Goal: Transaction & Acquisition: Purchase product/service

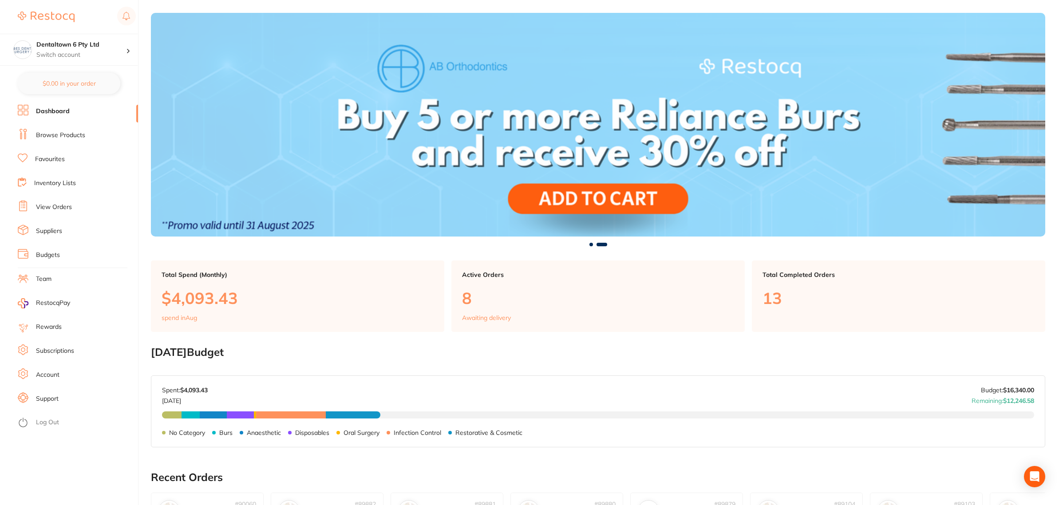
scroll to position [55, 0]
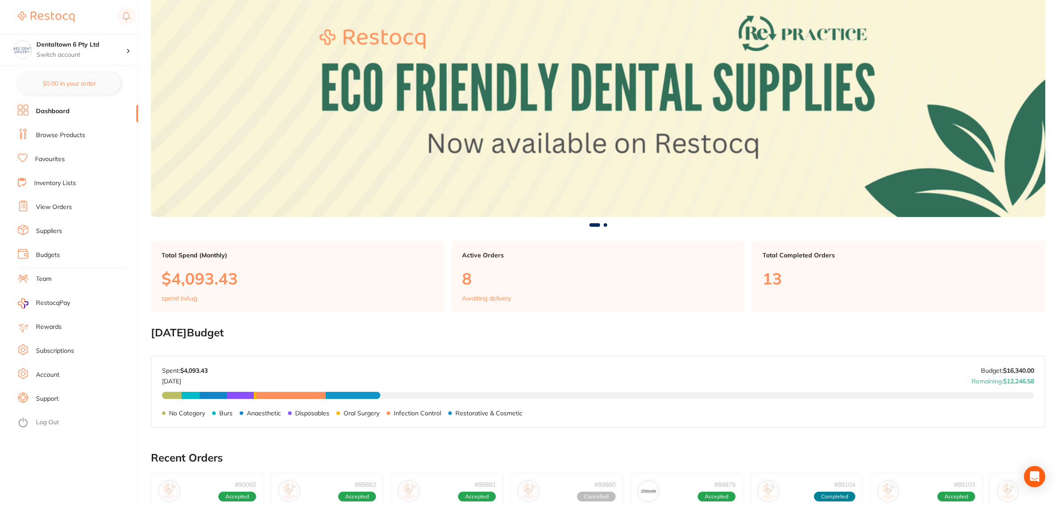
click at [50, 212] on li "View Orders" at bounding box center [78, 207] width 120 height 13
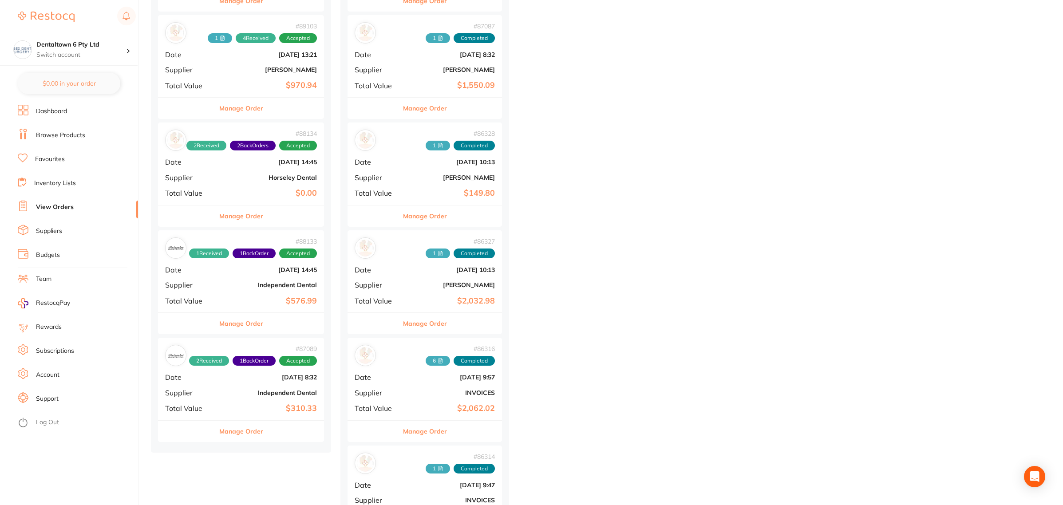
scroll to position [555, 0]
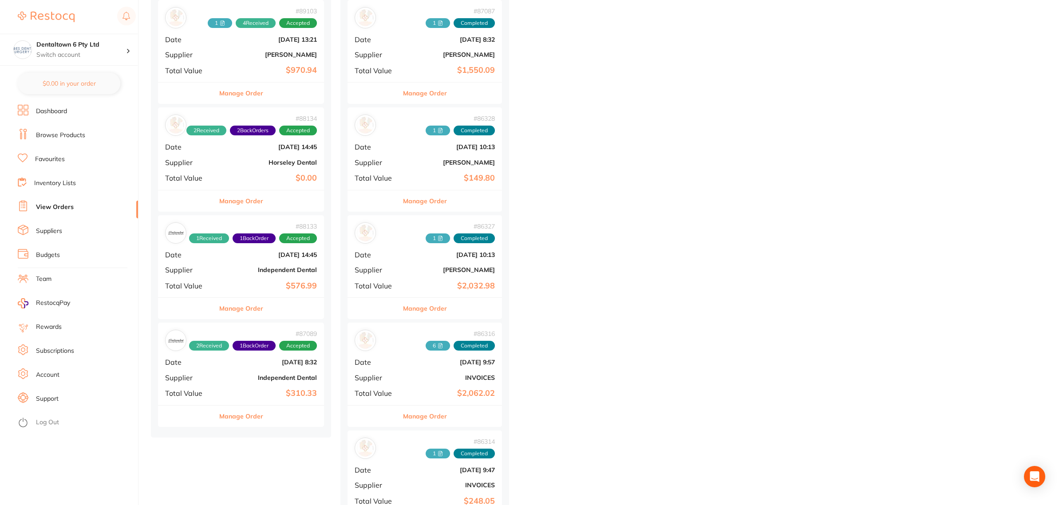
click at [238, 373] on div "# 87089 2 Received 1 Back Order Accepted Date [DATE] 8:32 Supplier Independent …" at bounding box center [241, 364] width 166 height 82
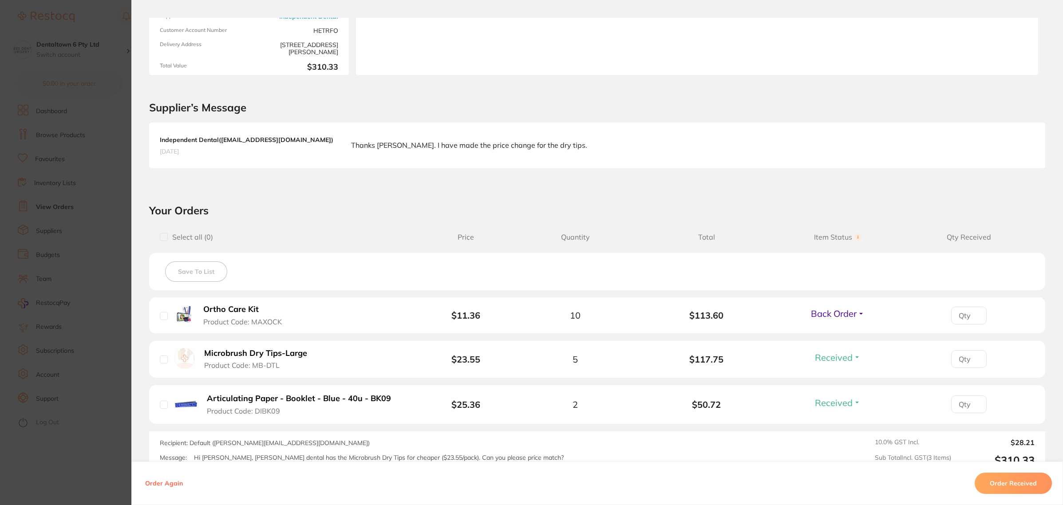
scroll to position [56, 0]
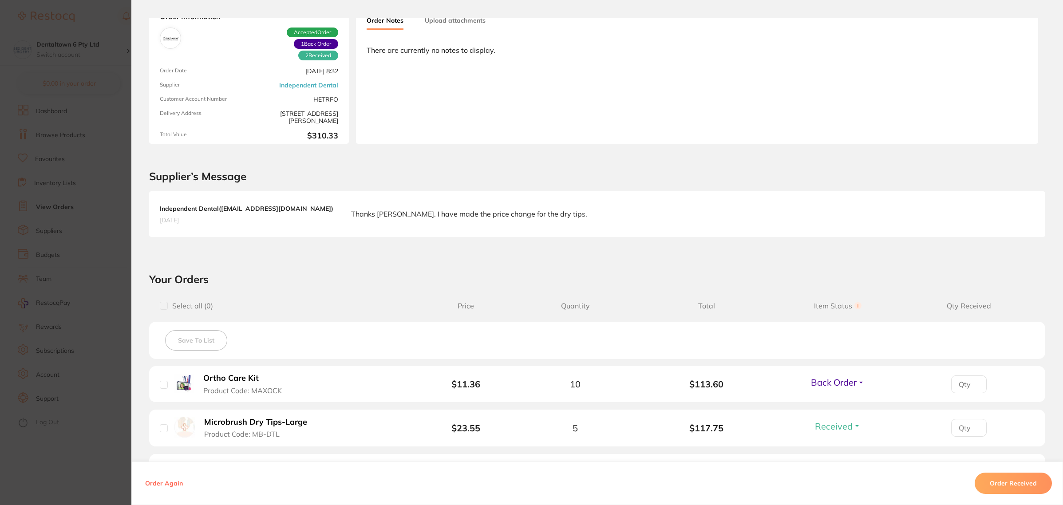
click at [69, 309] on section "Order ID: Restocq- 87089 Order Information 2 Received 1 Back Order Accepted Ord…" at bounding box center [531, 252] width 1063 height 505
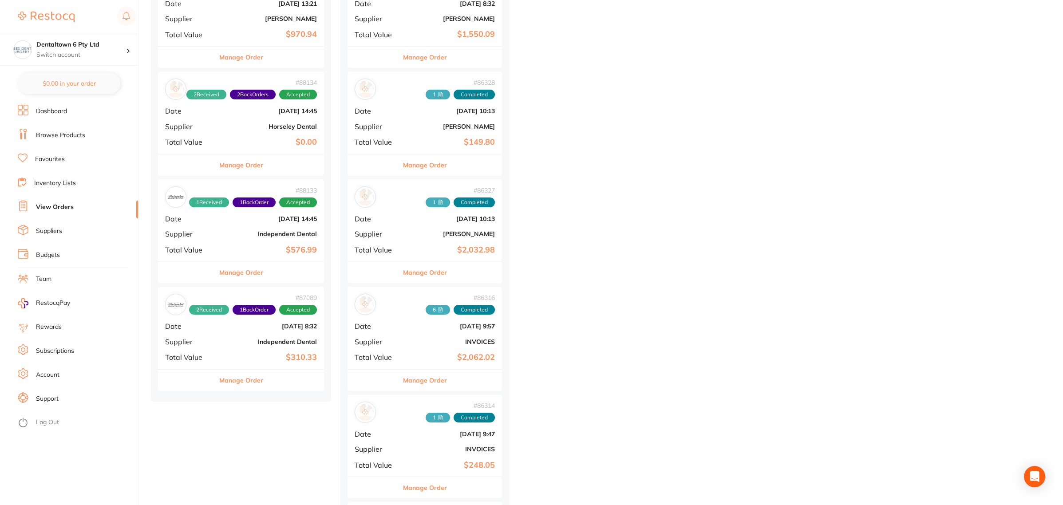
scroll to position [610, 0]
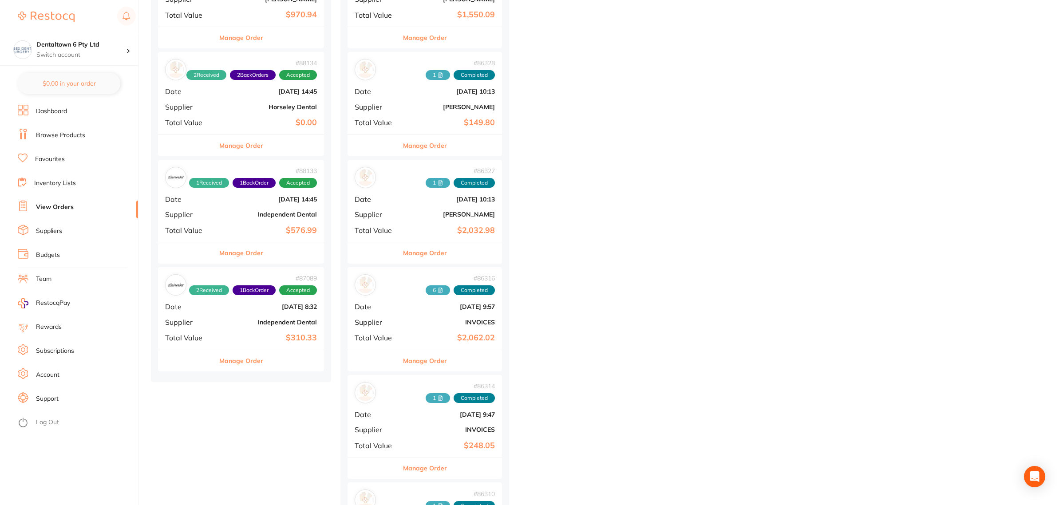
click at [254, 214] on b "Independent Dental" at bounding box center [268, 214] width 96 height 7
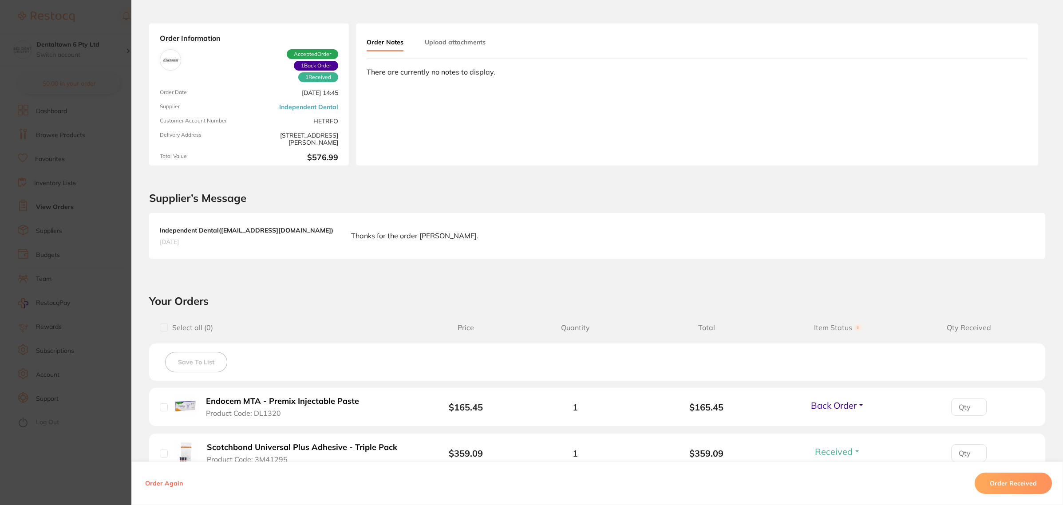
scroll to position [185, 0]
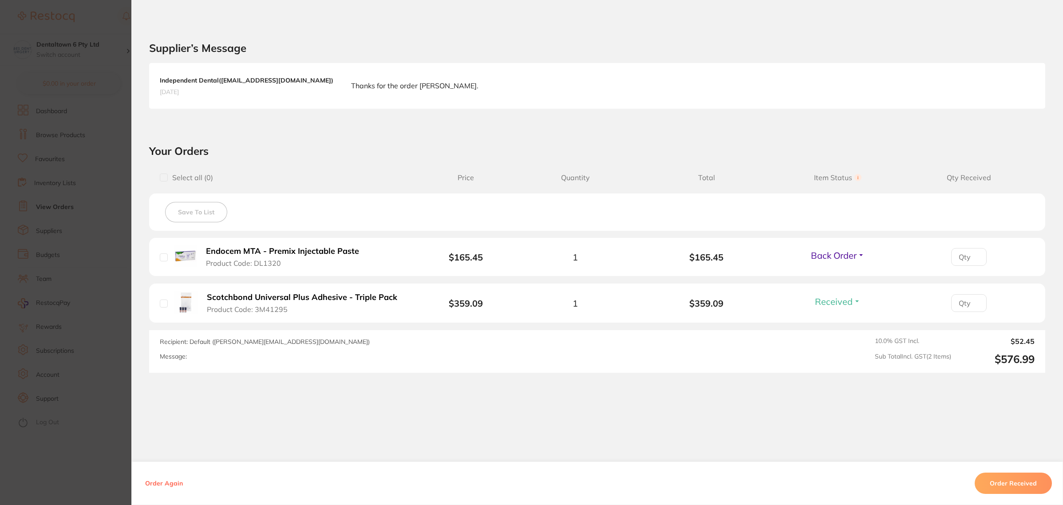
click at [866, 256] on li "Endocem MTA - Premix Injectable Paste Product Code: DL1320 $165.45 1 $165.45 Ba…" at bounding box center [597, 257] width 896 height 39
click at [848, 257] on span "Back Order" at bounding box center [834, 255] width 46 height 11
click at [833, 276] on span "Received" at bounding box center [837, 274] width 23 height 7
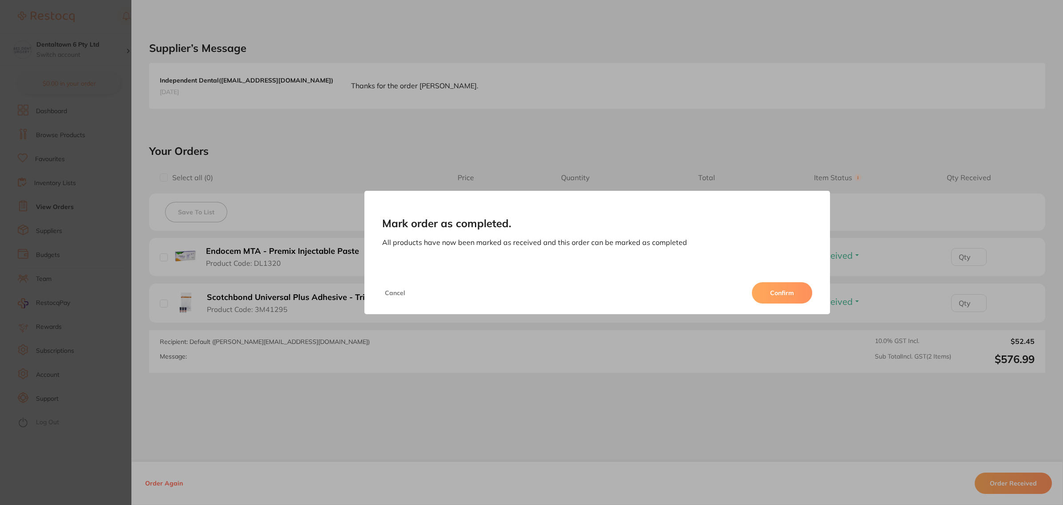
click at [788, 287] on button "Confirm" at bounding box center [782, 292] width 60 height 21
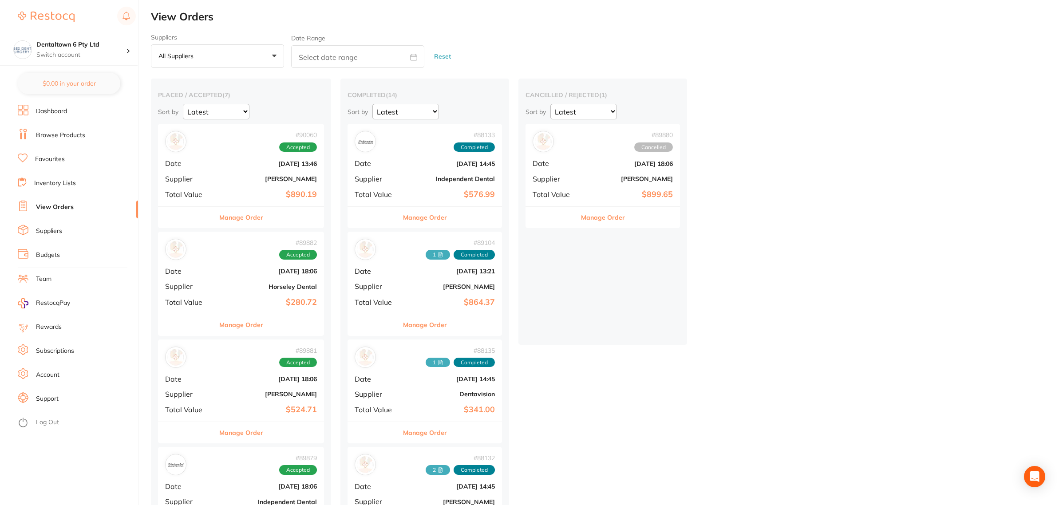
scroll to position [111, 0]
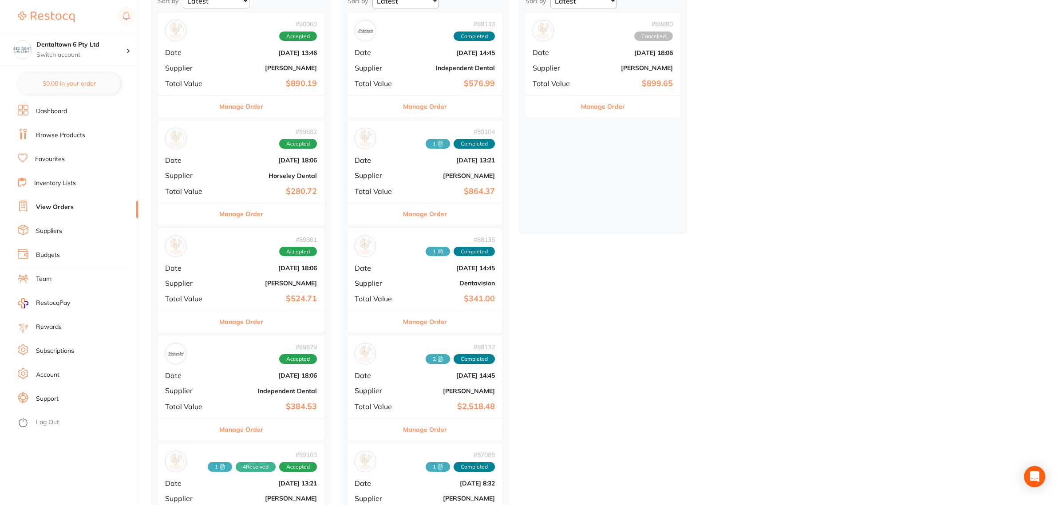
click at [234, 278] on div "# 89881 Accepted Date Aug 11 2025, 18:06 Supplier Adam Dental Total Value $524.…" at bounding box center [241, 269] width 166 height 82
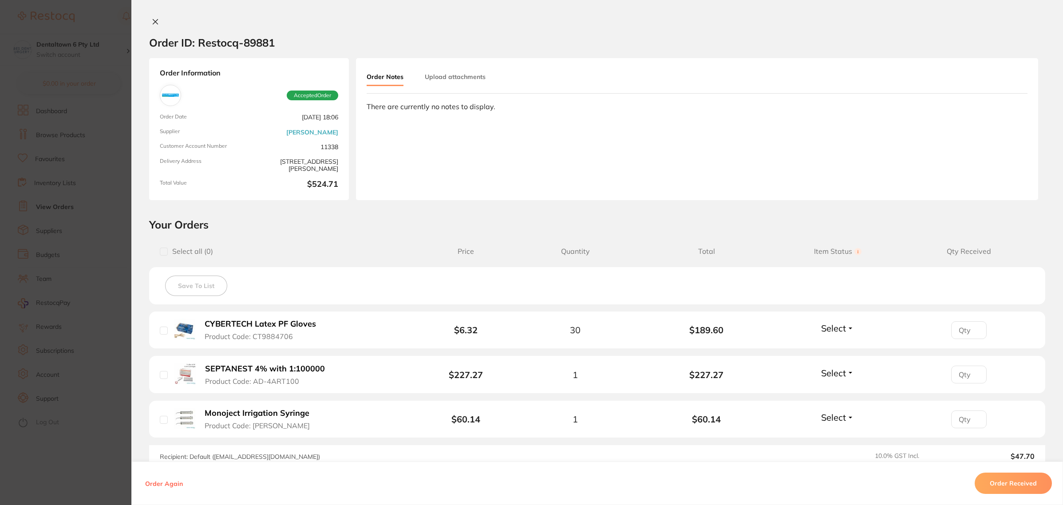
scroll to position [114, 0]
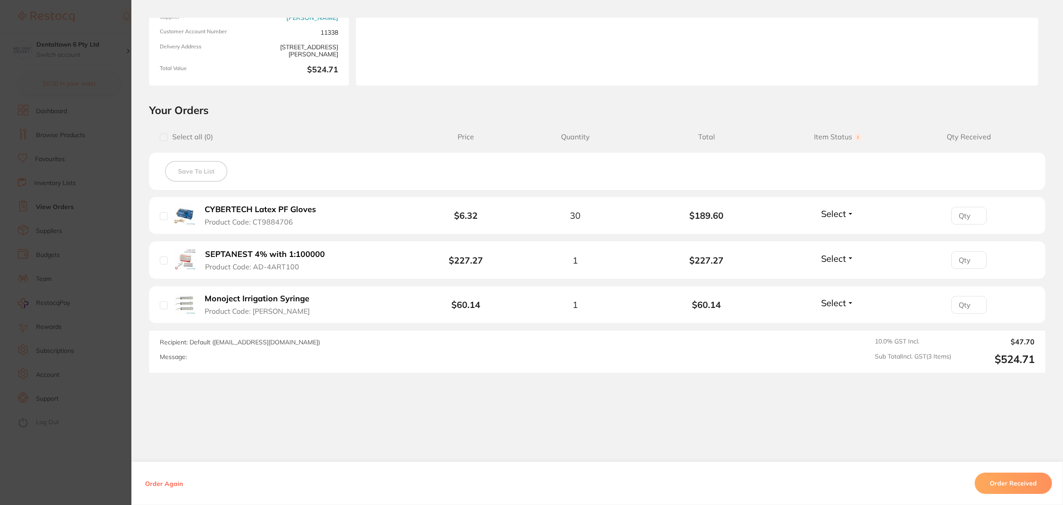
click at [848, 214] on button "Select" at bounding box center [837, 213] width 38 height 11
click at [900, 406] on div "Order ID: Restocq- 89881 Order Information Accepted Order Order Date Aug 11 202…" at bounding box center [596, 261] width 931 height 487
click at [160, 137] on input "checkbox" at bounding box center [164, 137] width 8 height 8
checkbox input "true"
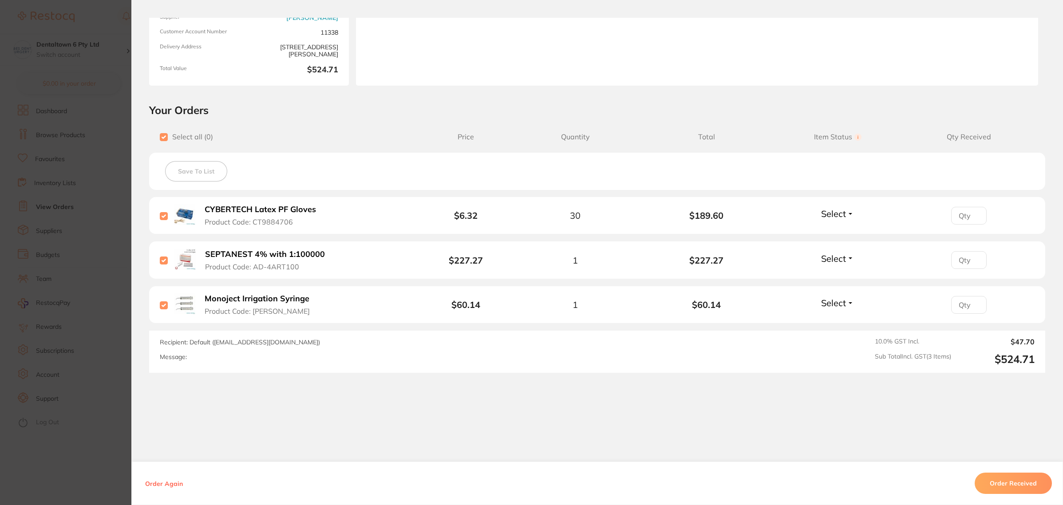
checkbox input "true"
click at [1005, 480] on button "Order Received" at bounding box center [1012, 482] width 77 height 21
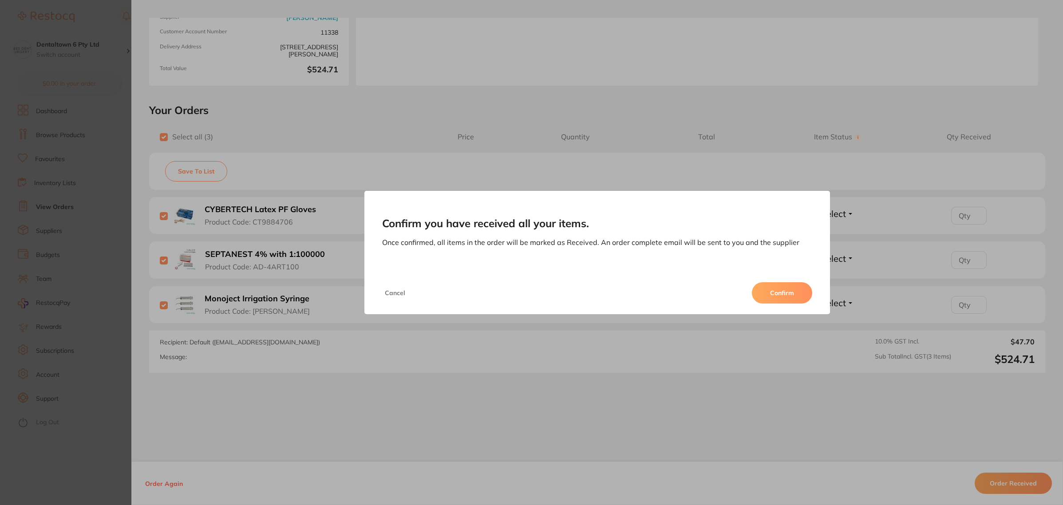
click at [759, 293] on button "Confirm" at bounding box center [782, 292] width 60 height 21
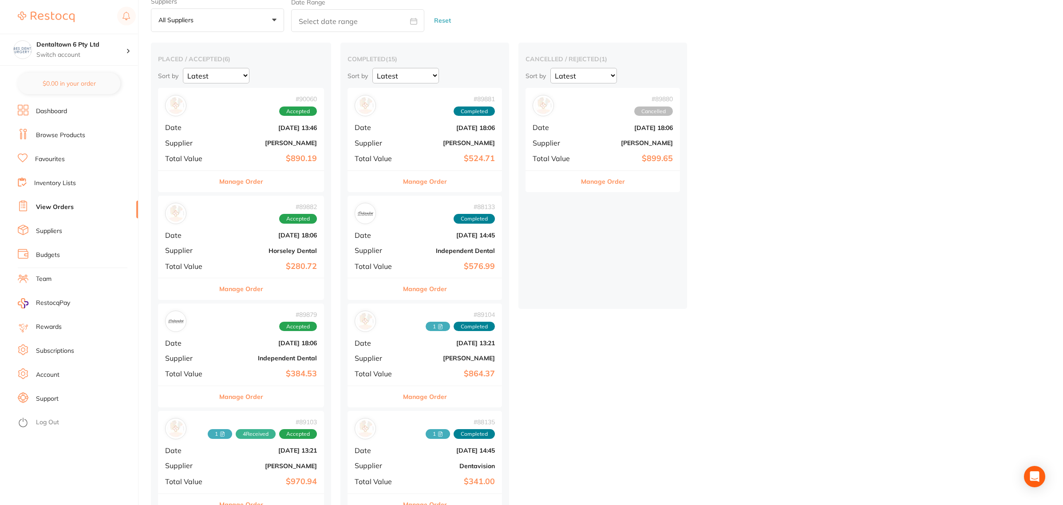
scroll to position [55, 0]
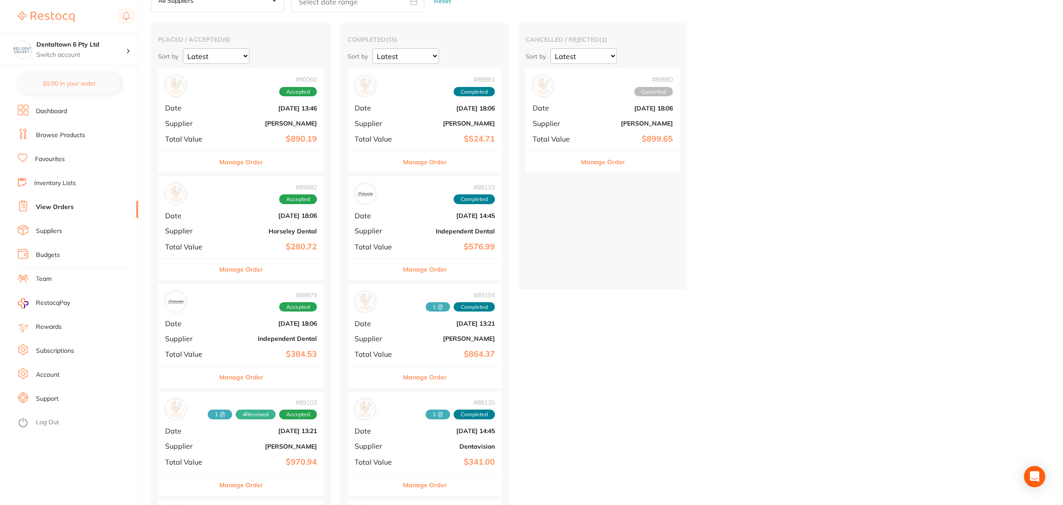
click at [260, 350] on b "$384.53" at bounding box center [268, 354] width 96 height 9
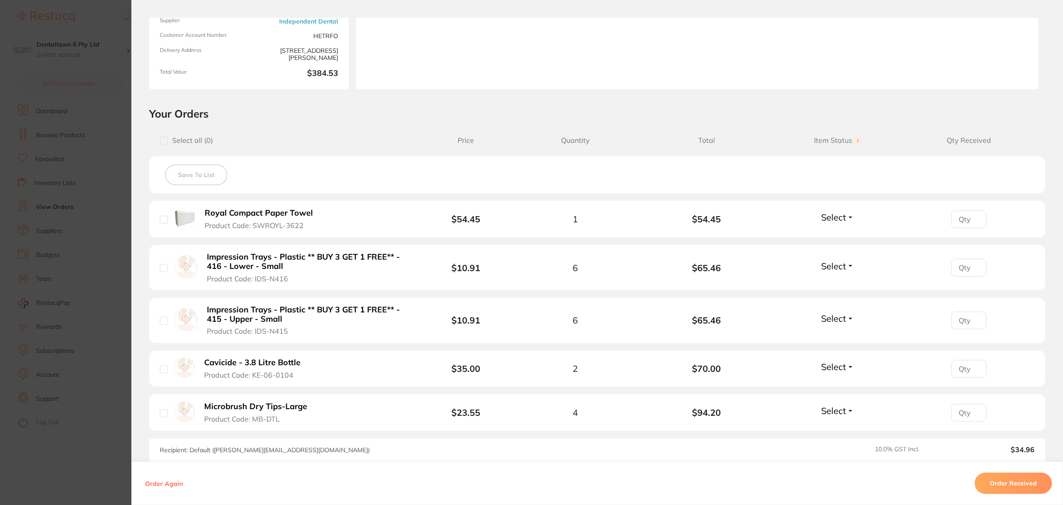
scroll to position [166, 0]
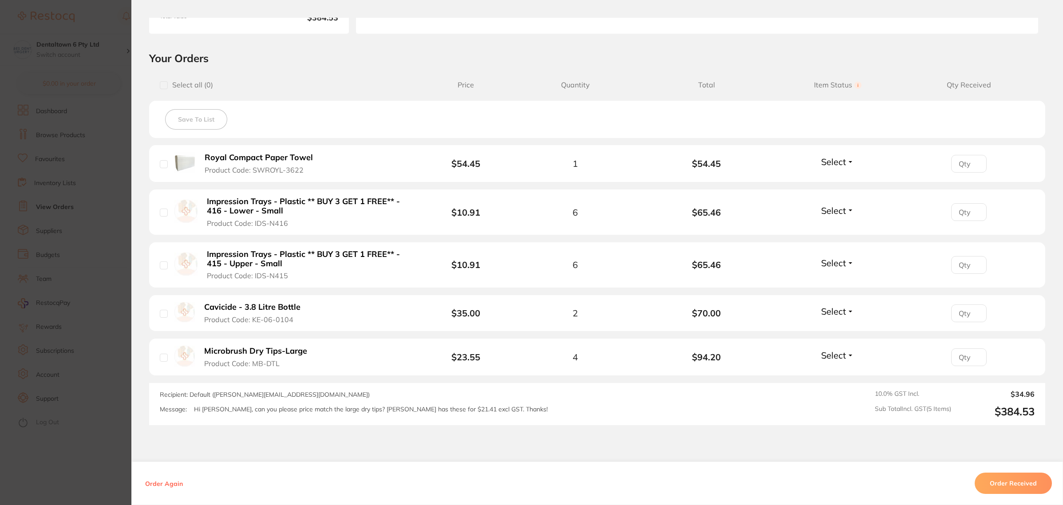
click at [995, 481] on button "Order Received" at bounding box center [1012, 482] width 77 height 21
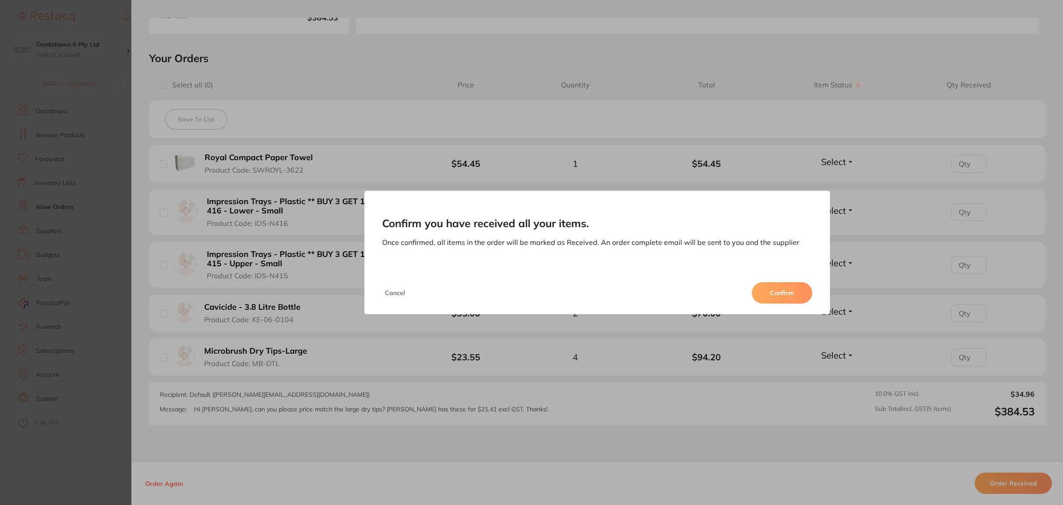
click at [794, 298] on button "Confirm" at bounding box center [782, 292] width 60 height 21
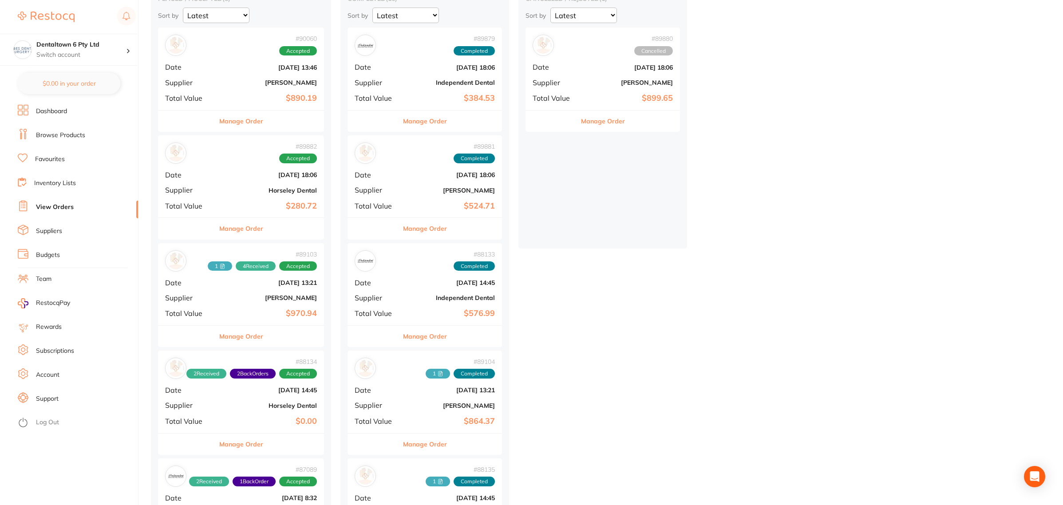
scroll to position [166, 0]
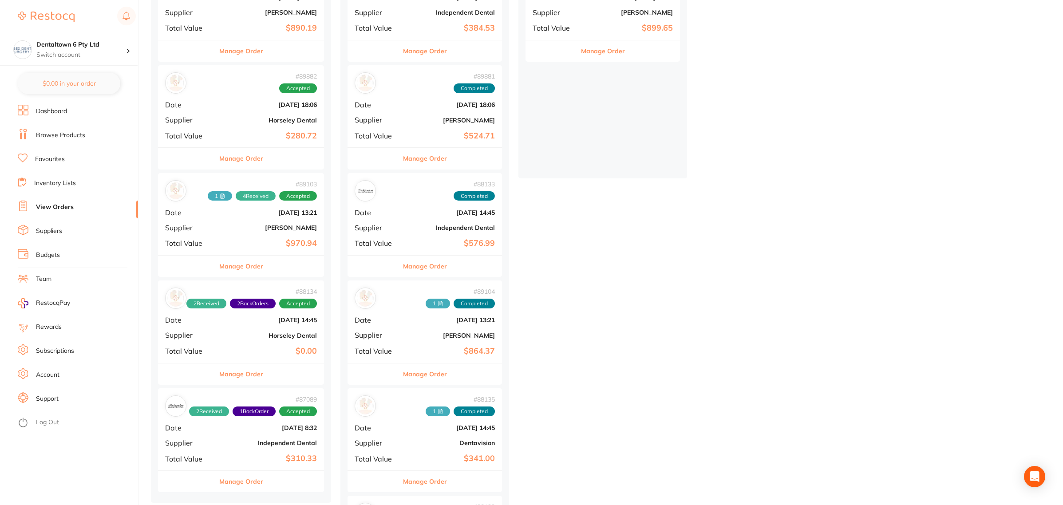
click at [233, 236] on div "# 89103 1 4 Received Accepted Date Aug 5 2025, 13:21 Supplier Henry Schein Hala…" at bounding box center [241, 214] width 166 height 82
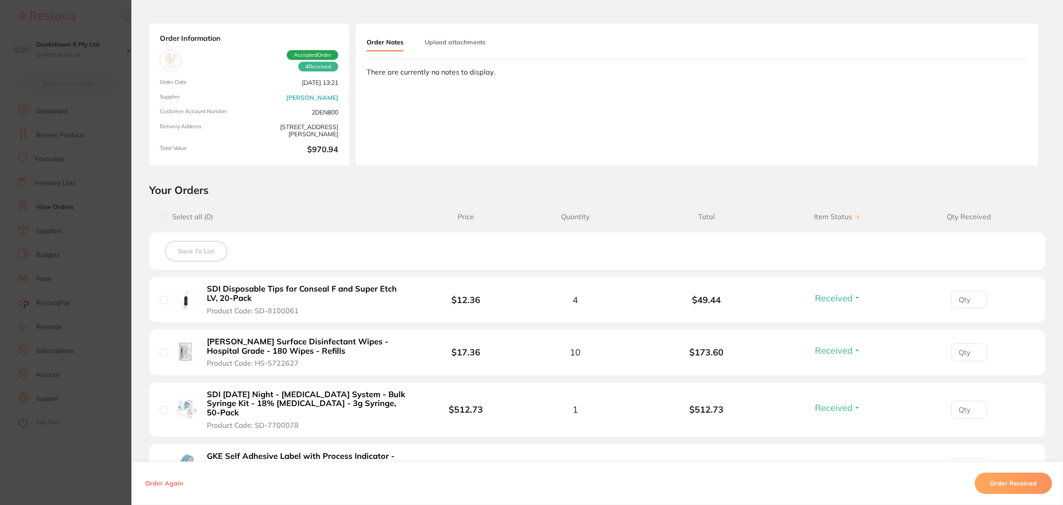
scroll to position [166, 0]
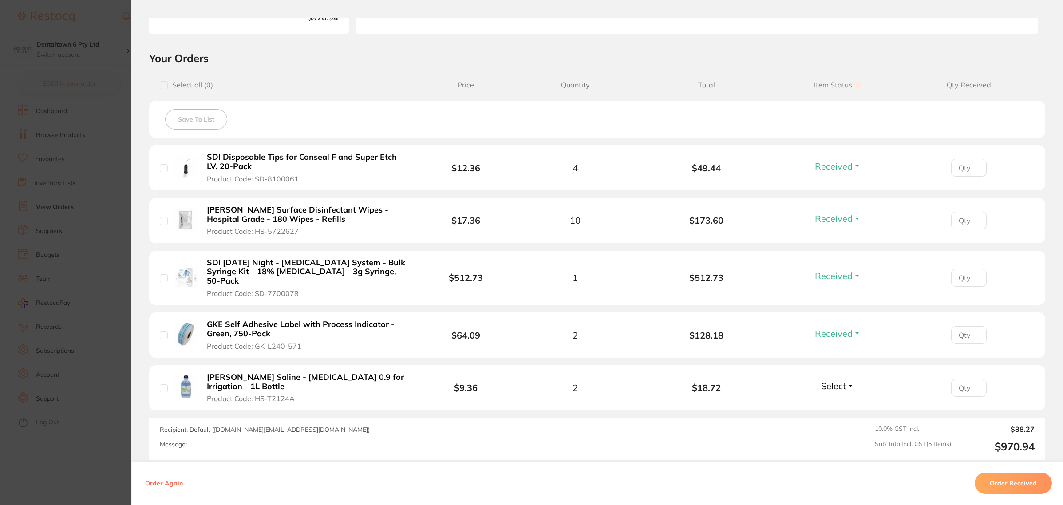
click at [131, 360] on section "Your Orders Select all ( 0 ) Price Quantity Total Item Status You can use this …" at bounding box center [596, 255] width 931 height 409
click at [100, 366] on section "Order ID: Restocq- 89103 Order Information 4 Received Accepted Order Order Date…" at bounding box center [531, 252] width 1063 height 505
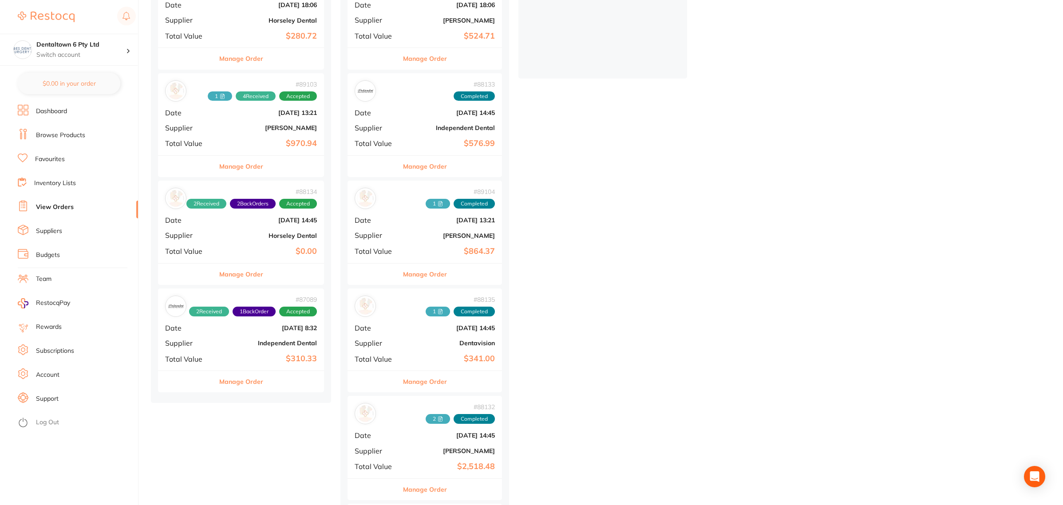
scroll to position [277, 0]
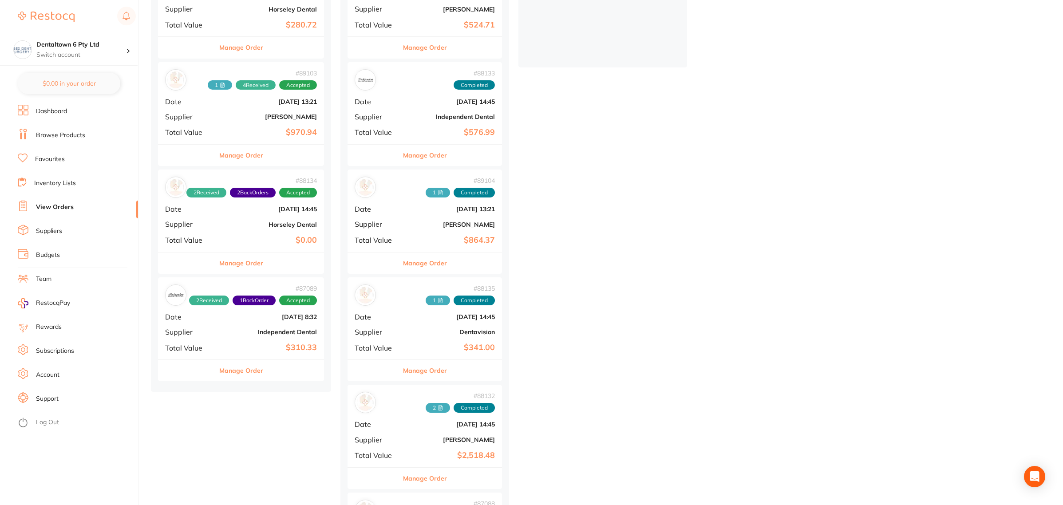
click at [238, 228] on div "# 88134 2 Received 2 Back Orders Accepted Date Jul 30 2025, 14:45 Supplier Hors…" at bounding box center [241, 210] width 166 height 82
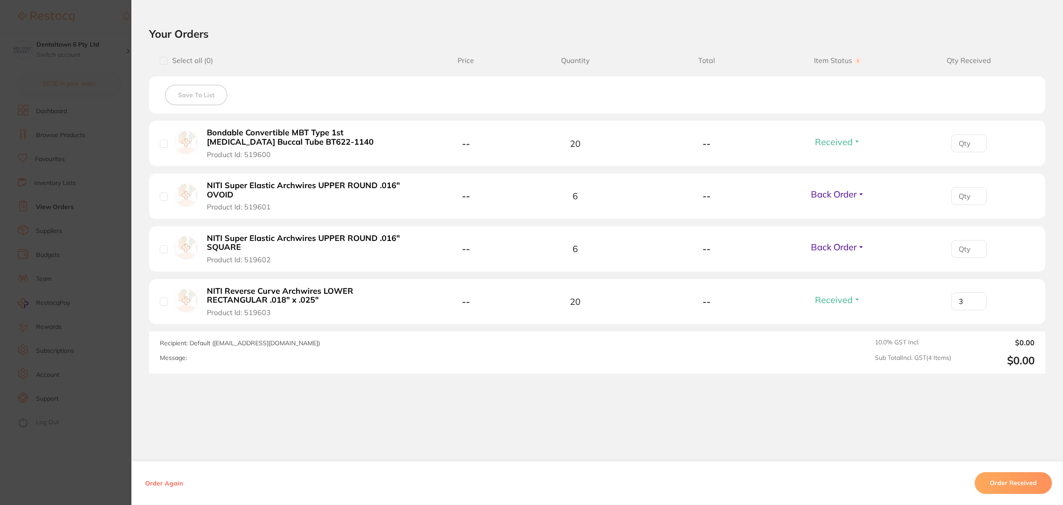
scroll to position [192, 0]
click at [102, 319] on section "Order ID: Restocq- 88134 Order Information 2 Received 2 Back Orders Accepted Or…" at bounding box center [531, 252] width 1063 height 505
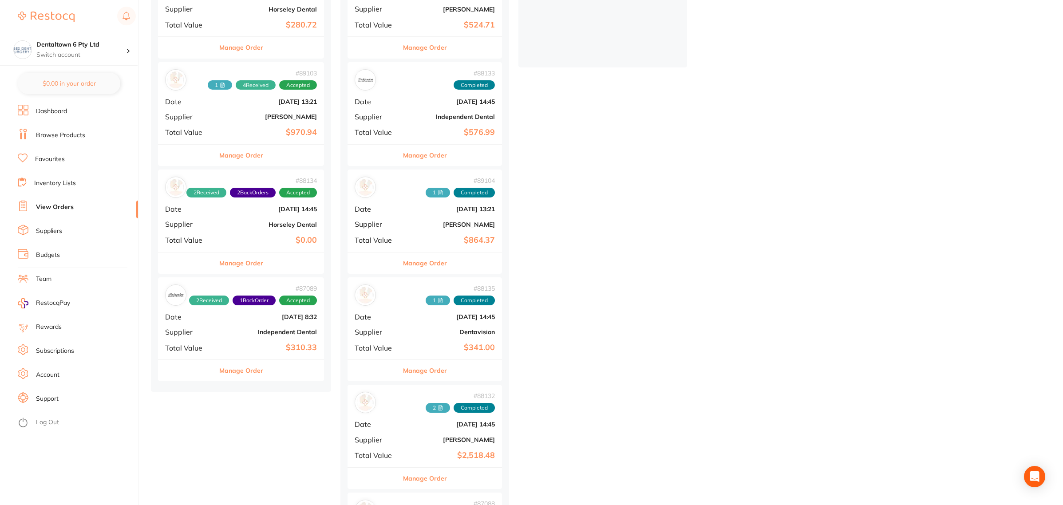
click at [240, 346] on b "$310.33" at bounding box center [268, 347] width 96 height 9
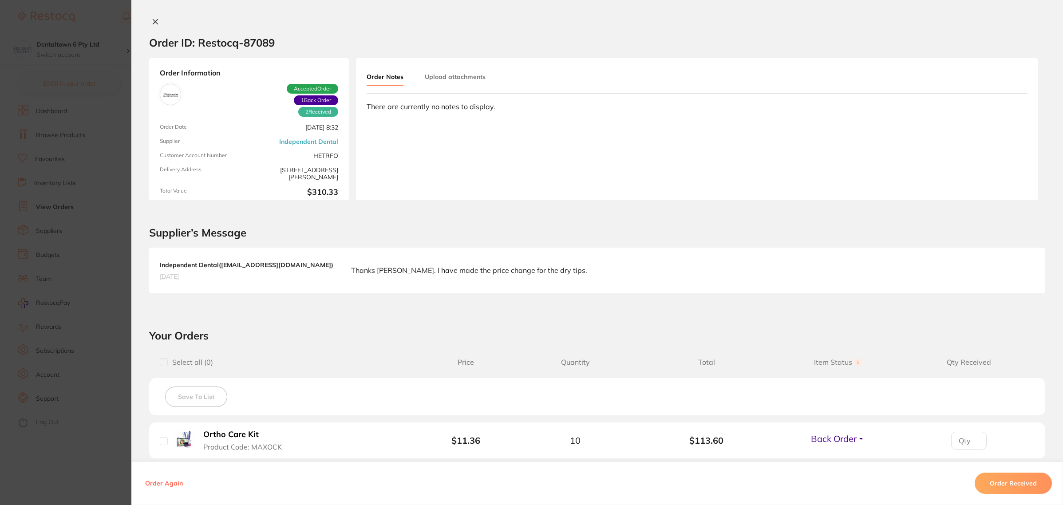
click at [153, 20] on icon at bounding box center [155, 22] width 5 height 5
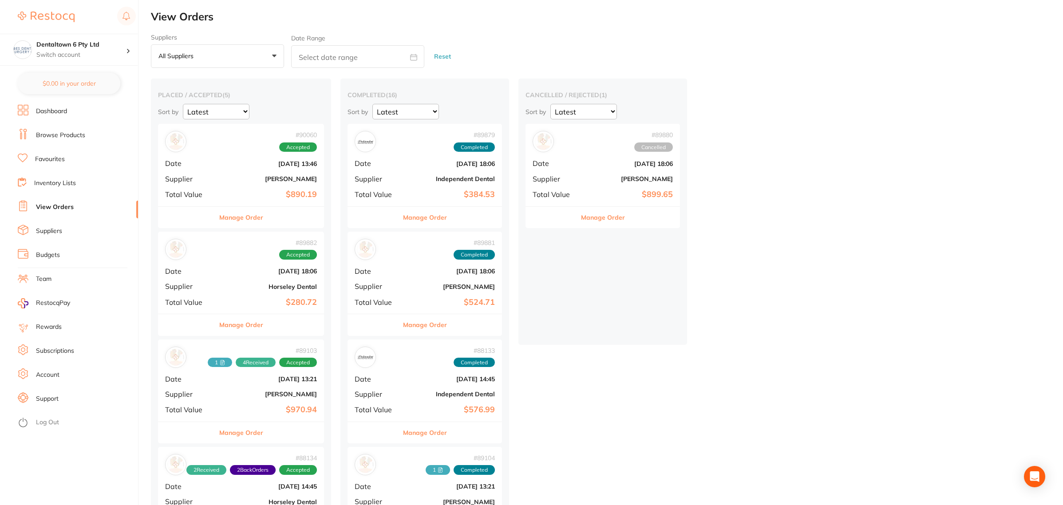
click at [427, 282] on div "# 89881 Completed Date Aug 11 2025, 18:06 Supplier Adam Dental Total Value $524…" at bounding box center [424, 273] width 154 height 82
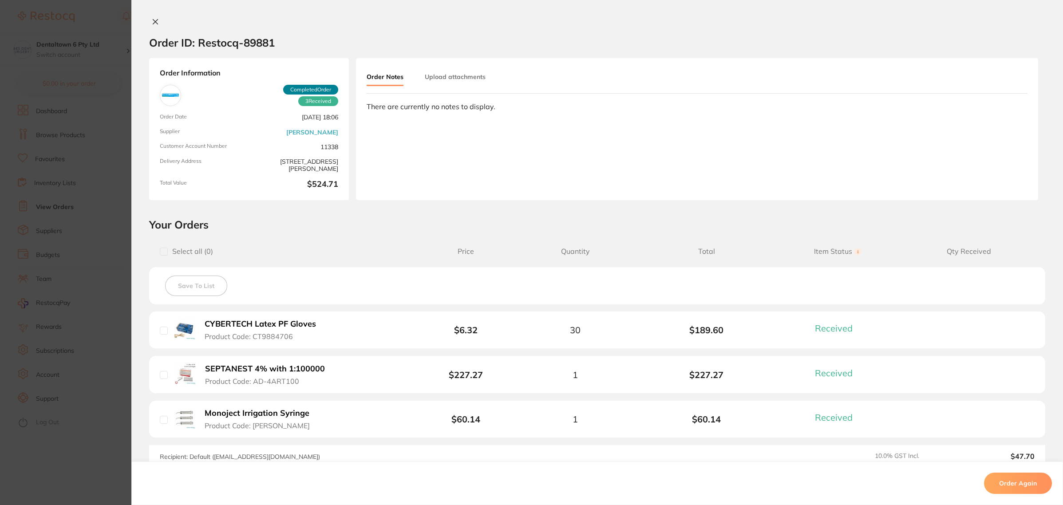
click at [449, 78] on button "Upload attachments" at bounding box center [455, 77] width 61 height 16
click at [1000, 143] on button "Upload" at bounding box center [987, 142] width 46 height 20
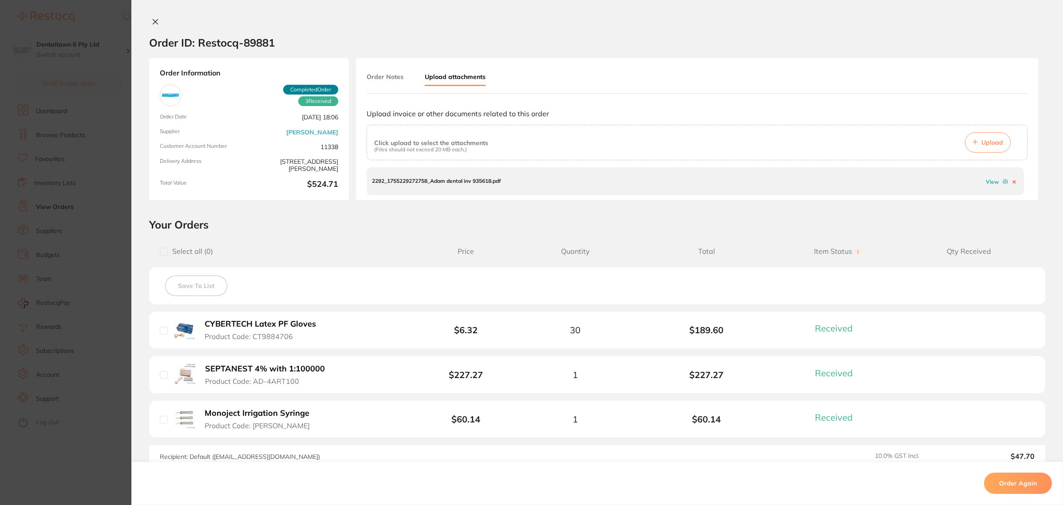
click at [156, 23] on icon at bounding box center [155, 21] width 7 height 7
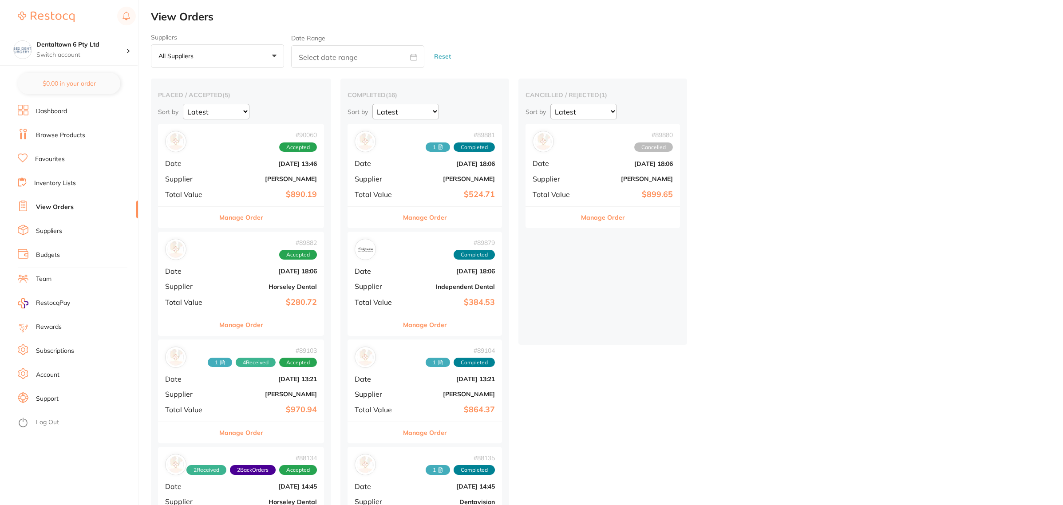
click at [243, 167] on div "# 90060 Accepted Date Aug 12 2025, 13:46 Supplier Henry Schein Halas Total Valu…" at bounding box center [241, 165] width 166 height 82
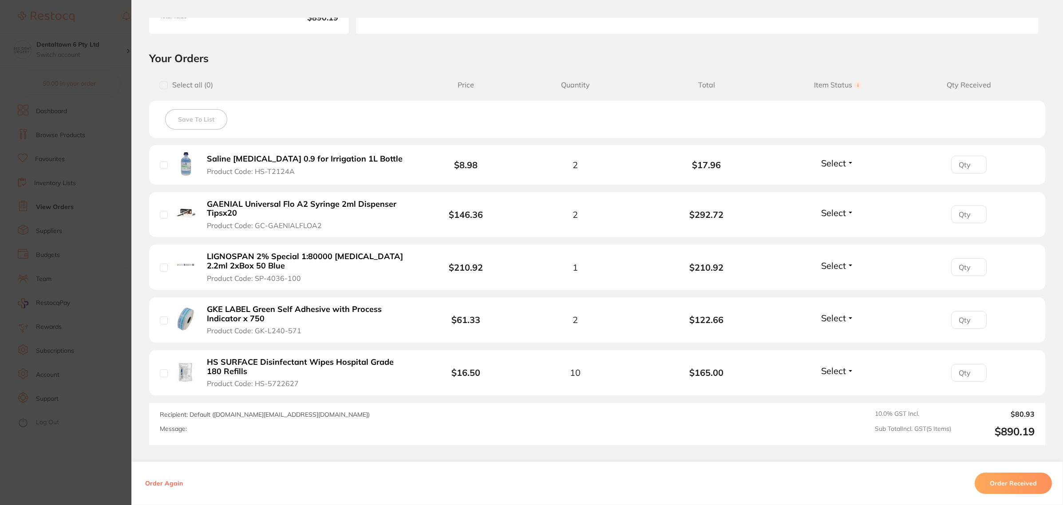
click at [1002, 475] on button "Order Received" at bounding box center [1012, 482] width 77 height 21
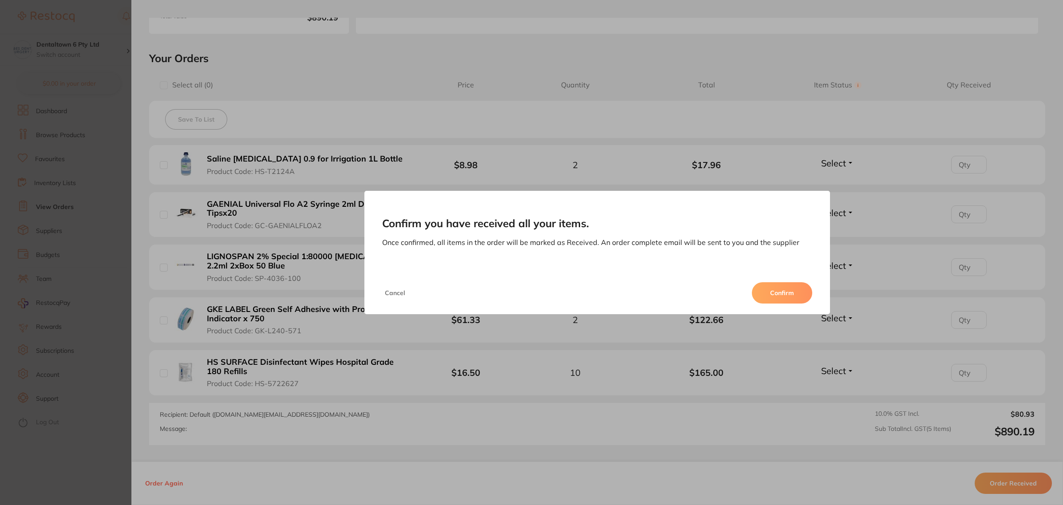
click at [775, 295] on button "Confirm" at bounding box center [782, 292] width 60 height 21
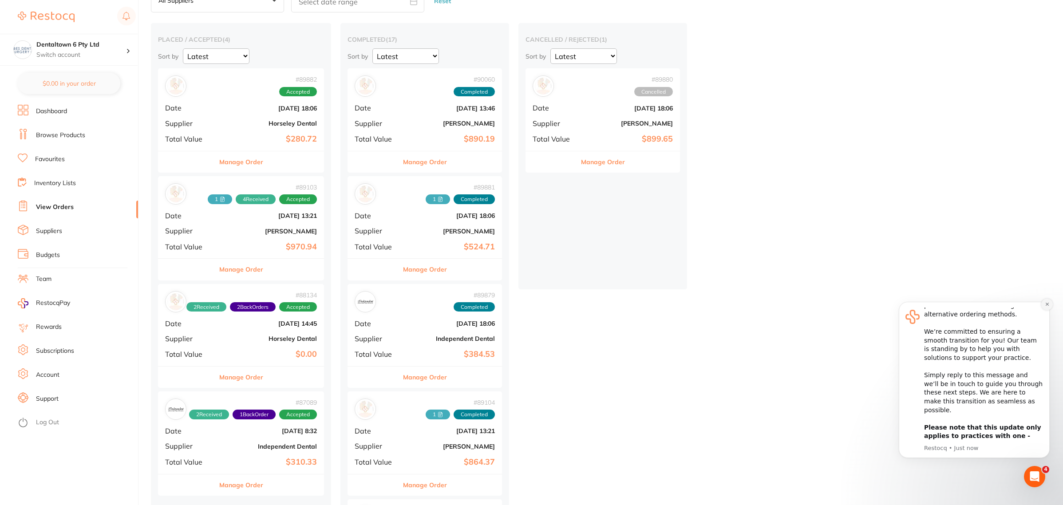
click at [1045, 304] on icon "Dismiss notification" at bounding box center [1046, 304] width 5 height 5
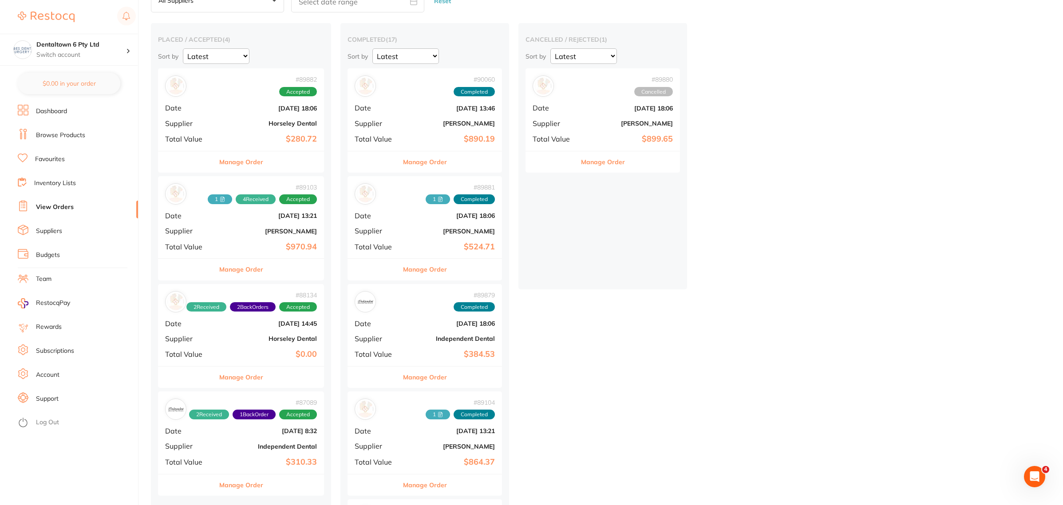
scroll to position [0, 0]
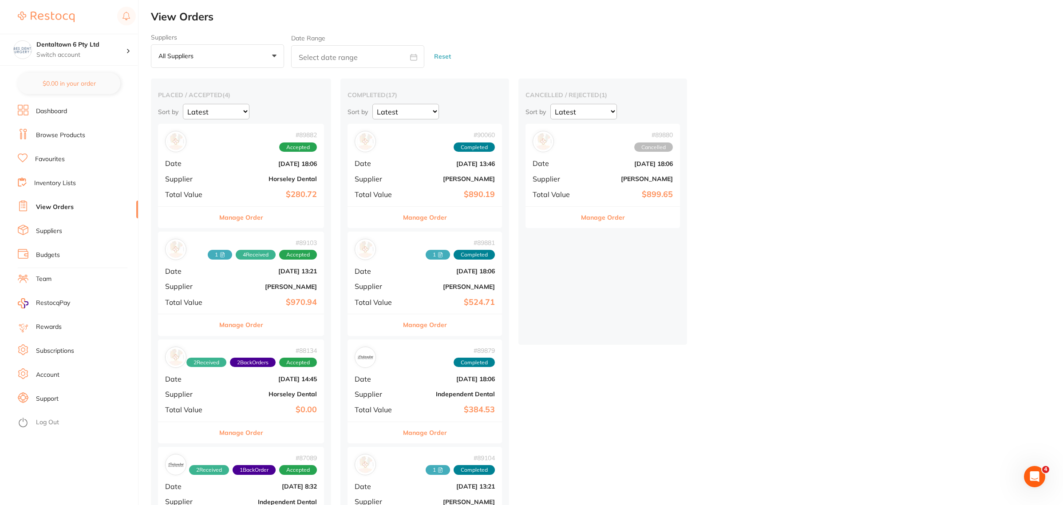
click at [414, 149] on div "# 90060 Completed" at bounding box center [424, 141] width 140 height 21
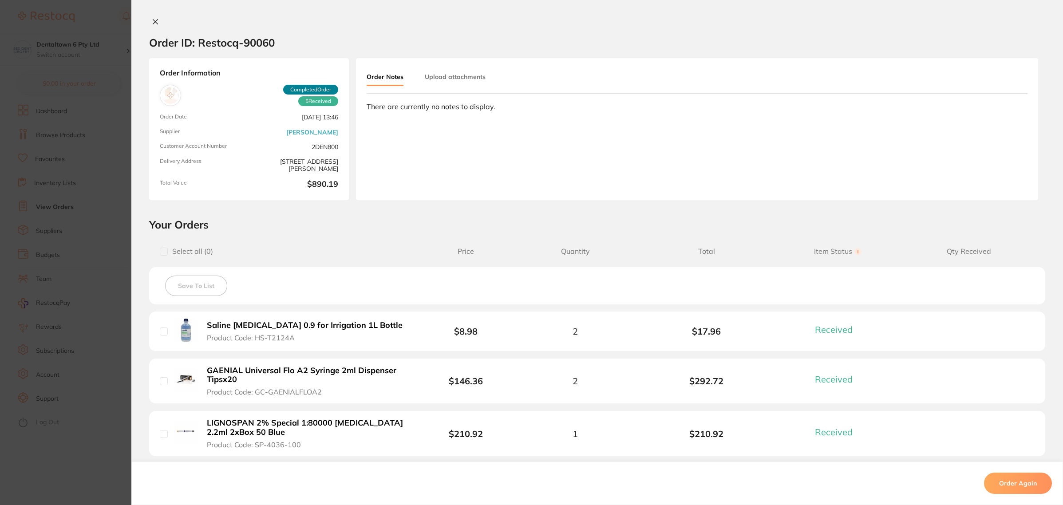
click at [471, 82] on button "Upload attachments" at bounding box center [455, 77] width 61 height 16
click at [994, 143] on span "Upload" at bounding box center [992, 142] width 22 height 8
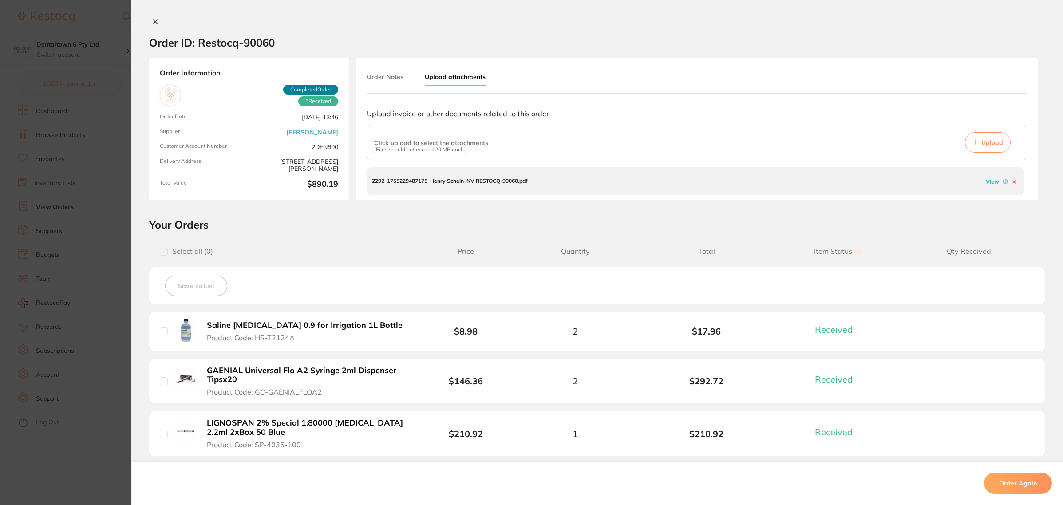
click at [155, 24] on icon at bounding box center [155, 21] width 7 height 7
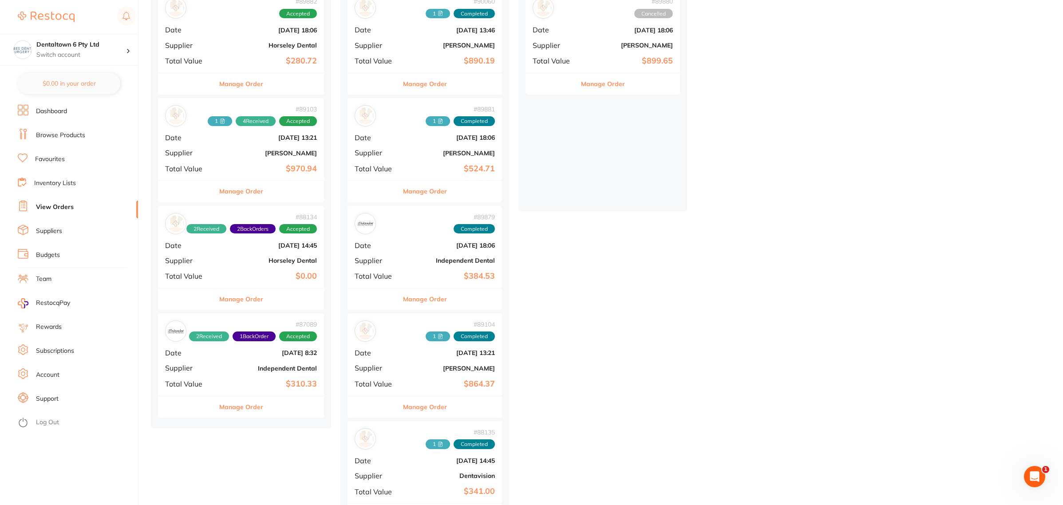
scroll to position [166, 0]
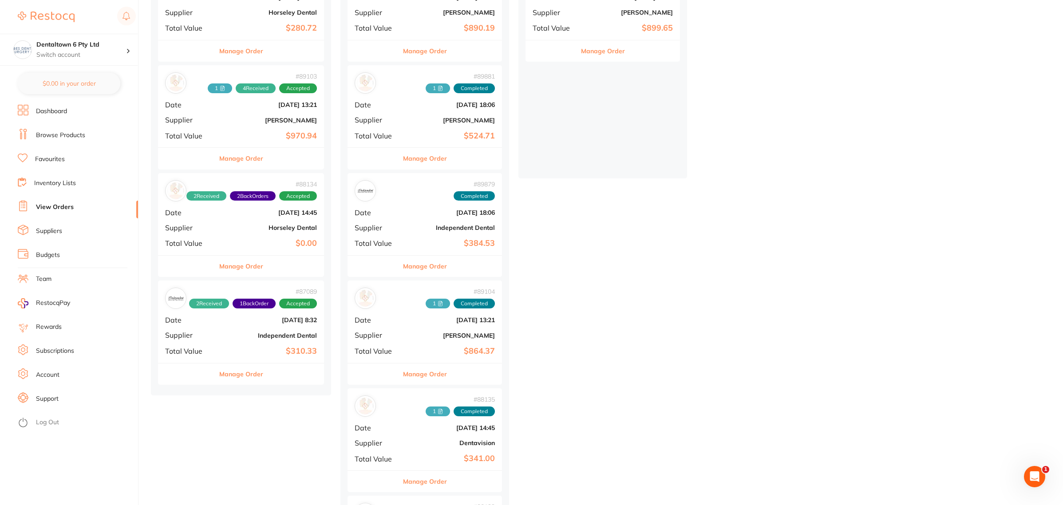
click at [411, 221] on div "# 89879 Completed Date Aug 11 2025, 18:06 Supplier Independent Dental Total Val…" at bounding box center [424, 214] width 154 height 82
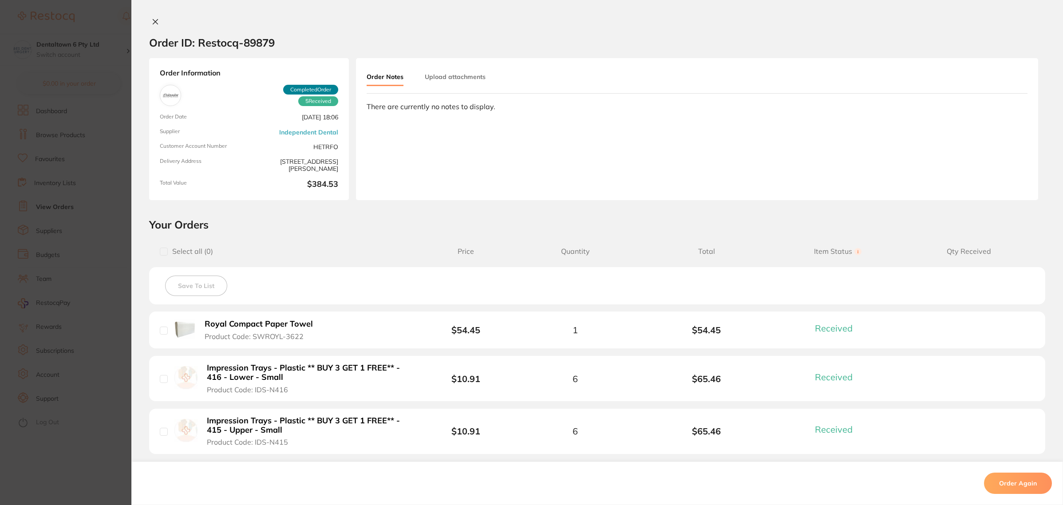
click at [468, 79] on button "Upload attachments" at bounding box center [455, 77] width 61 height 16
click at [984, 142] on span "Upload" at bounding box center [992, 142] width 22 height 8
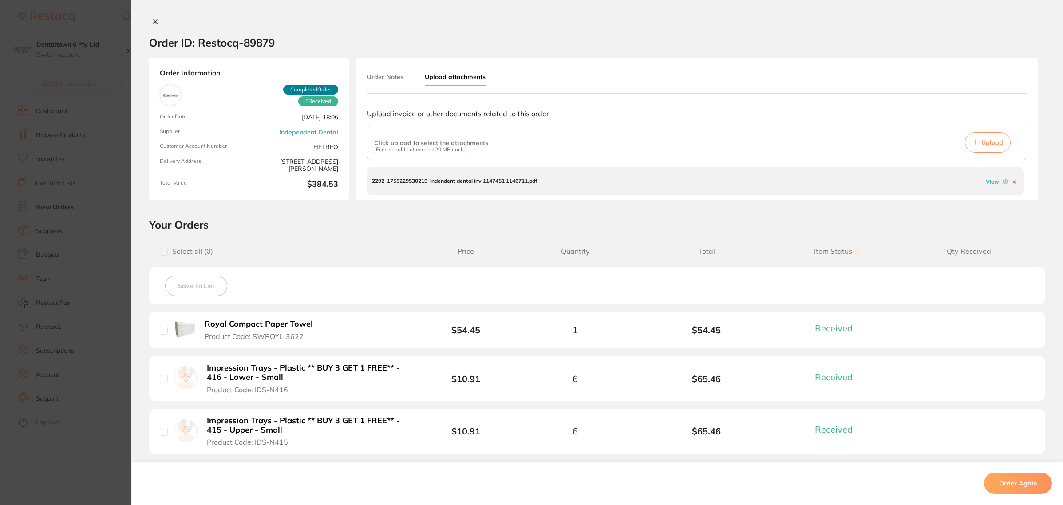
drag, startPoint x: 154, startPoint y: 18, endPoint x: 220, endPoint y: 189, distance: 183.0
click at [154, 18] on icon at bounding box center [155, 21] width 7 height 7
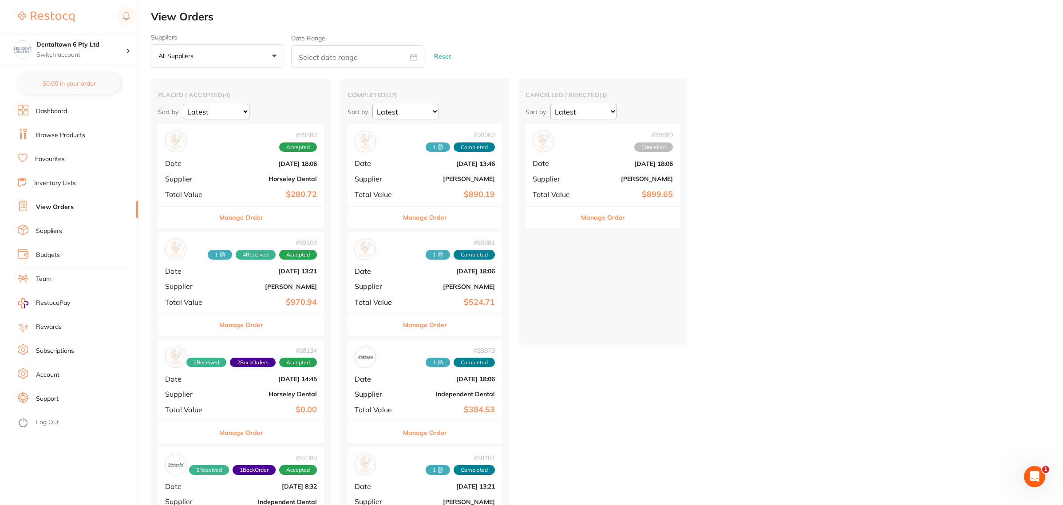
scroll to position [55, 0]
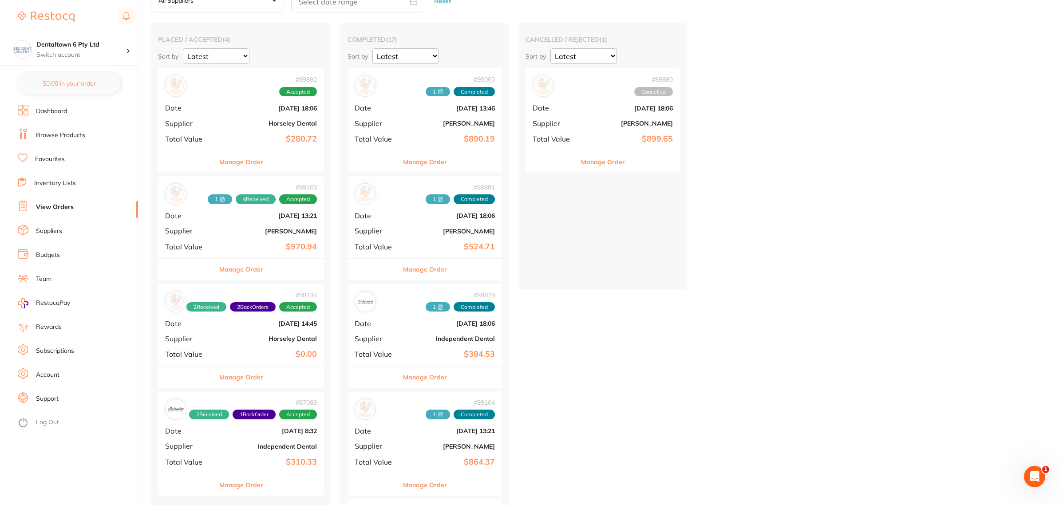
click at [233, 239] on div "# 89103 1 4 Received Accepted Date Aug 5 2025, 13:21 Supplier Henry Schein Hala…" at bounding box center [241, 217] width 166 height 82
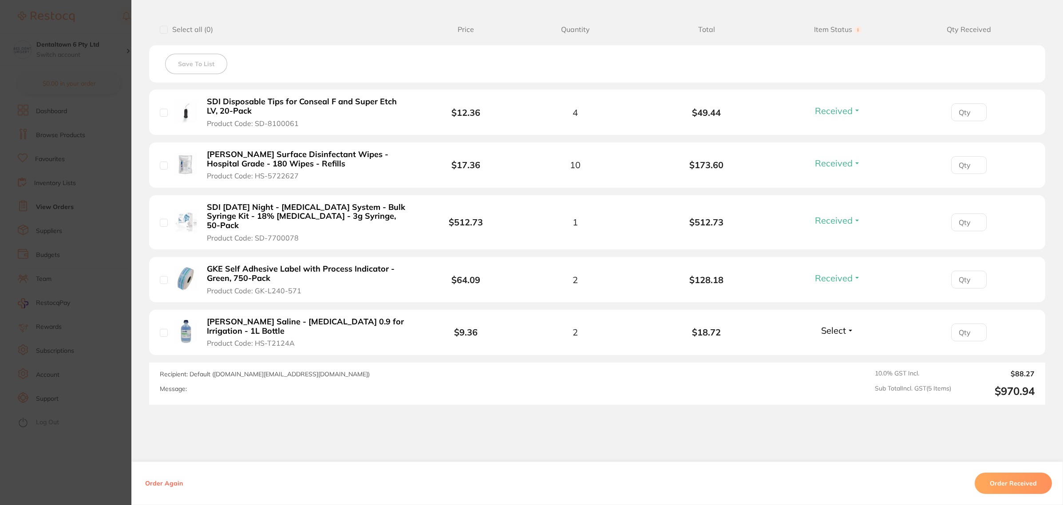
click at [852, 327] on button "Select" at bounding box center [837, 330] width 38 height 11
click at [836, 362] on span "Back Order" at bounding box center [837, 363] width 27 height 7
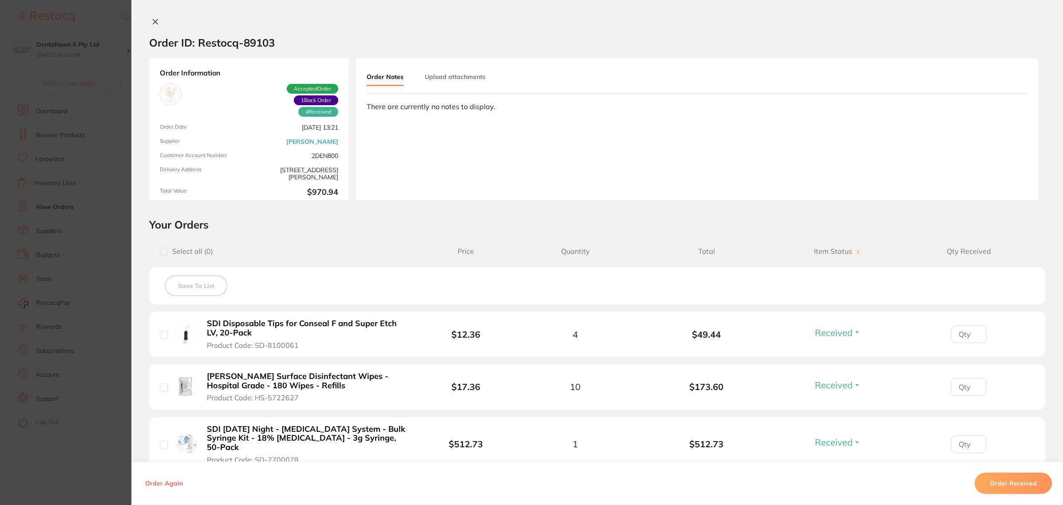
click at [154, 24] on icon at bounding box center [155, 22] width 5 height 5
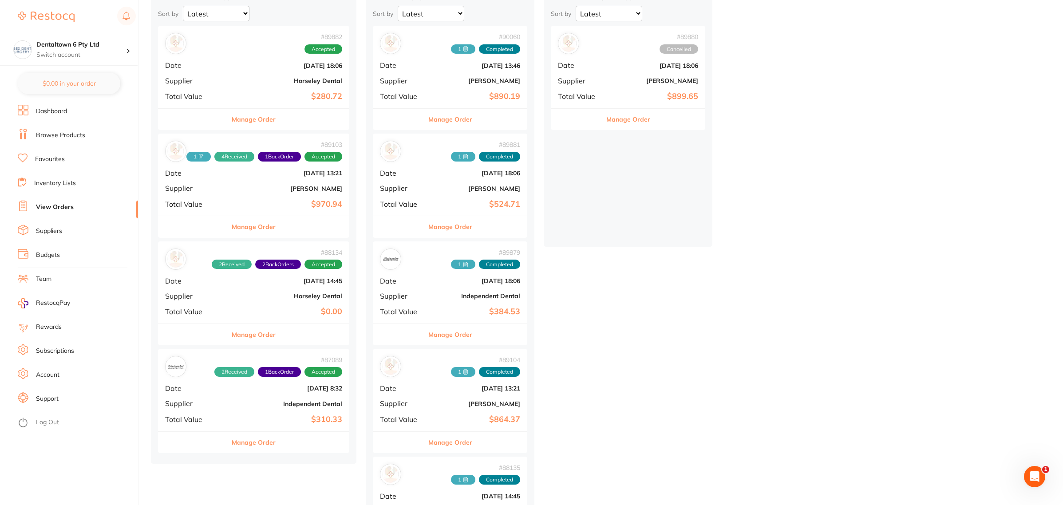
scroll to position [111, 0]
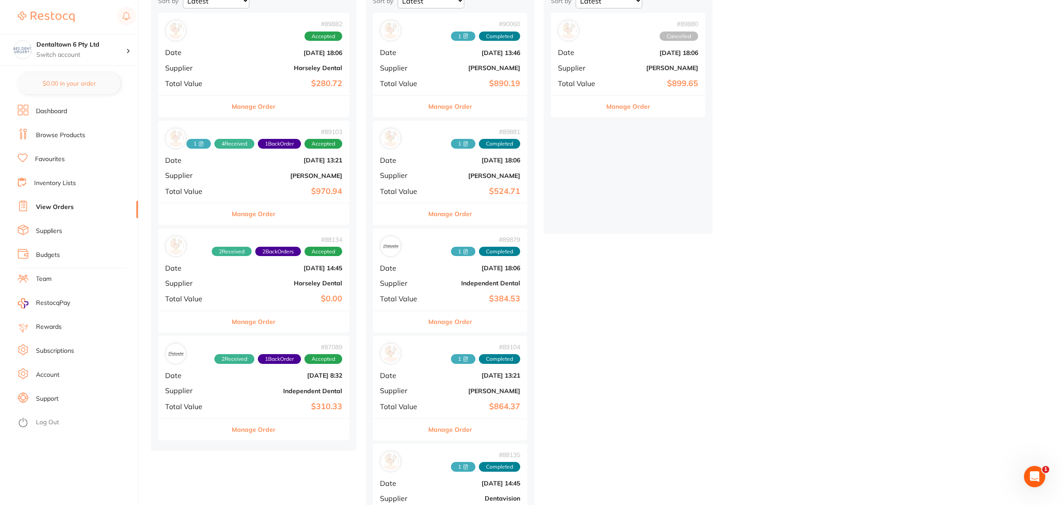
click at [252, 217] on button "Manage Order" at bounding box center [254, 213] width 44 height 21
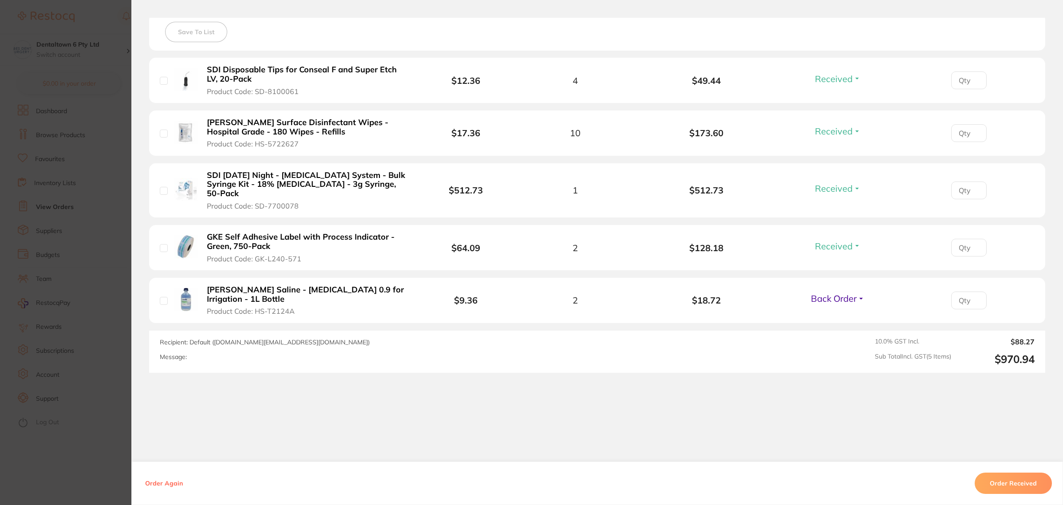
click at [157, 305] on li "Henry Schein Saline - Sodium Chloride 0.9 for Irrigation - 1L Bottle Product Co…" at bounding box center [597, 301] width 896 height 46
click at [160, 301] on input "checkbox" at bounding box center [164, 301] width 8 height 8
checkbox input "false"
click at [46, 443] on section "Order ID: Restocq- 89103 Order Information 4 Received 1 Back Order Accepted Ord…" at bounding box center [531, 252] width 1063 height 505
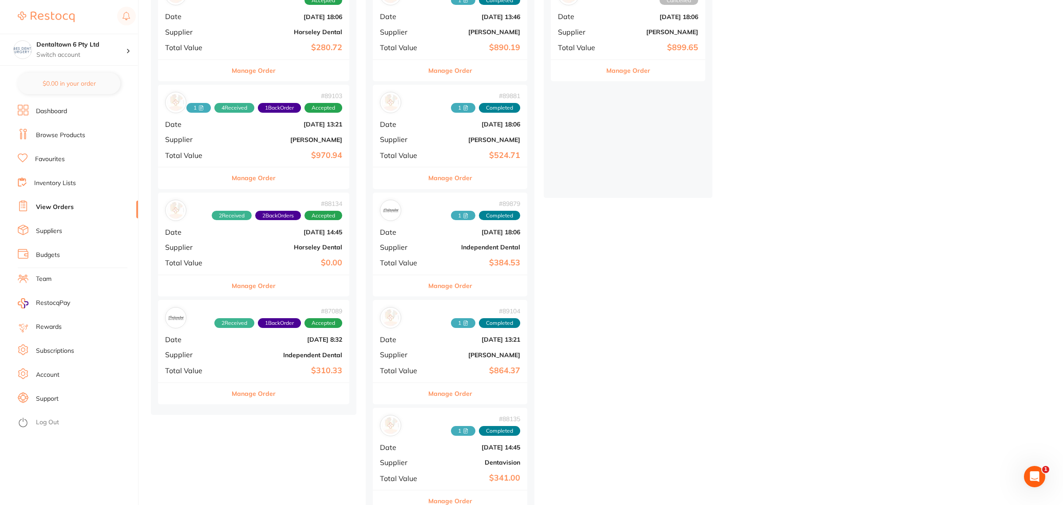
scroll to position [166, 0]
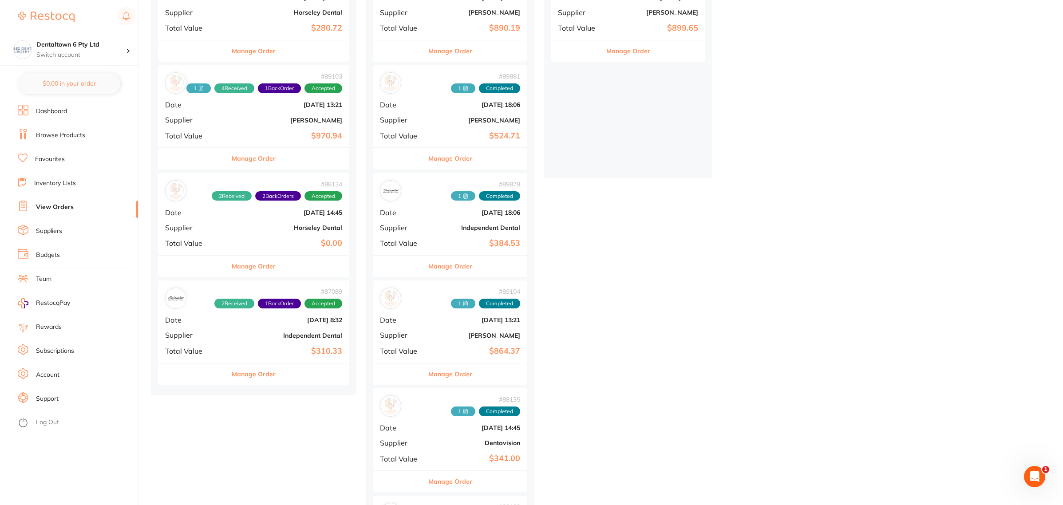
click at [261, 231] on b "Horseley Dental" at bounding box center [285, 227] width 113 height 7
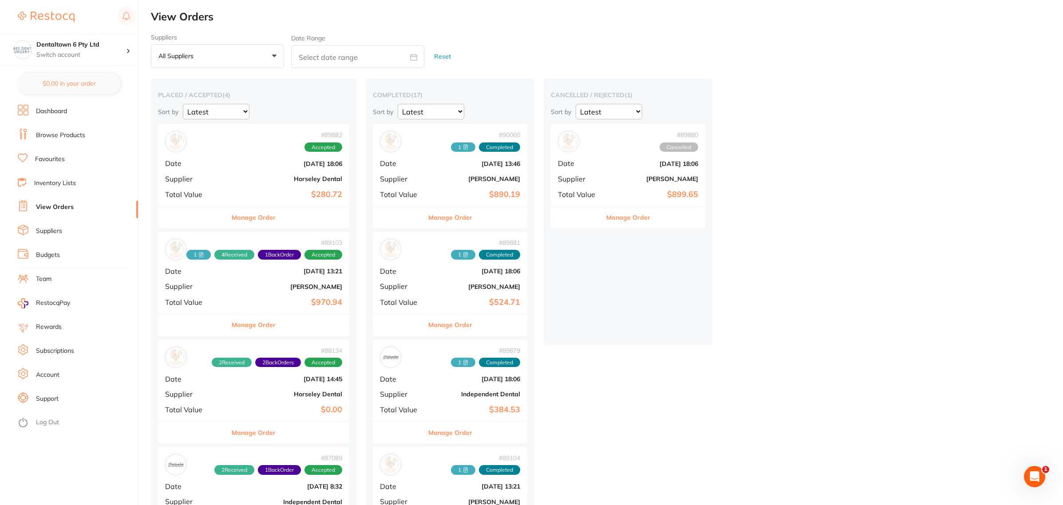
scroll to position [22, 0]
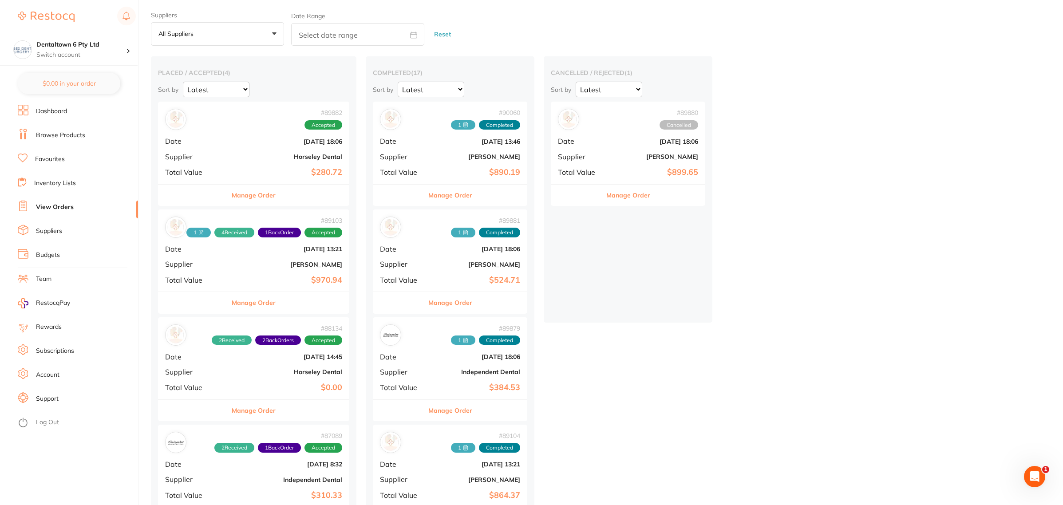
click at [227, 147] on div "# 89882 Accepted Date Aug 11 2025, 18:06 Supplier Horseley Dental Total Value $…" at bounding box center [253, 143] width 191 height 82
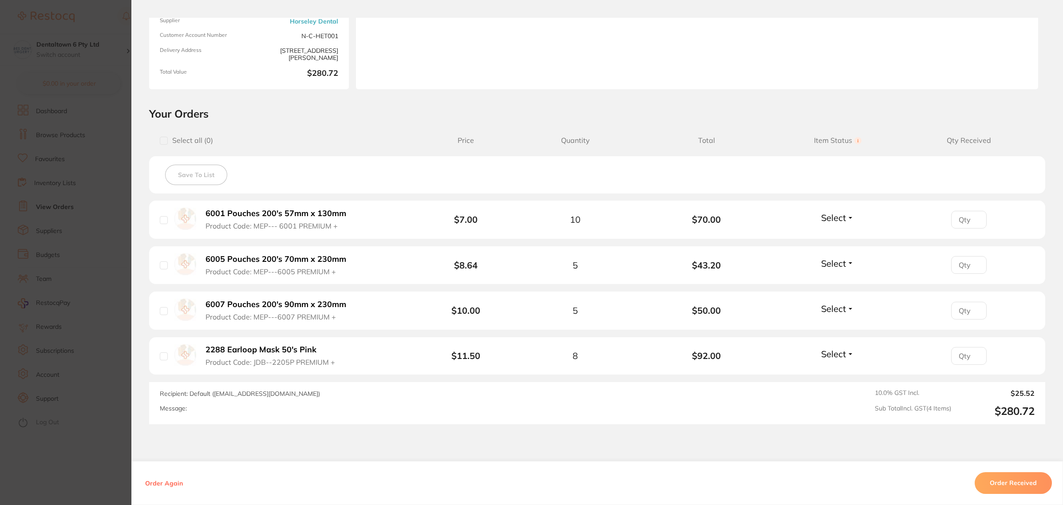
click at [131, 342] on section "Your Orders Select all ( 0 ) Price Quantity Total Item Status You can use this …" at bounding box center [596, 266] width 931 height 318
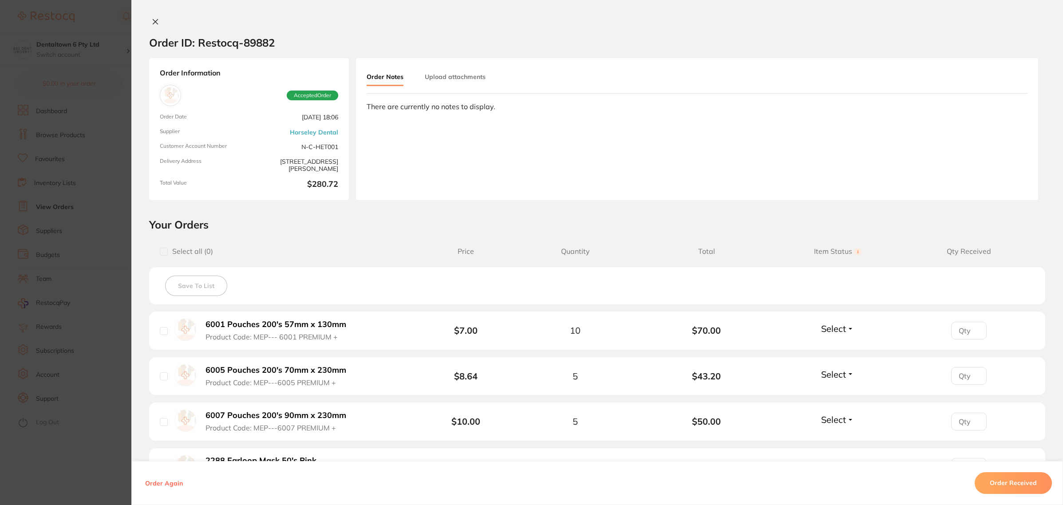
click at [152, 21] on icon at bounding box center [155, 21] width 7 height 7
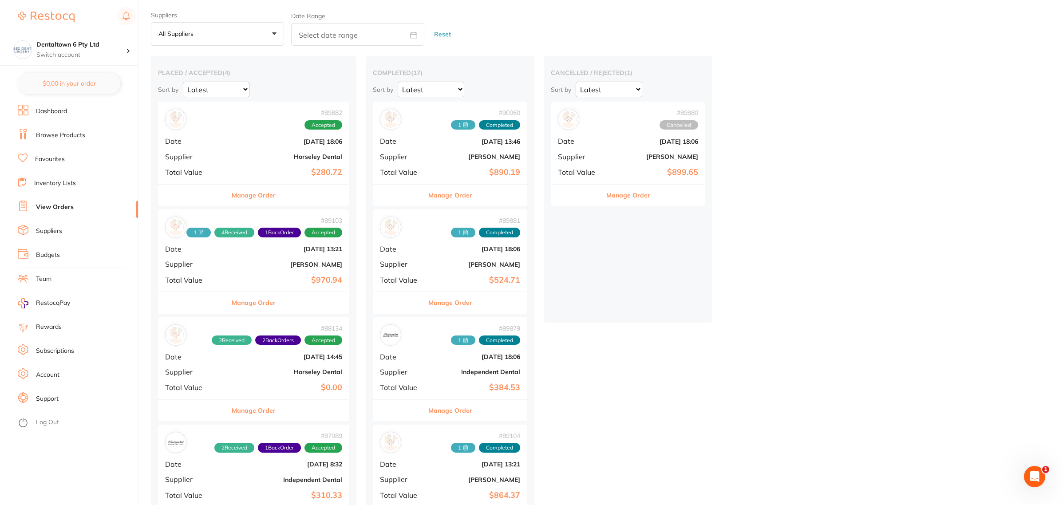
click at [245, 268] on b "[PERSON_NAME]" at bounding box center [285, 264] width 113 height 7
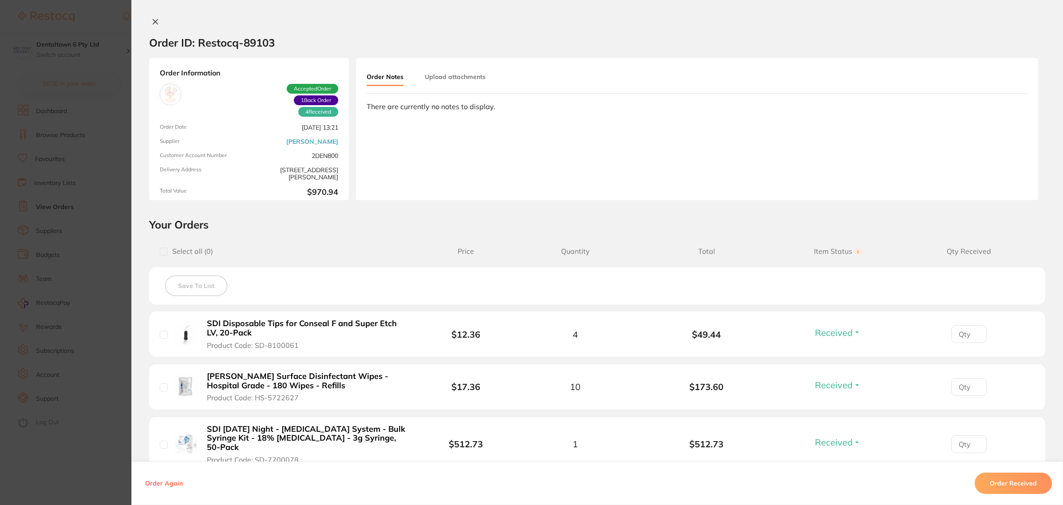
click at [152, 20] on icon at bounding box center [155, 21] width 7 height 7
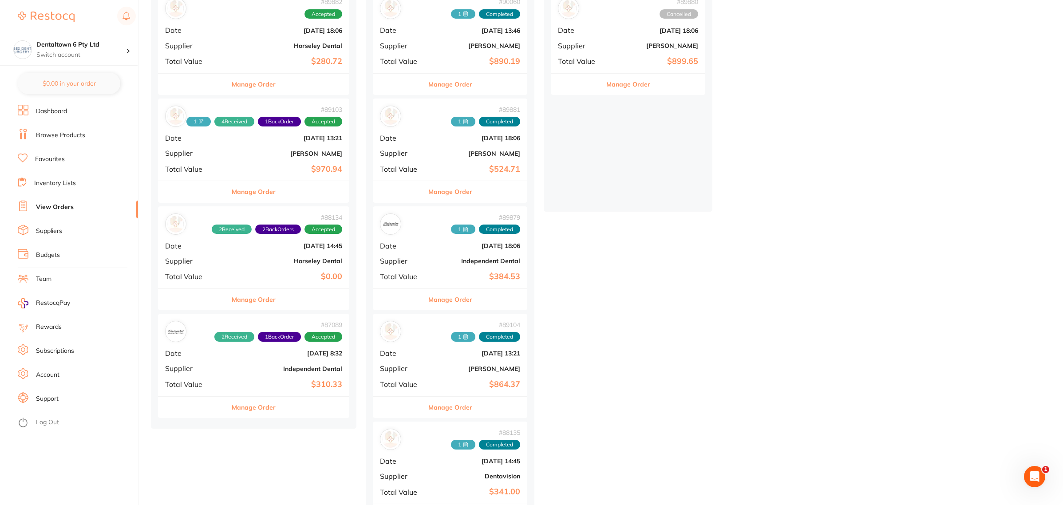
click at [272, 279] on b "$0.00" at bounding box center [285, 276] width 113 height 9
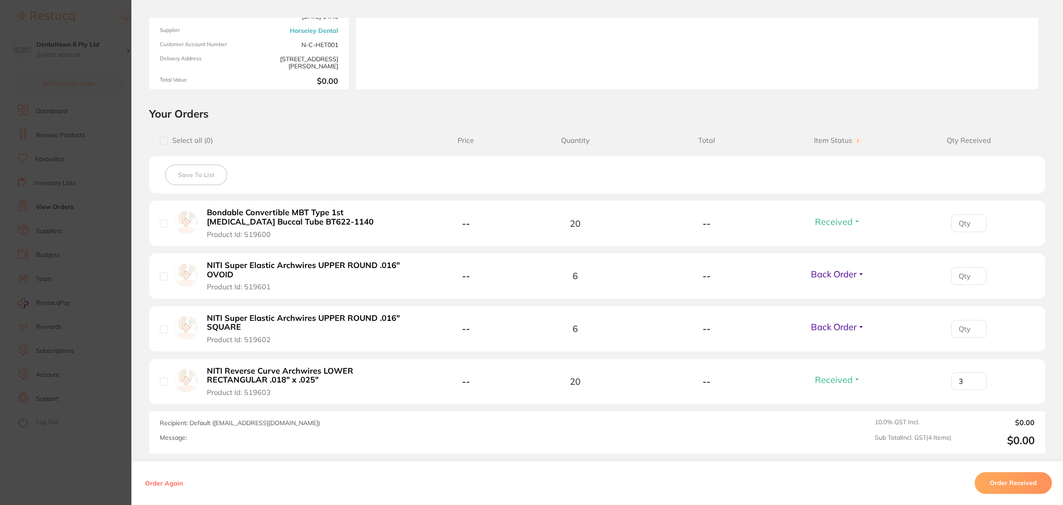
click at [95, 233] on section "Order ID: Restocq- 88134 Order Information 2 Received 2 Back Orders Accepted Or…" at bounding box center [531, 252] width 1063 height 505
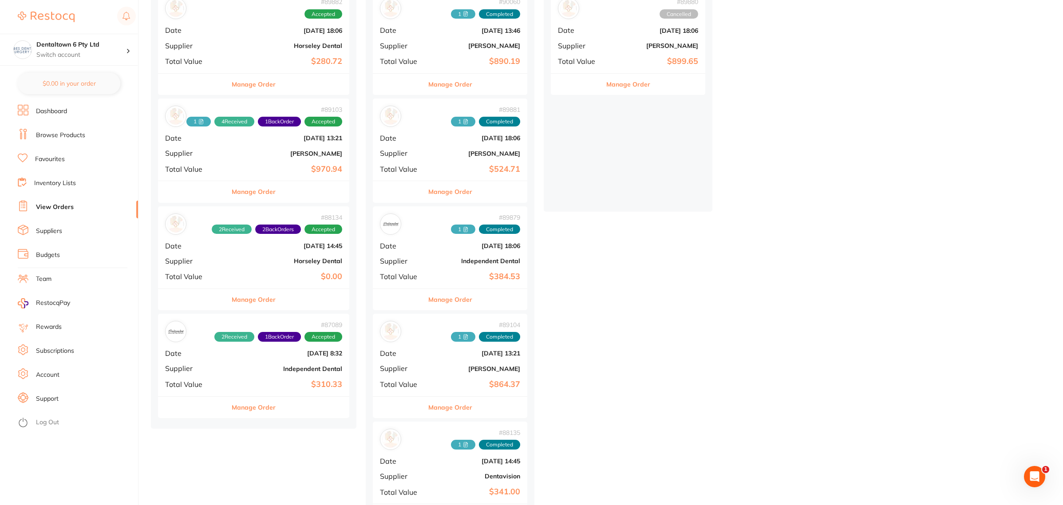
click at [234, 360] on div "# 87089 2 Received 1 Back Order Accepted Date Jul 21 2025, 8:32 Supplier Indepe…" at bounding box center [253, 355] width 191 height 82
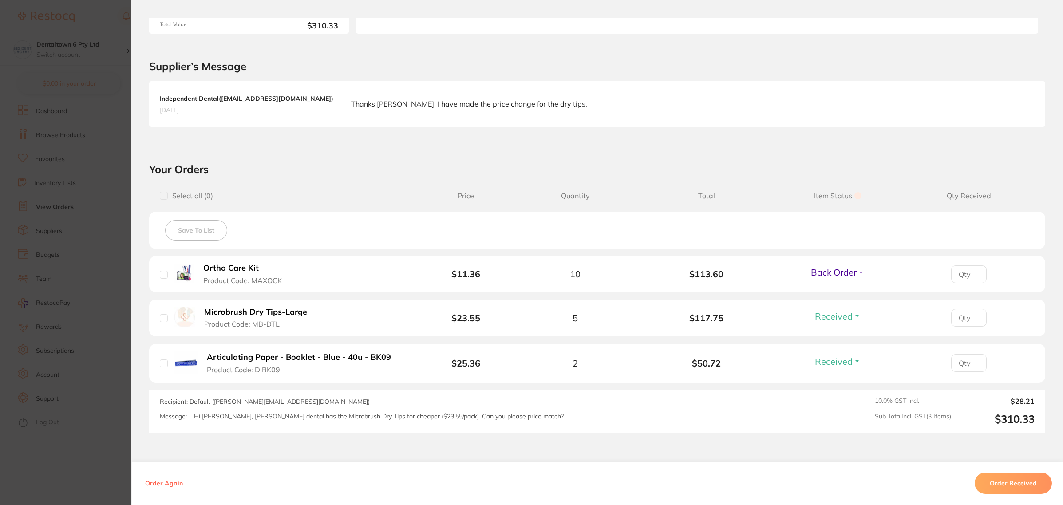
click at [79, 311] on section "Order ID: Restocq- 87089 Order Information 2 Received 1 Back Order Accepted Ord…" at bounding box center [531, 252] width 1063 height 505
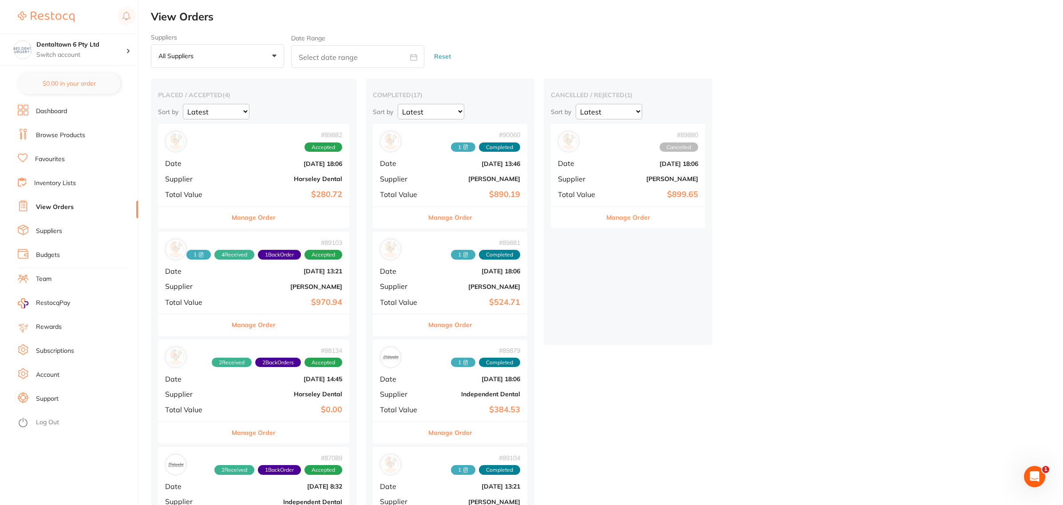
click at [590, 334] on div "cancelled / rejected ( 1 ) Sort by Latest Notification # 89880 Cancelled Date […" at bounding box center [627, 212] width 169 height 266
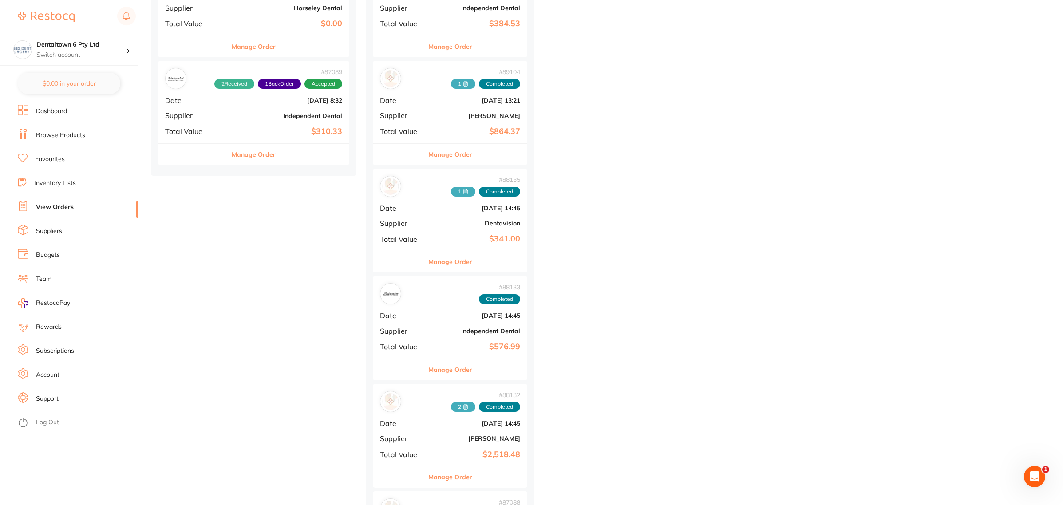
scroll to position [499, 0]
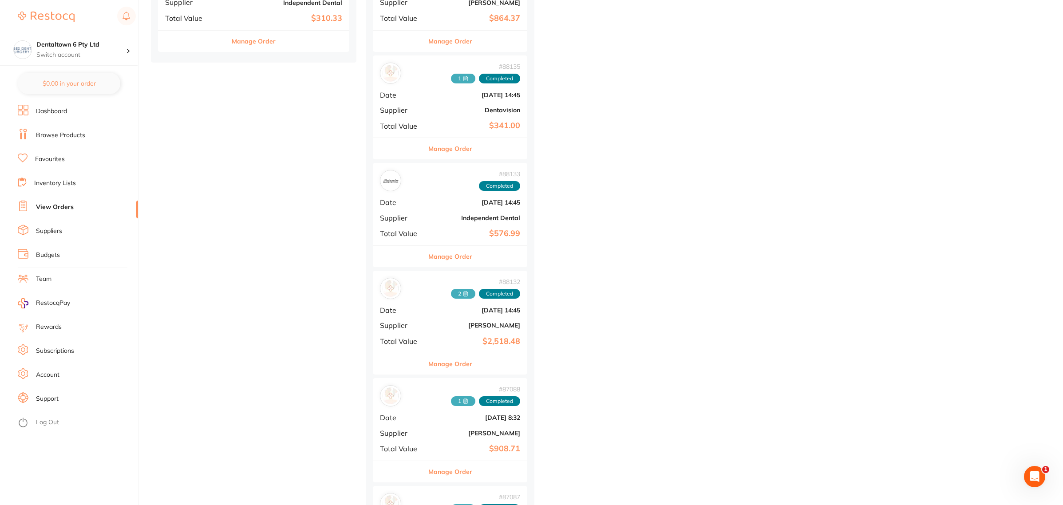
click at [447, 213] on div "# 88133 Completed Date Jul 30 2025, 14:45 Supplier Independent Dental Total Val…" at bounding box center [450, 204] width 154 height 82
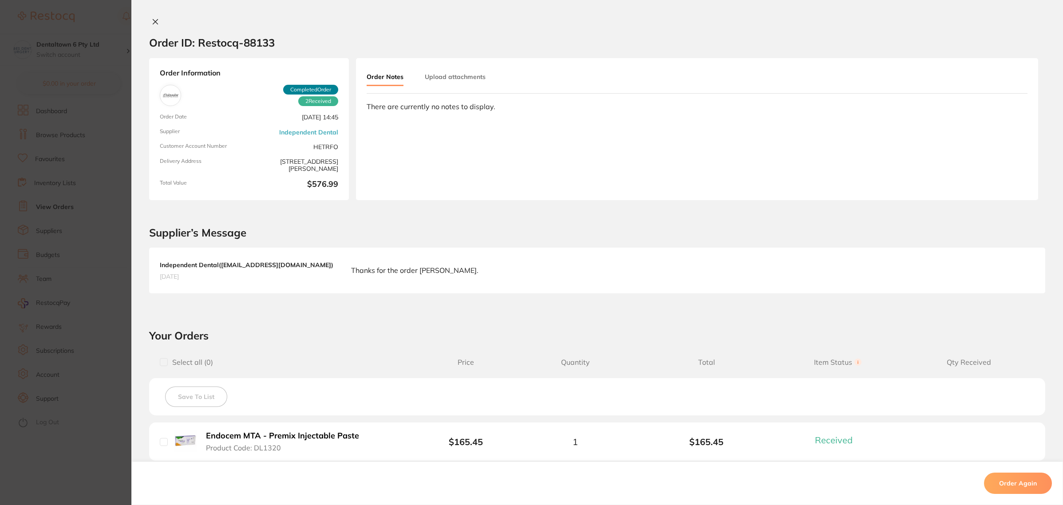
click at [454, 72] on button "Upload attachments" at bounding box center [455, 77] width 61 height 16
click at [981, 141] on span "Upload" at bounding box center [992, 142] width 22 height 8
click at [61, 256] on section "Order ID: Restocq- 88133 Order Information 2 Received Completed Order Order Dat…" at bounding box center [531, 252] width 1063 height 505
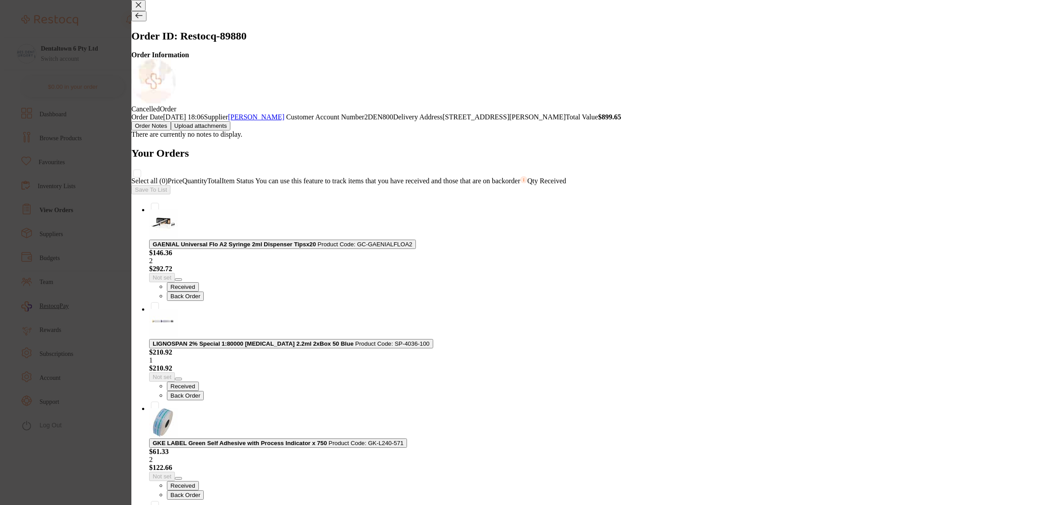
scroll to position [166, 0]
click at [74, 245] on section "Order ID: Restocq- 89880 Order Information Cancelled Order Order Date Aug 11 20…" at bounding box center [531, 252] width 1063 height 505
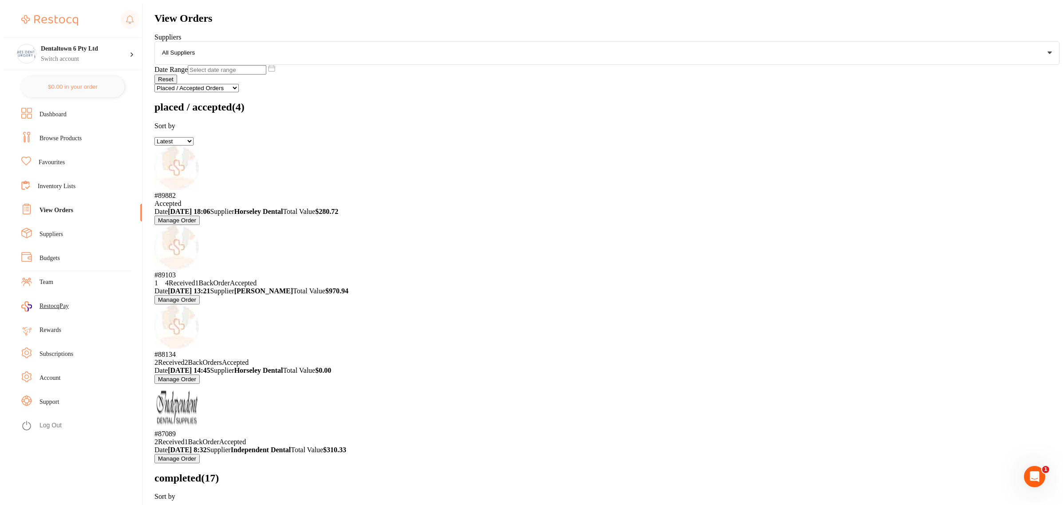
click at [47, 108] on li "Dashboard" at bounding box center [81, 114] width 121 height 13
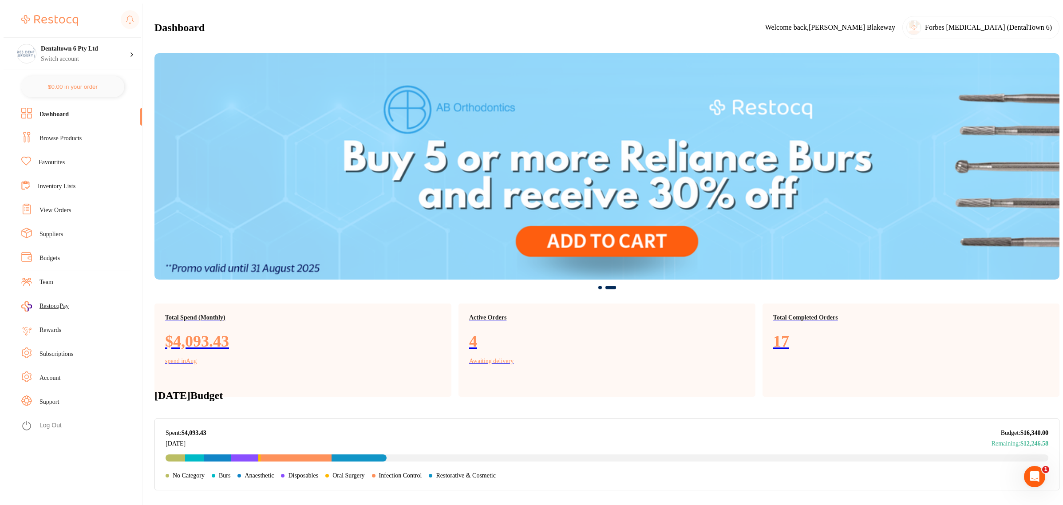
click at [47, 209] on link "View Orders" at bounding box center [54, 210] width 31 height 9
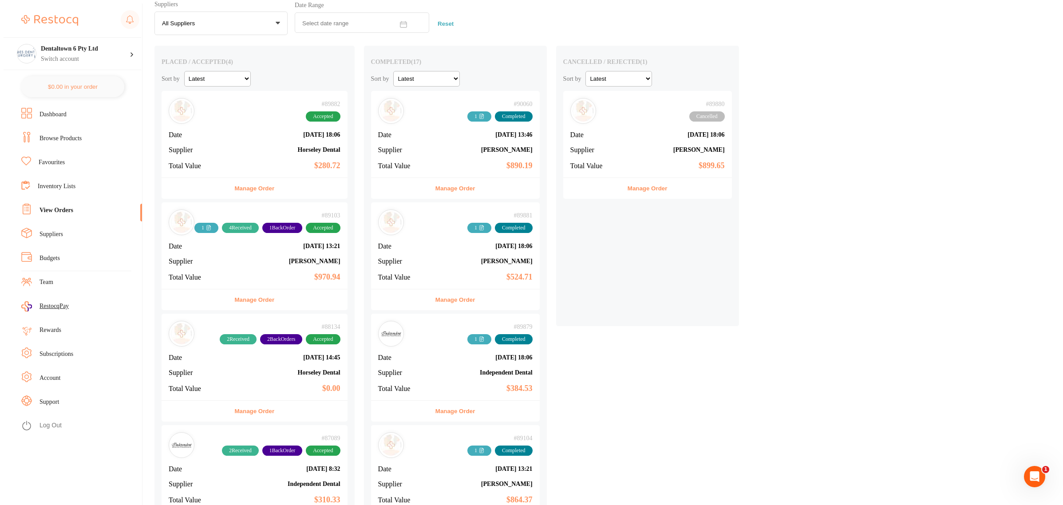
scroll to position [55, 0]
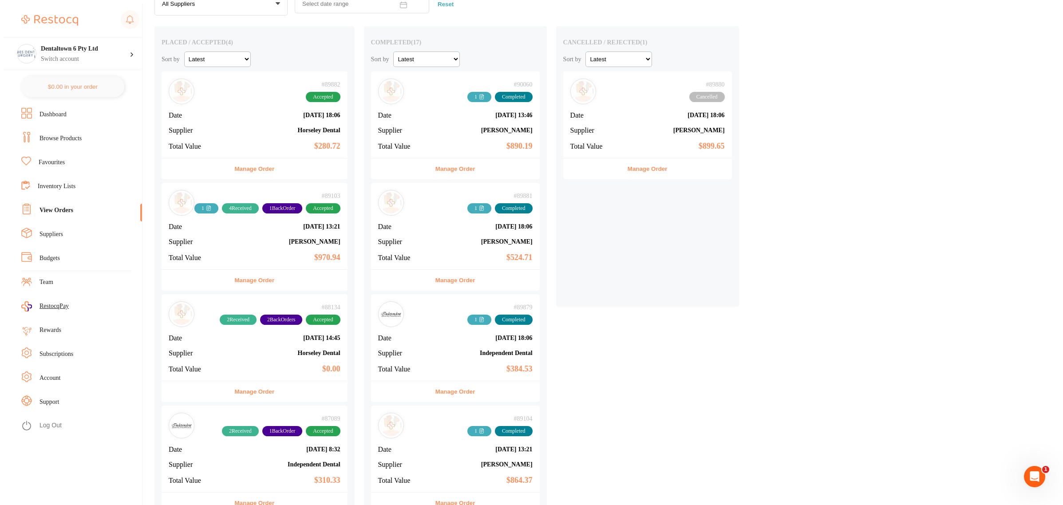
click at [441, 236] on div "# 89881 1 Completed Date Aug 11 2025, 18:06 Supplier Adam Dental Total Value $5…" at bounding box center [455, 226] width 169 height 87
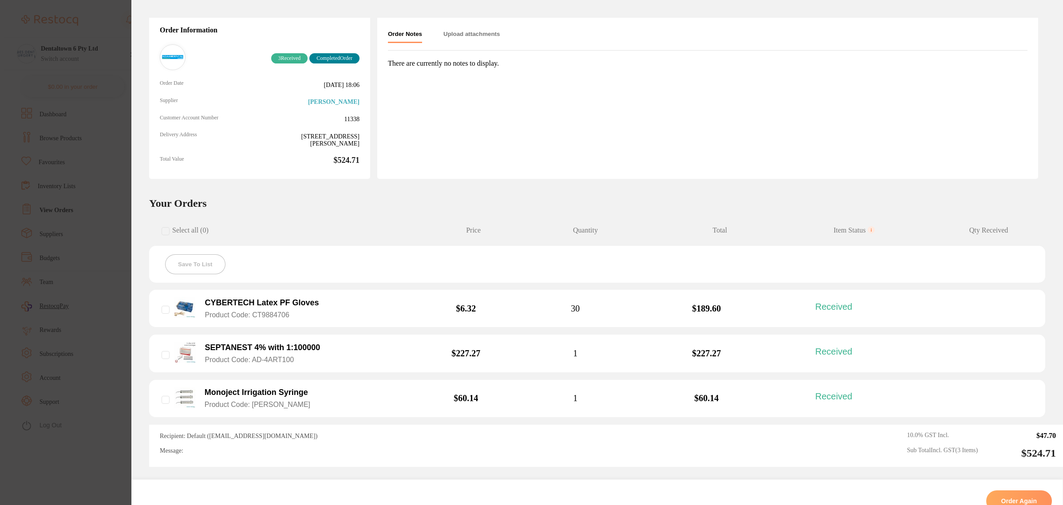
scroll to position [111, 0]
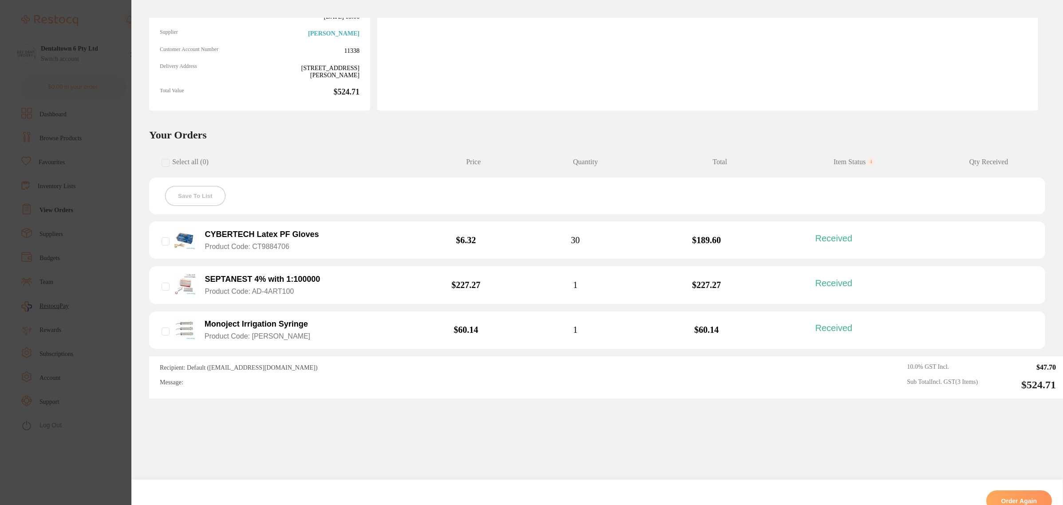
drag, startPoint x: 104, startPoint y: 204, endPoint x: 360, endPoint y: 252, distance: 260.4
click at [104, 204] on section "Order ID: Restocq- 89881 Order Information 3 Received Completed Order Order Dat…" at bounding box center [531, 252] width 1063 height 505
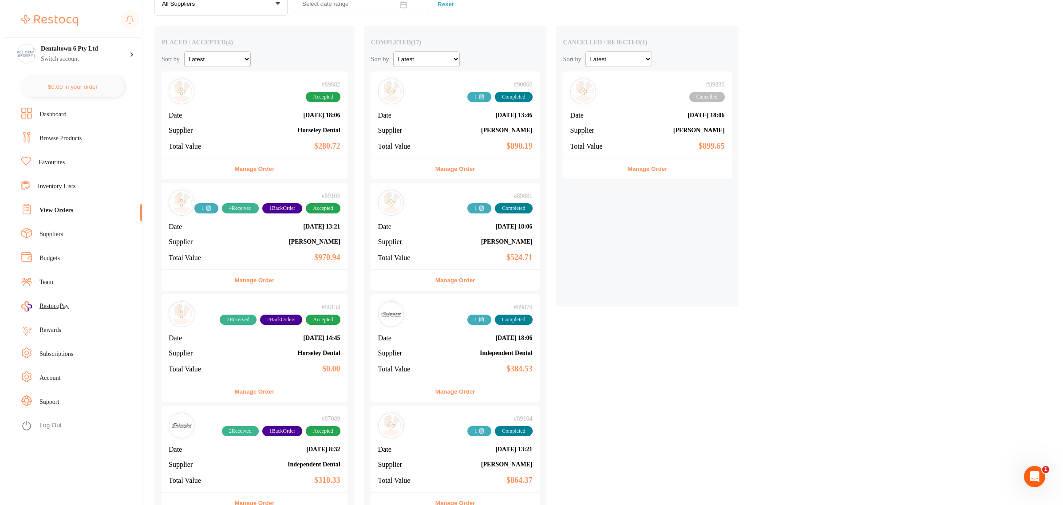
click at [650, 280] on div "cancelled / rejected ( 1 ) Sort by Latest Notification # 89880 Cancelled Date A…" at bounding box center [647, 166] width 183 height 280
click at [62, 188] on li "Inventory Lists" at bounding box center [81, 186] width 121 height 13
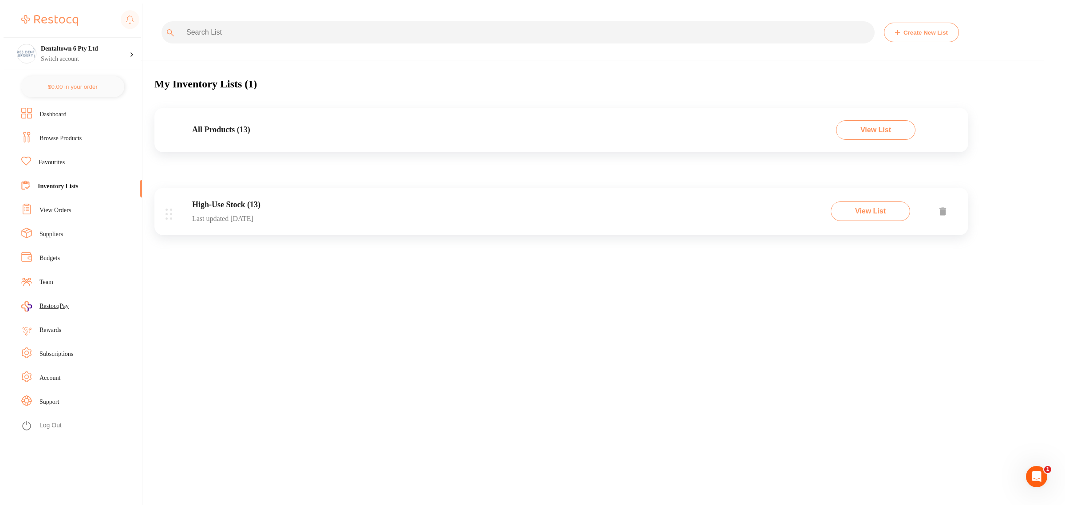
click at [302, 208] on div "High-Use Stock (13) Last updated 42 days ago View List" at bounding box center [561, 211] width 814 height 47
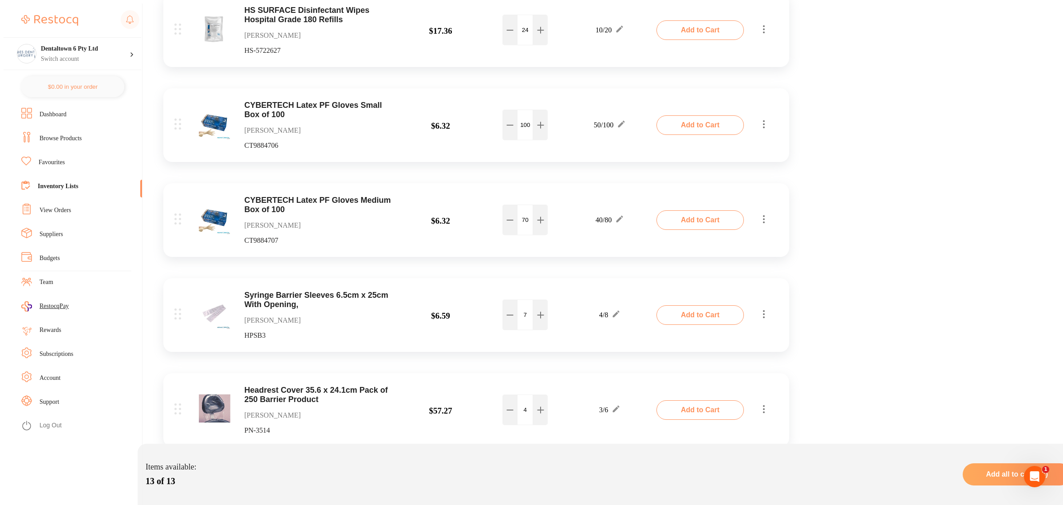
scroll to position [285, 0]
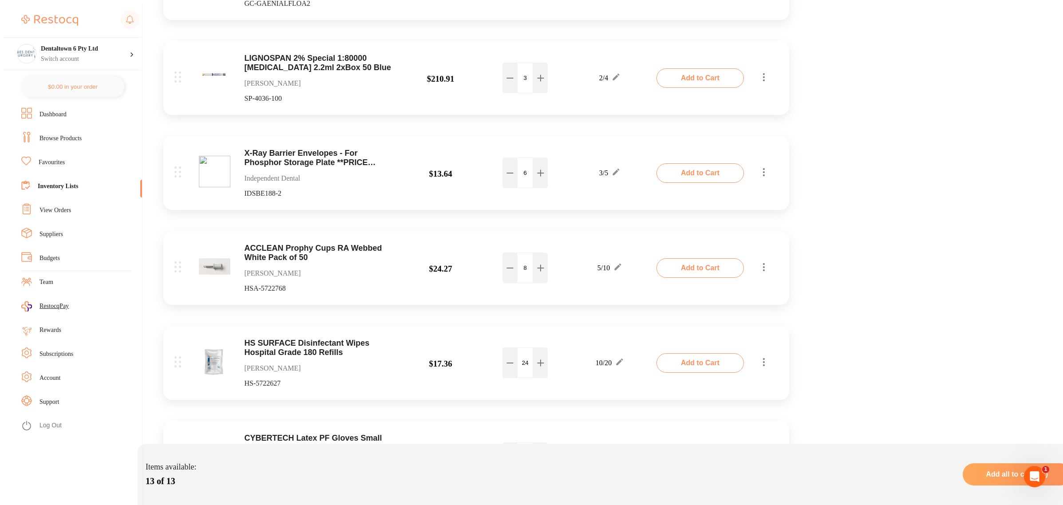
click at [60, 134] on link "Browse Products" at bounding box center [60, 138] width 42 height 9
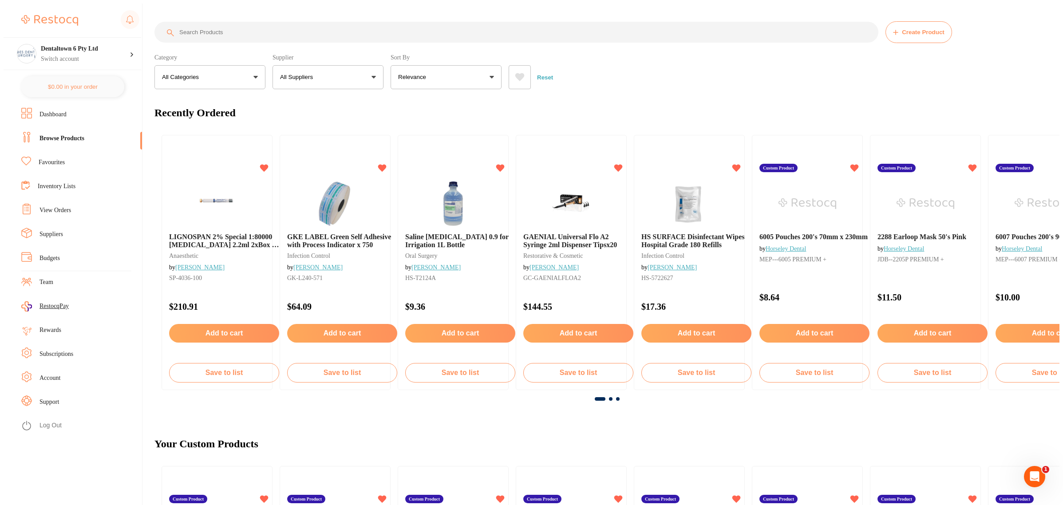
click at [276, 35] on input "search" at bounding box center [516, 32] width 724 height 21
type input "septanest"
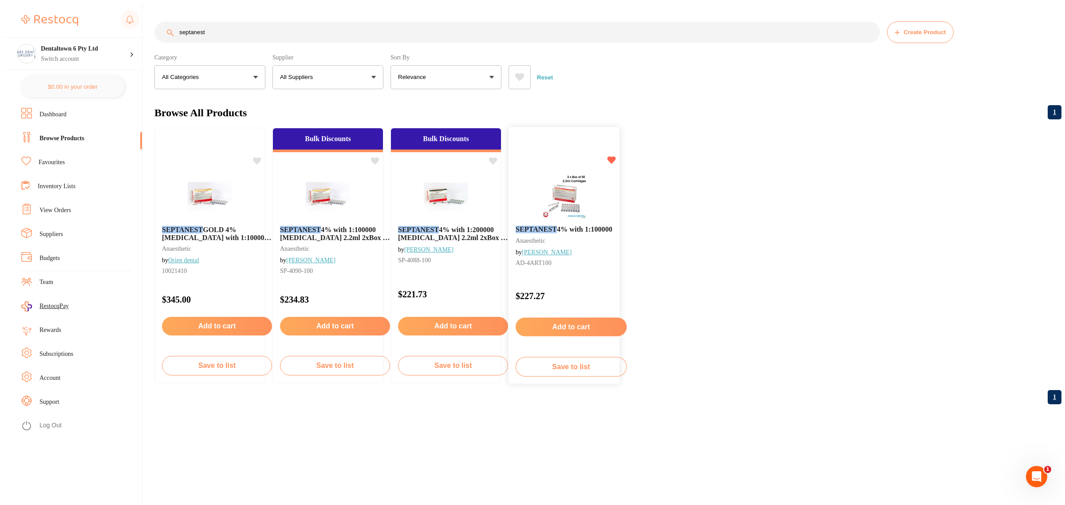
click at [575, 193] on img at bounding box center [564, 195] width 58 height 45
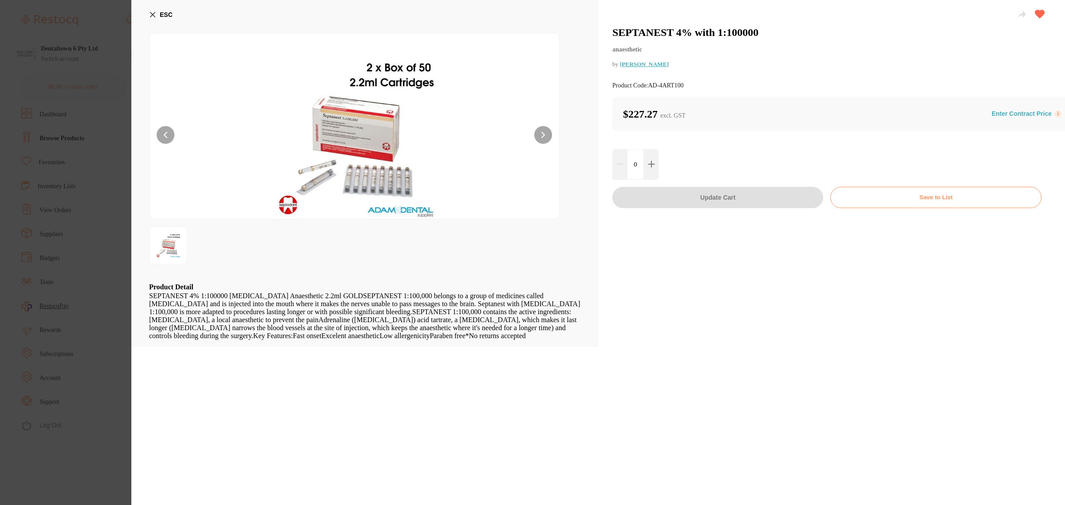
click at [49, 191] on section "SEPTANEST 4% with 1:100000 anaesthetic by Adam Dental Product Code: AD-4ART100 …" at bounding box center [532, 252] width 1065 height 505
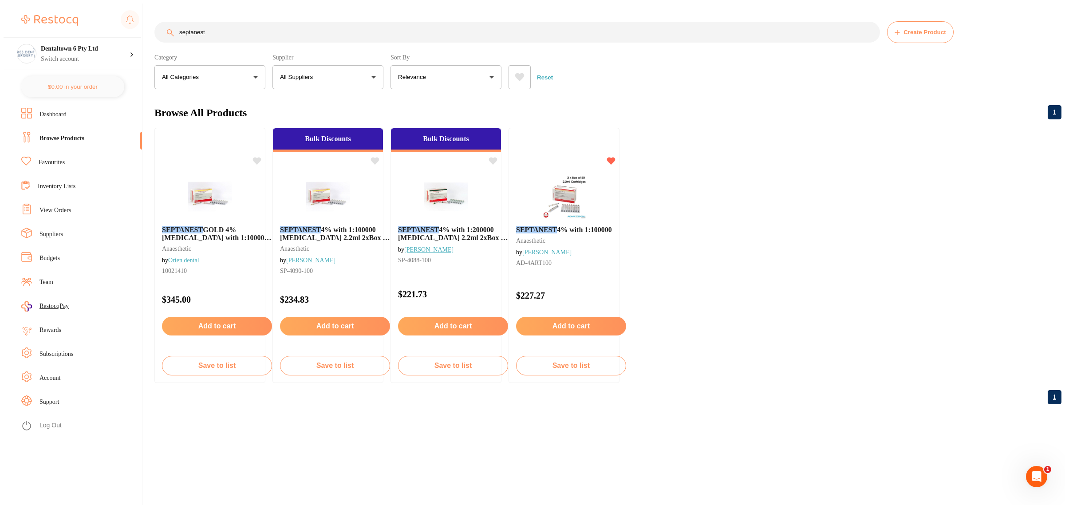
click at [62, 207] on link "View Orders" at bounding box center [54, 210] width 31 height 9
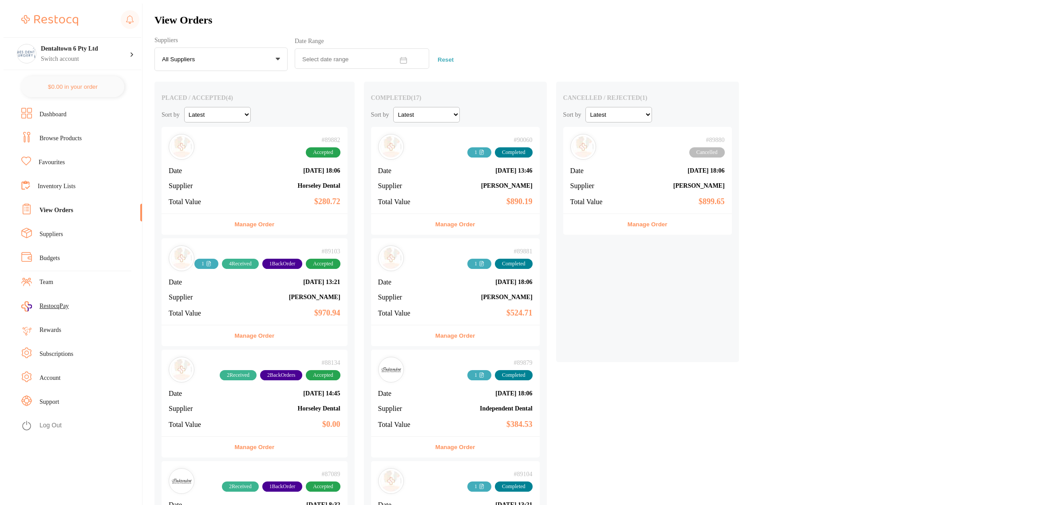
click at [67, 182] on link "Inventory Lists" at bounding box center [57, 186] width 38 height 9
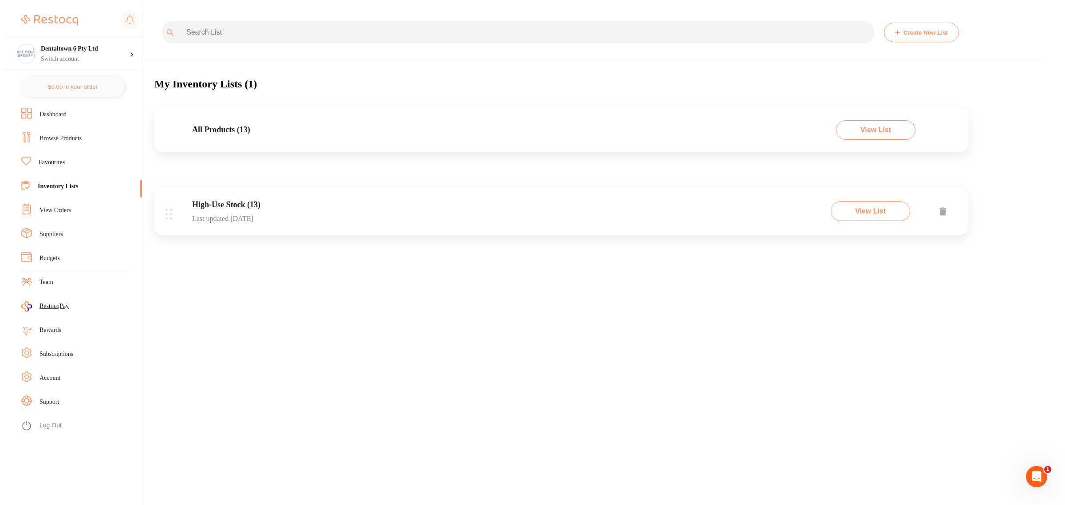
click at [861, 211] on button "View List" at bounding box center [870, 211] width 79 height 20
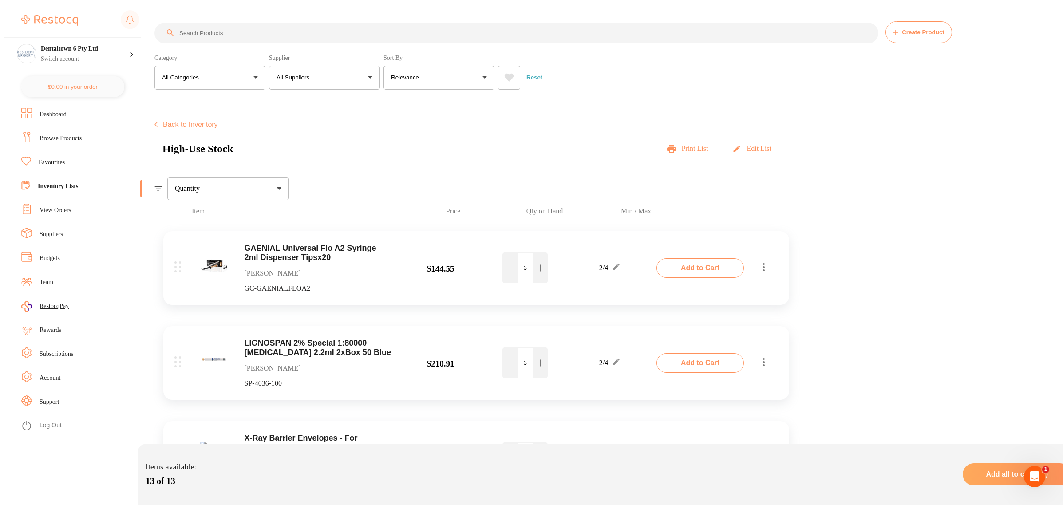
click at [51, 134] on link "Browse Products" at bounding box center [60, 138] width 42 height 9
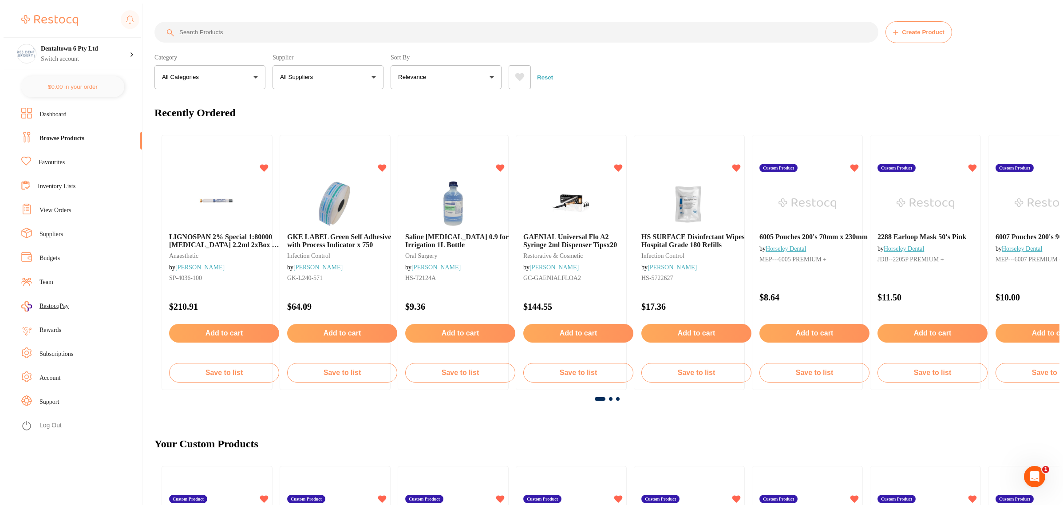
click at [245, 27] on input "search" at bounding box center [516, 32] width 724 height 21
type input "septanest"
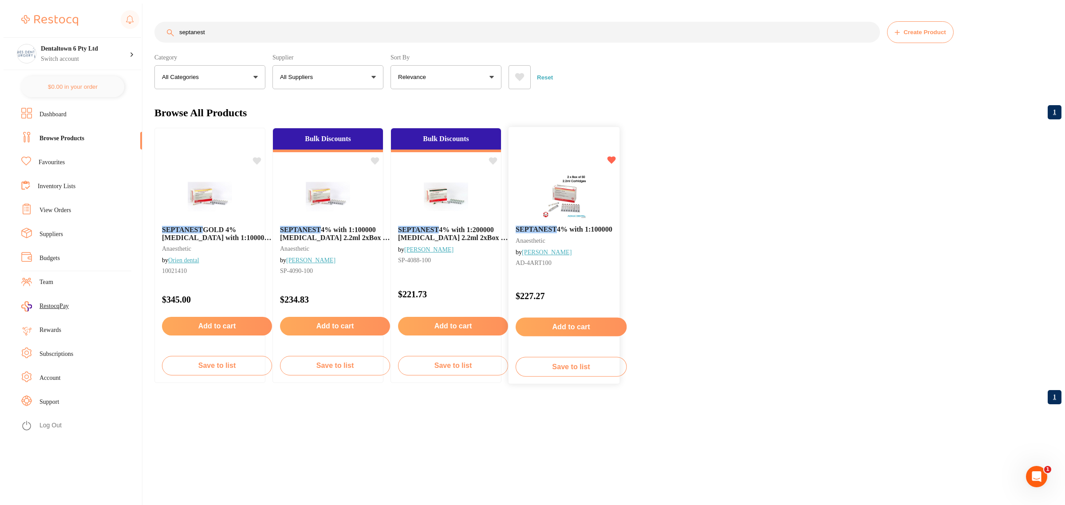
click at [566, 358] on button "Save to list" at bounding box center [571, 367] width 111 height 20
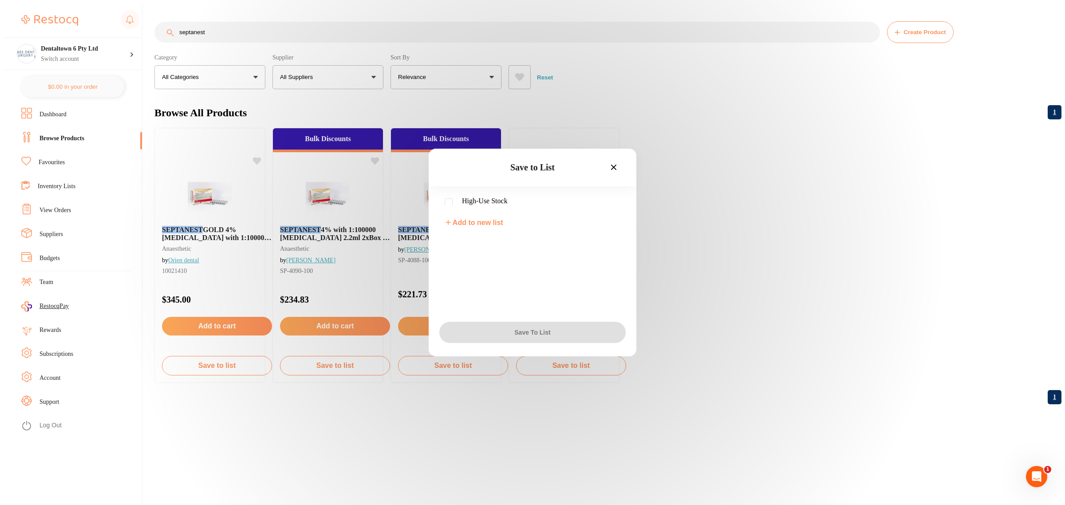
click at [460, 194] on div "Save to List High-Use Stock Add to new list Save To List" at bounding box center [533, 253] width 208 height 208
click at [446, 202] on input "checkbox" at bounding box center [449, 202] width 8 height 8
checkbox input "true"
click at [500, 324] on button "Save To List" at bounding box center [532, 332] width 186 height 21
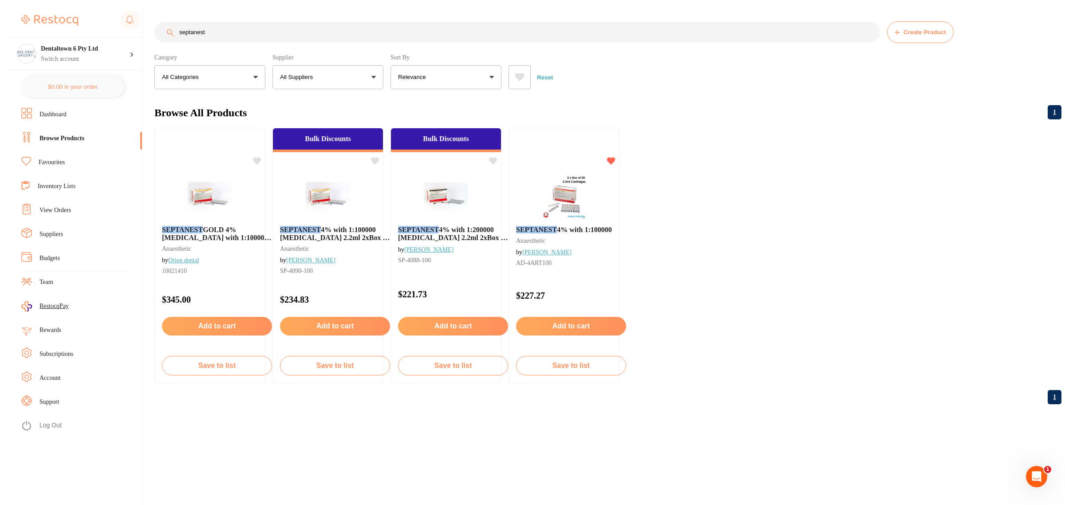
click at [43, 183] on link "Inventory Lists" at bounding box center [57, 186] width 38 height 9
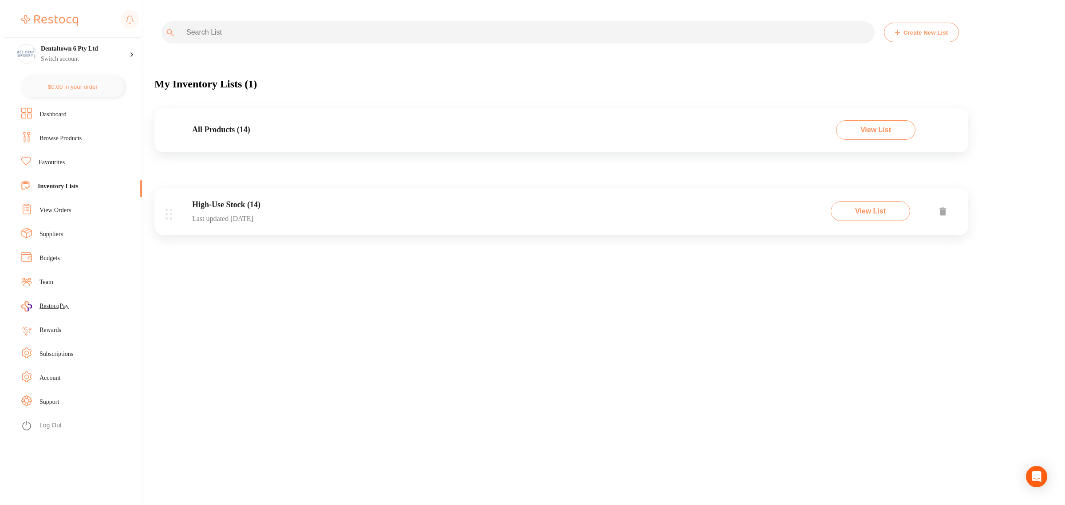
click at [286, 205] on div "High-Use Stock (14) Last updated today View List" at bounding box center [561, 211] width 814 height 47
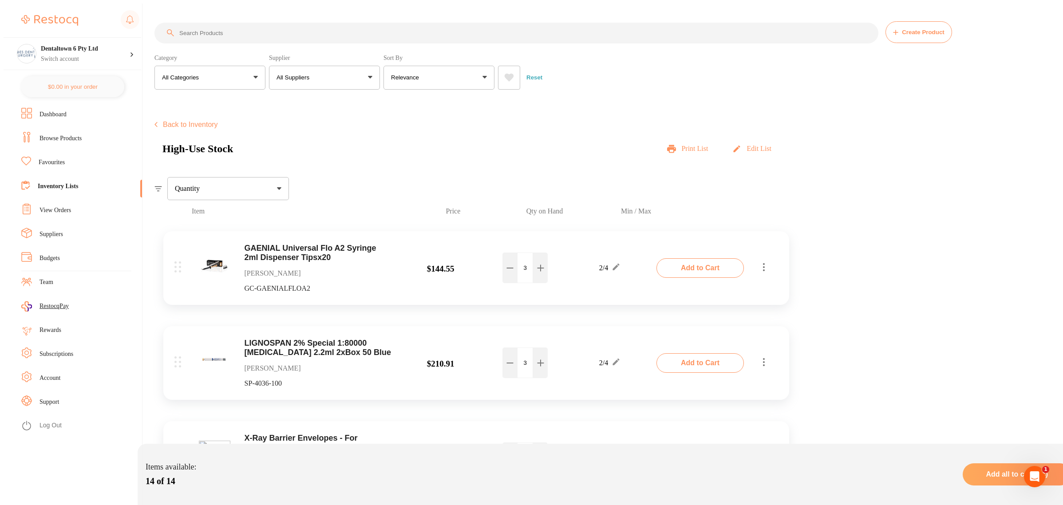
click at [314, 269] on p "[PERSON_NAME]" at bounding box center [318, 273] width 148 height 8
click at [52, 134] on link "Browse Products" at bounding box center [60, 138] width 42 height 9
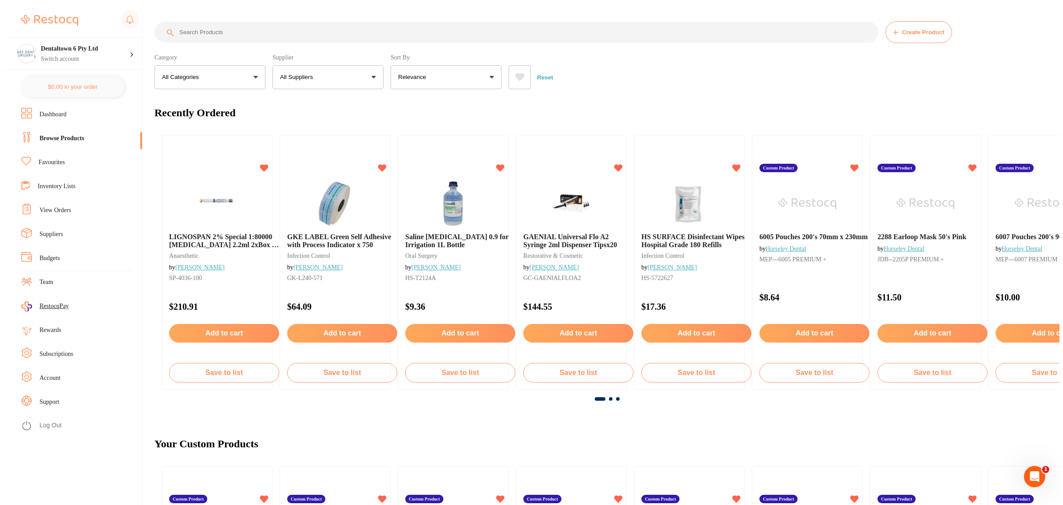
click at [221, 28] on input "search" at bounding box center [516, 32] width 724 height 21
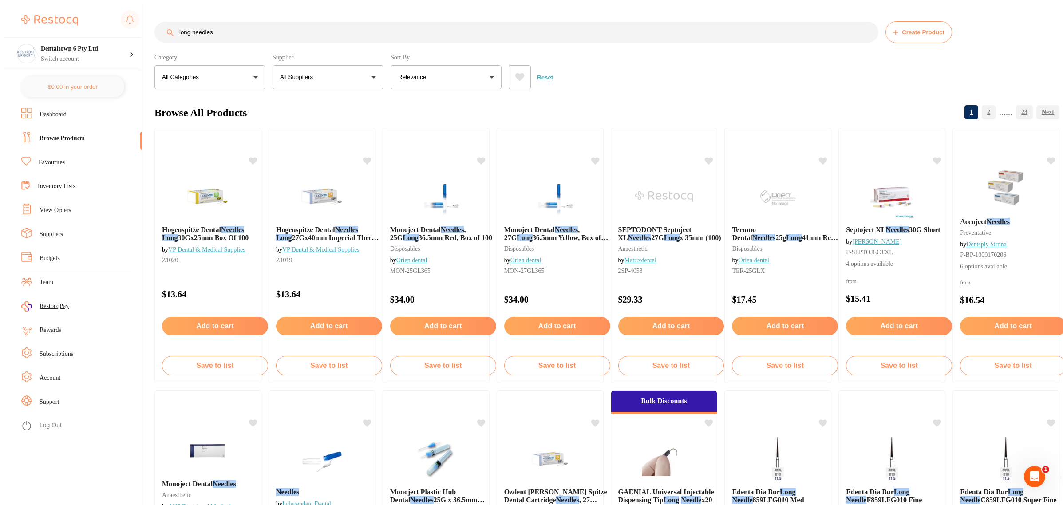
drag, startPoint x: 240, startPoint y: 30, endPoint x: 178, endPoint y: 29, distance: 62.6
click at [181, 28] on input "long needles" at bounding box center [516, 32] width 724 height 21
type input "l"
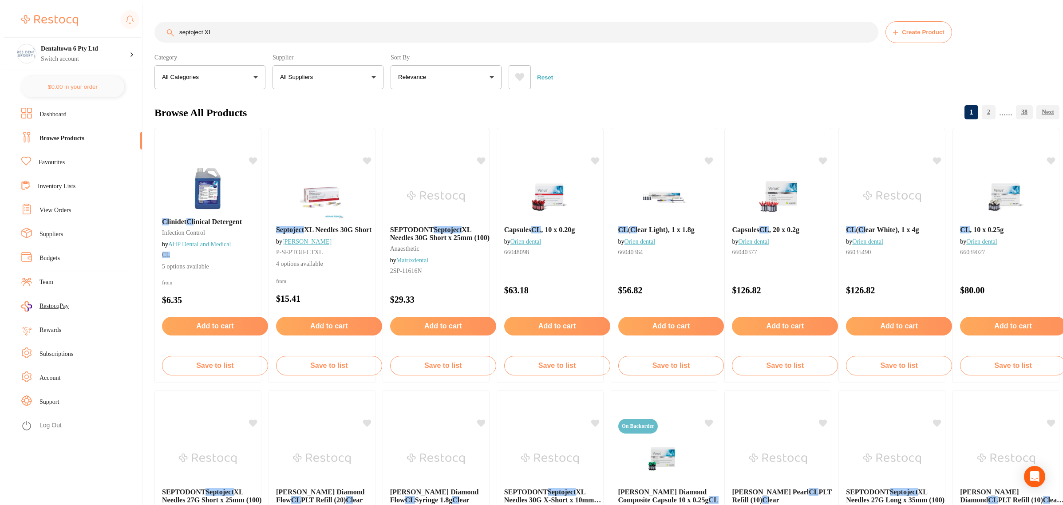
type input "septoject XL"
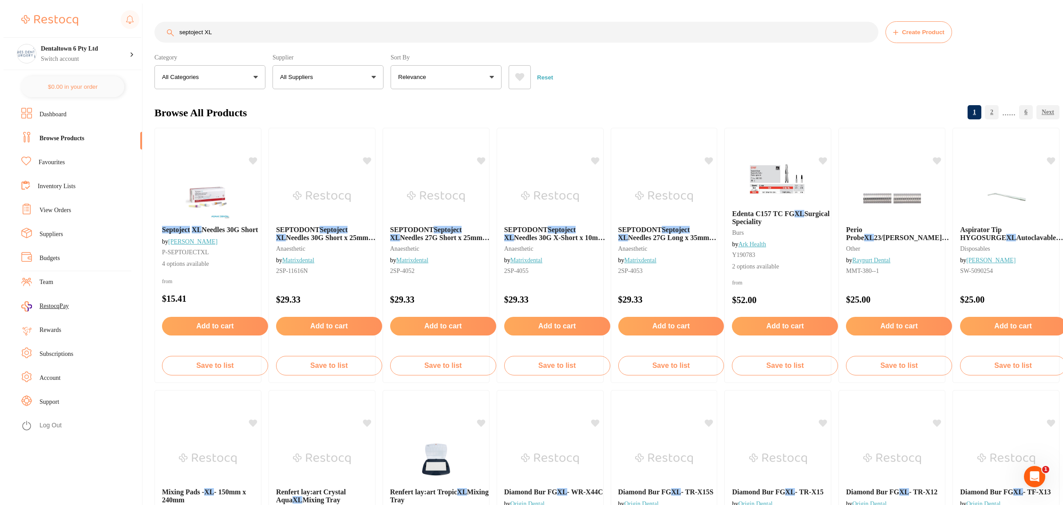
click at [429, 80] on button "Relevance" at bounding box center [445, 77] width 111 height 24
click at [430, 120] on li "Lowest Price" at bounding box center [446, 127] width 104 height 19
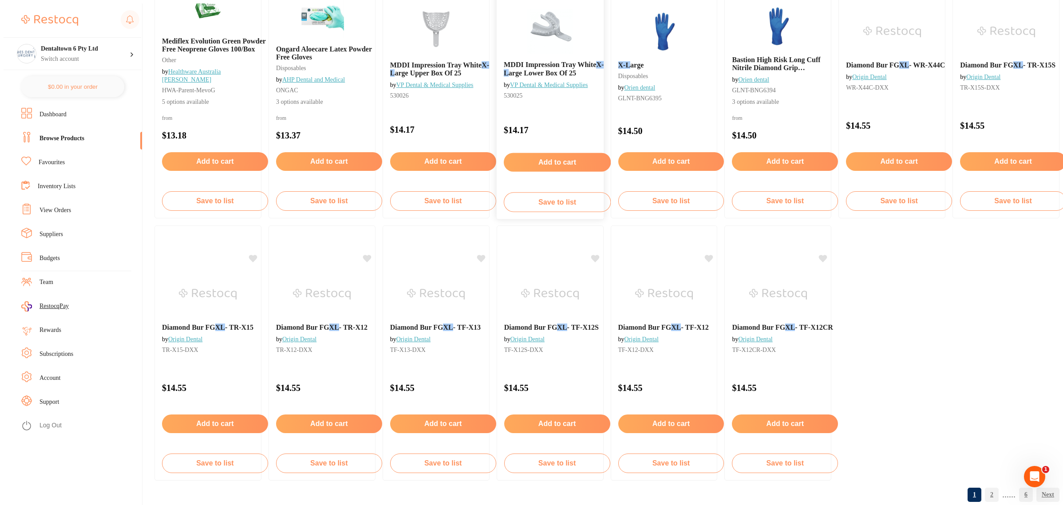
scroll to position [1494, 0]
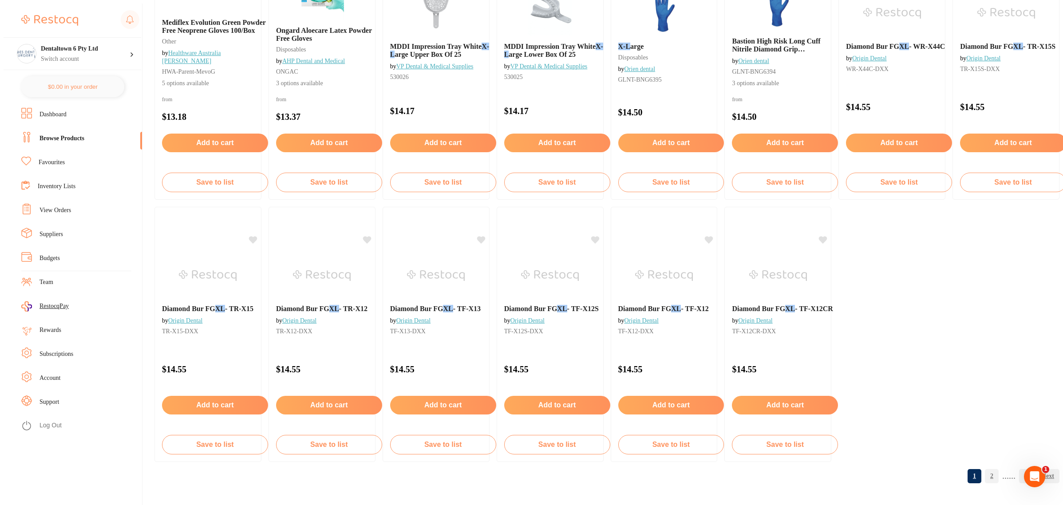
click at [984, 480] on link "2" at bounding box center [991, 476] width 14 height 18
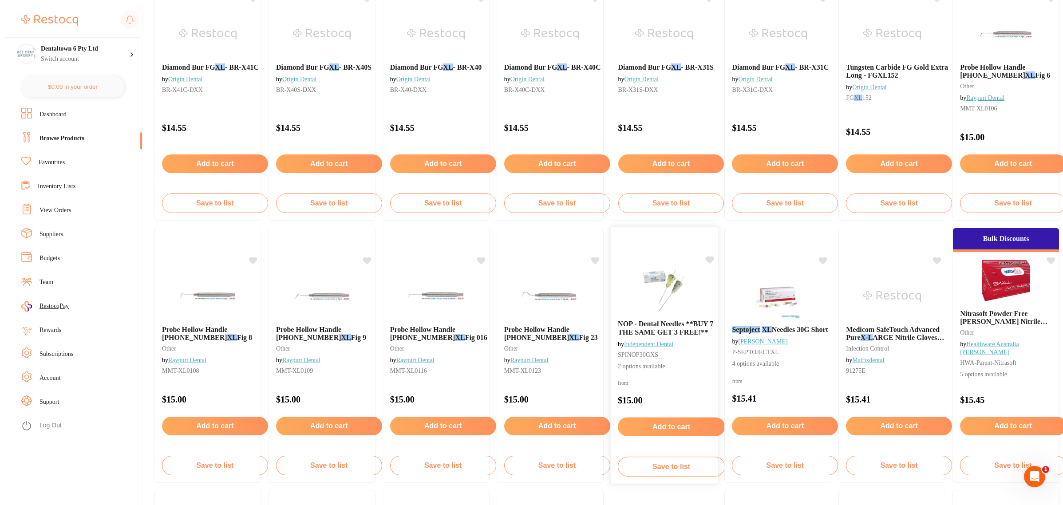
scroll to position [499, 0]
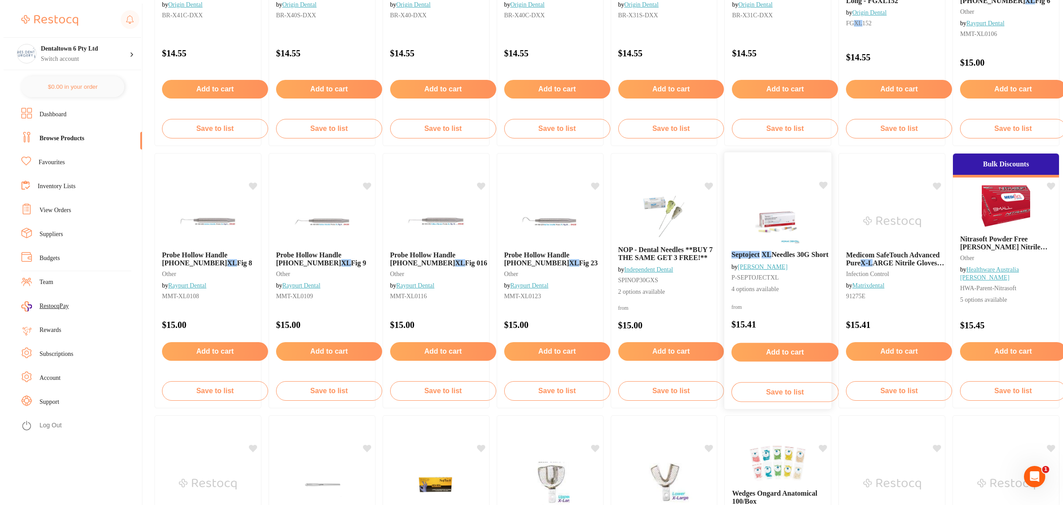
click at [819, 182] on icon at bounding box center [823, 185] width 8 height 8
click at [764, 387] on button "Save to list" at bounding box center [784, 392] width 107 height 20
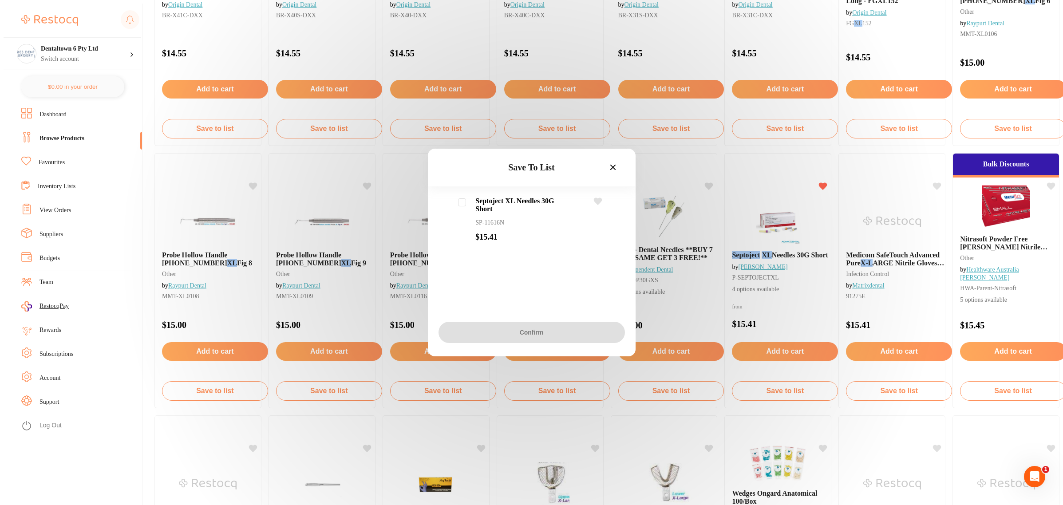
click at [460, 200] on input "checkbox" at bounding box center [462, 202] width 8 height 8
checkbox input "true"
click at [582, 256] on div "Septoject XL Needles 30G Short SP-11616N $15.41" at bounding box center [532, 254] width 208 height 115
click at [559, 336] on button "Confirm" at bounding box center [531, 332] width 186 height 21
click at [446, 201] on input "checkbox" at bounding box center [448, 202] width 8 height 8
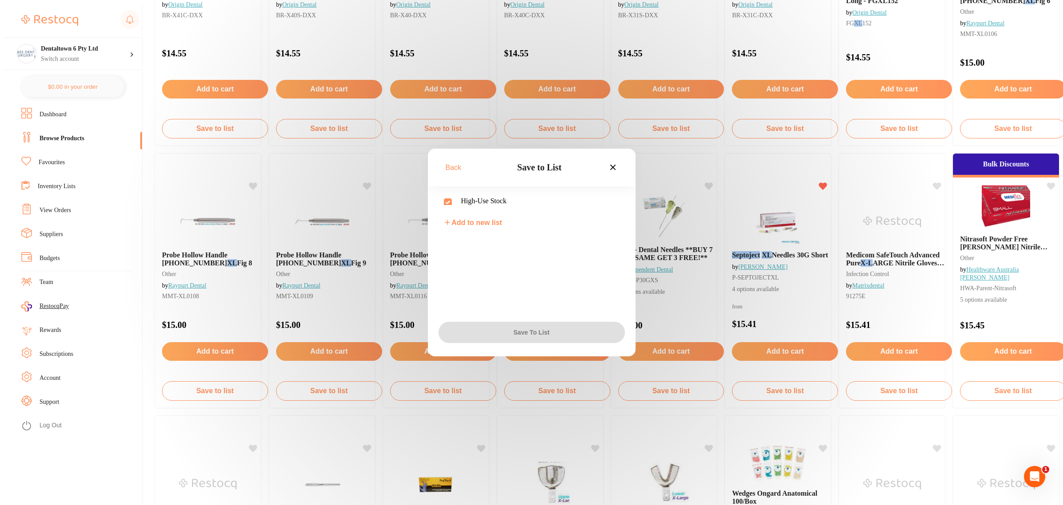
checkbox input "true"
click at [517, 332] on button "Save To List" at bounding box center [531, 332] width 186 height 21
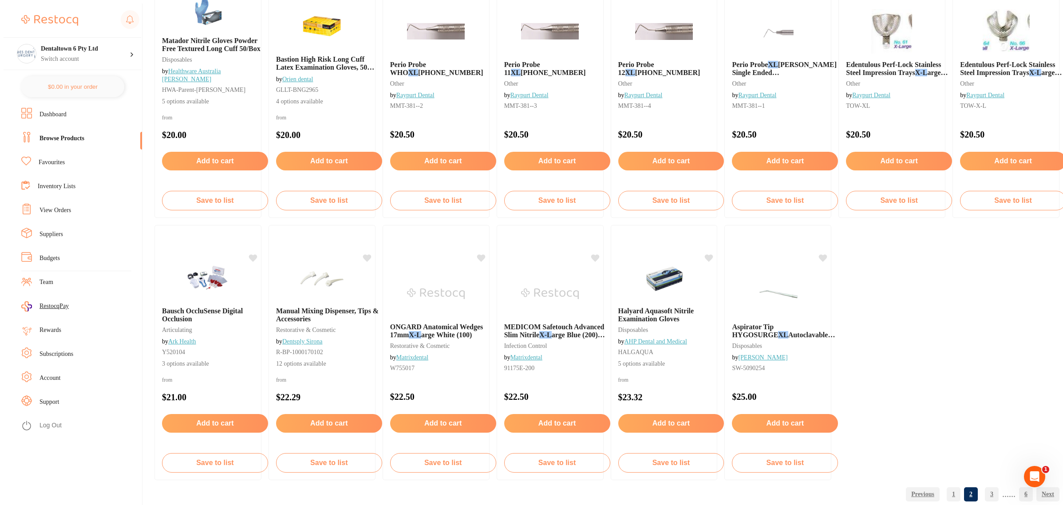
scroll to position [1494, 0]
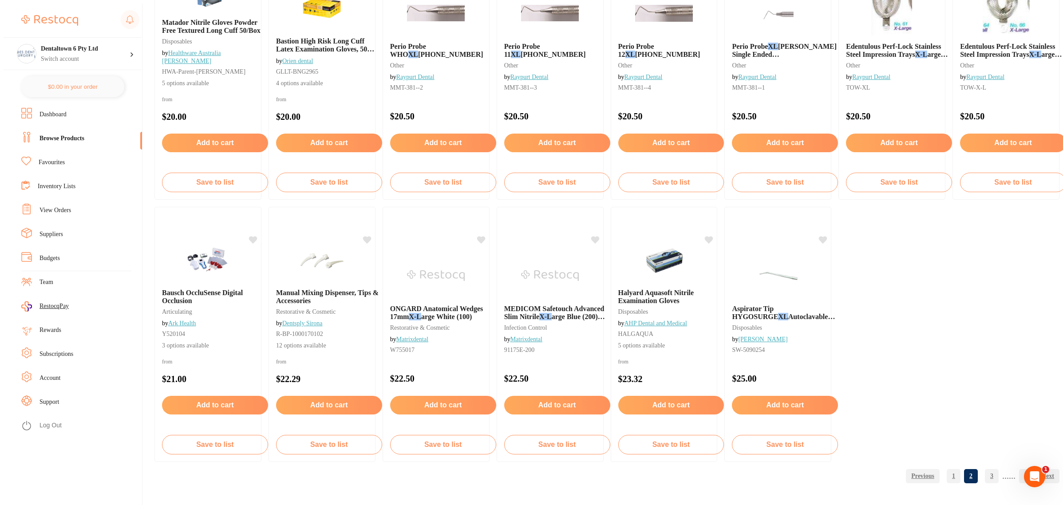
click at [984, 476] on link "3" at bounding box center [991, 476] width 14 height 18
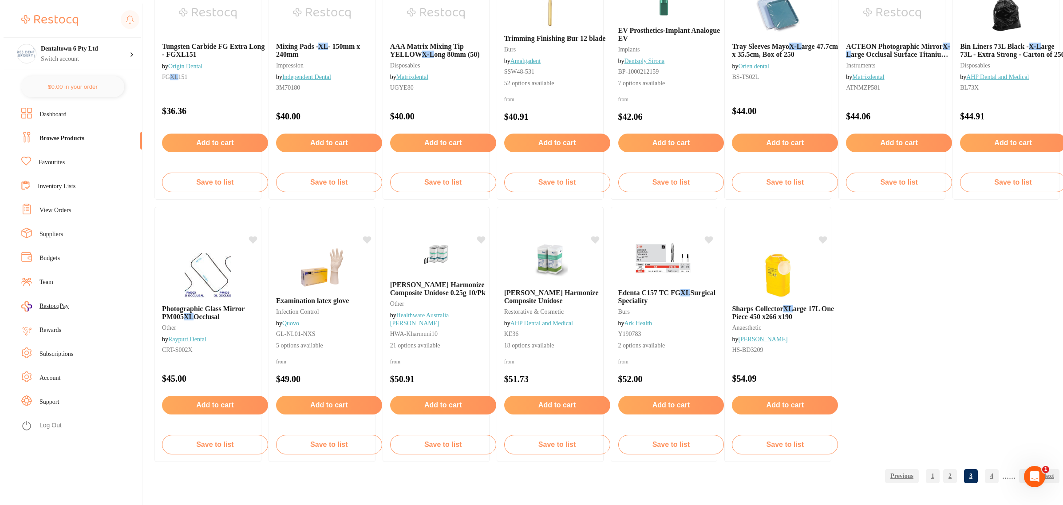
click at [943, 478] on link "2" at bounding box center [950, 476] width 14 height 18
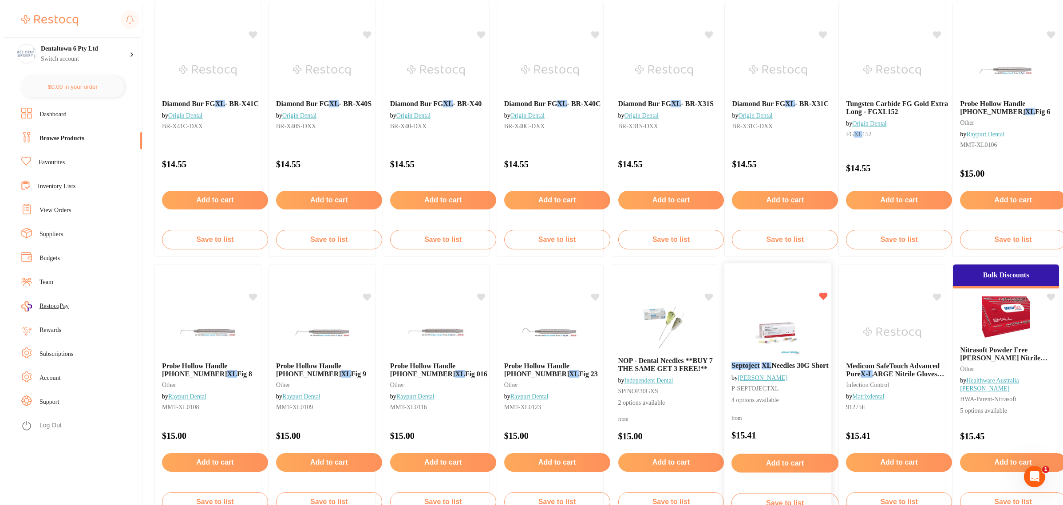
scroll to position [0, 0]
click at [761, 334] on img at bounding box center [777, 332] width 58 height 45
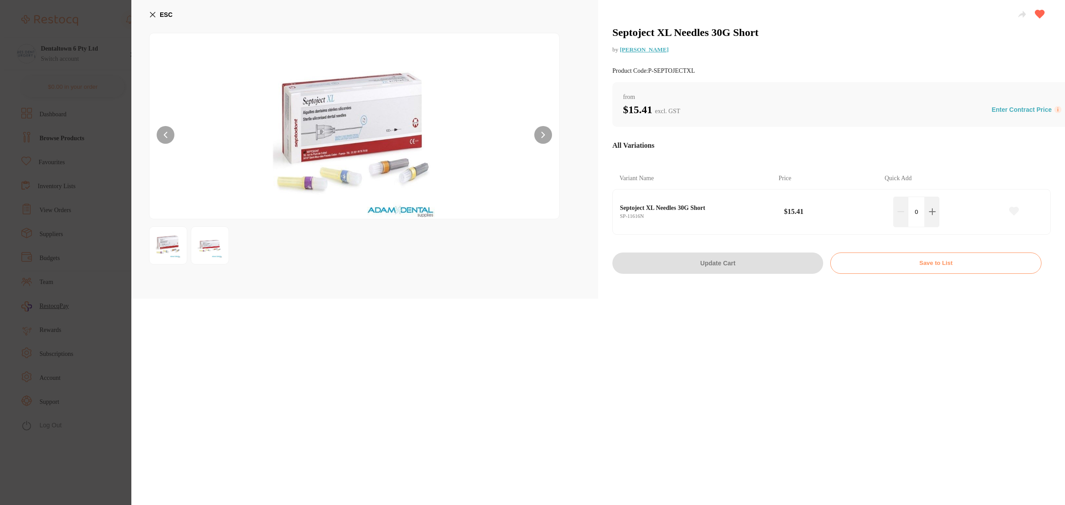
click at [114, 85] on section "Septoject XL Needles 30G Short by Adam Dental Product Code: P-SEPTOJECTXL ESC S…" at bounding box center [532, 252] width 1065 height 505
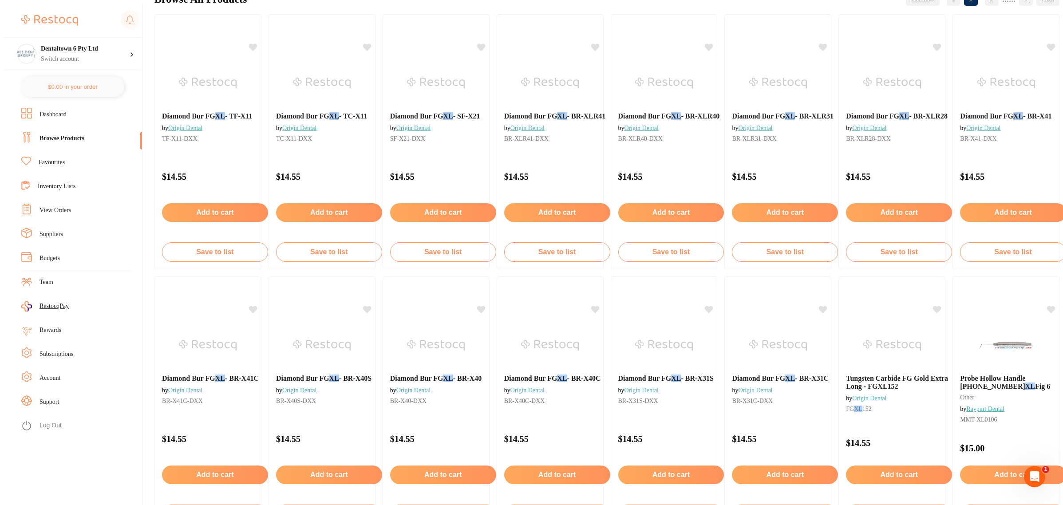
scroll to position [55, 0]
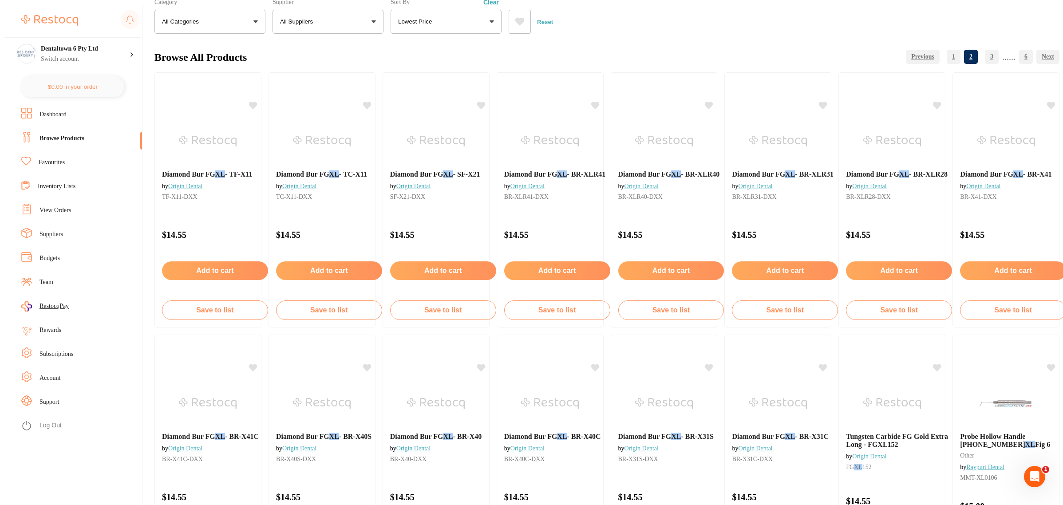
click at [51, 183] on link "Inventory Lists" at bounding box center [57, 186] width 38 height 9
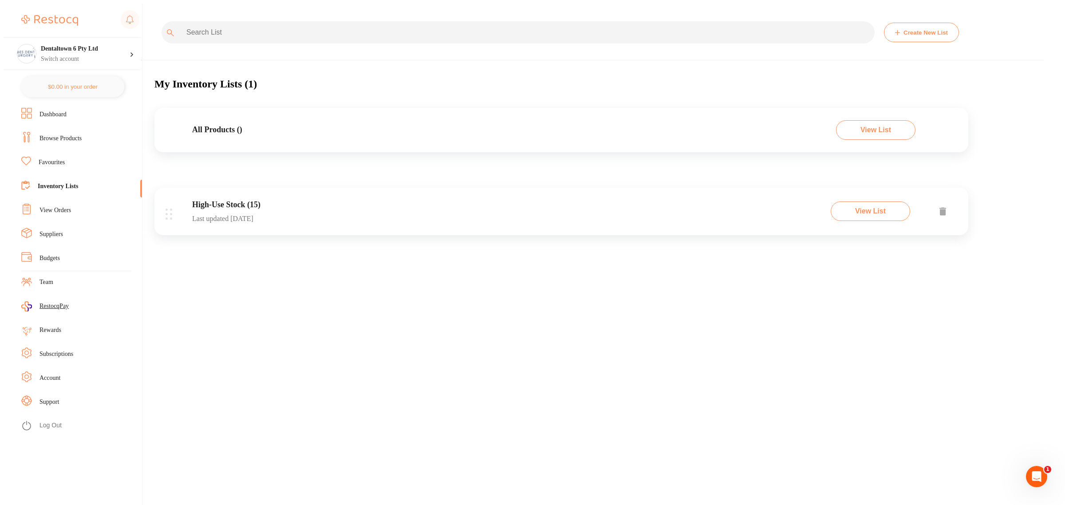
click at [336, 222] on div "High-Use Stock (15) Last updated today View List" at bounding box center [561, 211] width 814 height 47
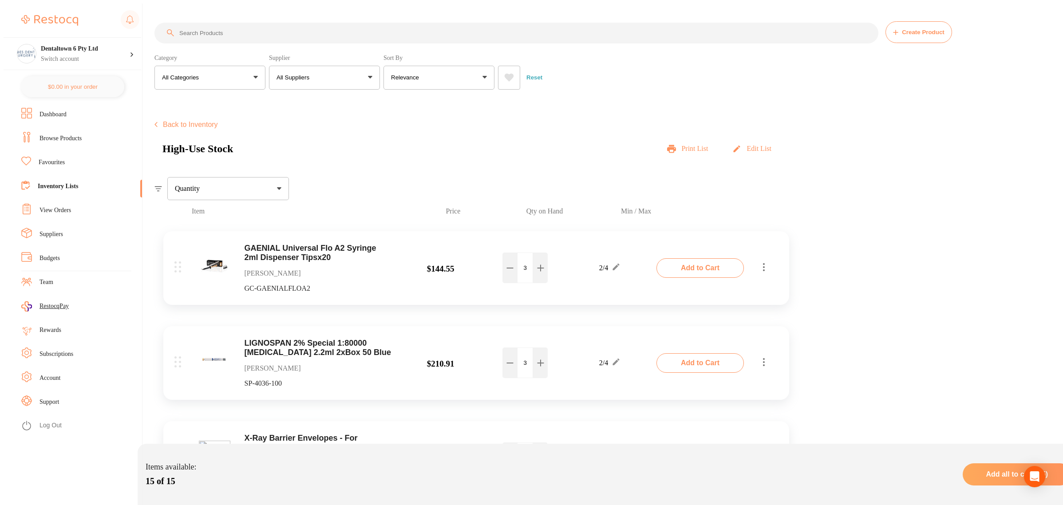
click at [232, 189] on div "Quantity" at bounding box center [228, 188] width 122 height 23
click at [402, 143] on div "High-Use Stock Print List Edit List" at bounding box center [471, 149] width 618 height 12
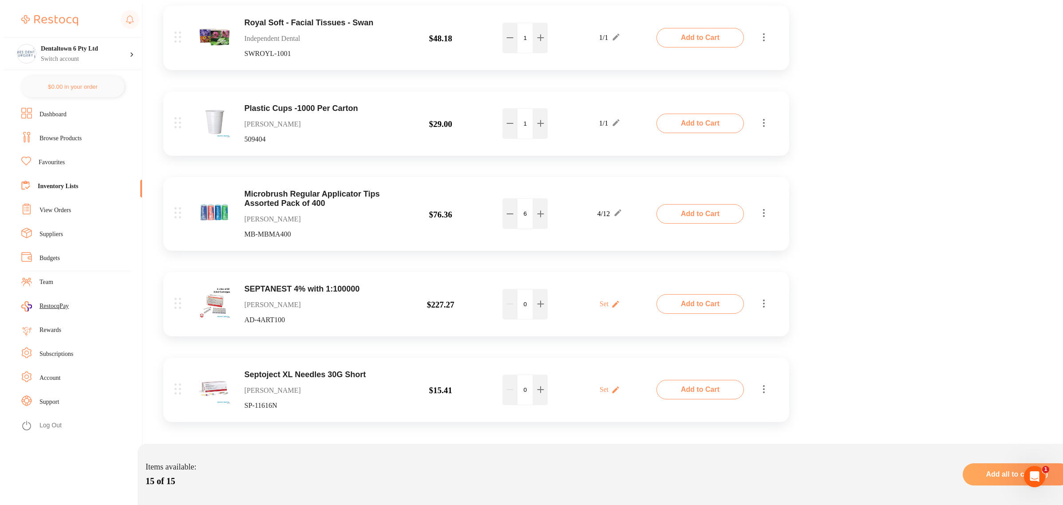
scroll to position [1178, 0]
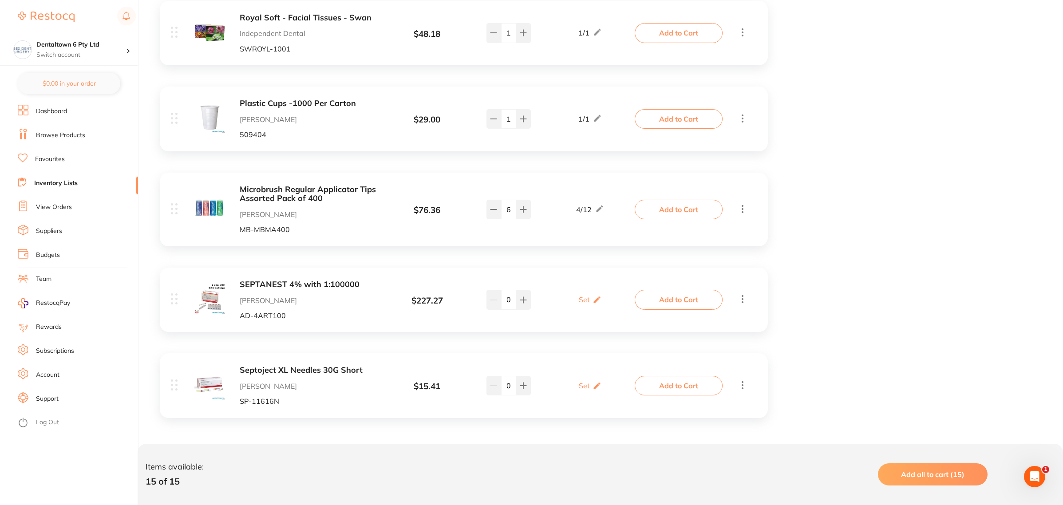
click at [739, 393] on div "Add to Cart" at bounding box center [691, 386] width 111 height 20
click at [742, 388] on icon at bounding box center [742, 385] width 2 height 8
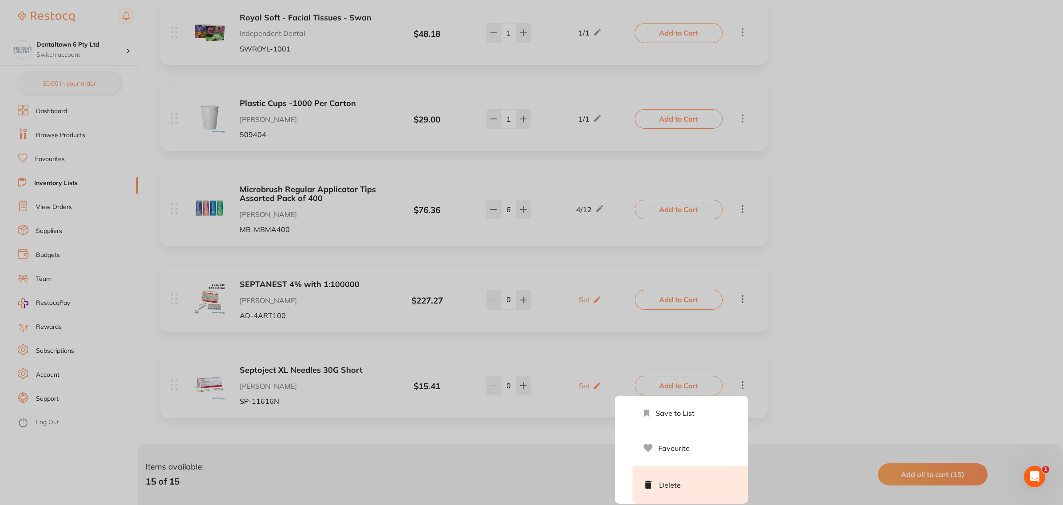
click at [679, 492] on li "Delete" at bounding box center [689, 485] width 115 height 38
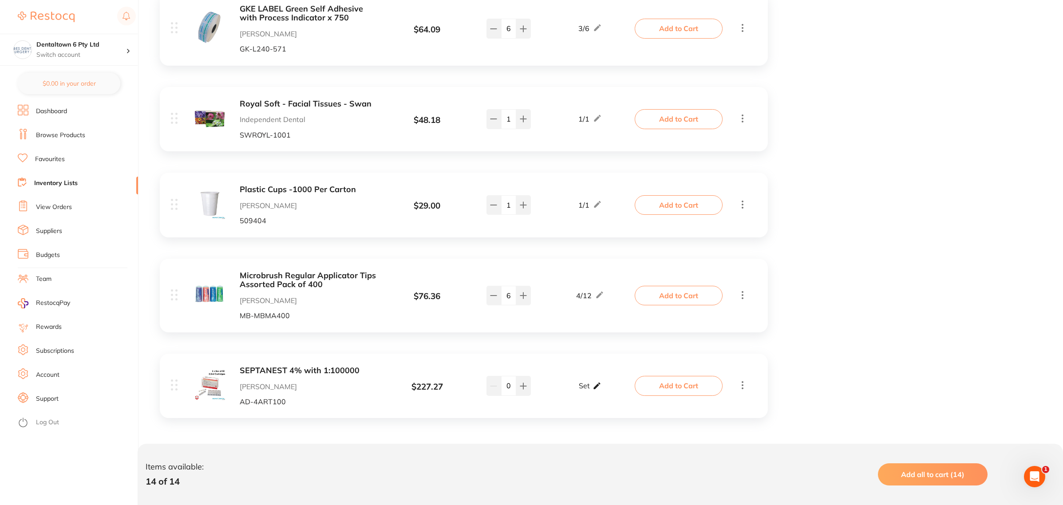
click at [580, 387] on p "Set" at bounding box center [584, 386] width 11 height 8
drag, startPoint x: 604, startPoint y: 389, endPoint x: 595, endPoint y: 391, distance: 9.0
click at [595, 390] on input "0" at bounding box center [603, 390] width 18 height 14
drag, startPoint x: 583, startPoint y: 390, endPoint x: 566, endPoint y: 389, distance: 17.8
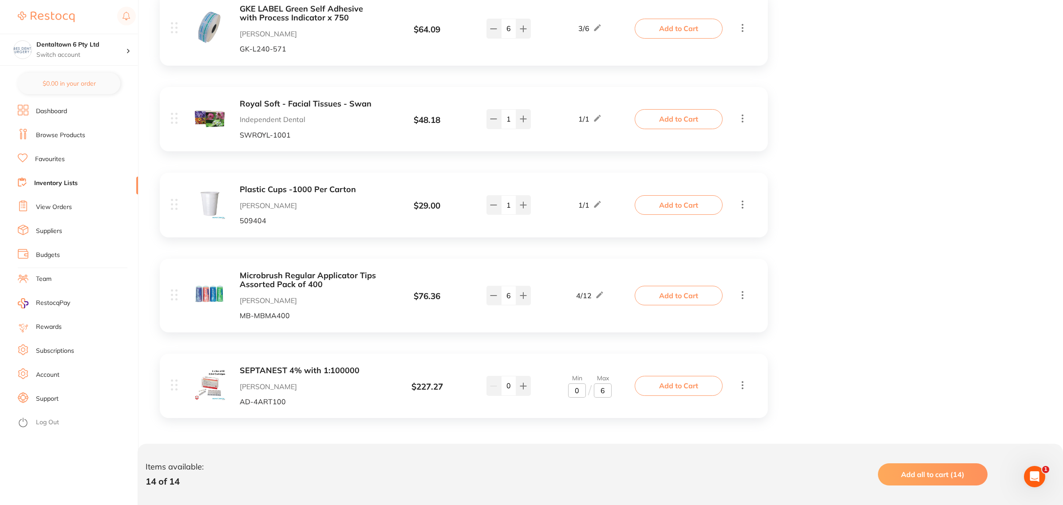
type input "6"
click at [577, 390] on input "0" at bounding box center [577, 390] width 18 height 14
type input "3"
click at [490, 390] on div "0" at bounding box center [508, 385] width 46 height 21
type input "4"
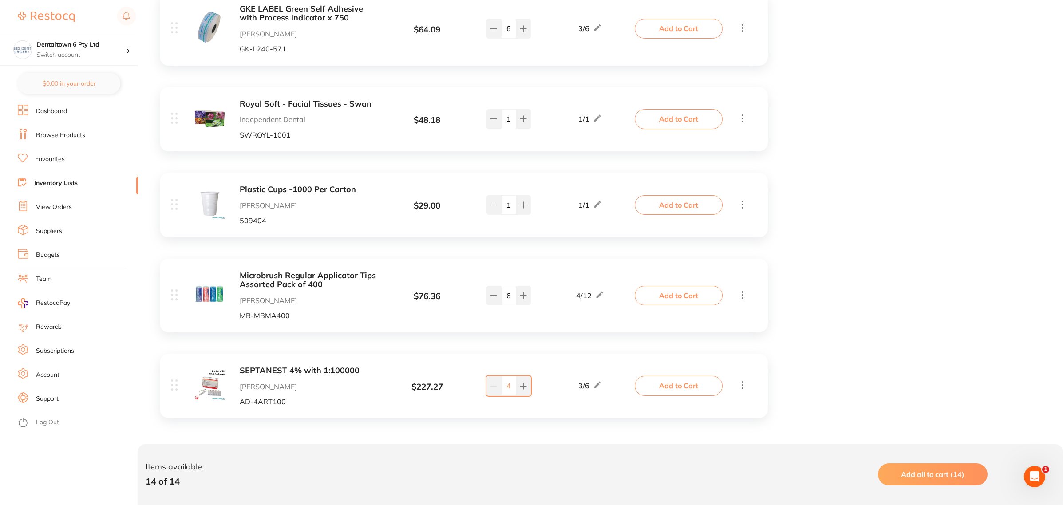
click at [543, 408] on div "SEPTANEST 4% with 1:100000 Adam Dental AD-4ART100 $ 227.27 3 / 6 4 3 / 6 Add to…" at bounding box center [464, 386] width 608 height 64
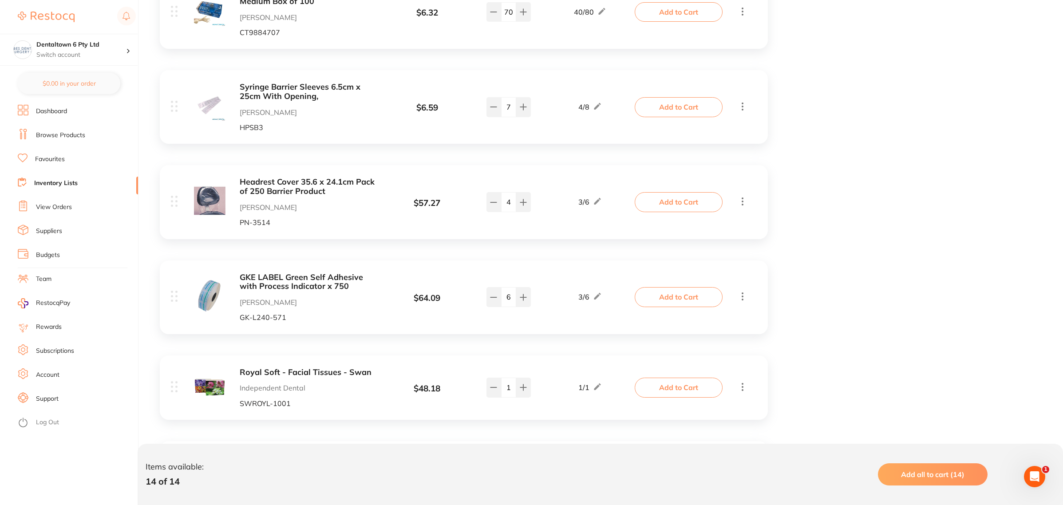
scroll to position [815, 0]
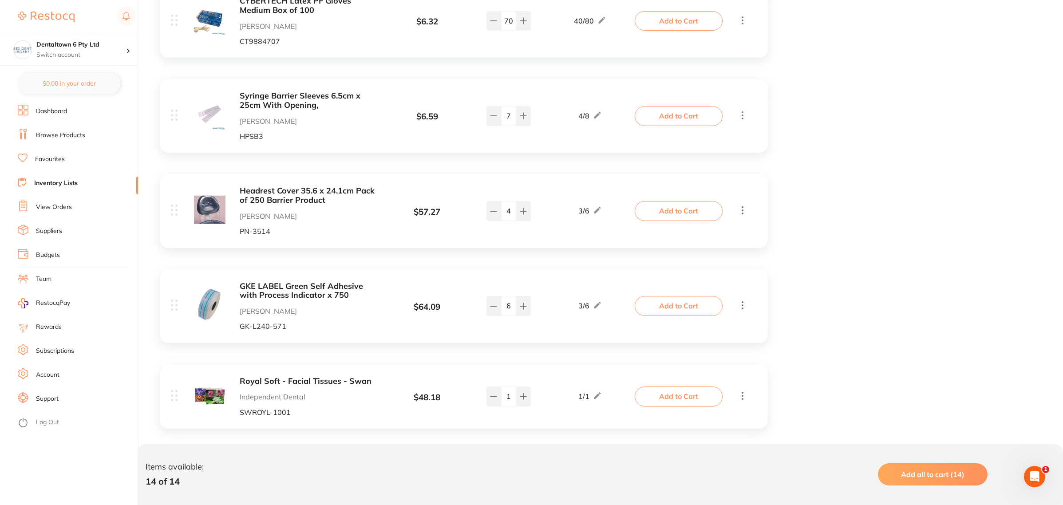
click at [53, 133] on link "Browse Products" at bounding box center [60, 135] width 49 height 9
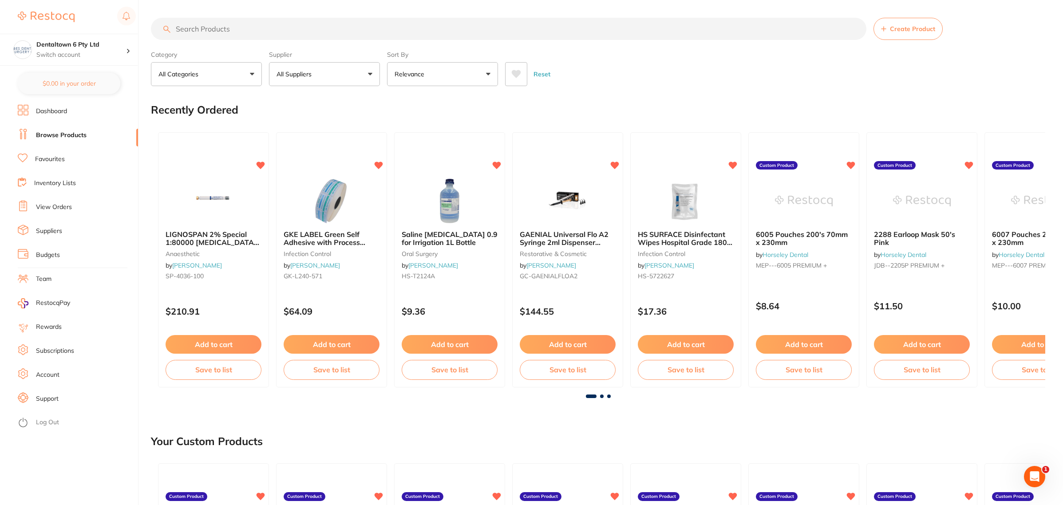
click at [250, 29] on input "search" at bounding box center [508, 29] width 715 height 22
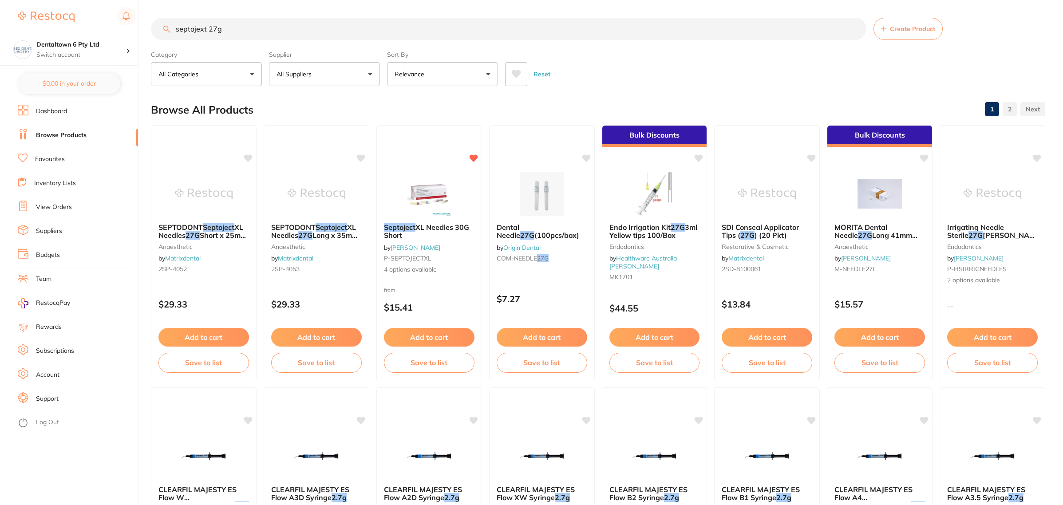
click at [199, 30] on input "septojext 27g" at bounding box center [508, 29] width 715 height 22
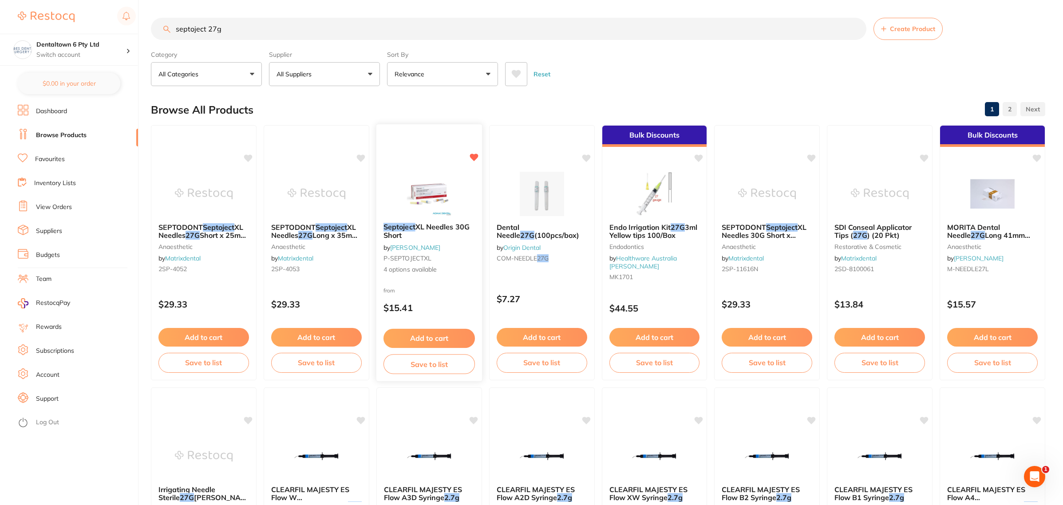
click at [471, 156] on icon at bounding box center [473, 158] width 8 height 8
click at [231, 31] on input "septoject 27g" at bounding box center [508, 29] width 715 height 22
drag, startPoint x: 250, startPoint y: 28, endPoint x: 125, endPoint y: 28, distance: 125.1
click at [125, 28] on div "$1,897.53 Dentaltown 6 Pty Ltd Switch account Forbes Dental Surgery (DentalTown…" at bounding box center [531, 252] width 1063 height 505
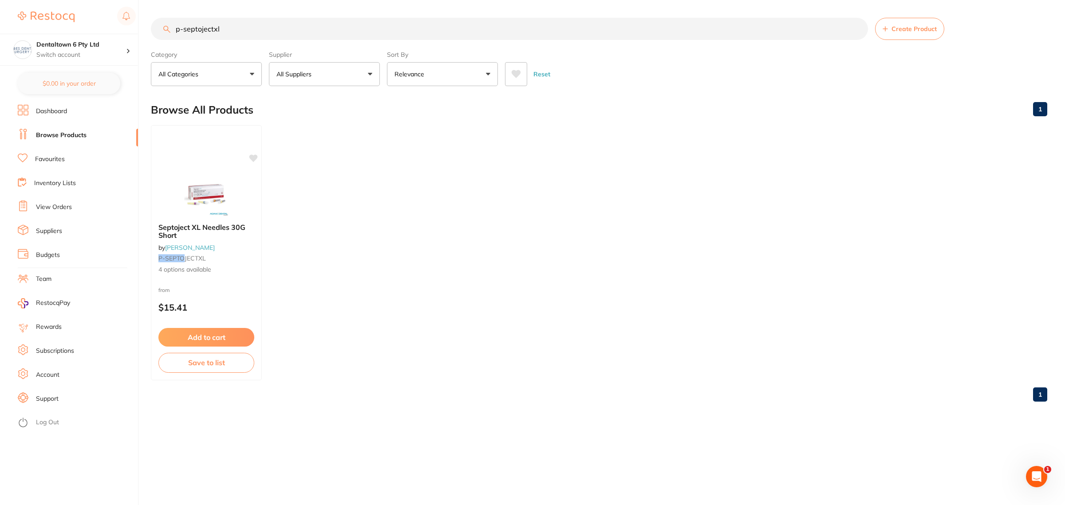
type input "p-septojectxl"
click at [217, 200] on img at bounding box center [206, 193] width 58 height 45
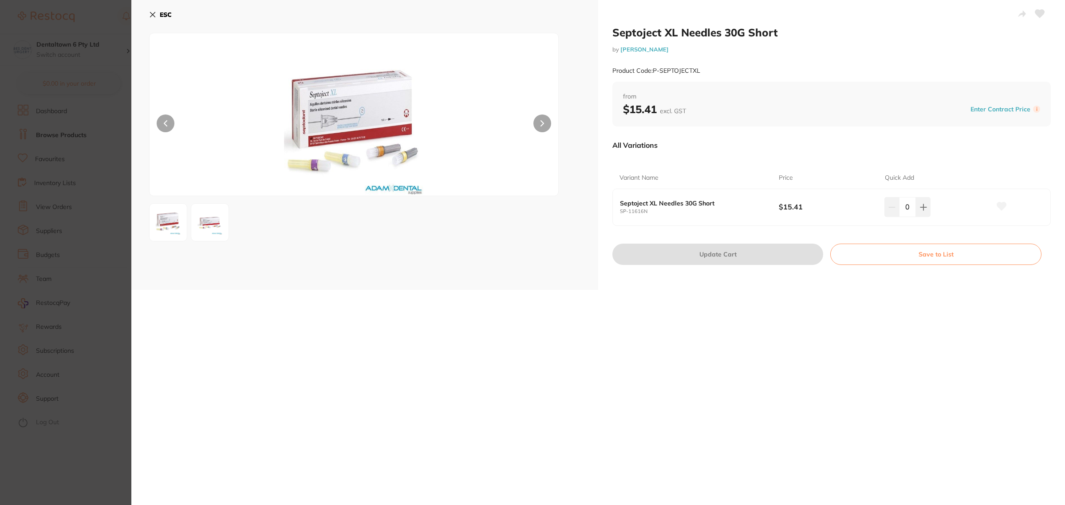
click at [149, 12] on icon at bounding box center [152, 14] width 7 height 7
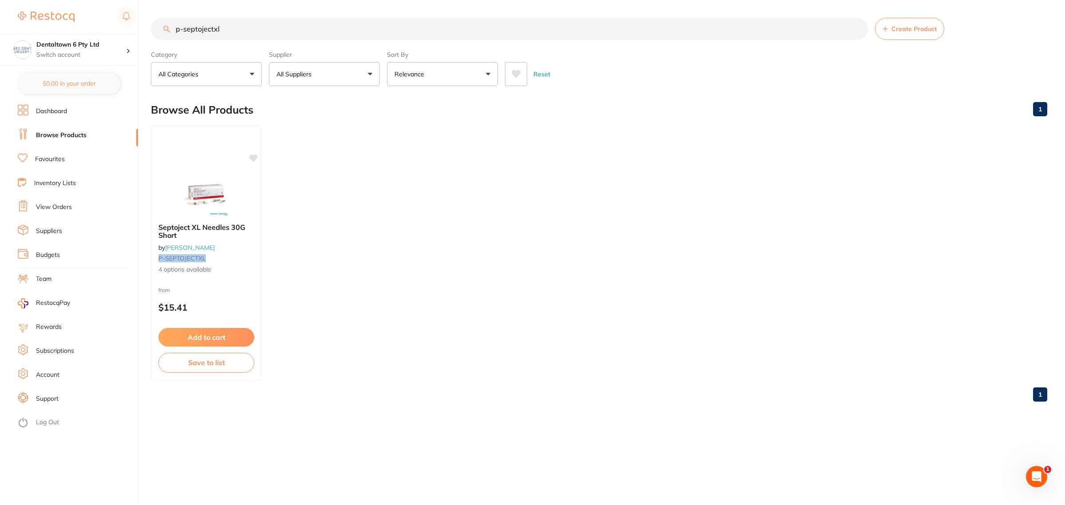
click at [51, 187] on link "Inventory Lists" at bounding box center [55, 183] width 42 height 9
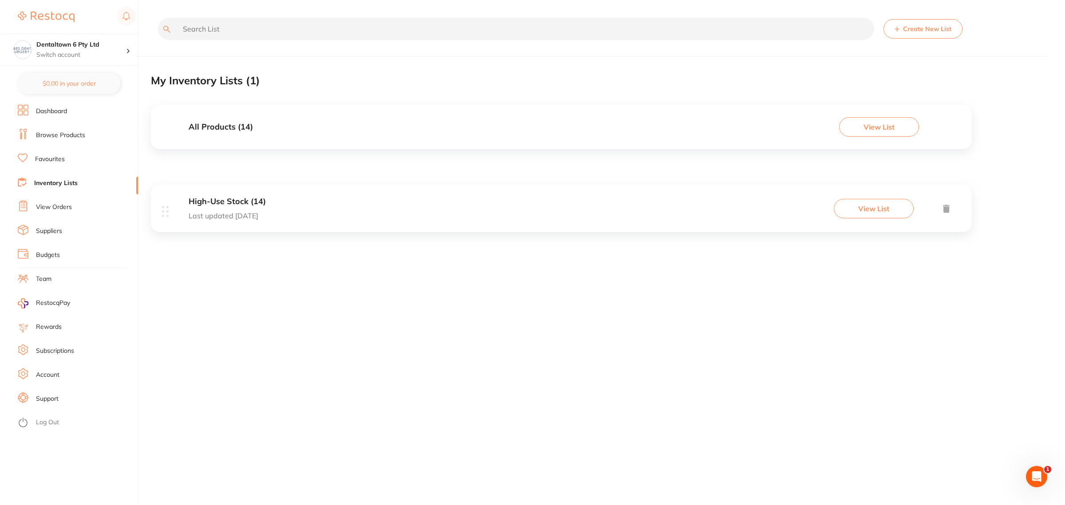
click at [333, 221] on div "High-Use Stock (14) Last updated [DATE] View List" at bounding box center [561, 208] width 821 height 47
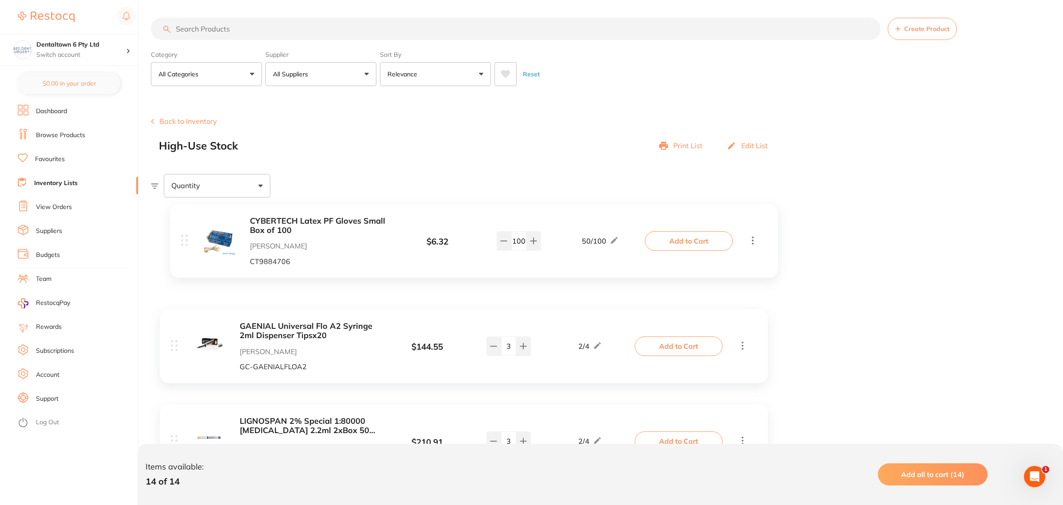
drag, startPoint x: 171, startPoint y: 298, endPoint x: 182, endPoint y: 237, distance: 61.8
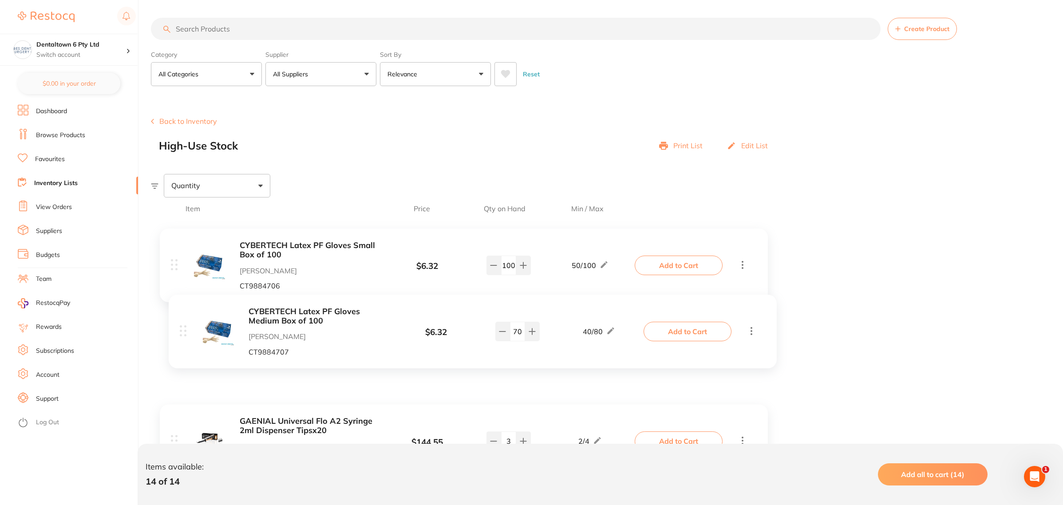
drag, startPoint x: 174, startPoint y: 256, endPoint x: 183, endPoint y: 326, distance: 70.2
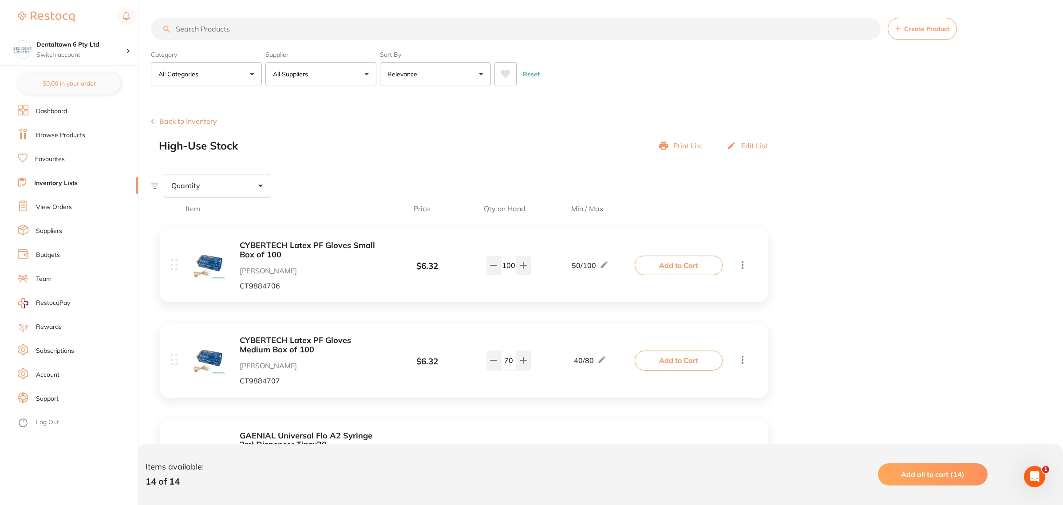
click at [47, 133] on link "Browse Products" at bounding box center [60, 135] width 49 height 9
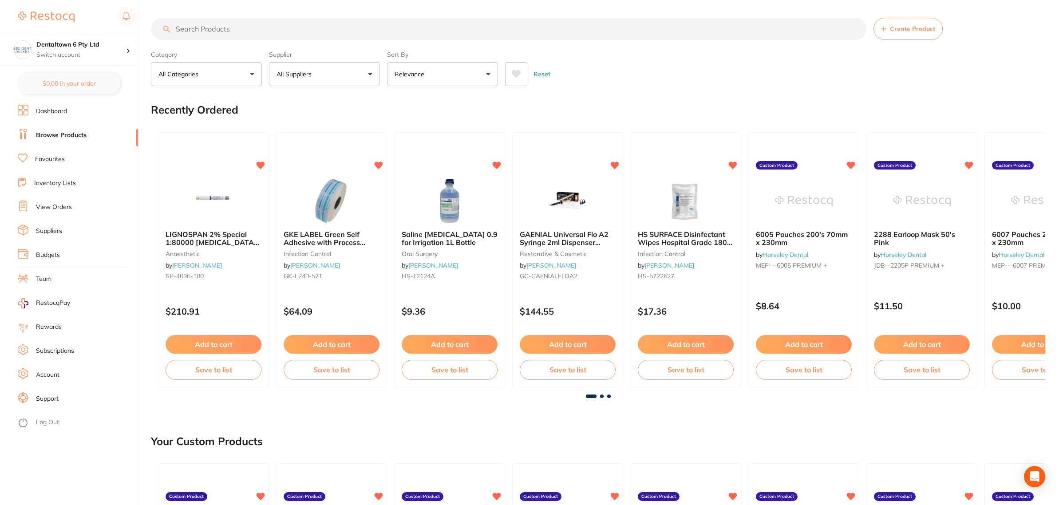
click at [205, 28] on input "search" at bounding box center [508, 29] width 715 height 22
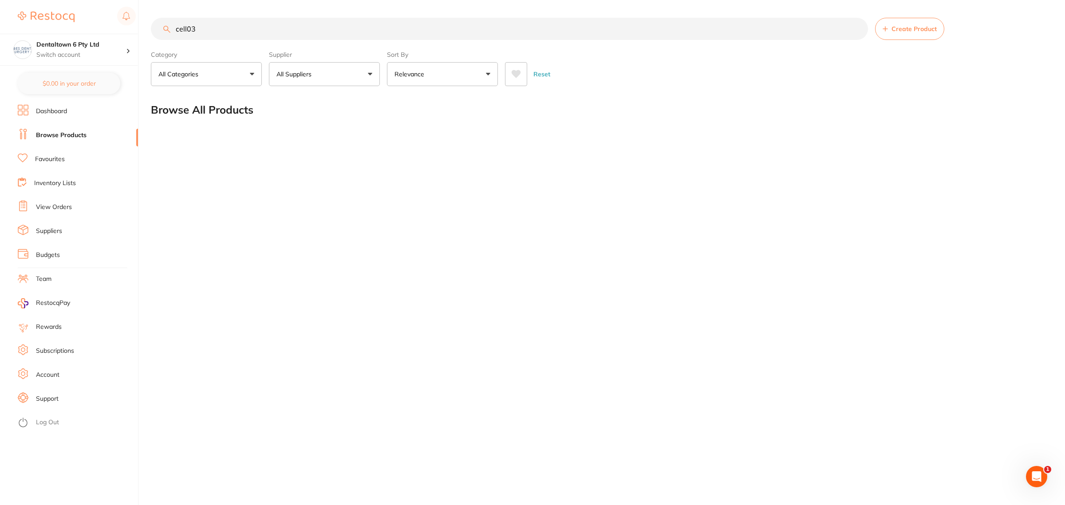
drag, startPoint x: 224, startPoint y: 27, endPoint x: 94, endPoint y: 69, distance: 137.5
click at [134, 47] on div "$1,897.53 Dentaltown 6 Pty Ltd Switch account Forbes Dental Surgery (DentalTown…" at bounding box center [532, 252] width 1065 height 505
type input "econaps"
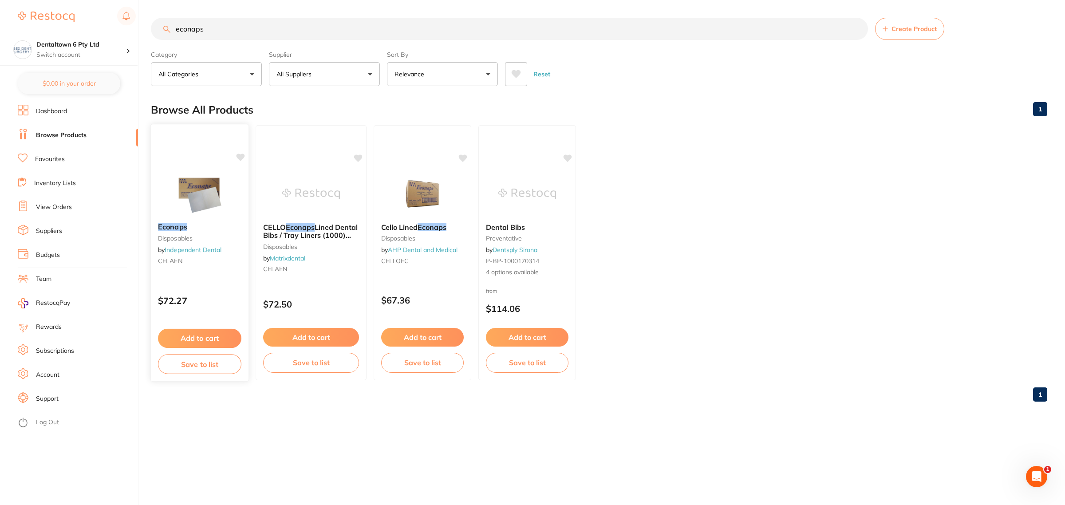
click at [242, 156] on icon at bounding box center [240, 158] width 8 height 8
click at [205, 203] on img at bounding box center [199, 193] width 58 height 45
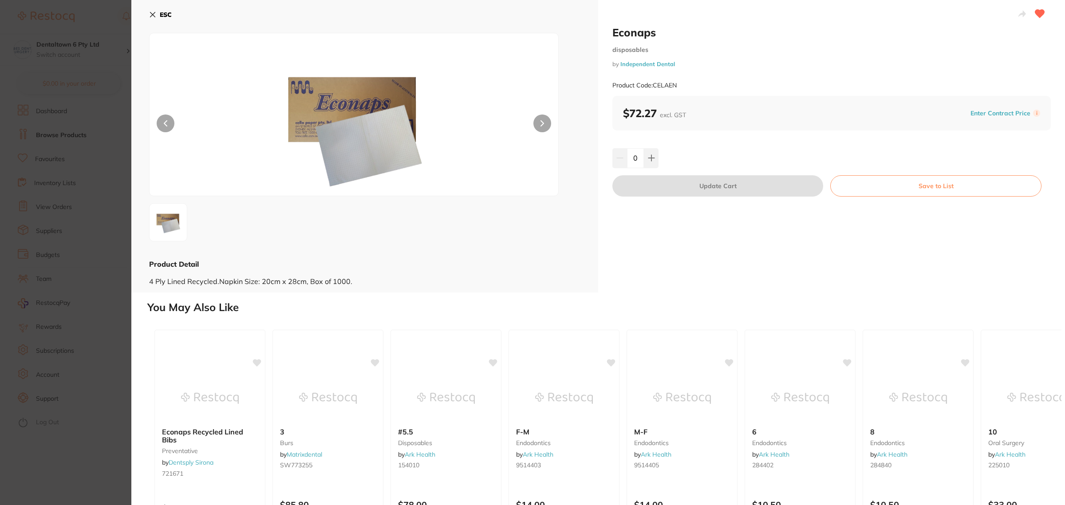
click at [150, 14] on icon at bounding box center [152, 14] width 7 height 7
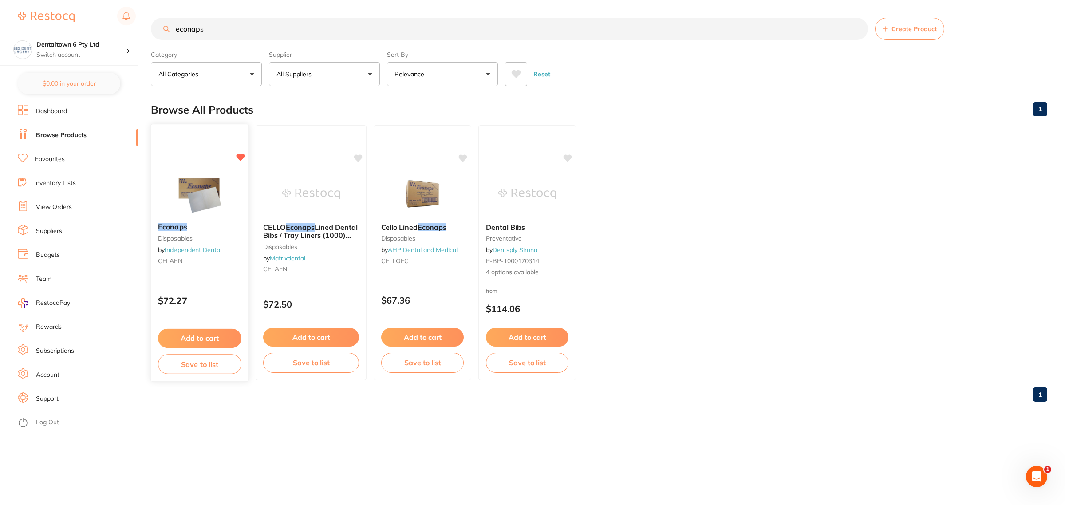
click at [196, 362] on button "Save to list" at bounding box center [199, 364] width 83 height 20
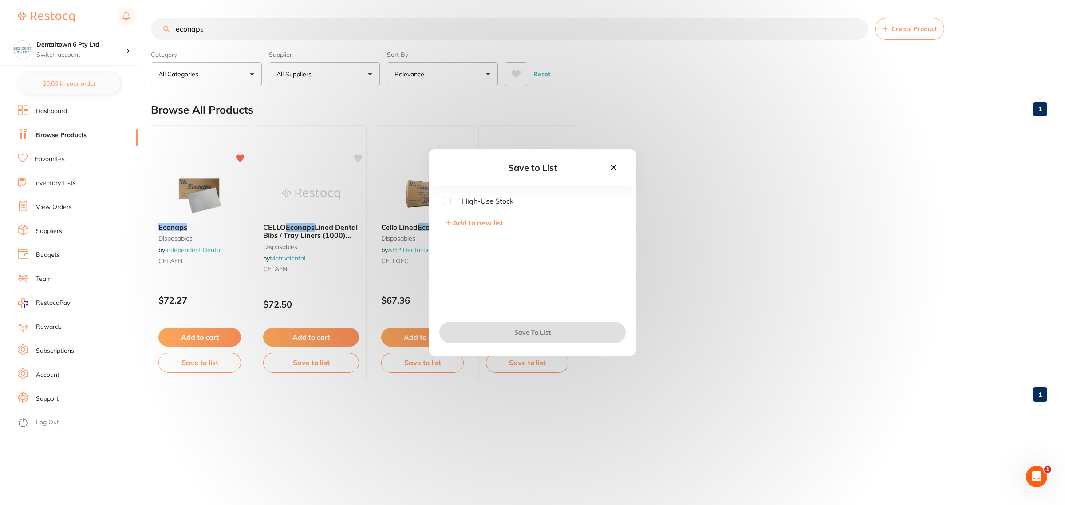
click at [496, 202] on span "High-Use Stock" at bounding box center [482, 201] width 63 height 8
click at [445, 203] on input "checkbox" at bounding box center [447, 201] width 8 height 8
checkbox input "true"
click at [520, 329] on button "Save To List" at bounding box center [532, 332] width 186 height 21
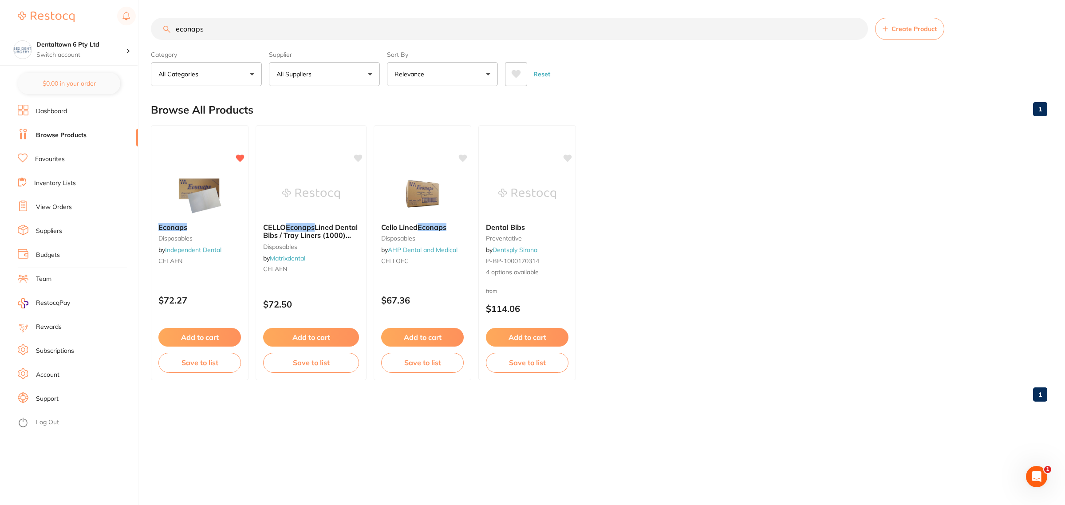
click at [43, 186] on link "Inventory Lists" at bounding box center [55, 183] width 42 height 9
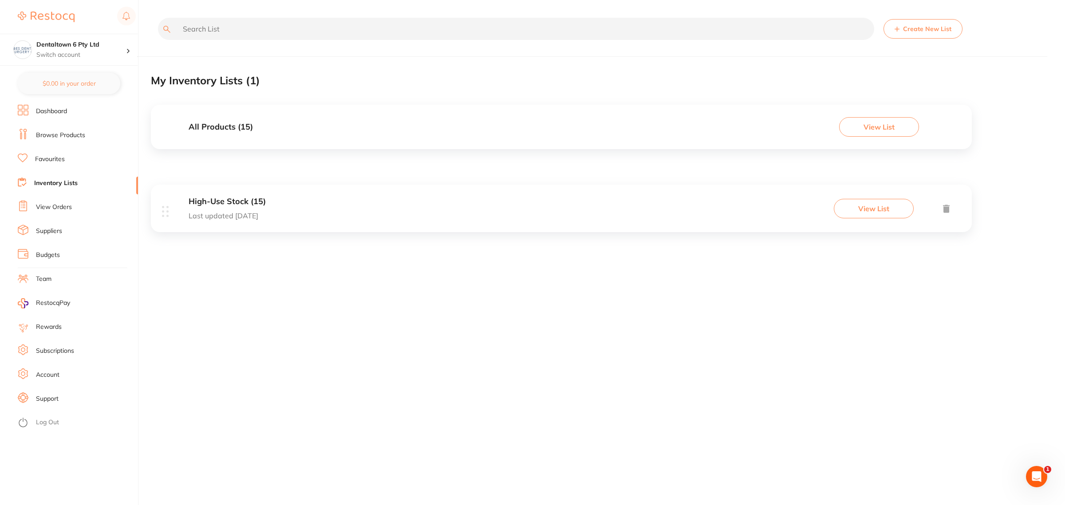
click at [269, 216] on div "High-Use Stock (15) Last updated today View List" at bounding box center [561, 208] width 821 height 47
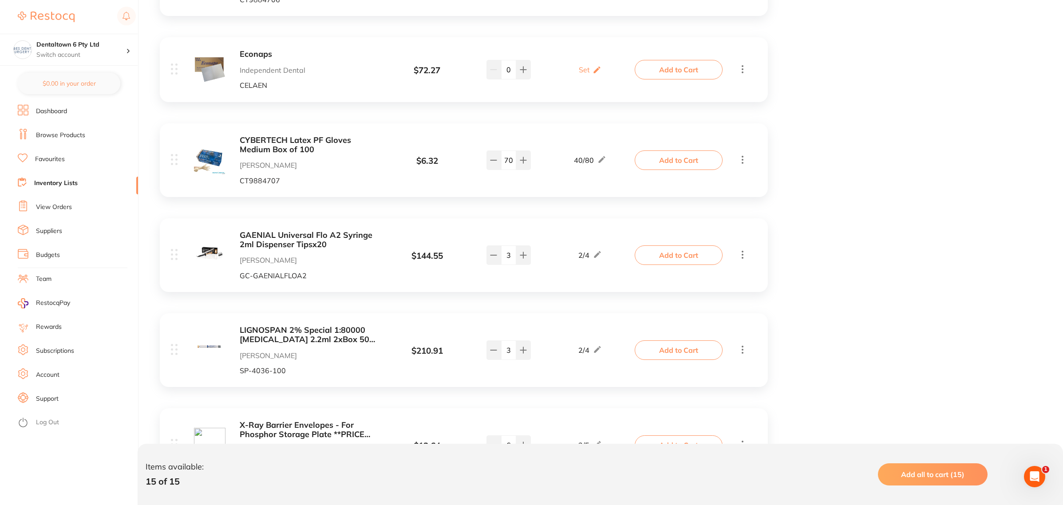
scroll to position [222, 0]
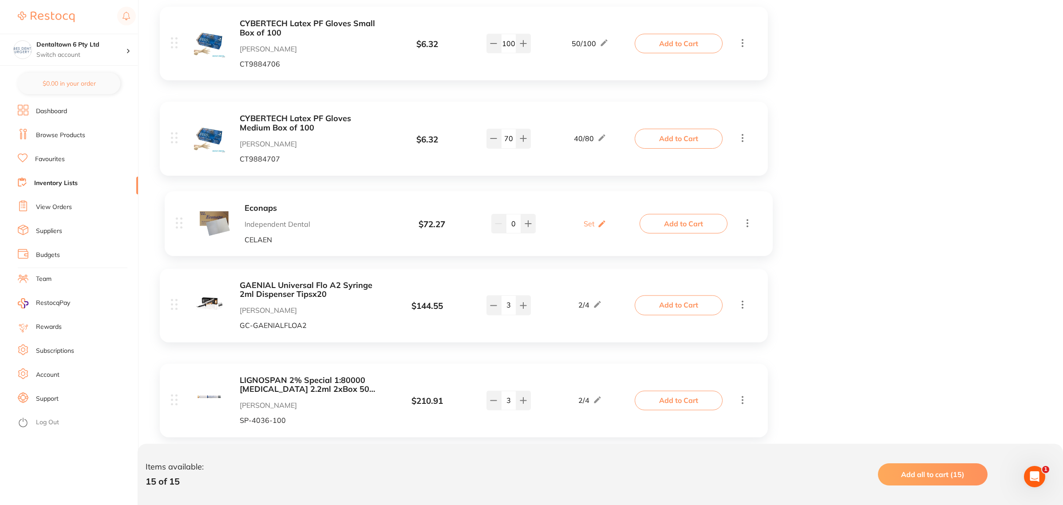
drag, startPoint x: 173, startPoint y: 132, endPoint x: 178, endPoint y: 236, distance: 104.4
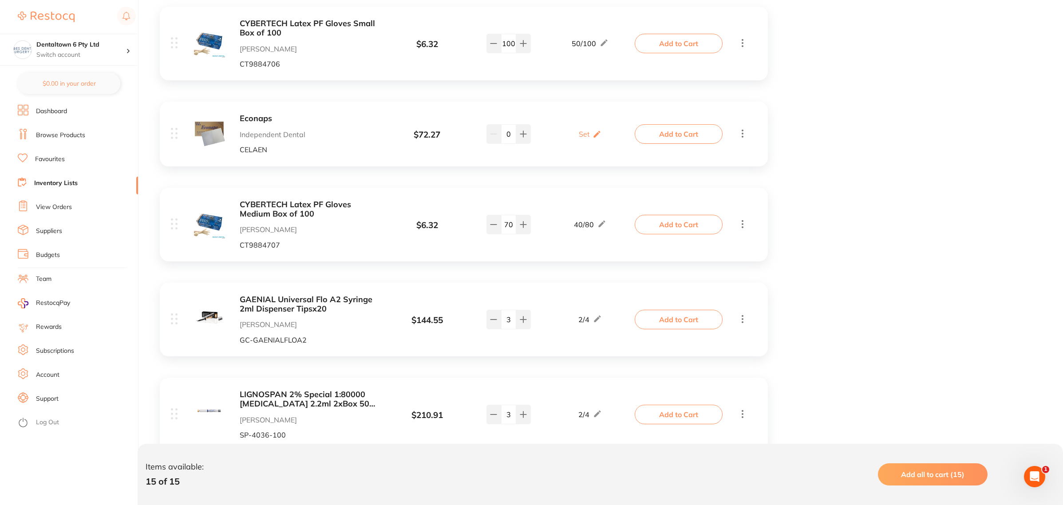
scroll to position [277, 0]
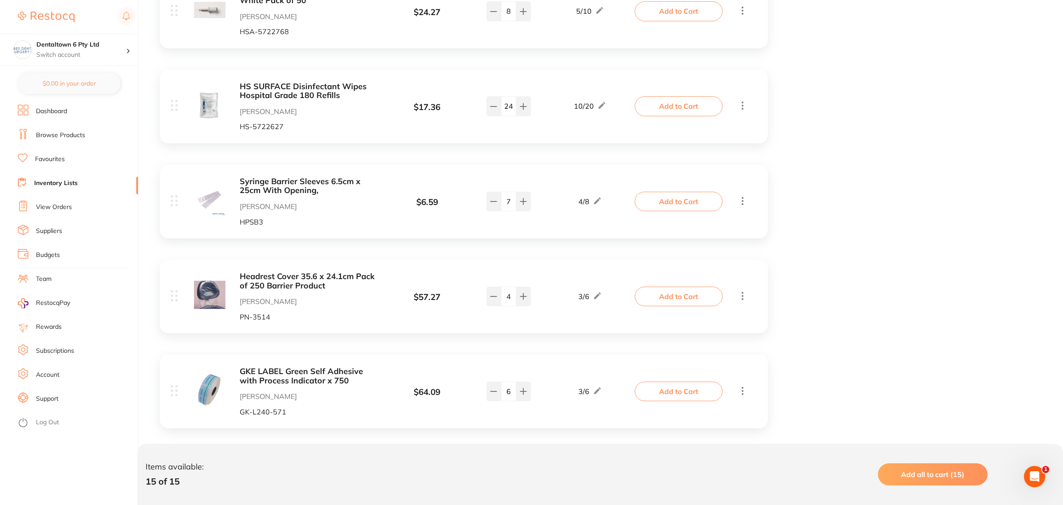
scroll to position [832, 0]
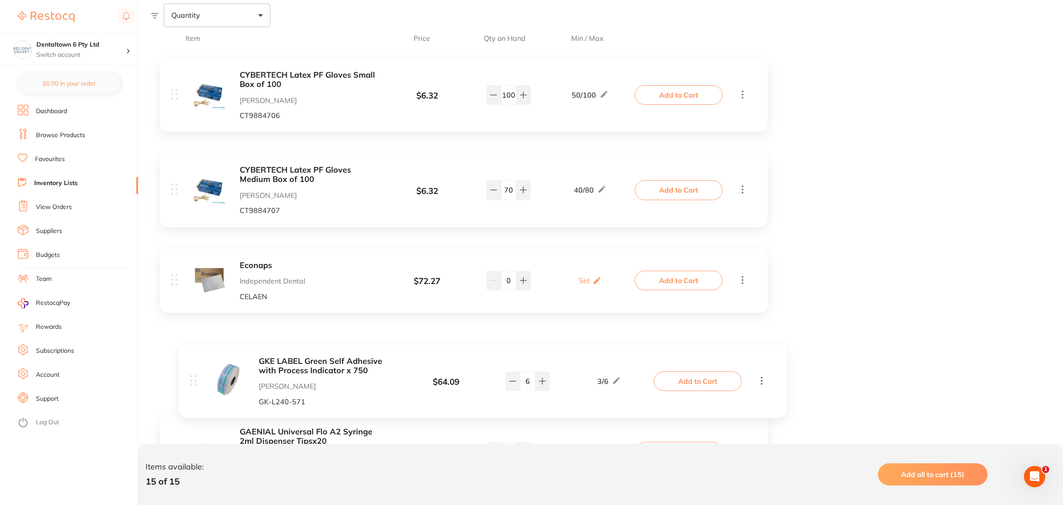
drag, startPoint x: 170, startPoint y: 373, endPoint x: 191, endPoint y: 351, distance: 29.8
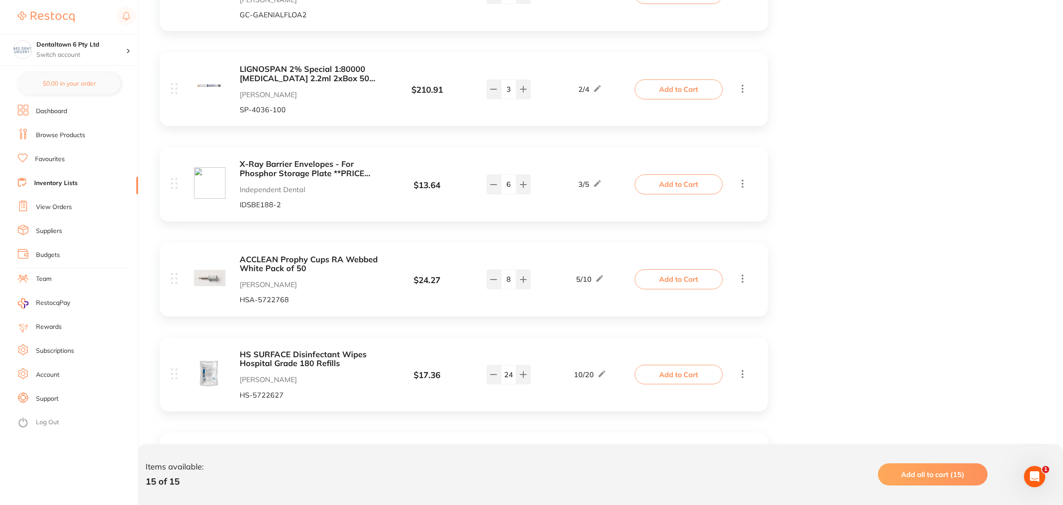
scroll to position [670, 0]
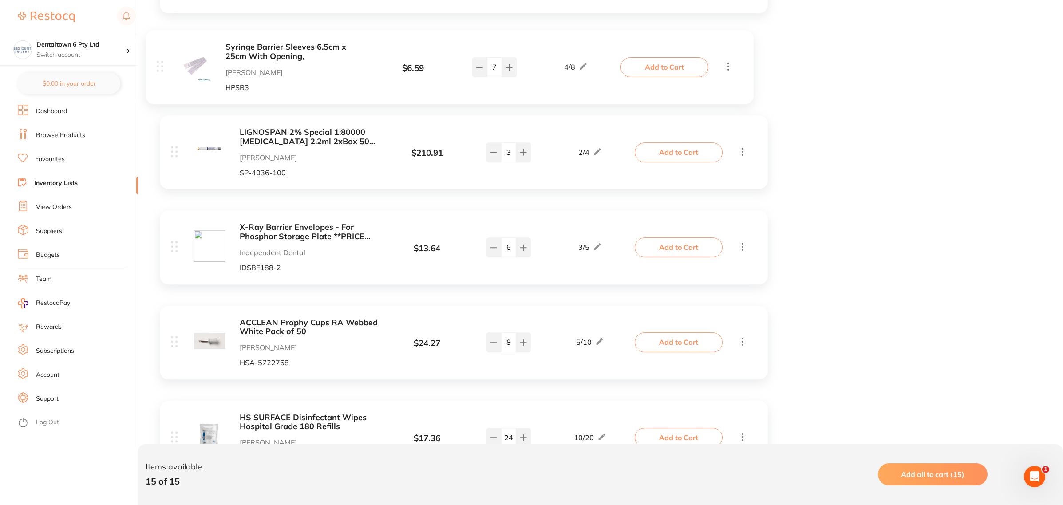
drag, startPoint x: 174, startPoint y: 431, endPoint x: 160, endPoint y: 57, distance: 374.3
click at [160, 57] on div "CYBERTECH Latex PF Gloves Small Box of 100 [PERSON_NAME] Dental CT9884706 $ 6.3…" at bounding box center [464, 256] width 626 height 1392
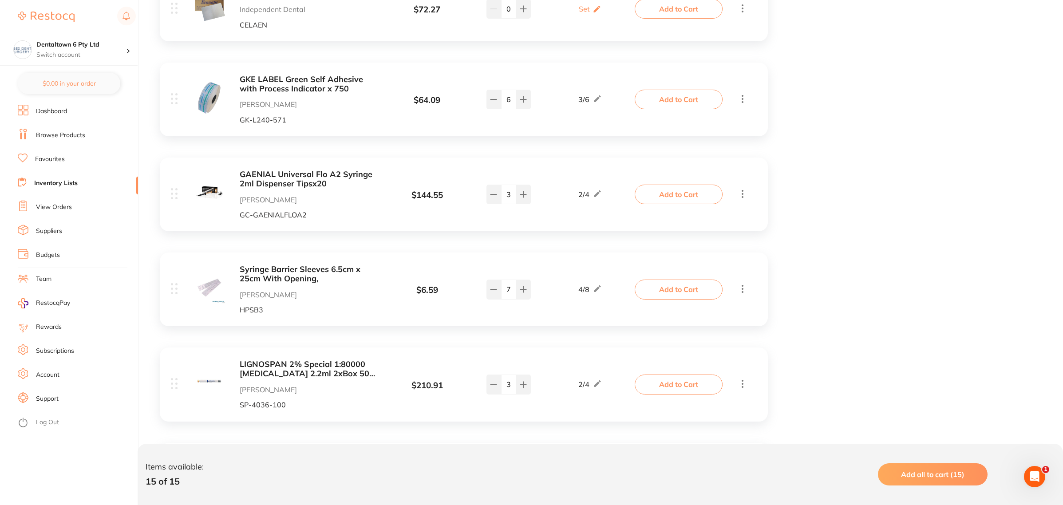
scroll to position [381, 0]
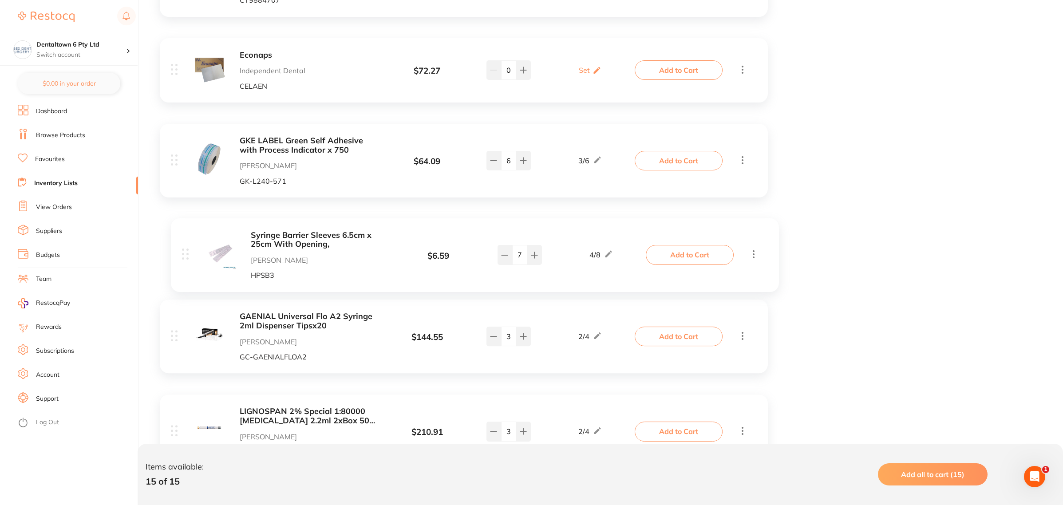
drag, startPoint x: 171, startPoint y: 355, endPoint x: 183, endPoint y: 240, distance: 115.0
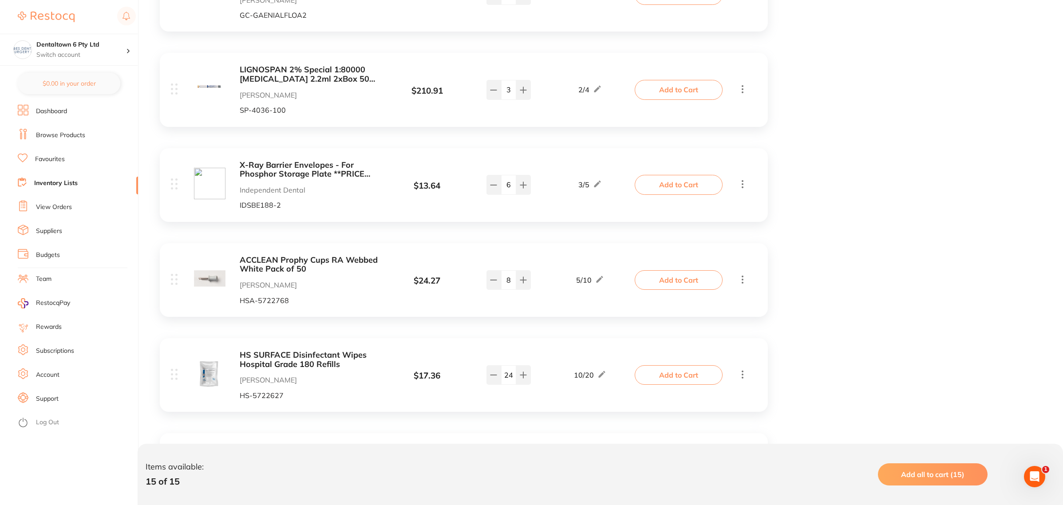
scroll to position [769, 0]
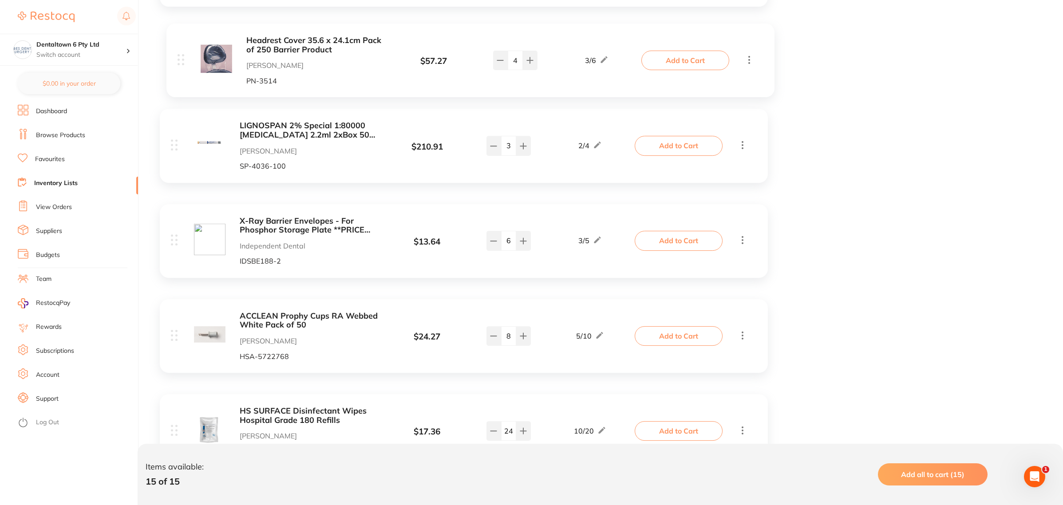
drag, startPoint x: 175, startPoint y: 433, endPoint x: 182, endPoint y: 53, distance: 380.3
click at [181, 49] on div "CYBERTECH Latex PF Gloves Small Box of 100 [PERSON_NAME] Dental CT9884706 $ 6.3…" at bounding box center [464, 154] width 626 height 1392
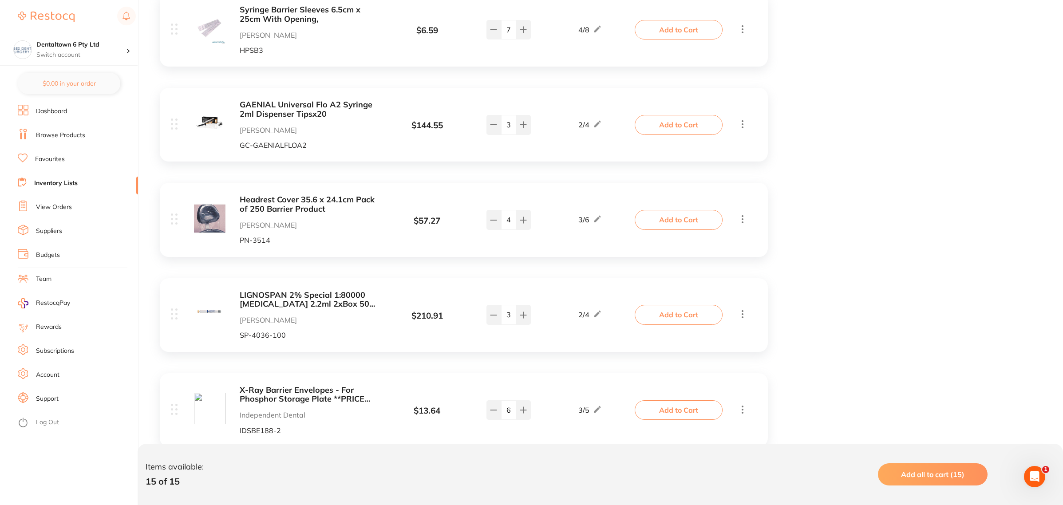
scroll to position [594, 0]
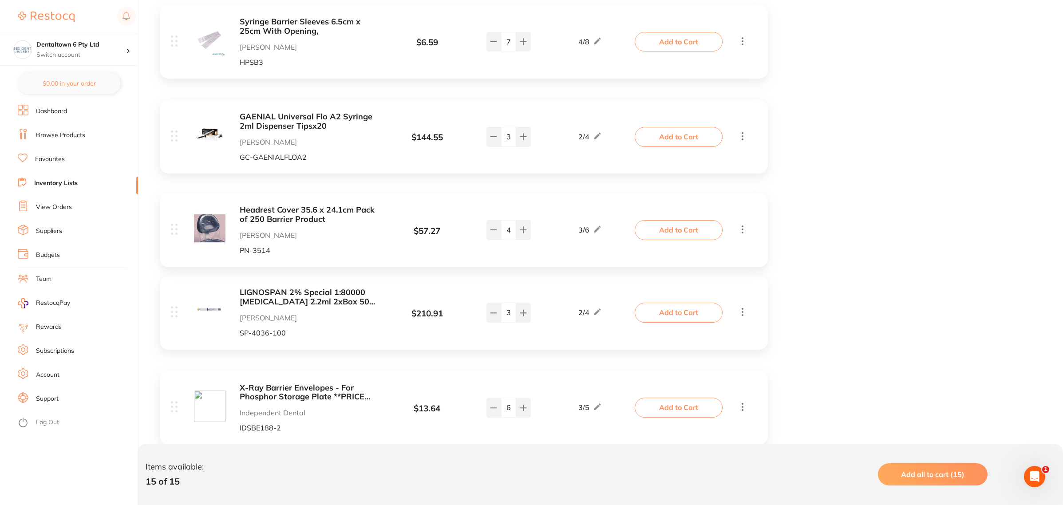
drag, startPoint x: 167, startPoint y: 232, endPoint x: 167, endPoint y: 227, distance: 4.9
click at [167, 227] on div "CYBERTECH Latex PF Gloves Small Box of 100 [PERSON_NAME] Dental CT9884706 $ 6.3…" at bounding box center [464, 321] width 626 height 1392
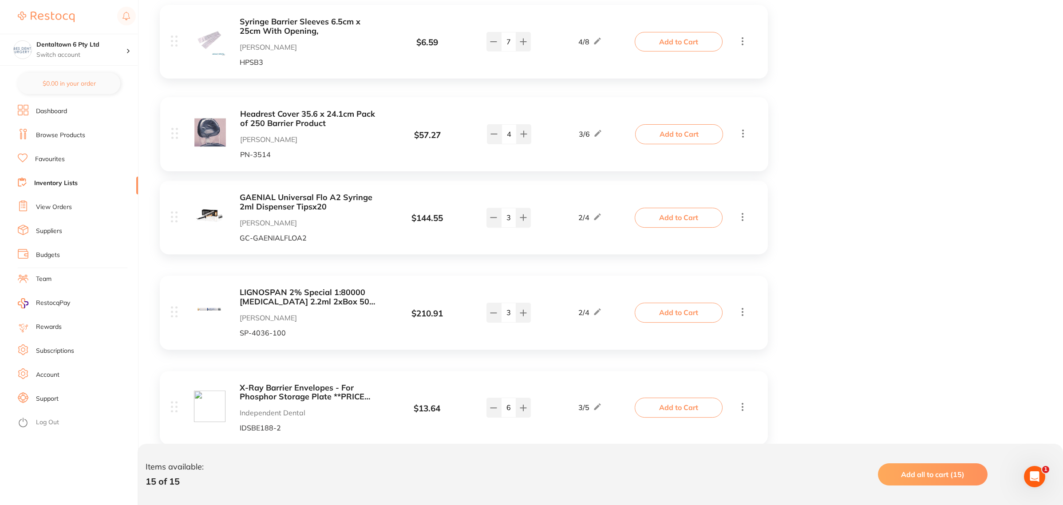
drag, startPoint x: 173, startPoint y: 235, endPoint x: 182, endPoint y: 167, distance: 68.5
click at [176, 118] on div "CYBERTECH Latex PF Gloves Small Box of 100 [PERSON_NAME] Dental CT9884706 $ 6.3…" at bounding box center [464, 321] width 626 height 1392
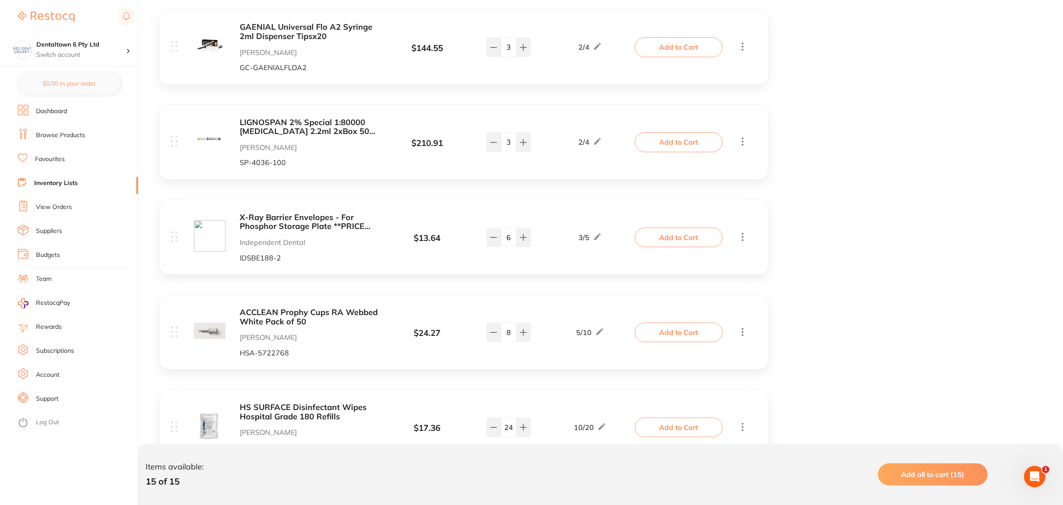
scroll to position [815, 0]
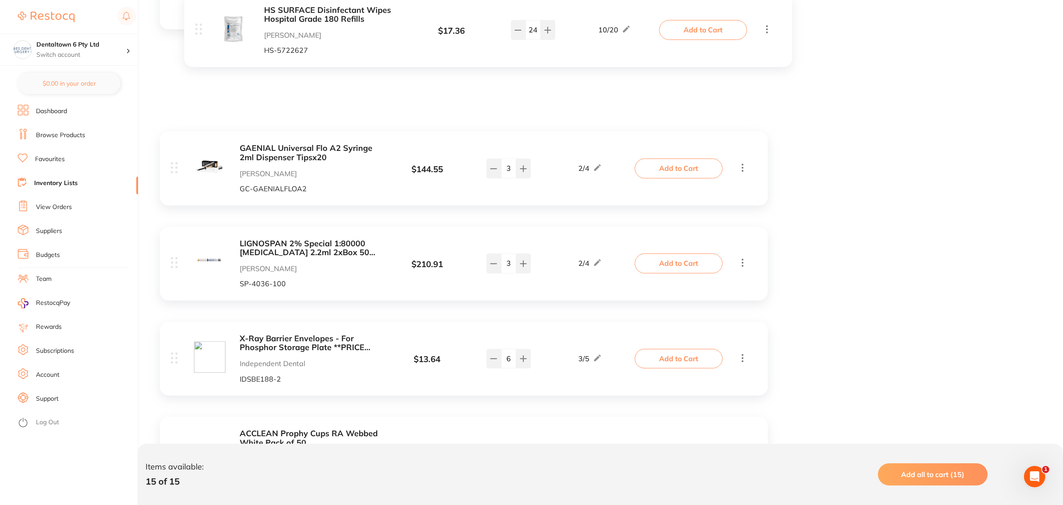
drag, startPoint x: 169, startPoint y: 396, endPoint x: 193, endPoint y: 32, distance: 365.1
click at [193, 32] on div "CYBERTECH Latex PF Gloves Small Box of 100 [PERSON_NAME] Dental CT9884706 $ 6.3…" at bounding box center [464, 177] width 626 height 1392
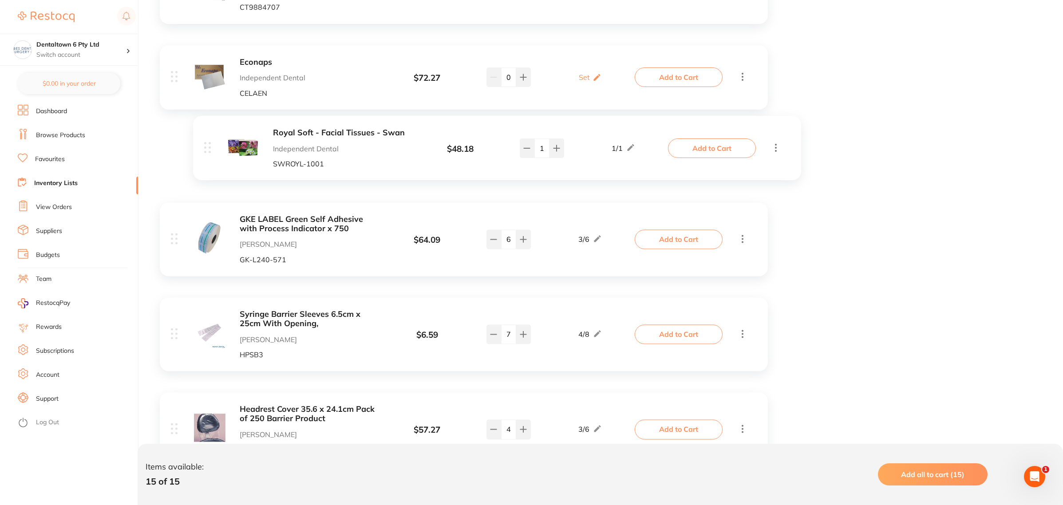
scroll to position [373, 0]
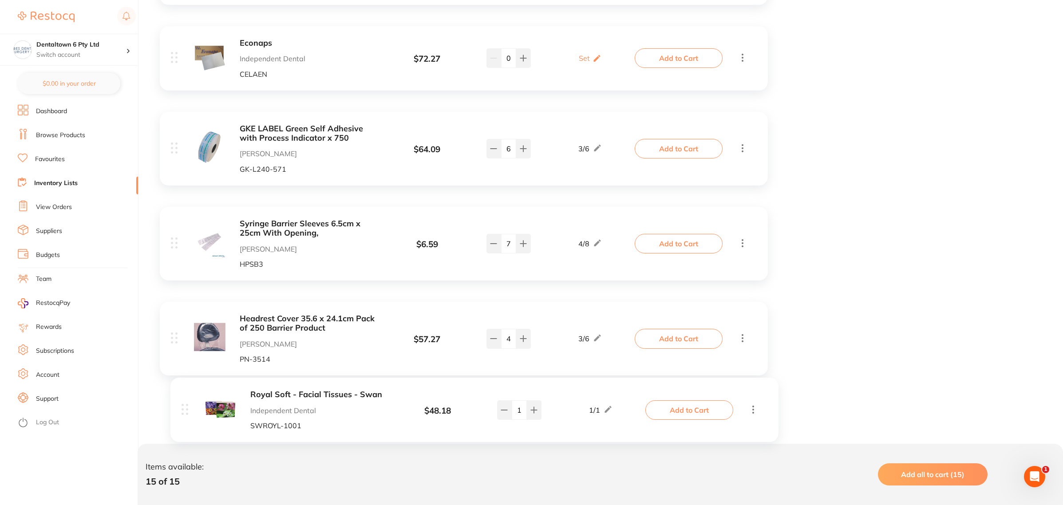
drag, startPoint x: 177, startPoint y: 116, endPoint x: 185, endPoint y: 413, distance: 296.5
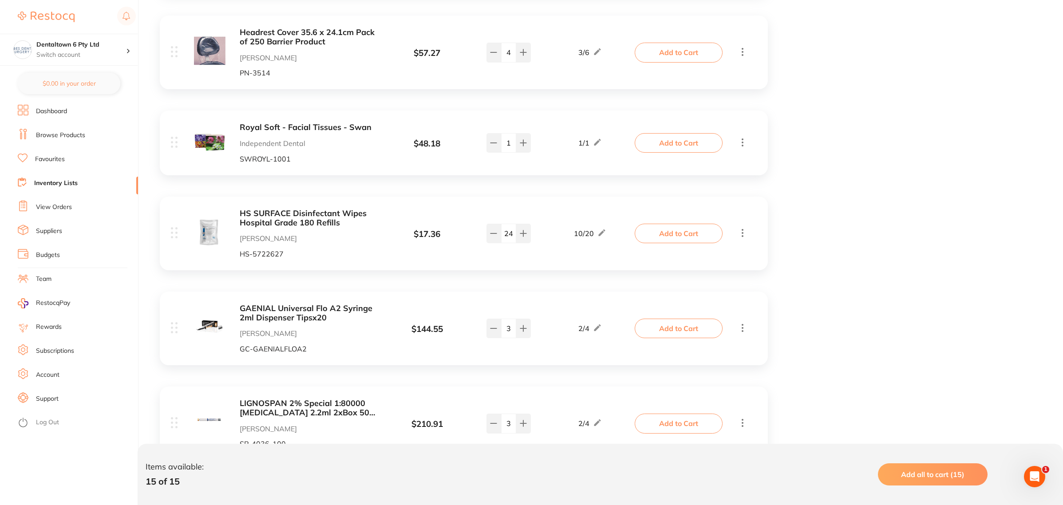
scroll to position [681, 0]
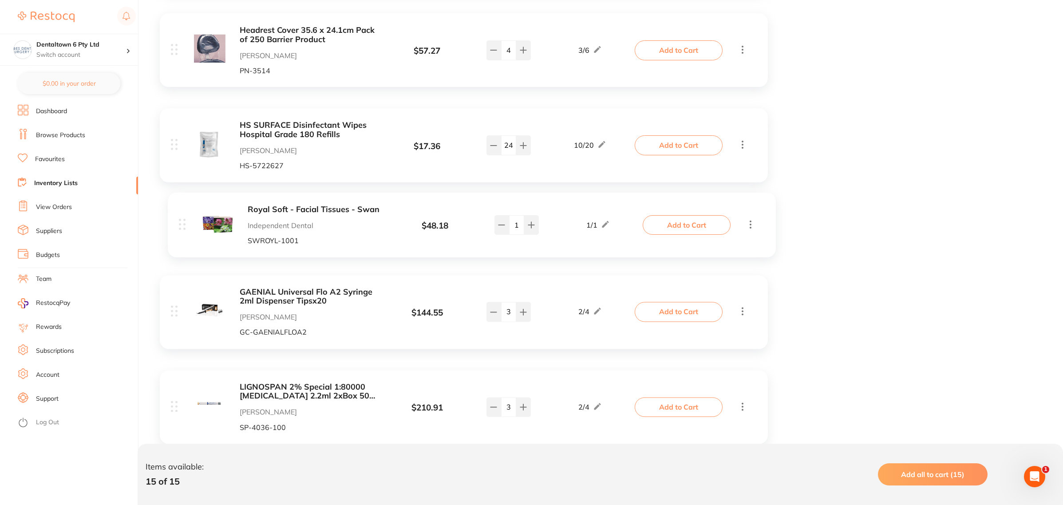
drag, startPoint x: 177, startPoint y: 143, endPoint x: 187, endPoint y: 231, distance: 88.3
click at [187, 231] on div "CYBERTECH Latex PF Gloves Small Box of 100 [PERSON_NAME] Dental CT9884706 $ 6.3…" at bounding box center [464, 235] width 626 height 1392
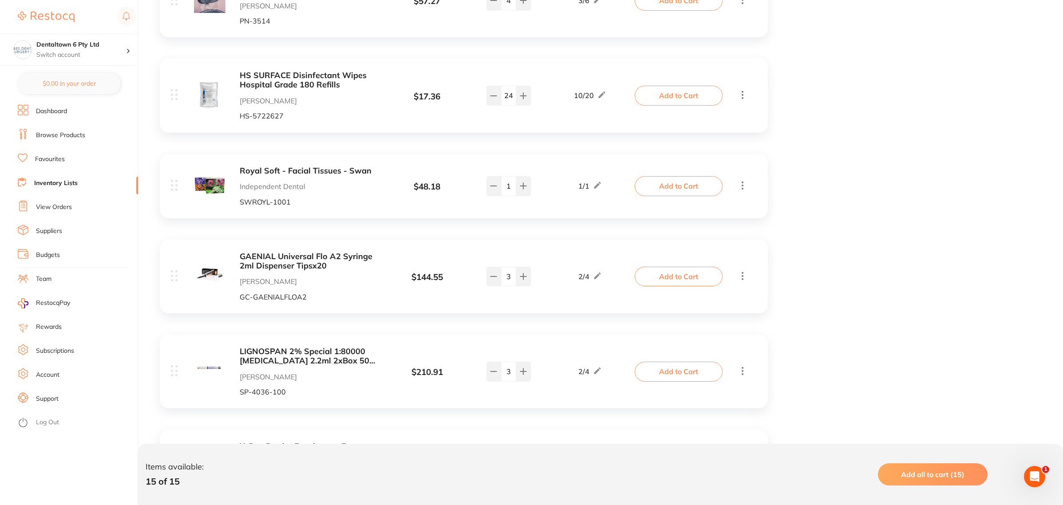
scroll to position [958, 0]
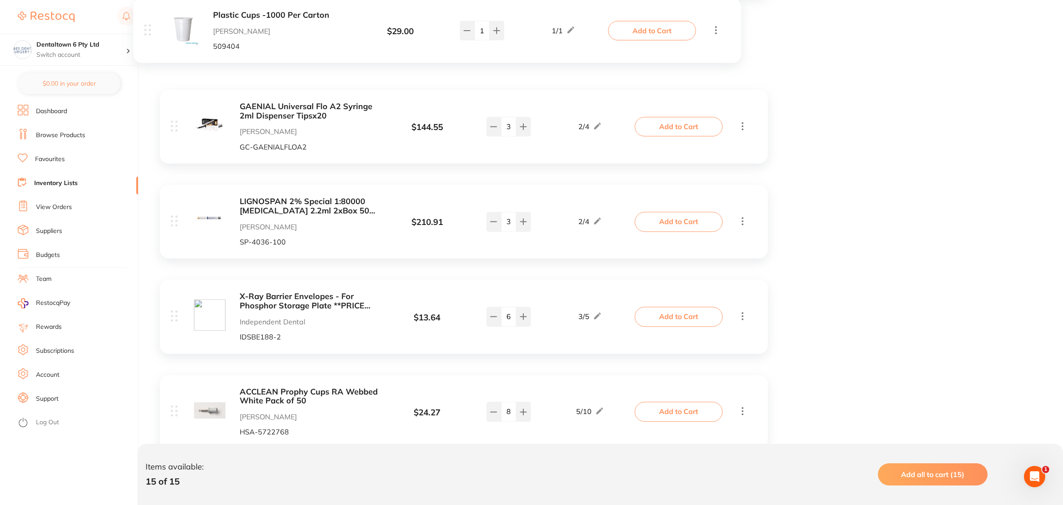
drag, startPoint x: 177, startPoint y: 422, endPoint x: 150, endPoint y: 24, distance: 399.3
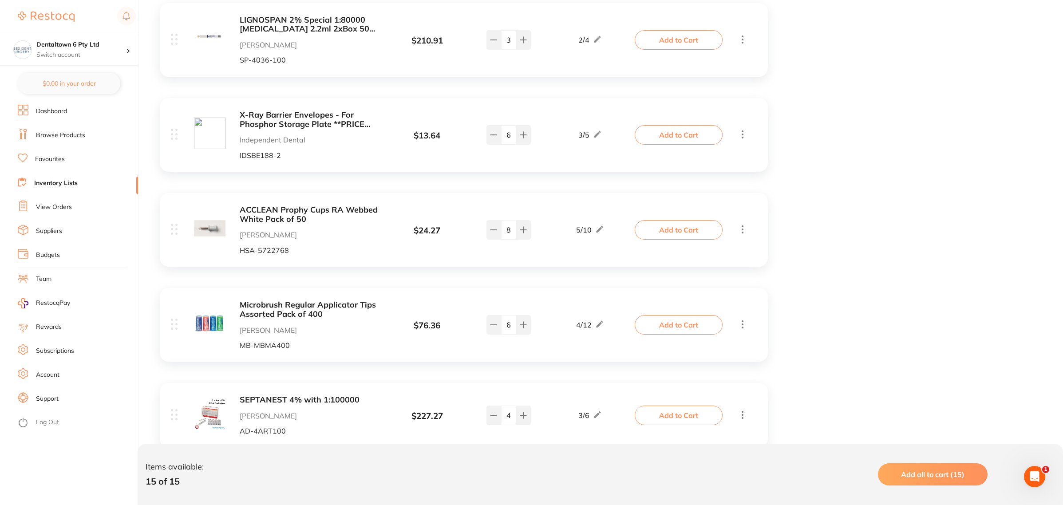
scroll to position [1178, 0]
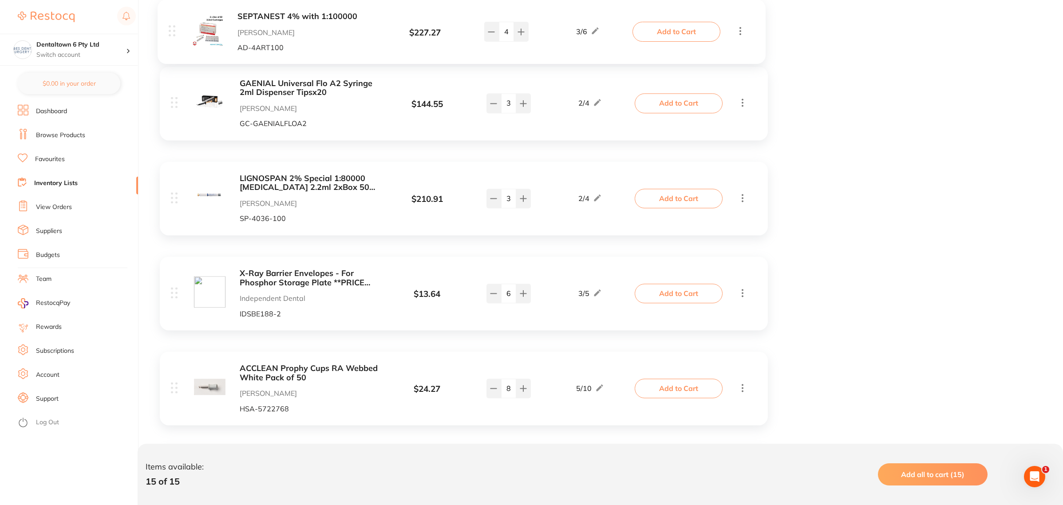
drag, startPoint x: 168, startPoint y: 209, endPoint x: 173, endPoint y: 25, distance: 183.8
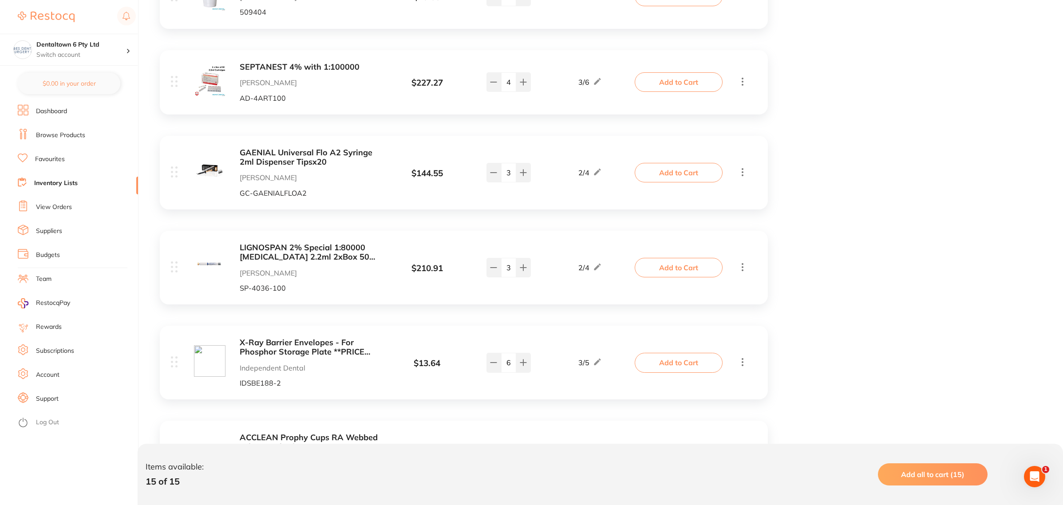
scroll to position [951, 0]
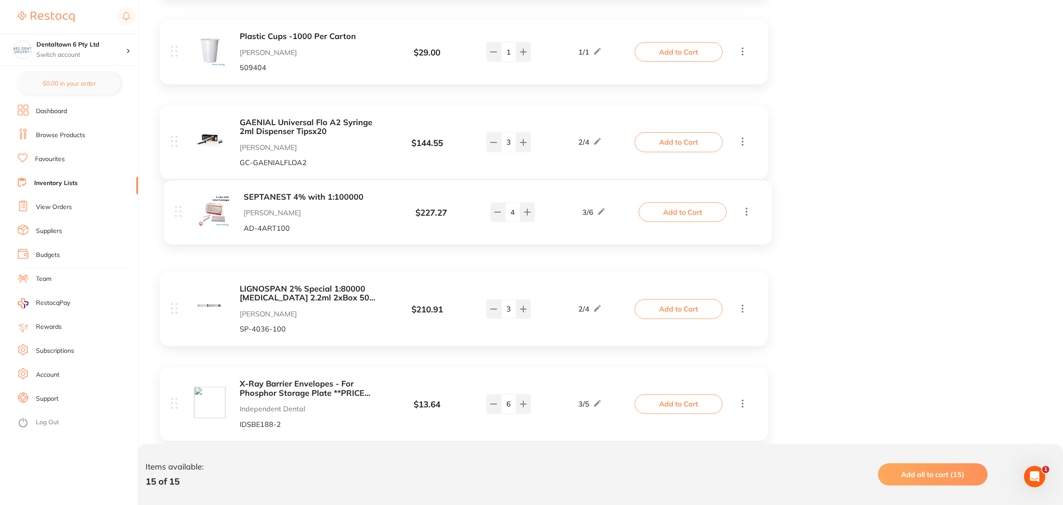
drag, startPoint x: 176, startPoint y: 134, endPoint x: 180, endPoint y: 216, distance: 82.2
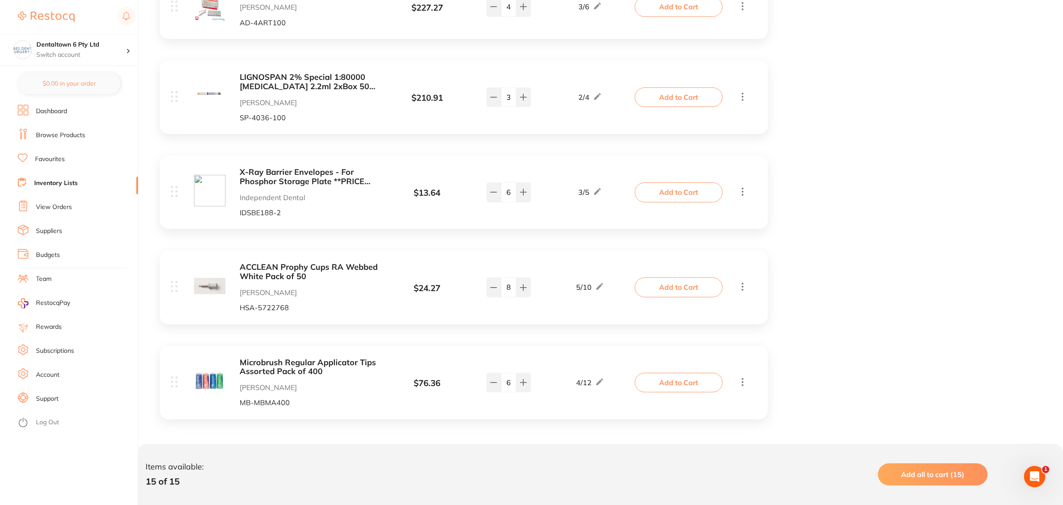
scroll to position [1178, 0]
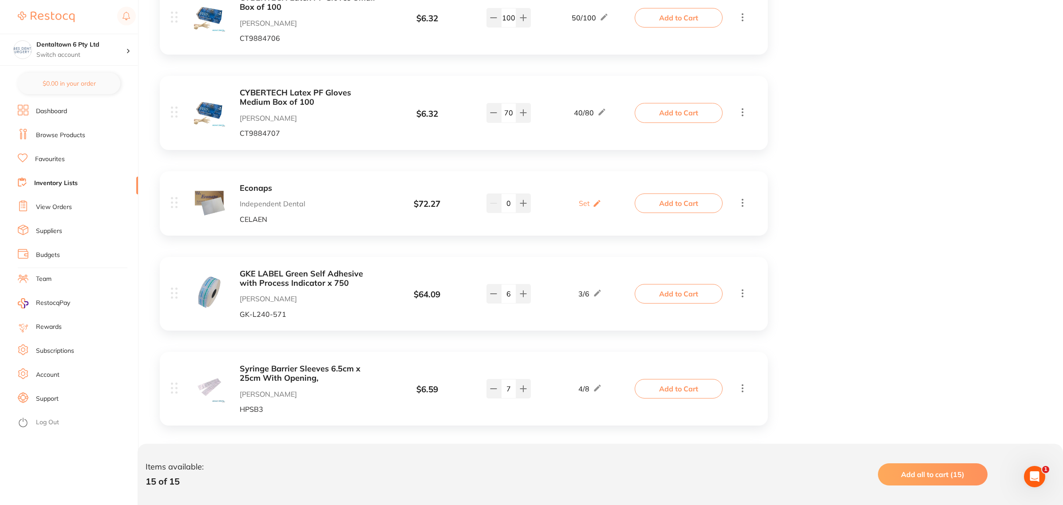
scroll to position [235, 0]
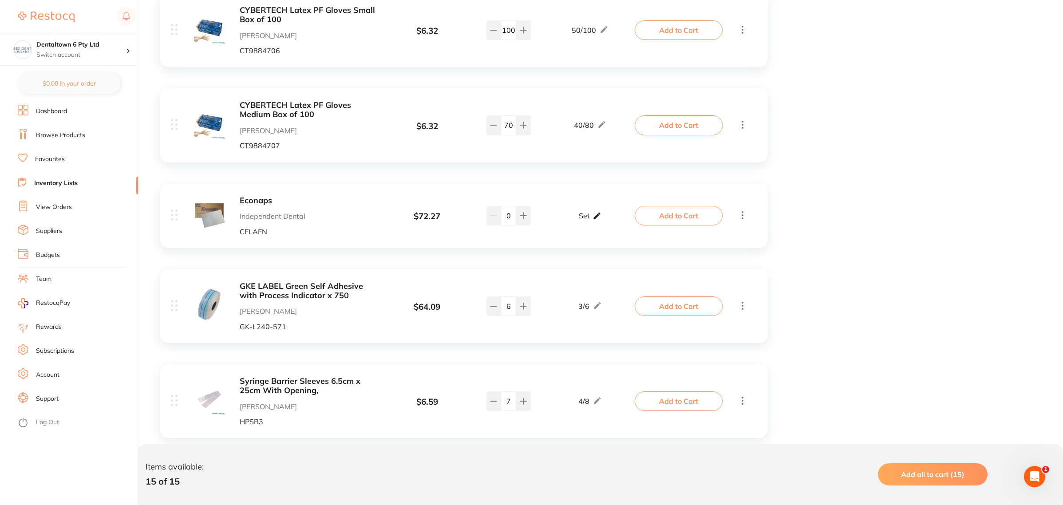
click at [584, 213] on p "Set" at bounding box center [584, 216] width 11 height 8
drag, startPoint x: 602, startPoint y: 221, endPoint x: 596, endPoint y: 223, distance: 6.9
click at [596, 223] on input "0" at bounding box center [603, 220] width 18 height 14
type input "2"
drag, startPoint x: 579, startPoint y: 220, endPoint x: 554, endPoint y: 260, distance: 46.5
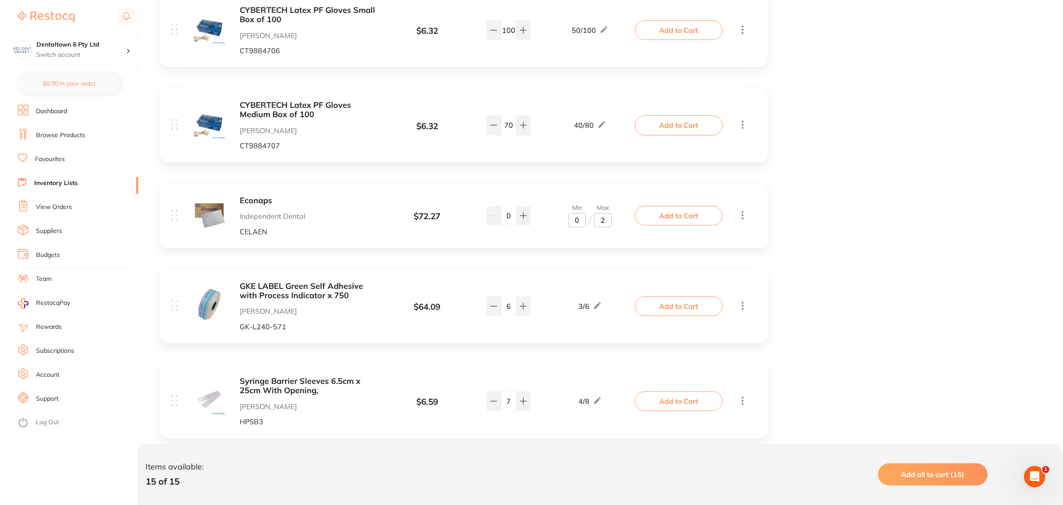
click at [562, 222] on div "Min 0 / Max 2" at bounding box center [589, 215] width 93 height 23
type input "1"
drag, startPoint x: 510, startPoint y: 220, endPoint x: 502, endPoint y: 220, distance: 8.4
click at [504, 220] on input "0" at bounding box center [508, 216] width 15 height 20
type input "1"
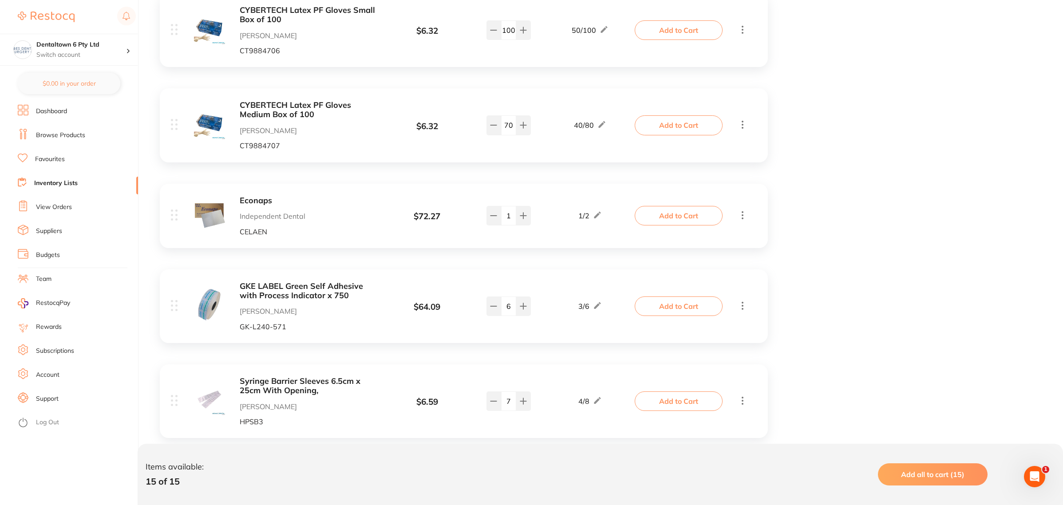
click at [650, 233] on div "Econaps Independent Dental CELAEN $ 72.27 1 / 2 1 1 / 2 Add to Cart" at bounding box center [464, 216] width 608 height 64
drag, startPoint x: 815, startPoint y: 250, endPoint x: 824, endPoint y: 254, distance: 10.1
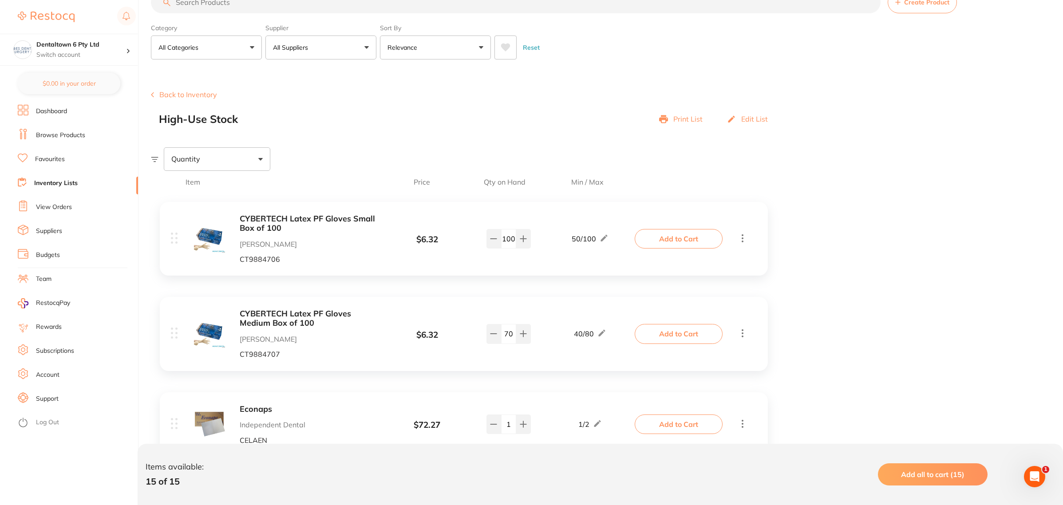
scroll to position [13, 0]
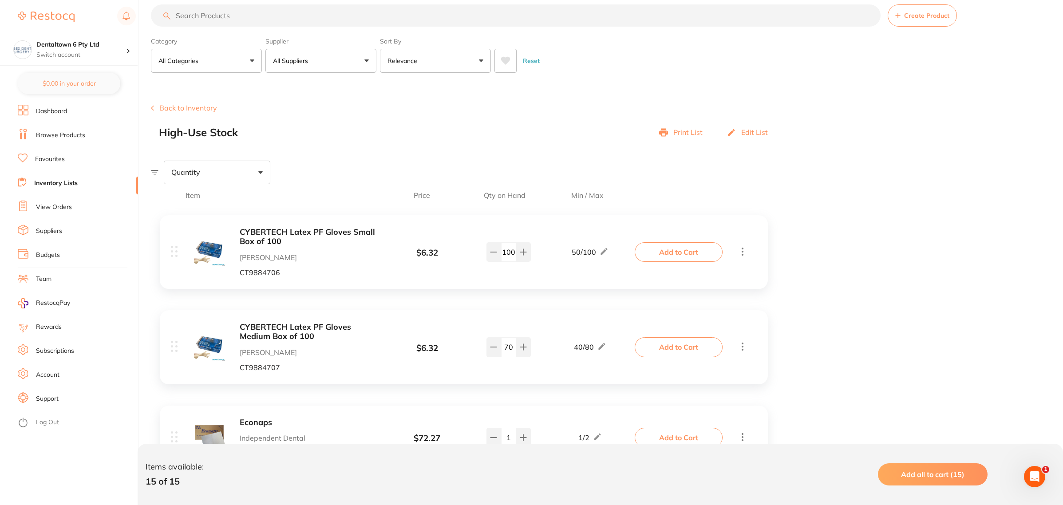
click at [65, 153] on li "Favourites" at bounding box center [78, 159] width 120 height 13
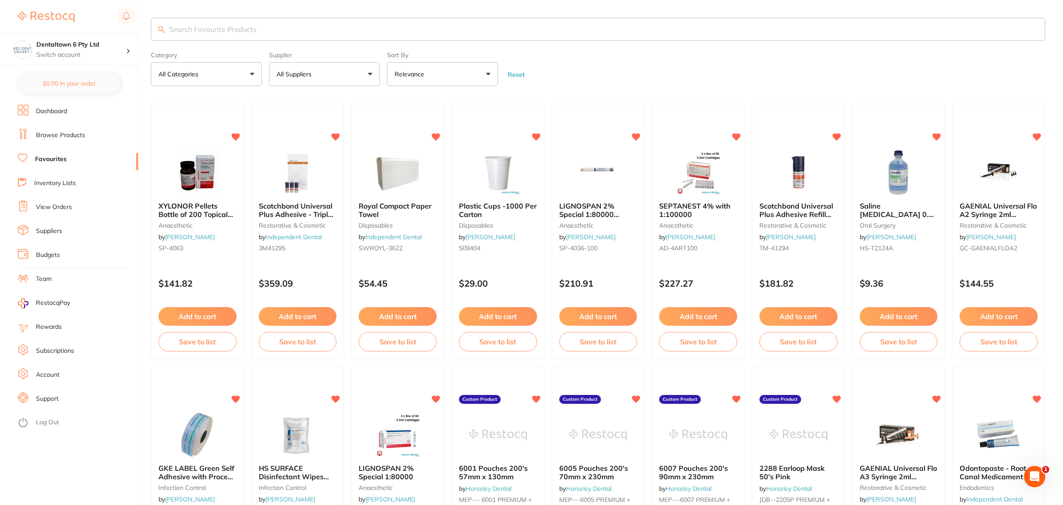
click at [267, 29] on input "search" at bounding box center [598, 29] width 894 height 23
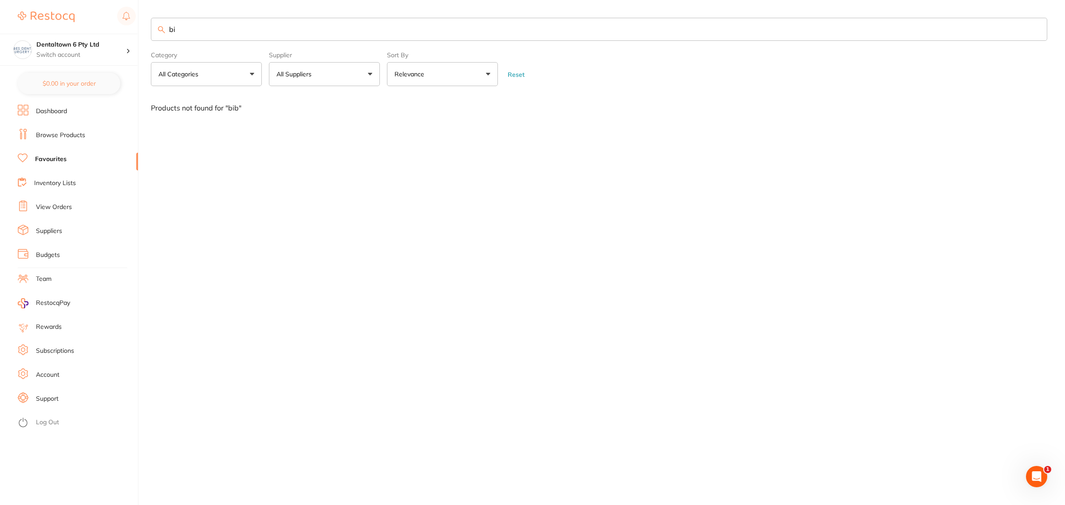
type input "b"
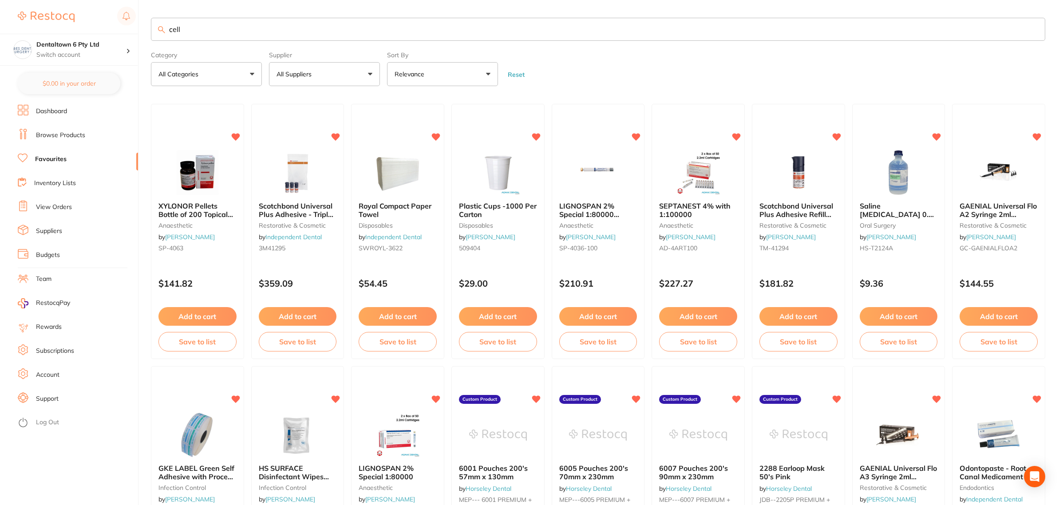
type input "cell"
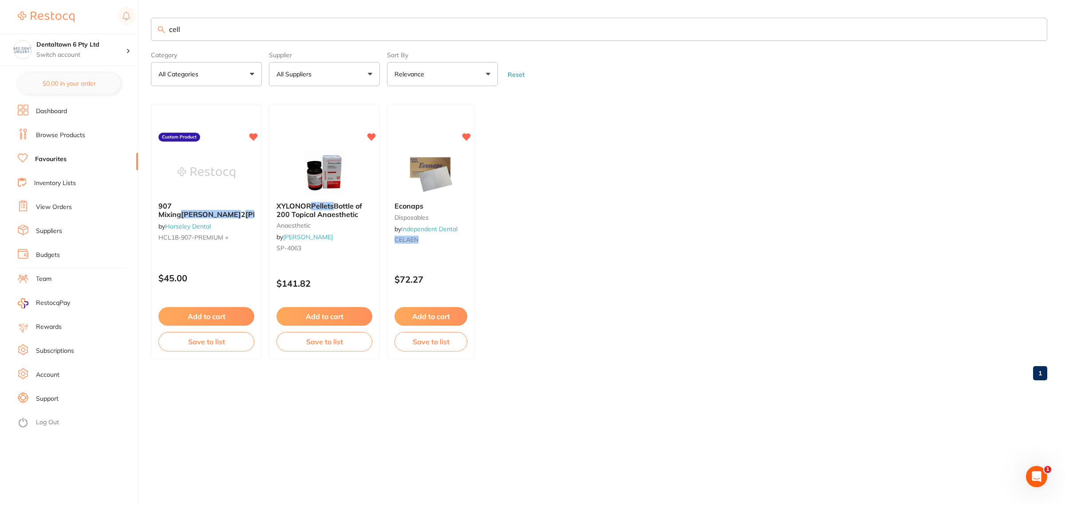
drag, startPoint x: 844, startPoint y: 404, endPoint x: 859, endPoint y: 411, distance: 16.7
click at [847, 405] on main "cell Category All Categories All Categories anaesthetic disposables Clear Categ…" at bounding box center [608, 202] width 914 height 405
click at [1045, 475] on div "Open Intercom Messenger" at bounding box center [1036, 476] width 29 height 29
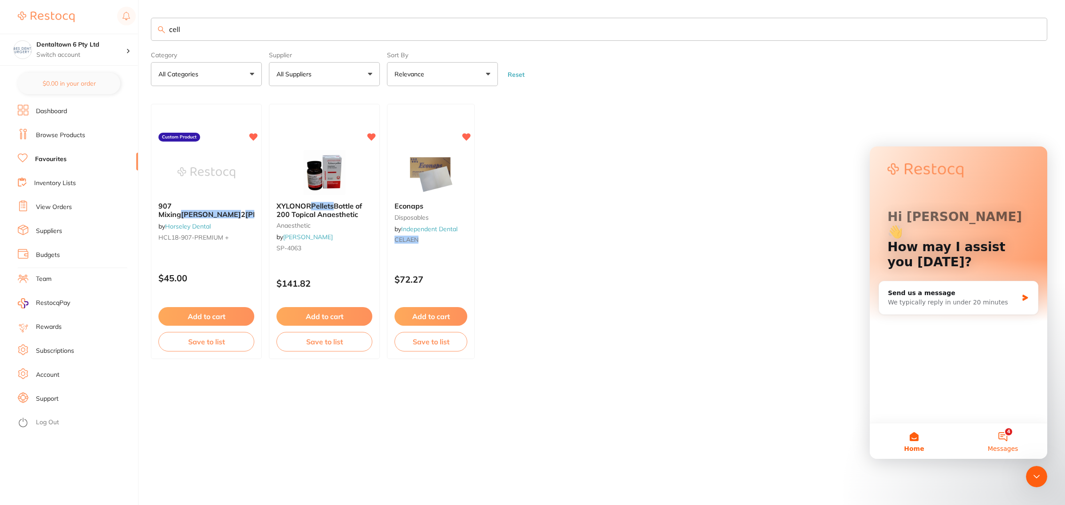
click at [1005, 442] on button "4 Messages" at bounding box center [1002, 440] width 89 height 35
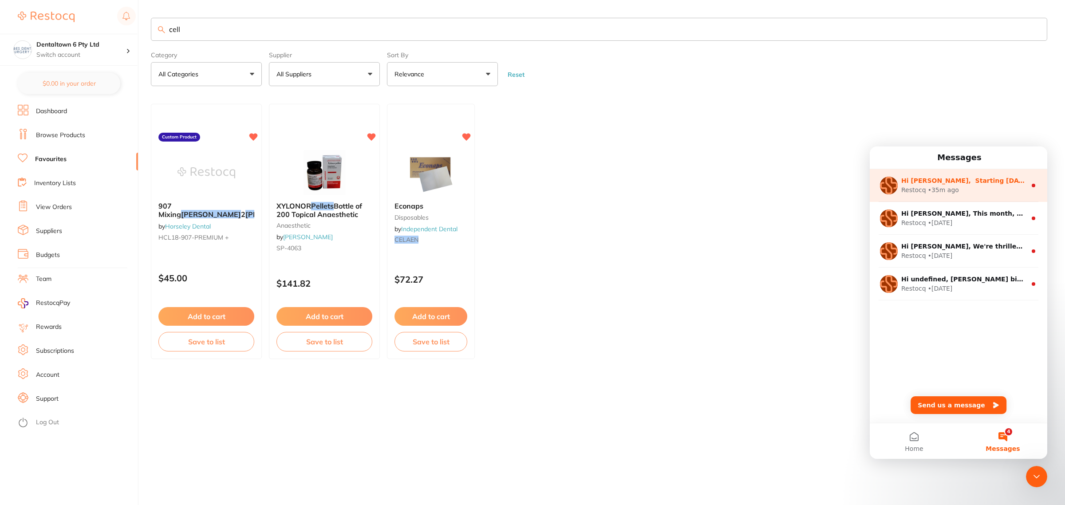
click at [968, 186] on div "Restocq • 35m ago" at bounding box center [963, 189] width 125 height 9
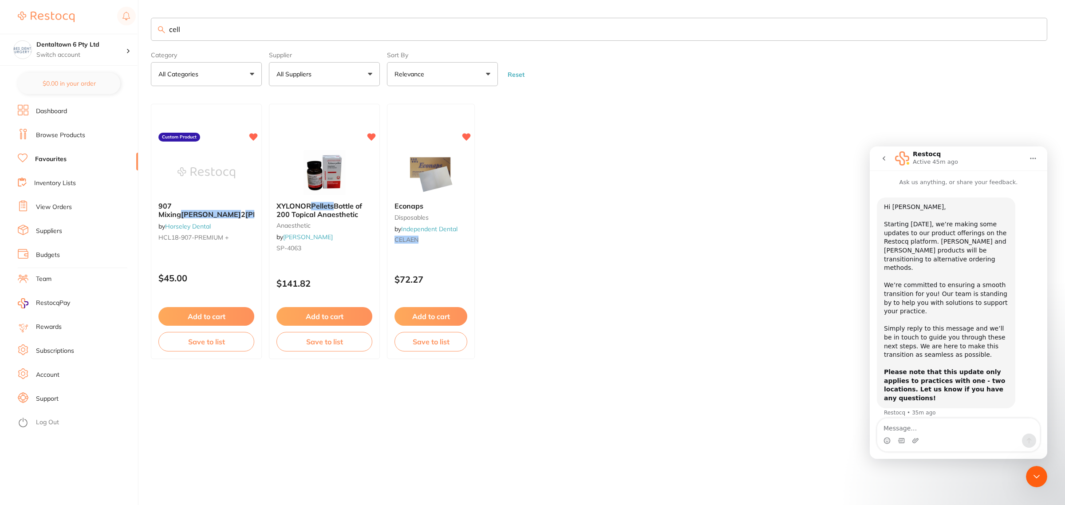
click at [930, 419] on textarea "Message…" at bounding box center [958, 425] width 162 height 15
click at [792, 196] on ul "907 Mixing Wells 2 Wells 500's by Horseley Dental HCL18-907-PREMIUM + Custom Pr…" at bounding box center [599, 231] width 896 height 255
click at [882, 155] on icon "go back" at bounding box center [883, 158] width 7 height 7
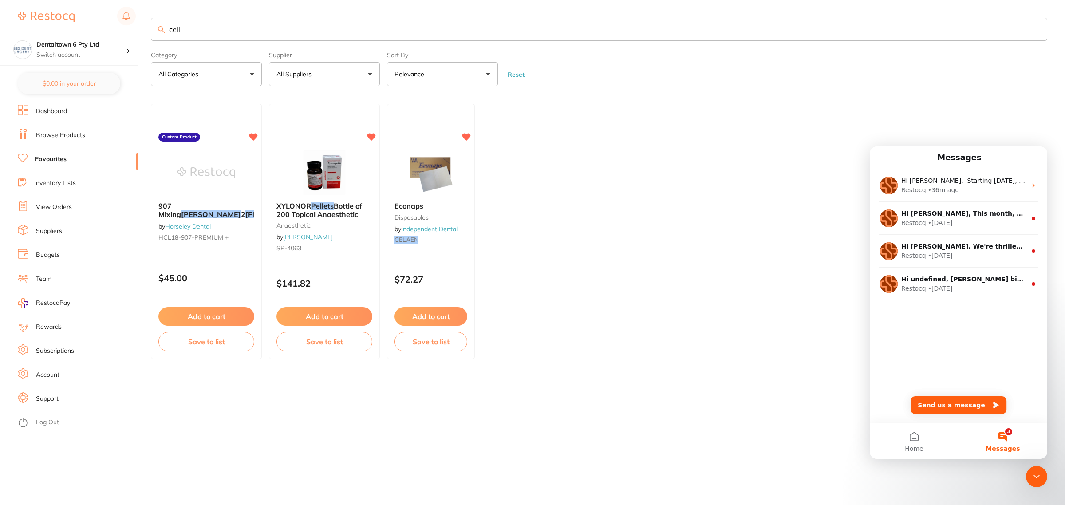
click at [802, 242] on ul "907 Mixing Wells 2 Wells 500's by Horseley Dental HCL18-907-PREMIUM + Custom Pr…" at bounding box center [599, 231] width 896 height 255
drag, startPoint x: 943, startPoint y: 127, endPoint x: 944, endPoint y: 134, distance: 6.3
click at [943, 127] on ul "907 Mixing Wells 2 Wells 500's by Horseley Dental HCL18-907-PREMIUM + Custom Pr…" at bounding box center [599, 231] width 896 height 255
click at [1024, 124] on ul "907 Mixing Wells 2 Wells 500's by Horseley Dental HCL18-907-PREMIUM + Custom Pr…" at bounding box center [599, 231] width 896 height 255
click at [1038, 479] on icon "Close Intercom Messenger" at bounding box center [1036, 476] width 11 height 11
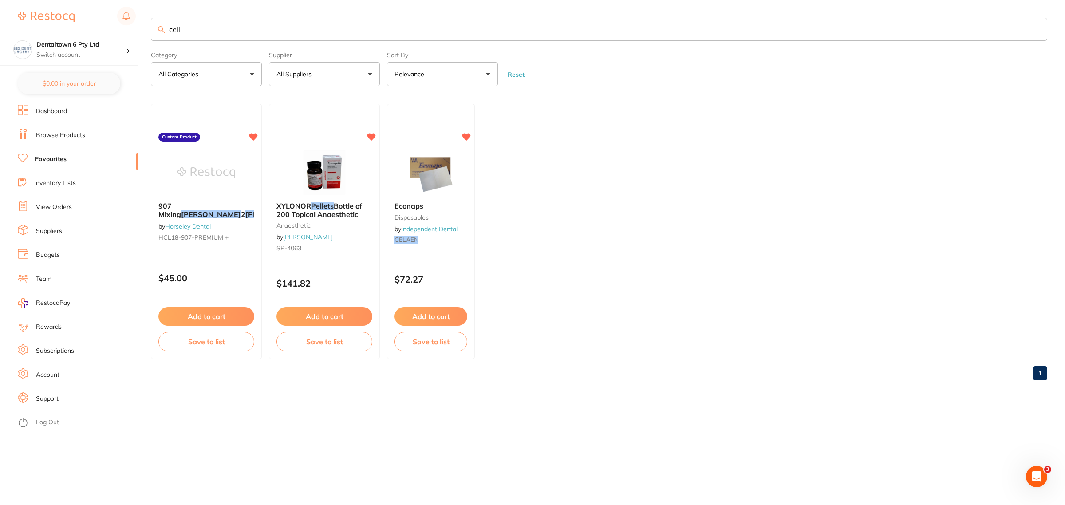
click at [67, 116] on li "Dashboard" at bounding box center [78, 111] width 120 height 13
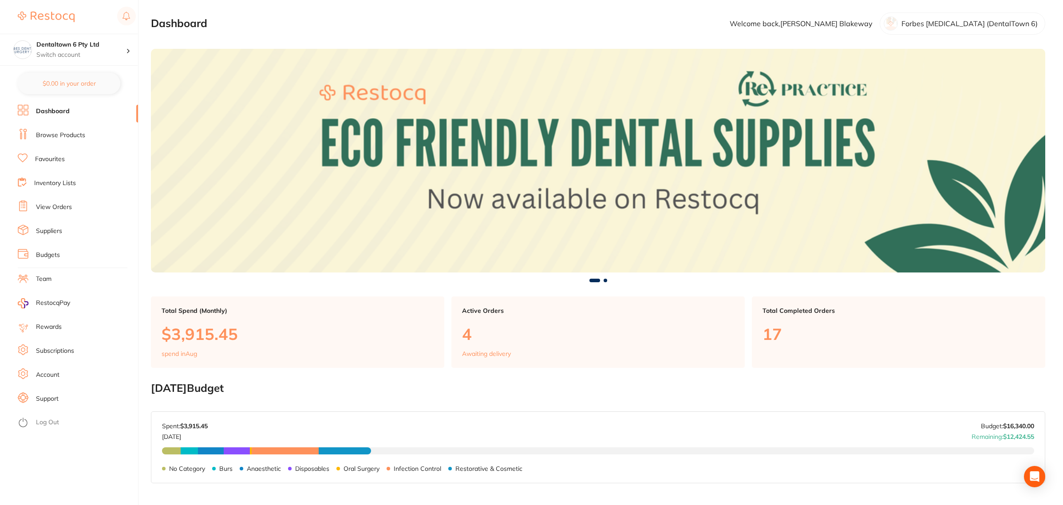
click at [70, 136] on link "Browse Products" at bounding box center [60, 135] width 49 height 9
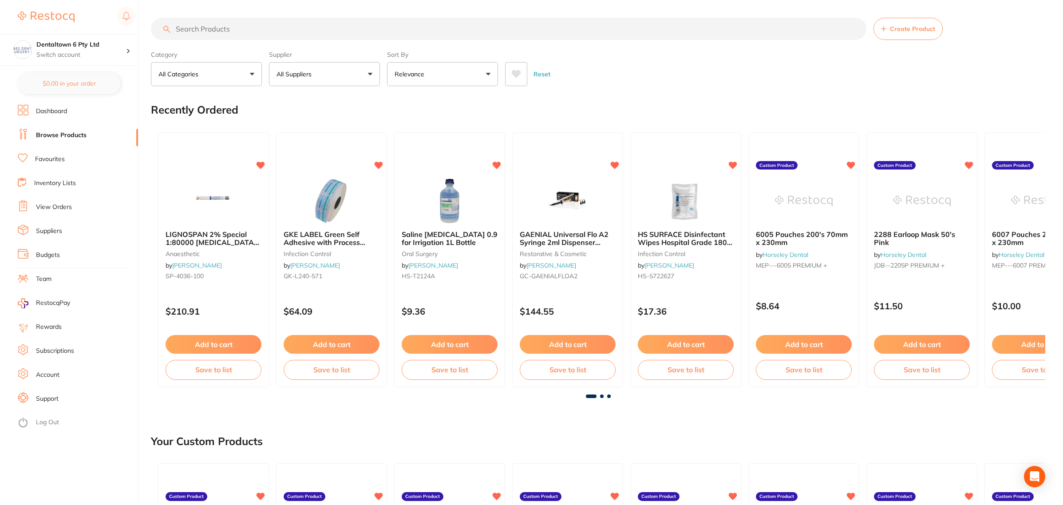
click at [198, 31] on input "search" at bounding box center [508, 29] width 715 height 22
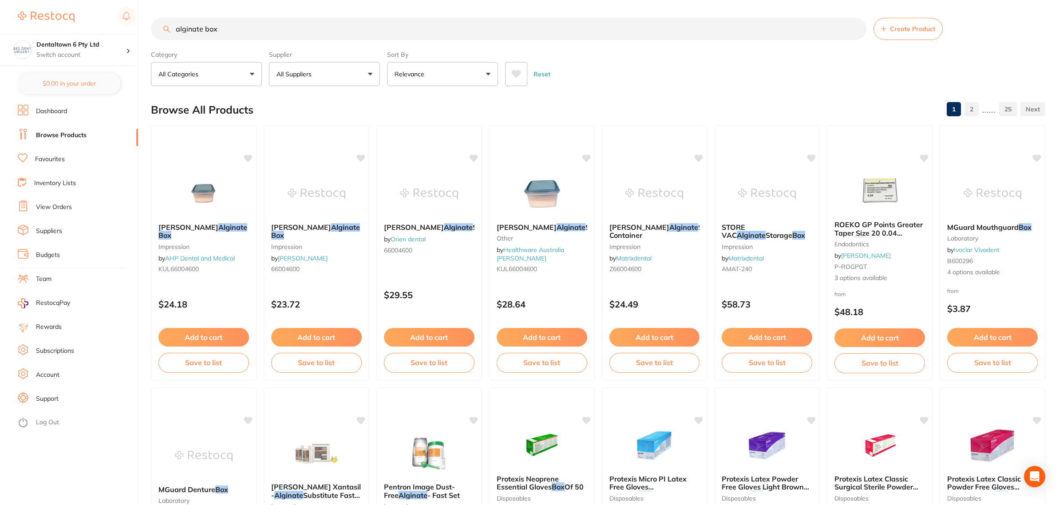
click at [355, 83] on button "All Suppliers" at bounding box center [324, 74] width 111 height 24
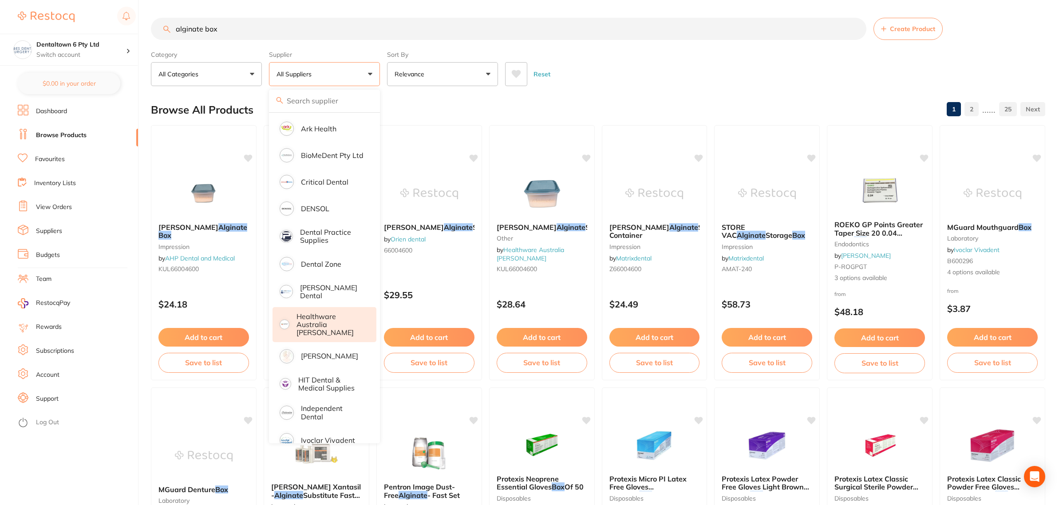
scroll to position [222, 0]
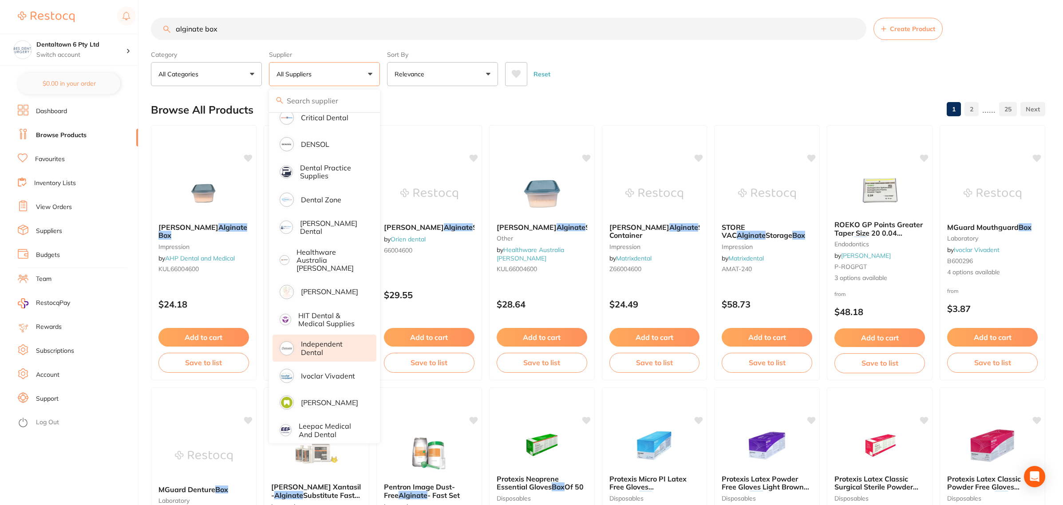
click at [324, 344] on p "Independent Dental" at bounding box center [332, 348] width 63 height 16
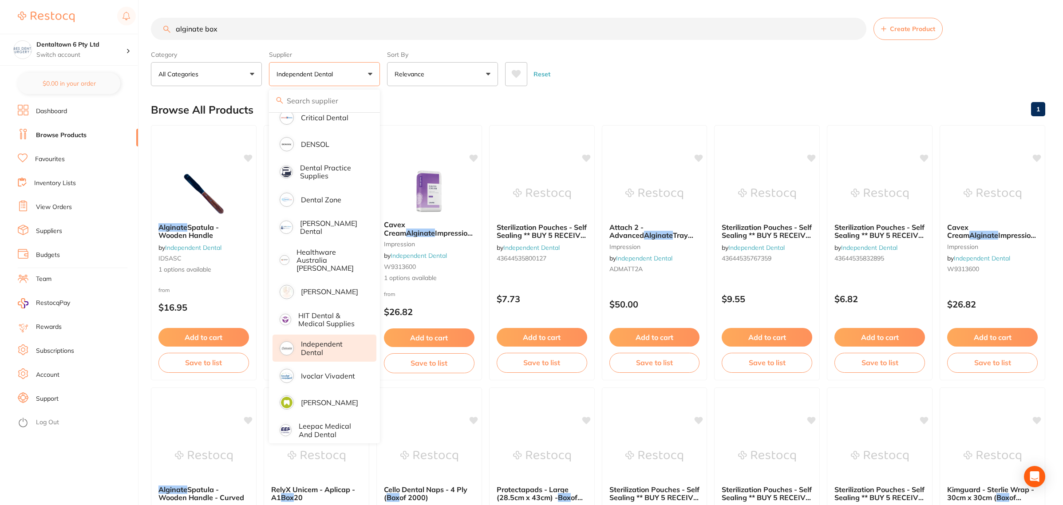
click at [698, 50] on div "Category All Categories All Categories articulating crown & bridge disposables …" at bounding box center [598, 66] width 894 height 39
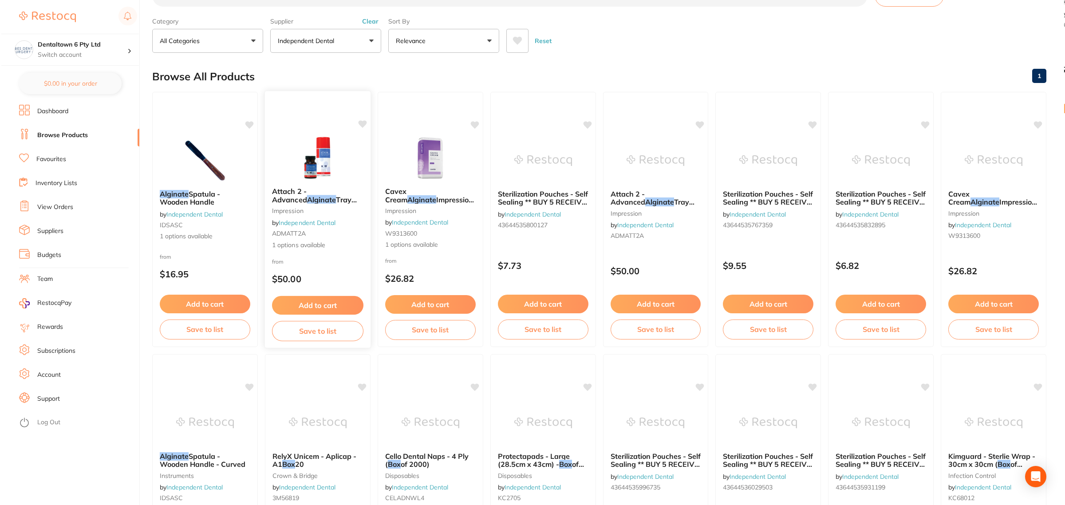
scroll to position [0, 0]
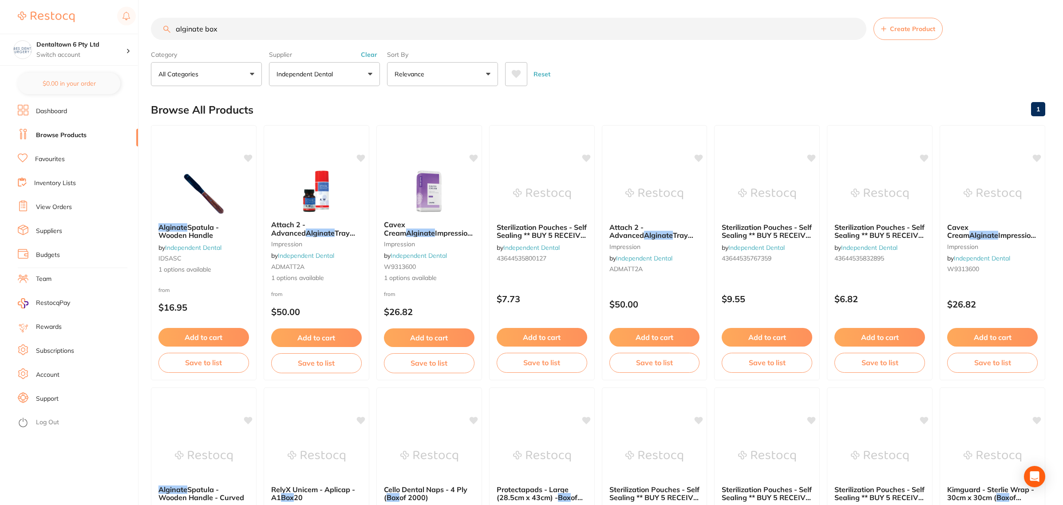
drag, startPoint x: 240, startPoint y: 35, endPoint x: 243, endPoint y: 32, distance: 4.7
click at [242, 33] on input "alginate box" at bounding box center [508, 29] width 715 height 22
drag, startPoint x: 243, startPoint y: 32, endPoint x: 102, endPoint y: 36, distance: 140.3
click at [109, 33] on div "$1,897.53 Dentaltown 6 Pty Ltd Switch account Forbes Dental Surgery (DentalTown…" at bounding box center [531, 252] width 1063 height 505
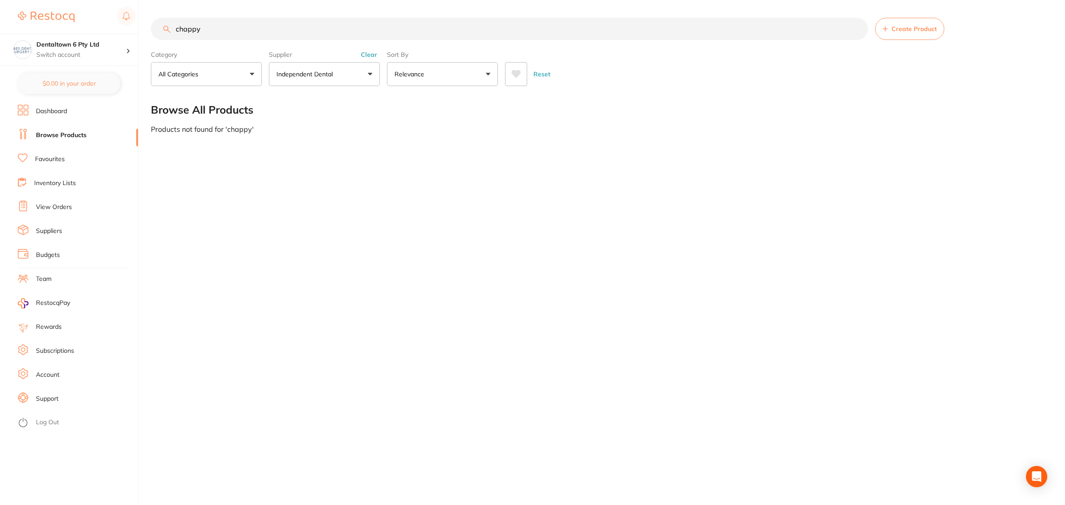
drag, startPoint x: 272, startPoint y: 31, endPoint x: 76, endPoint y: 23, distance: 196.3
click at [78, 23] on div "$1,897.53 Dentaltown 6 Pty Ltd Switch account Forbes Dental Surgery (DentalTown…" at bounding box center [532, 252] width 1065 height 505
paste input "GC-5030195"
type input "GC-5030195"
click at [324, 67] on button "Independent Dental" at bounding box center [324, 74] width 111 height 24
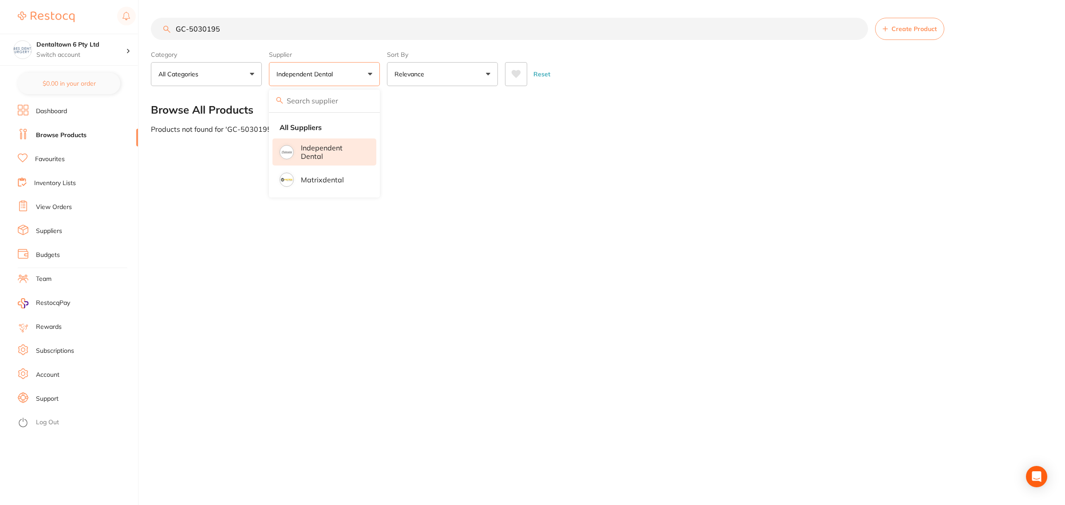
click at [390, 114] on div "Browse All Products" at bounding box center [599, 110] width 896 height 30
click at [363, 76] on button "Independent Dental" at bounding box center [324, 74] width 111 height 24
click at [322, 148] on p "Independent Dental" at bounding box center [332, 152] width 63 height 16
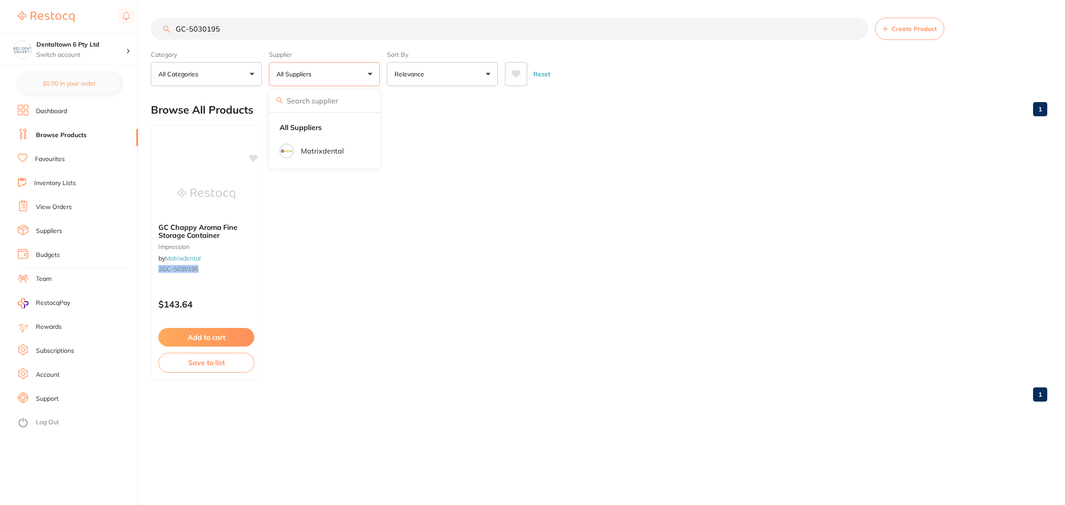
click at [438, 219] on ul "GC Chappy Aroma Fine Storage Container impression by Matrixdental 2GC-5030195 $…" at bounding box center [599, 252] width 896 height 255
click at [207, 197] on img at bounding box center [206, 193] width 58 height 45
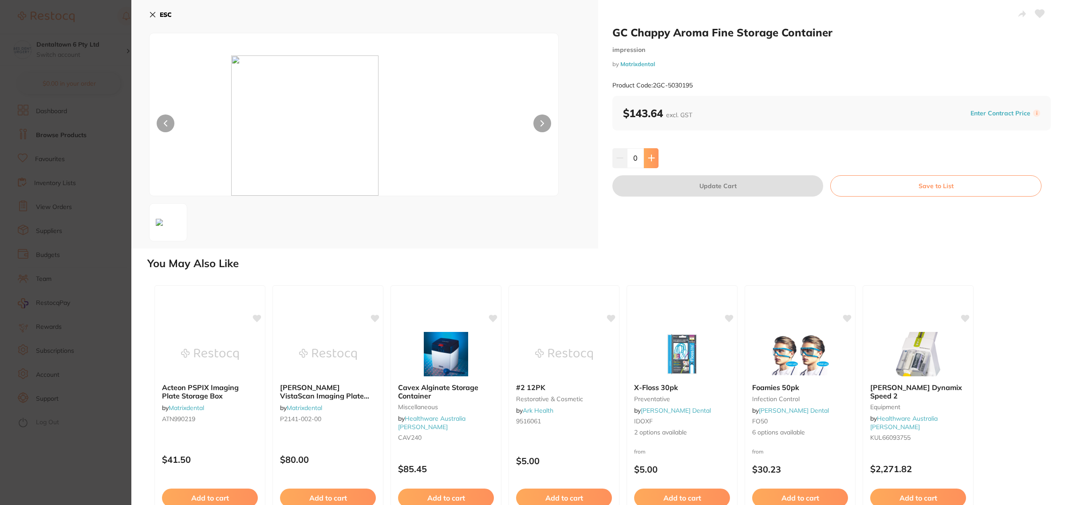
click at [653, 158] on icon at bounding box center [651, 157] width 7 height 7
type input "1"
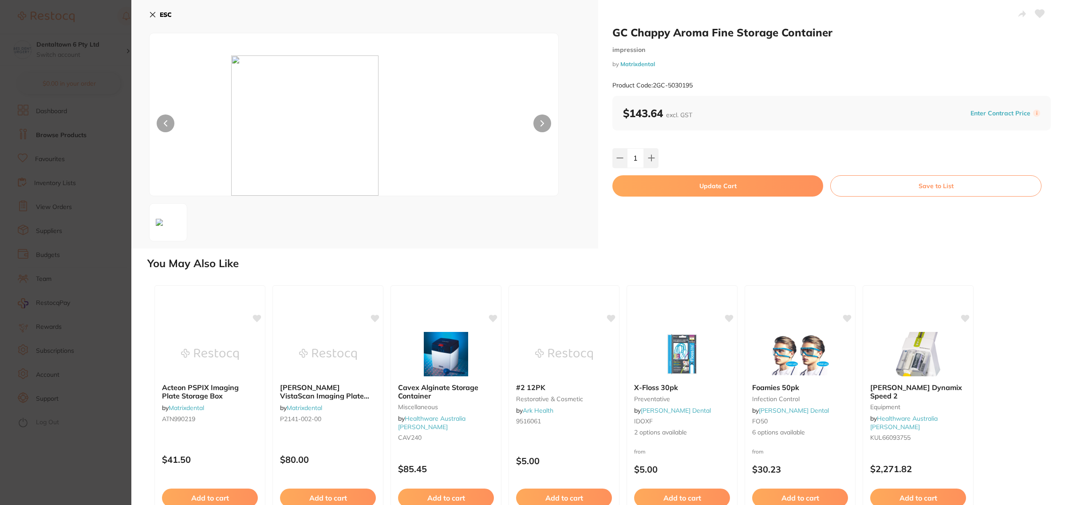
click at [721, 186] on button "Update Cart" at bounding box center [717, 185] width 211 height 21
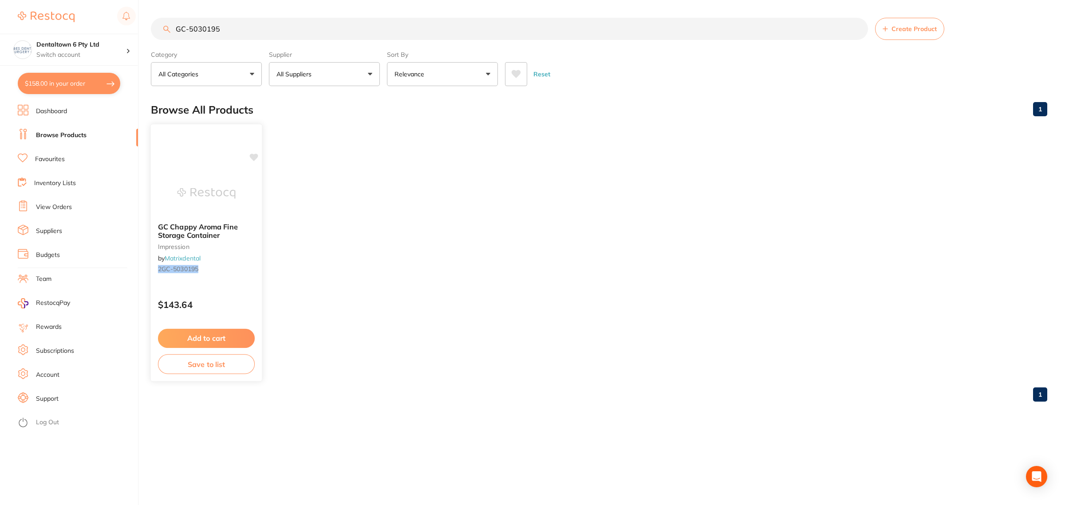
click at [257, 159] on icon at bounding box center [253, 157] width 9 height 9
click at [220, 342] on button "Add to cart" at bounding box center [206, 338] width 97 height 19
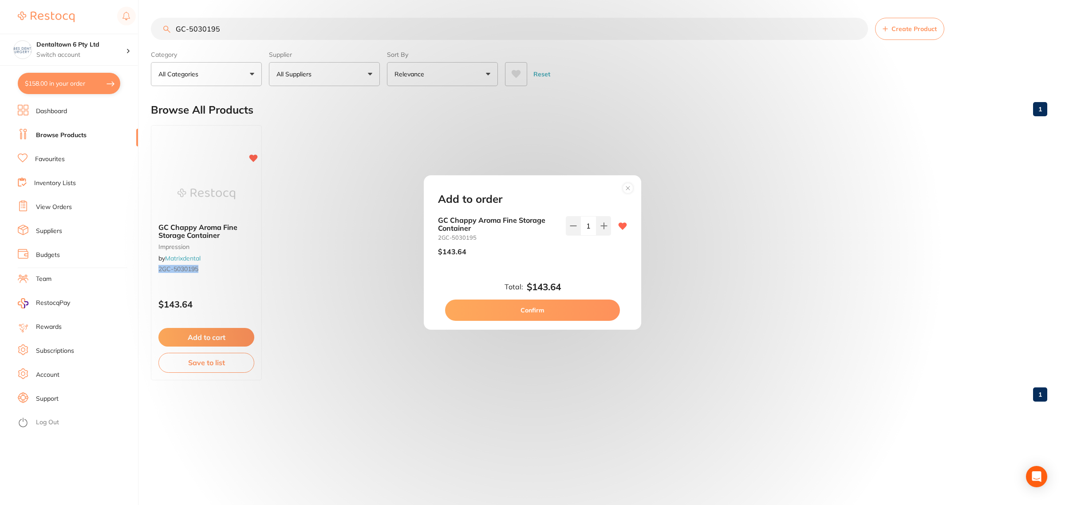
click at [629, 192] on circle at bounding box center [628, 188] width 10 height 10
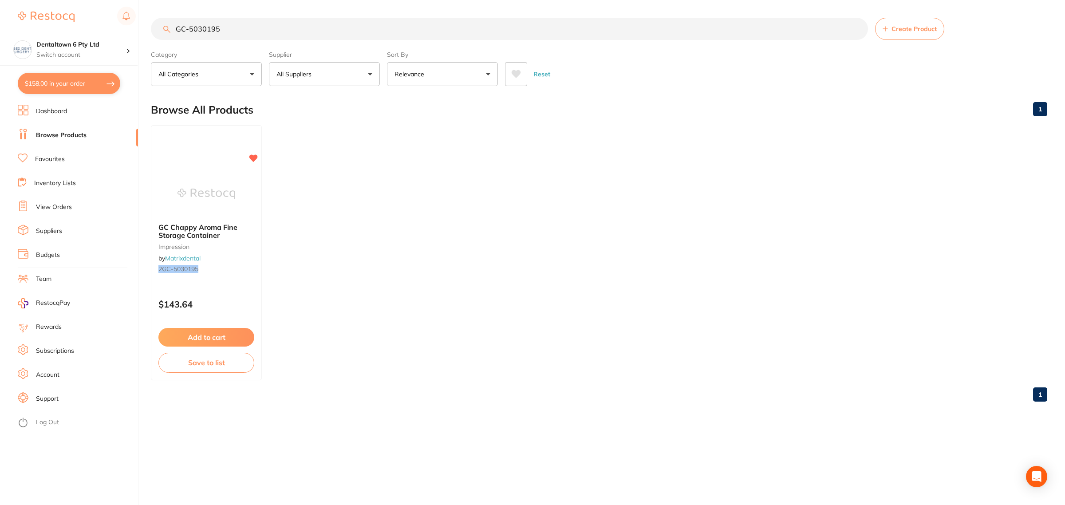
click at [39, 75] on button "$158.00 in your order" at bounding box center [69, 83] width 102 height 21
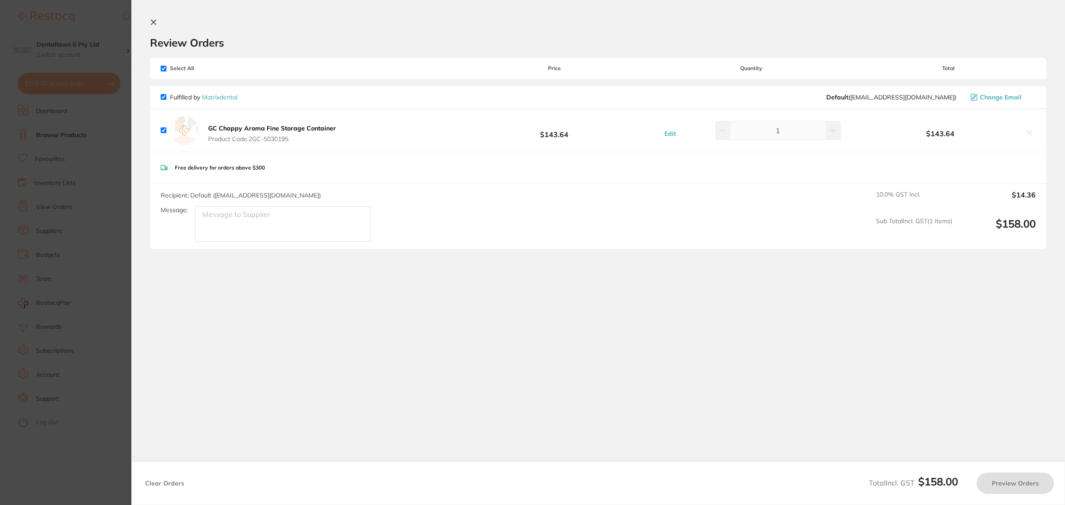
checkbox input "true"
click at [63, 100] on section "Update RRP Set your pre negotiated price for this item. Item Agreed RRP (excl. …" at bounding box center [532, 252] width 1065 height 505
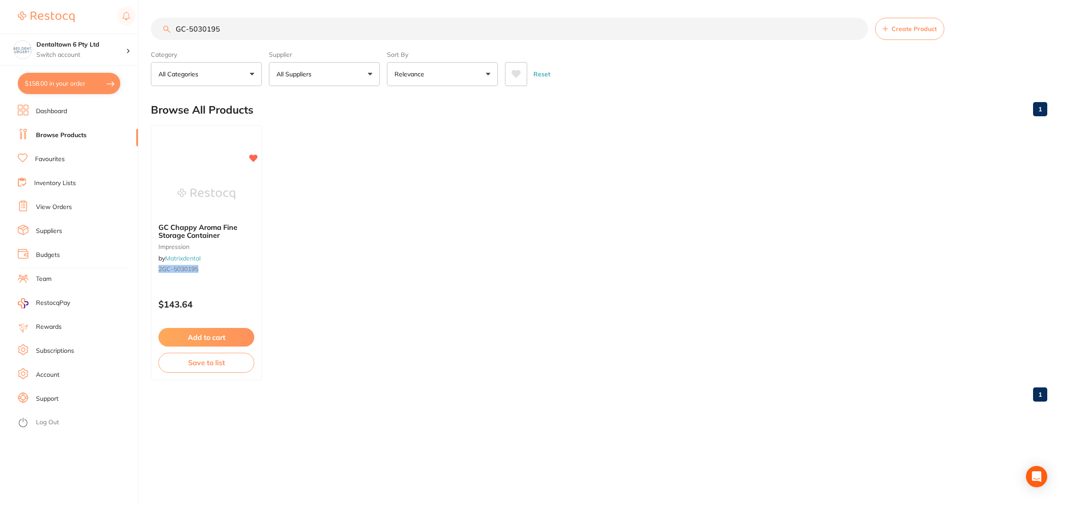
drag, startPoint x: 234, startPoint y: 28, endPoint x: 139, endPoint y: 33, distance: 95.5
click at [139, 33] on div "$158.00 Dentaltown 6 Pty Ltd Switch account Forbes Dental Surgery (DentalTown 6…" at bounding box center [532, 252] width 1065 height 505
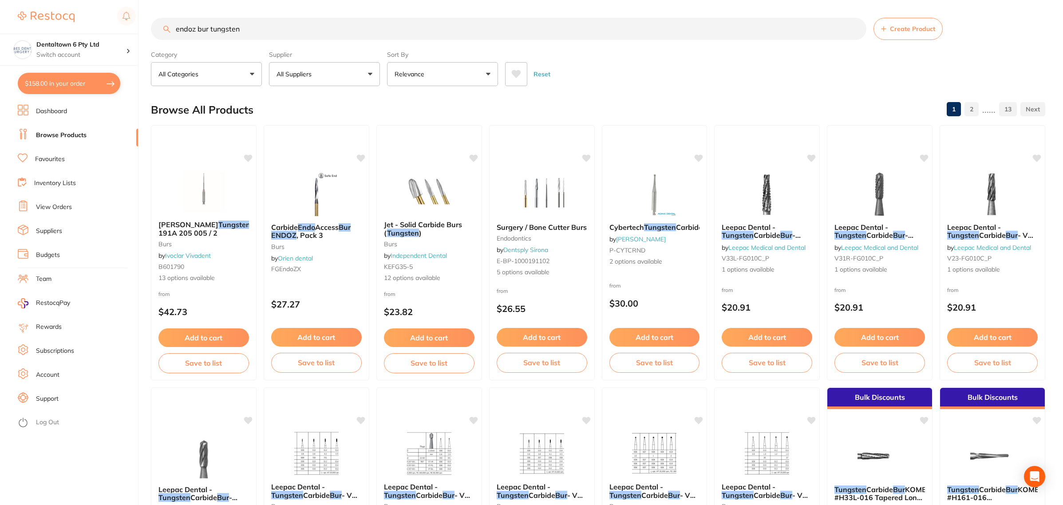
drag, startPoint x: 248, startPoint y: 25, endPoint x: 144, endPoint y: 26, distance: 103.4
click at [144, 26] on div "$158.00 Dentaltown 6 Pty Ltd Switch account Forbes Dental Surgery (DentalTown 6…" at bounding box center [531, 252] width 1063 height 505
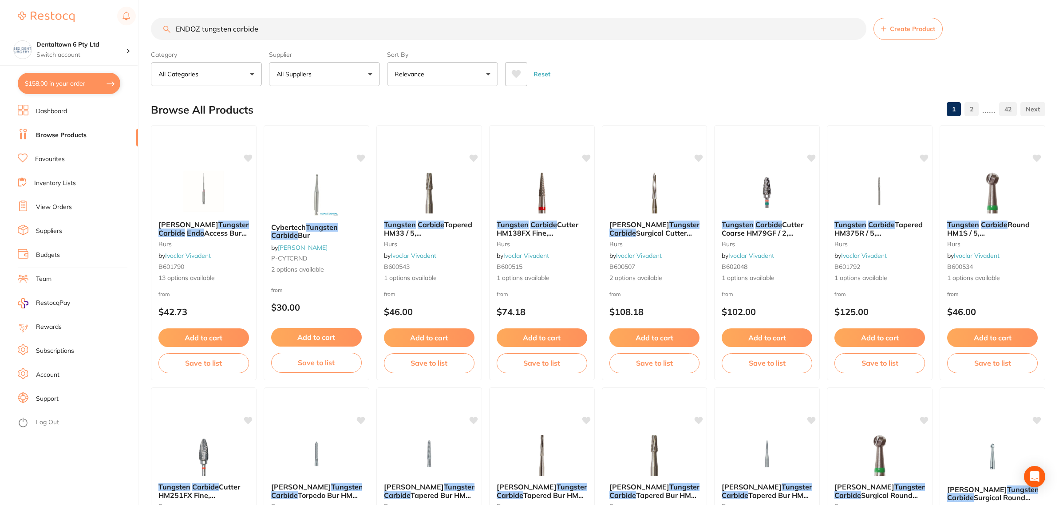
click at [188, 76] on p "All Categories" at bounding box center [179, 74] width 43 height 9
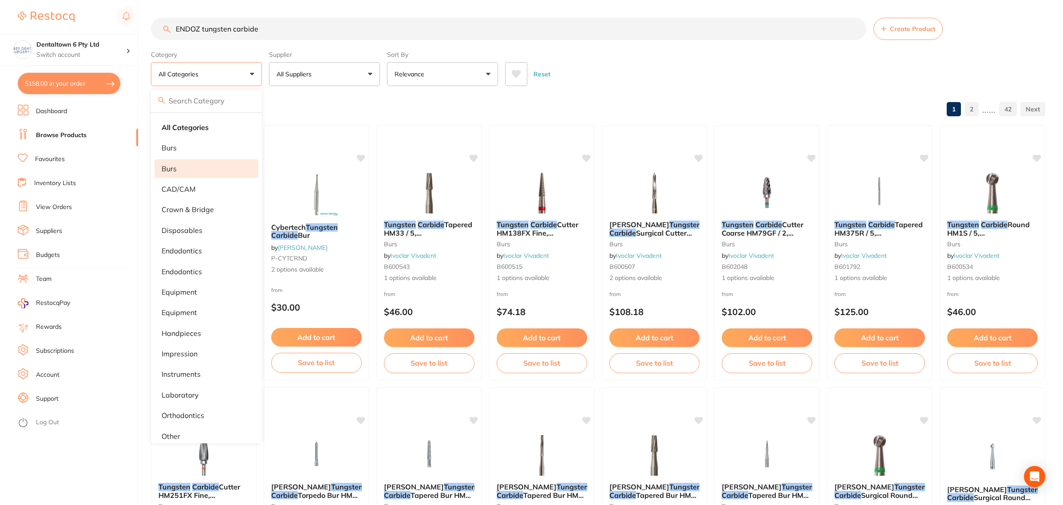
click at [174, 166] on p "Burs" at bounding box center [168, 169] width 15 height 8
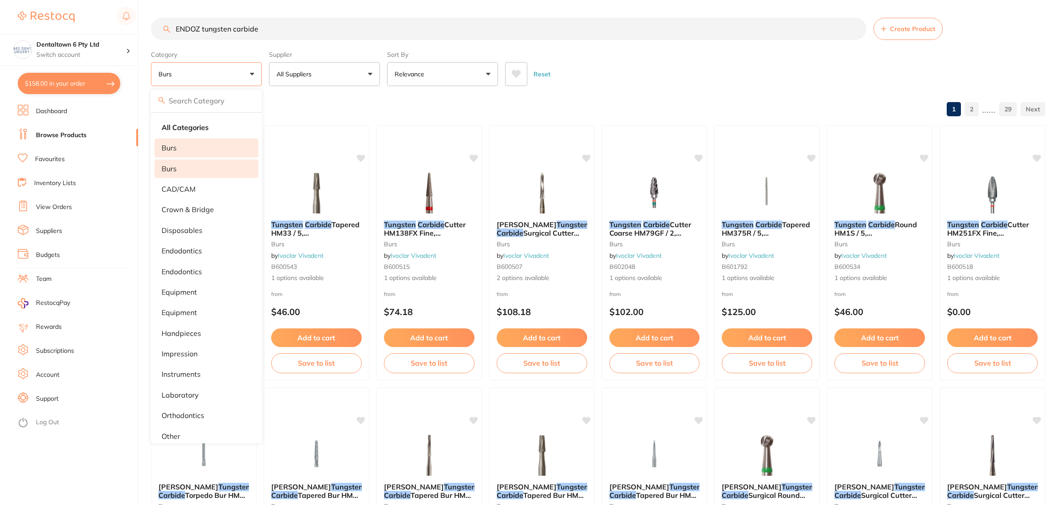
click at [174, 145] on p "burs" at bounding box center [168, 148] width 15 height 8
click at [189, 251] on p "endodontics" at bounding box center [181, 251] width 40 height 8
click at [189, 272] on p "Endodontics" at bounding box center [181, 272] width 40 height 8
click at [659, 61] on div "Reset" at bounding box center [771, 70] width 533 height 31
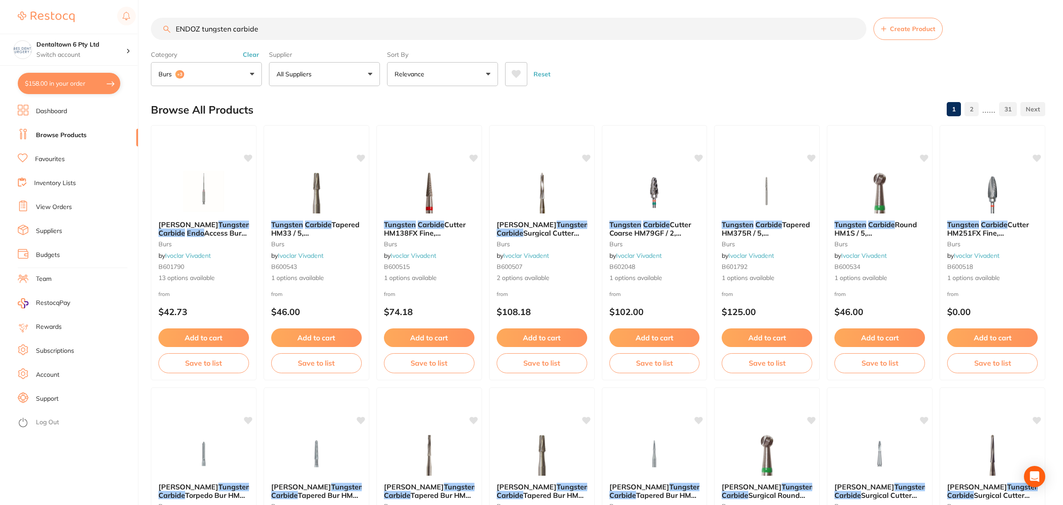
drag, startPoint x: 274, startPoint y: 33, endPoint x: 212, endPoint y: 46, distance: 62.9
click at [197, 31] on input "ENDOZ tungsten carbide" at bounding box center [508, 29] width 715 height 22
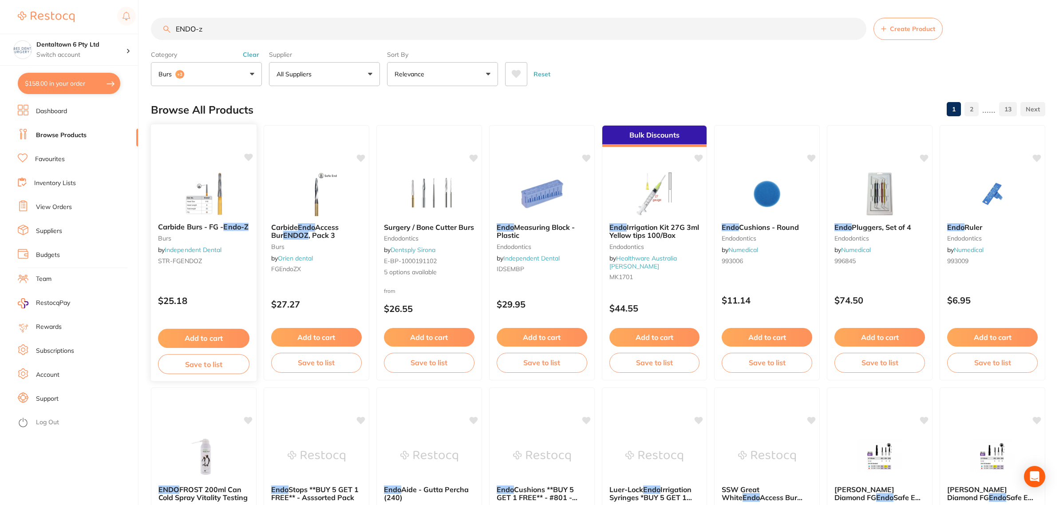
click at [207, 190] on img at bounding box center [203, 193] width 58 height 45
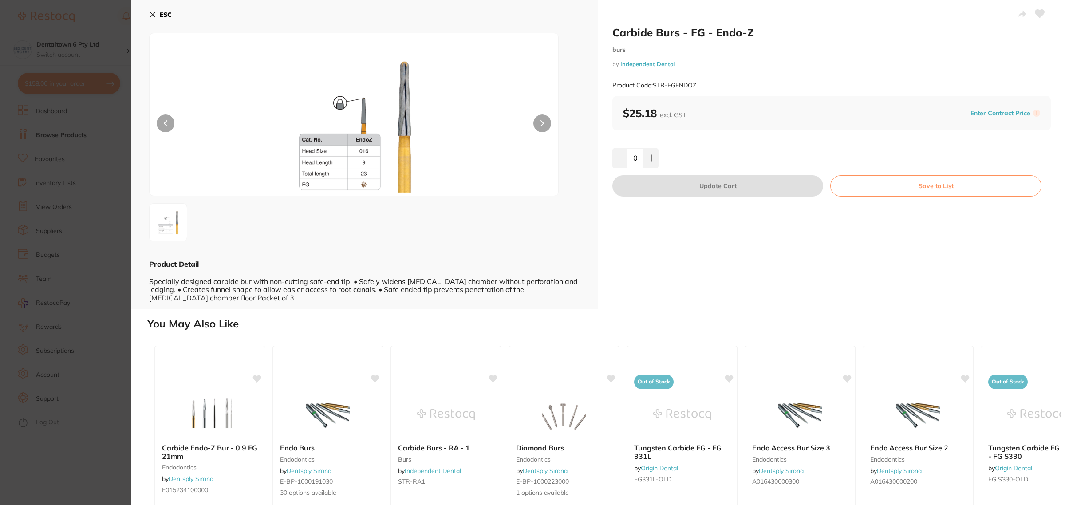
click at [64, 313] on section "Carbide Burs - FG - Endo-Z burs by Independent Dental Product Code: STR-FGENDOZ…" at bounding box center [532, 252] width 1065 height 505
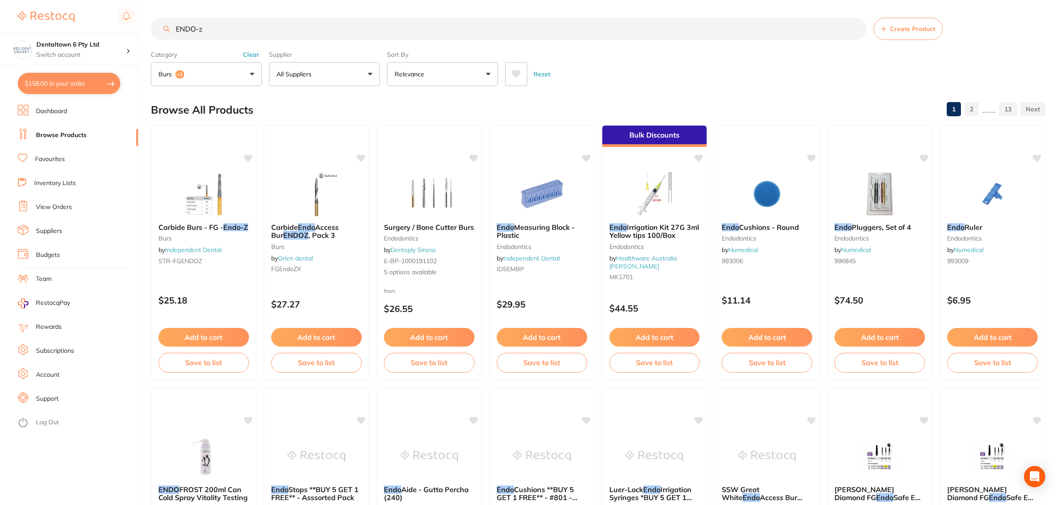
click at [244, 23] on input "ENDO-z" at bounding box center [508, 29] width 715 height 22
type input "ENDO-z 21mm"
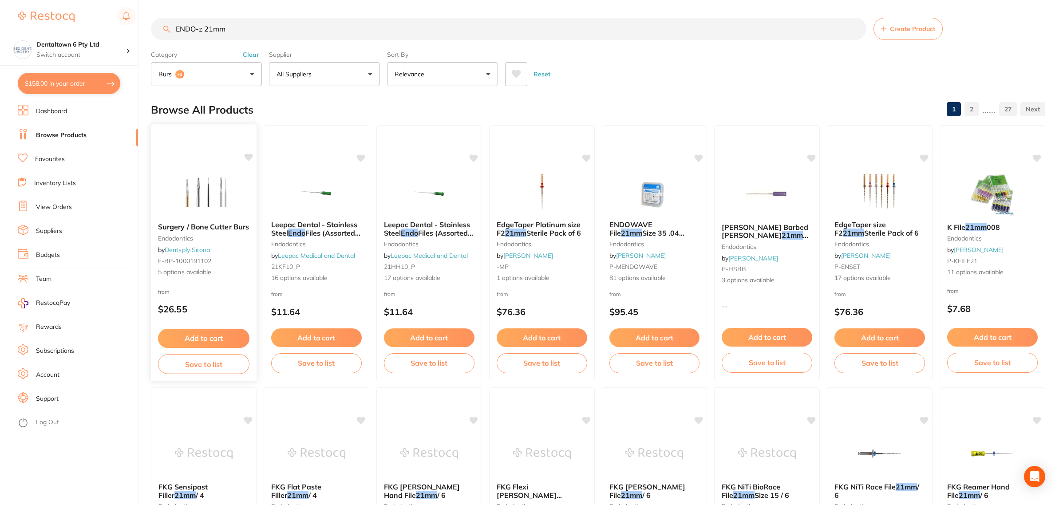
click at [222, 188] on img at bounding box center [203, 193] width 58 height 45
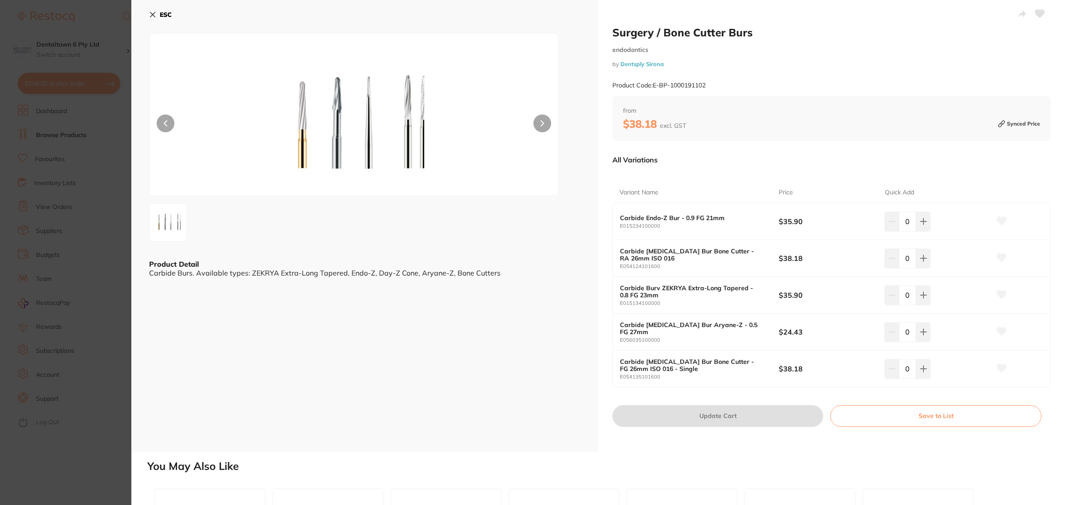
click at [668, 220] on b "Carbide Endo-Z Bur - 0.9 FG 21mm" at bounding box center [691, 217] width 143 height 7
drag, startPoint x: 645, startPoint y: 217, endPoint x: 731, endPoint y: 213, distance: 86.1
click at [731, 213] on div "Carbide Endo-Z Bur - 0.9 FG 21mm E015234100000 $35.90 0" at bounding box center [831, 221] width 437 height 37
copy b "Carbide Endo-Z Bur - 0.9 FG 21mm"
click at [112, 189] on section "Surgery / Bone Cutter Burs endodontics by Dentsply Sirona Product Code: E-BP-10…" at bounding box center [532, 252] width 1065 height 505
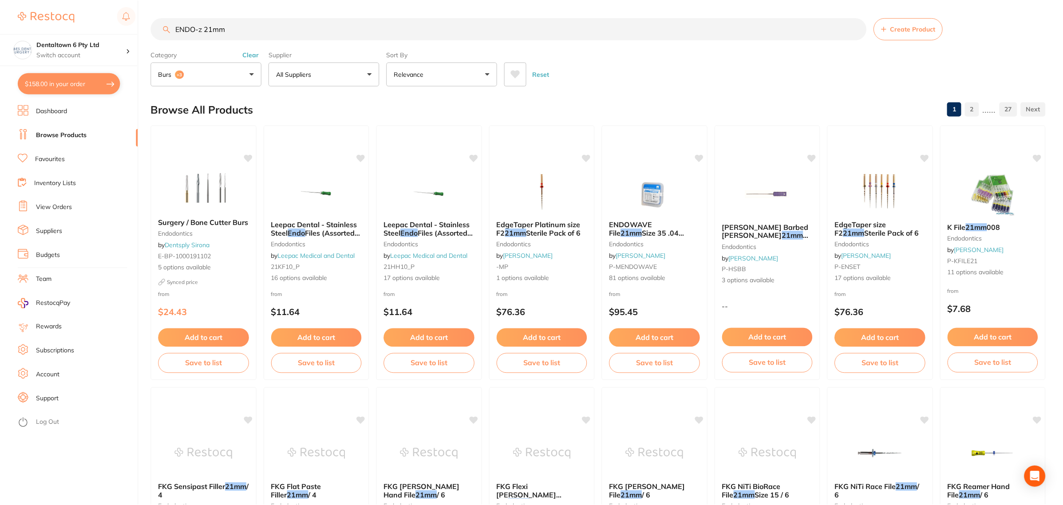
scroll to position [2, 0]
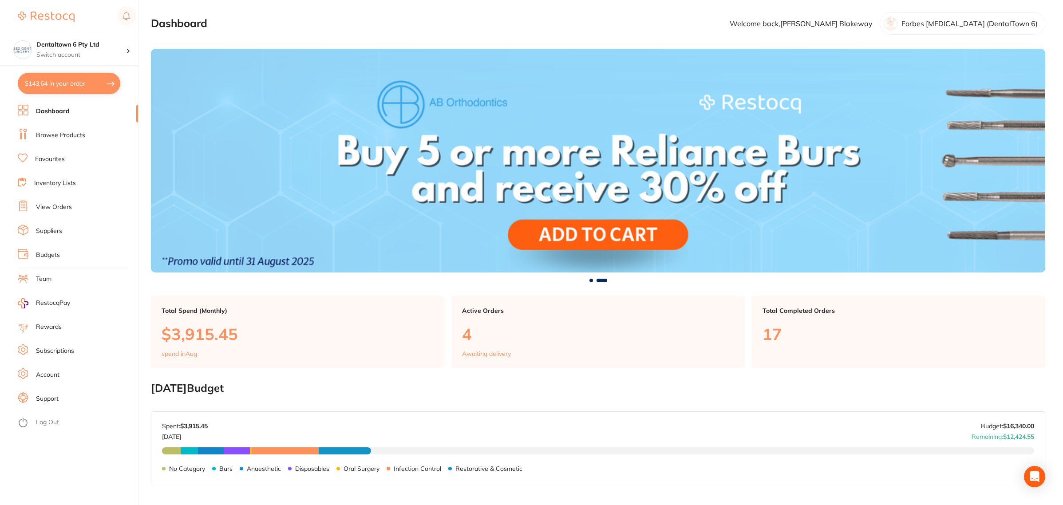
click at [49, 112] on link "Dashboard" at bounding box center [53, 111] width 34 height 9
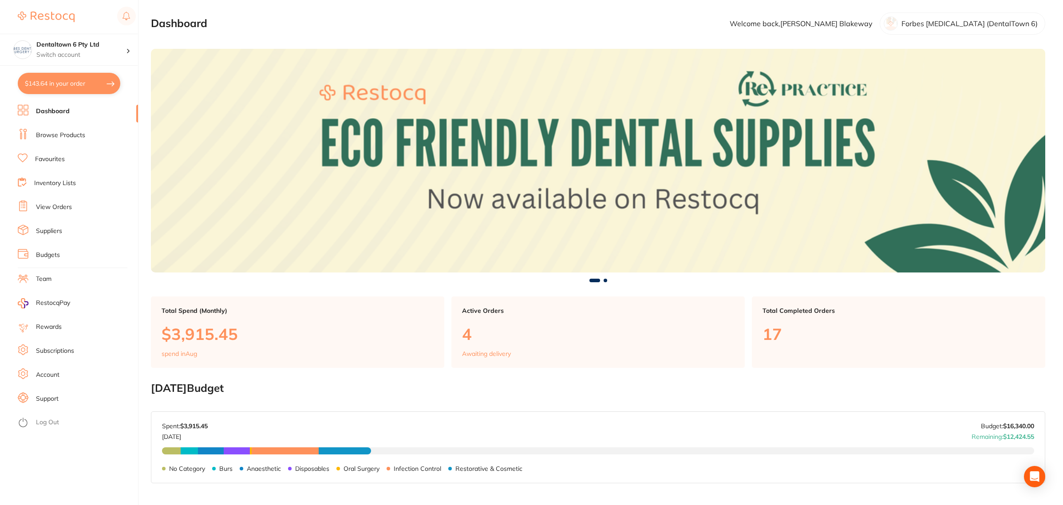
click at [63, 155] on link "Favourites" at bounding box center [50, 159] width 30 height 9
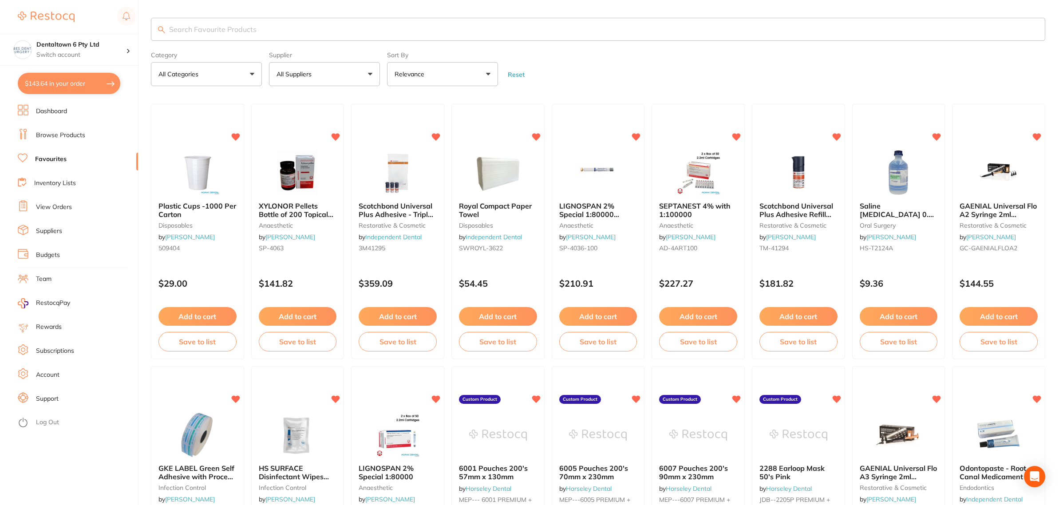
click at [58, 175] on ul "Dashboard Browse Products Favourites Inventory Lists View Orders Suppliers Budg…" at bounding box center [78, 305] width 120 height 400
click at [57, 181] on link "Inventory Lists" at bounding box center [55, 183] width 42 height 9
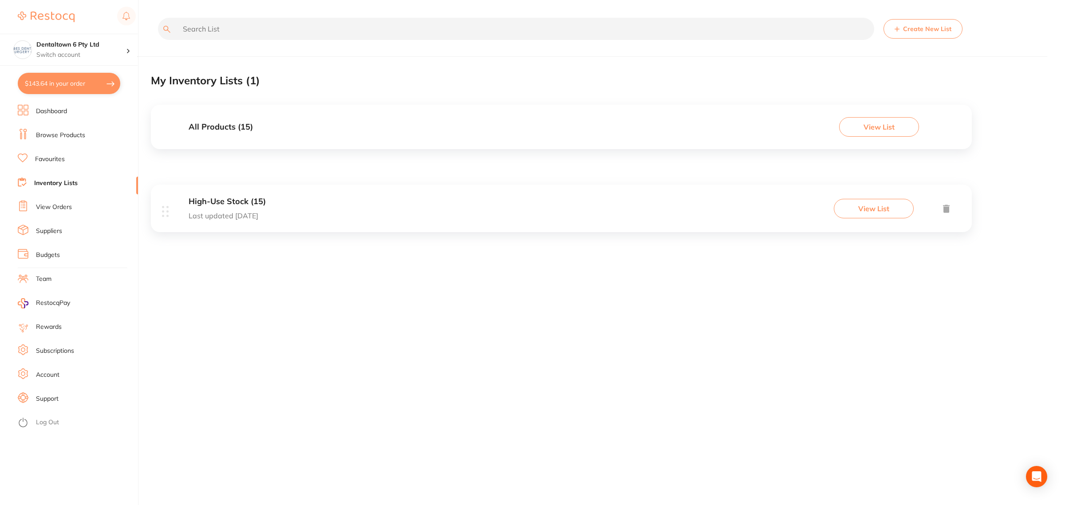
click at [305, 204] on div "High-Use Stock (15) Last updated [DATE] View List" at bounding box center [561, 208] width 821 height 47
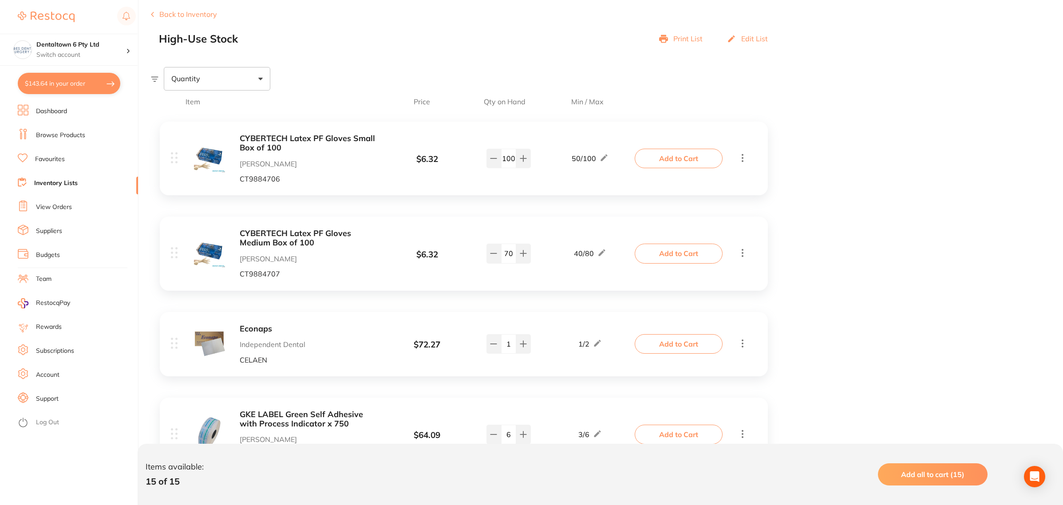
scroll to position [111, 0]
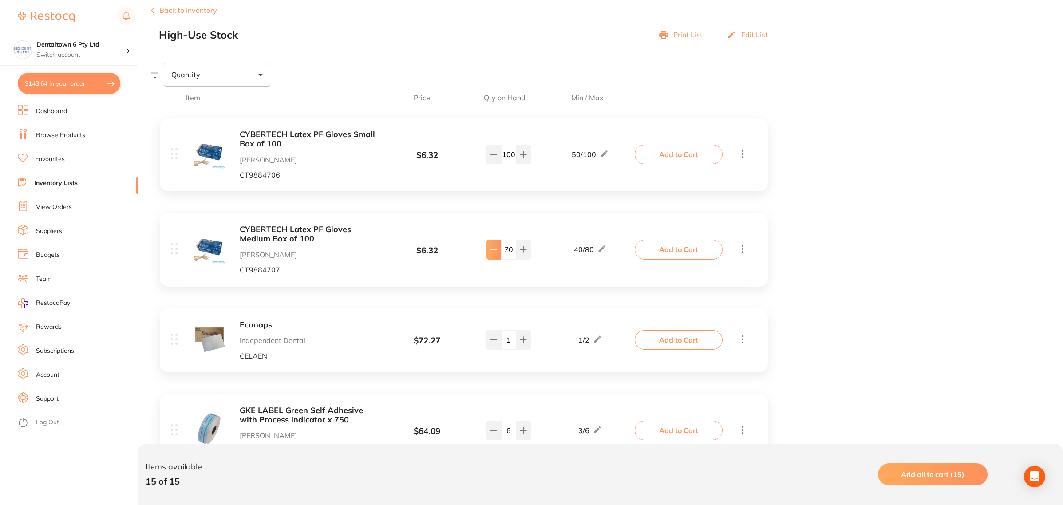
drag, startPoint x: 495, startPoint y: 254, endPoint x: 489, endPoint y: 260, distance: 8.2
click at [491, 255] on div "70" at bounding box center [508, 250] width 44 height 20
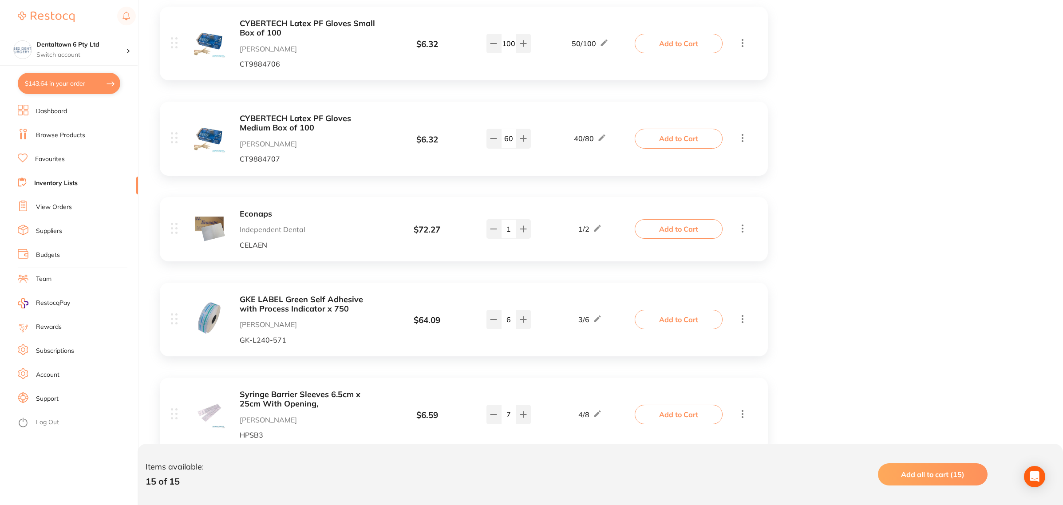
scroll to position [277, 0]
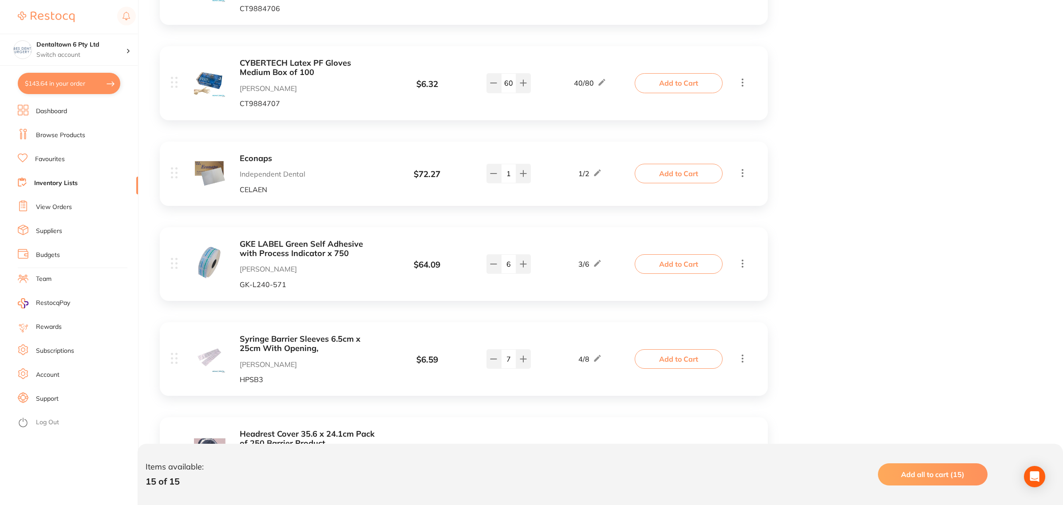
type input "60"
click at [510, 268] on input "6" at bounding box center [508, 264] width 15 height 20
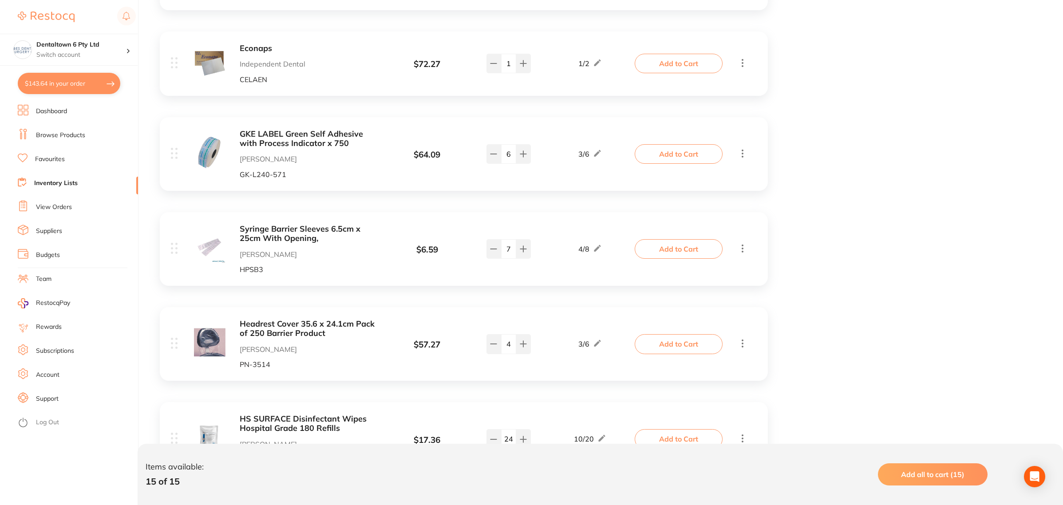
scroll to position [388, 0]
drag, startPoint x: 508, startPoint y: 251, endPoint x: 500, endPoint y: 251, distance: 7.6
click at [502, 251] on input "7" at bounding box center [508, 248] width 15 height 20
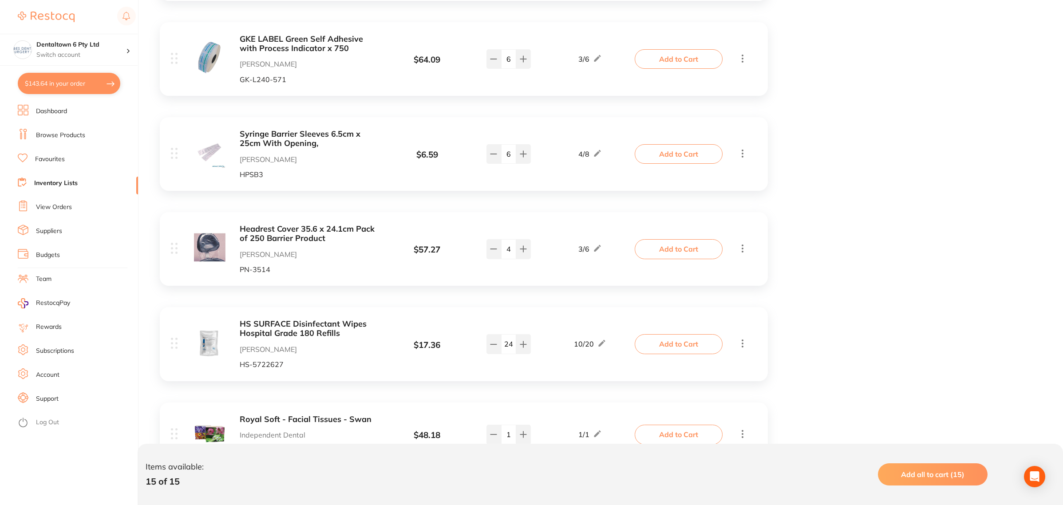
scroll to position [499, 0]
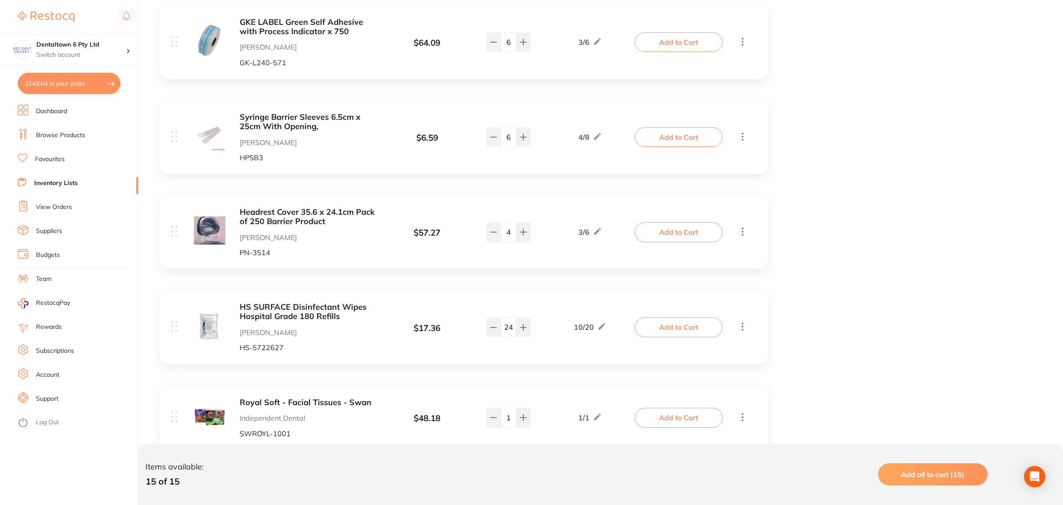
type input "6"
drag, startPoint x: 509, startPoint y: 234, endPoint x: 507, endPoint y: 344, distance: 110.5
click at [500, 253] on div "Headrest Cover 35.6 x 24.1cm Pack of 250 Barrier Product [PERSON_NAME] [PERSON_…" at bounding box center [403, 232] width 465 height 49
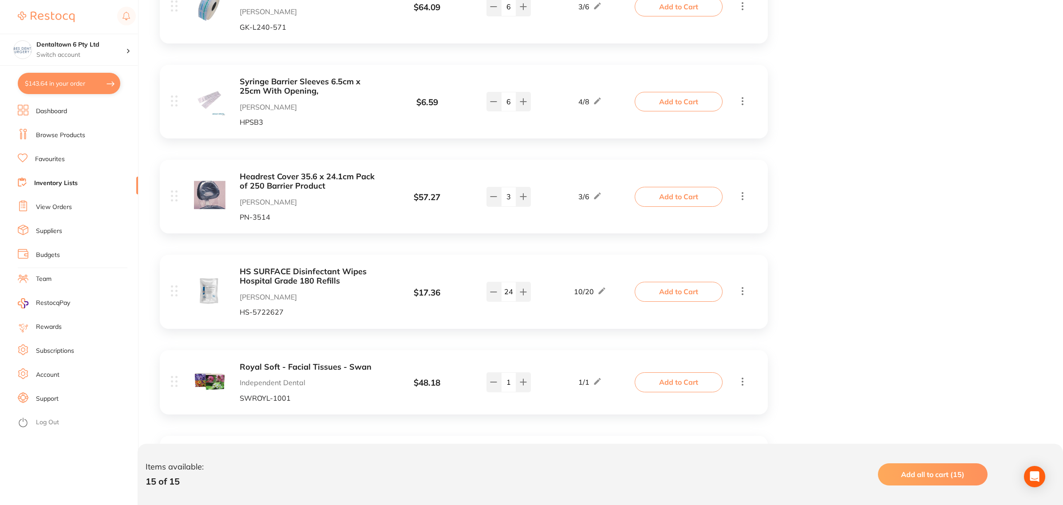
scroll to position [555, 0]
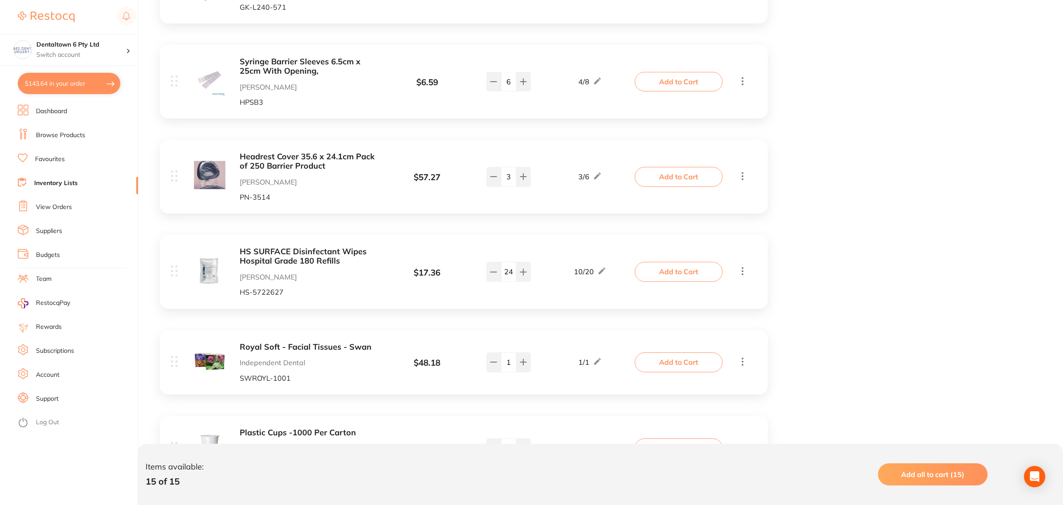
type input "3"
drag, startPoint x: 512, startPoint y: 273, endPoint x: 497, endPoint y: 299, distance: 30.2
click at [497, 274] on div "24" at bounding box center [508, 272] width 44 height 20
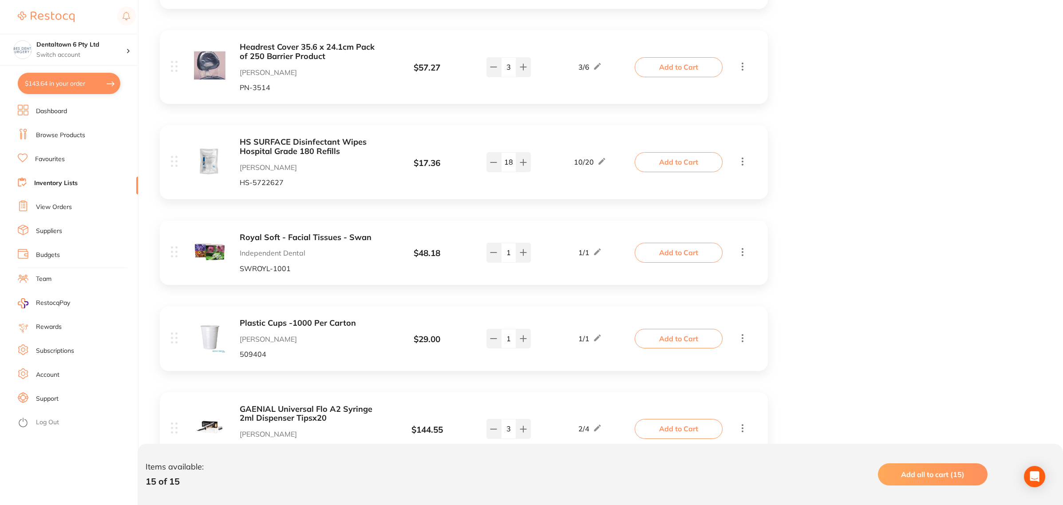
scroll to position [665, 0]
type input "18"
drag, startPoint x: 493, startPoint y: 253, endPoint x: 558, endPoint y: 398, distance: 158.5
type input "0"
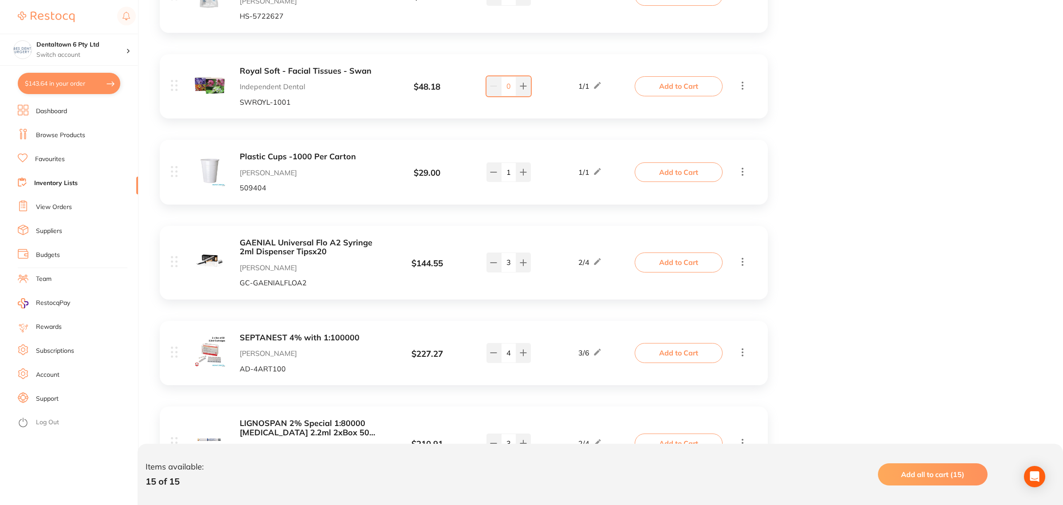
scroll to position [832, 0]
click at [518, 186] on div "Plastic Cups -1000 Per Carton Adam Dental 509404 $ 29.00 1 / 1 1 1 / 1" at bounding box center [403, 170] width 465 height 39
click at [506, 259] on input "3" at bounding box center [508, 261] width 15 height 20
click at [506, 260] on input "3" at bounding box center [508, 261] width 15 height 20
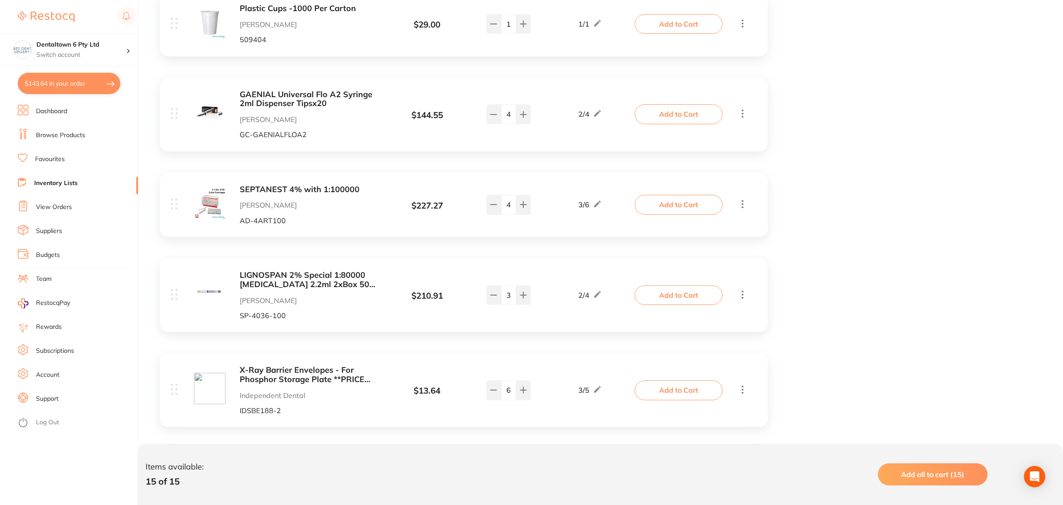
scroll to position [998, 0]
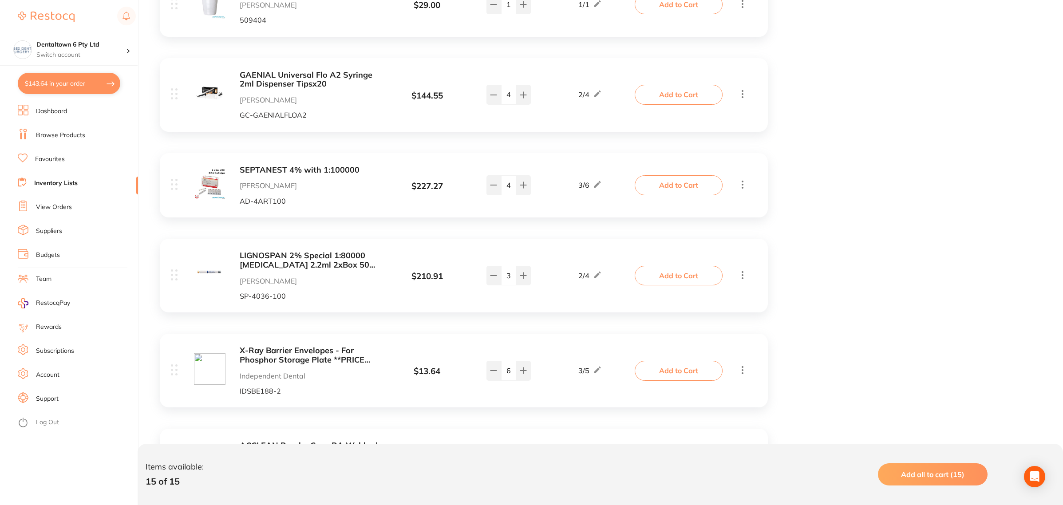
type input "4"
drag, startPoint x: 507, startPoint y: 278, endPoint x: 501, endPoint y: 277, distance: 5.8
click at [501, 277] on input "3" at bounding box center [508, 276] width 15 height 20
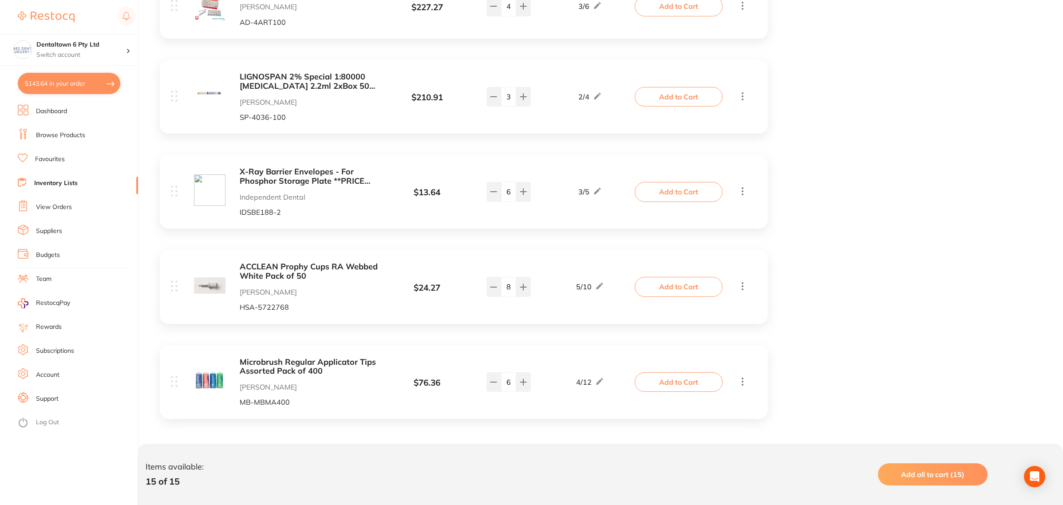
scroll to position [1178, 0]
click at [741, 375] on icon at bounding box center [742, 380] width 11 height 11
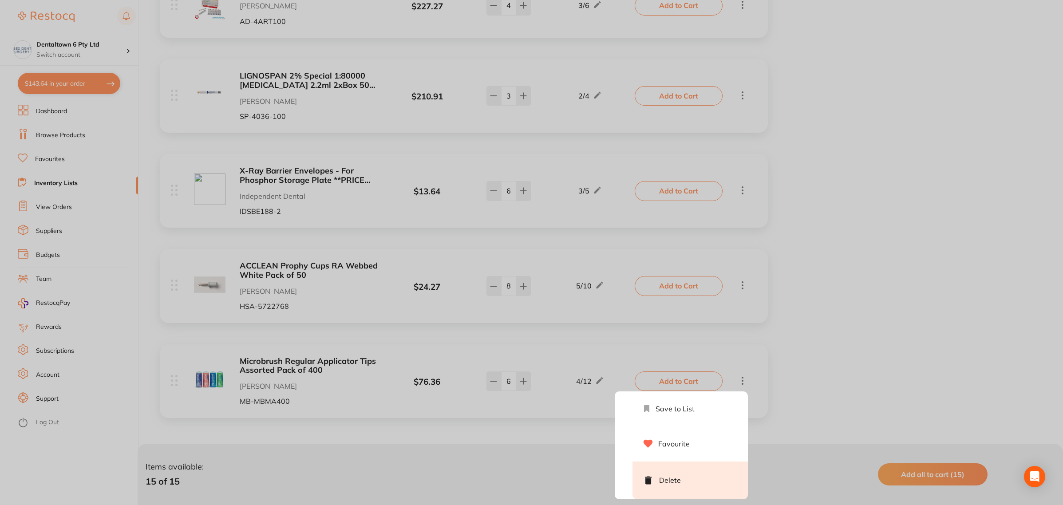
click at [673, 466] on li "Delete" at bounding box center [689, 480] width 115 height 38
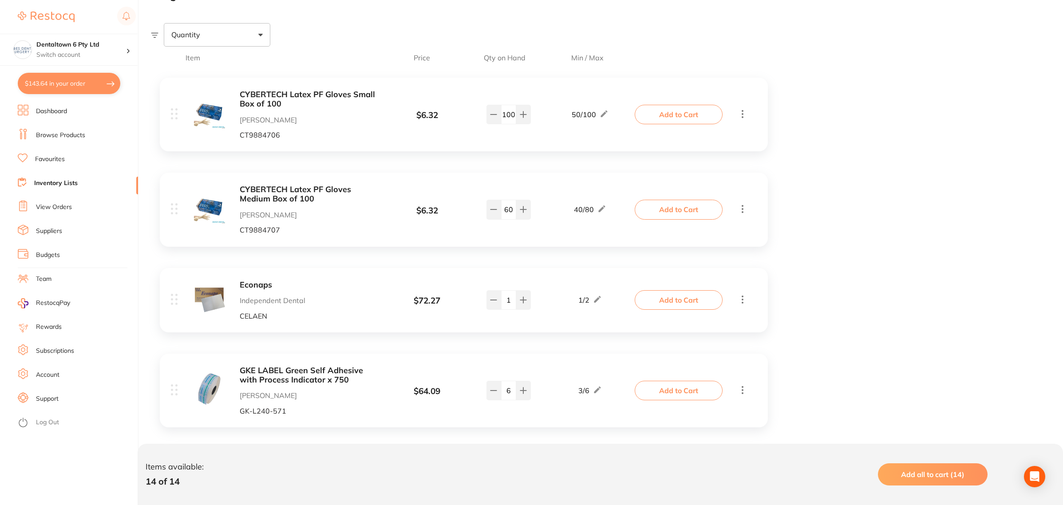
scroll to position [166, 0]
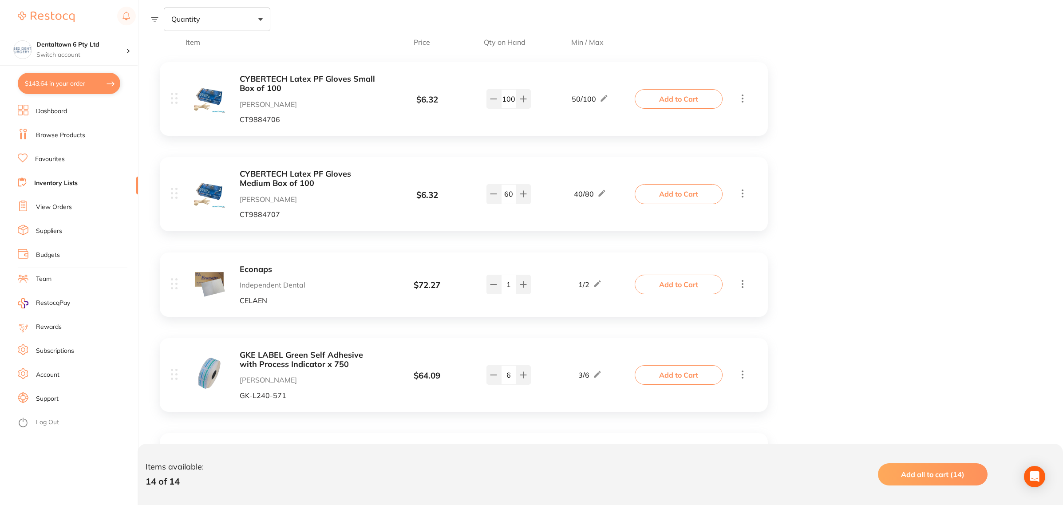
click at [655, 195] on button "Add to Cart" at bounding box center [678, 194] width 88 height 20
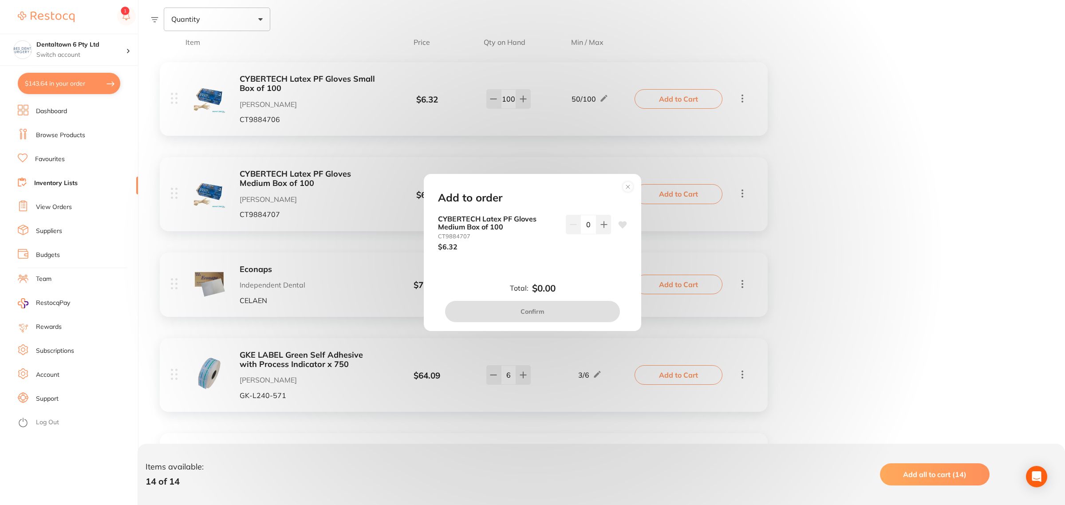
drag, startPoint x: 589, startPoint y: 229, endPoint x: 582, endPoint y: 282, distance: 53.7
click at [581, 229] on input "0" at bounding box center [588, 225] width 16 height 20
type input "30"
click at [619, 226] on icon at bounding box center [622, 224] width 8 height 7
click at [515, 308] on button "Confirm" at bounding box center [532, 311] width 175 height 21
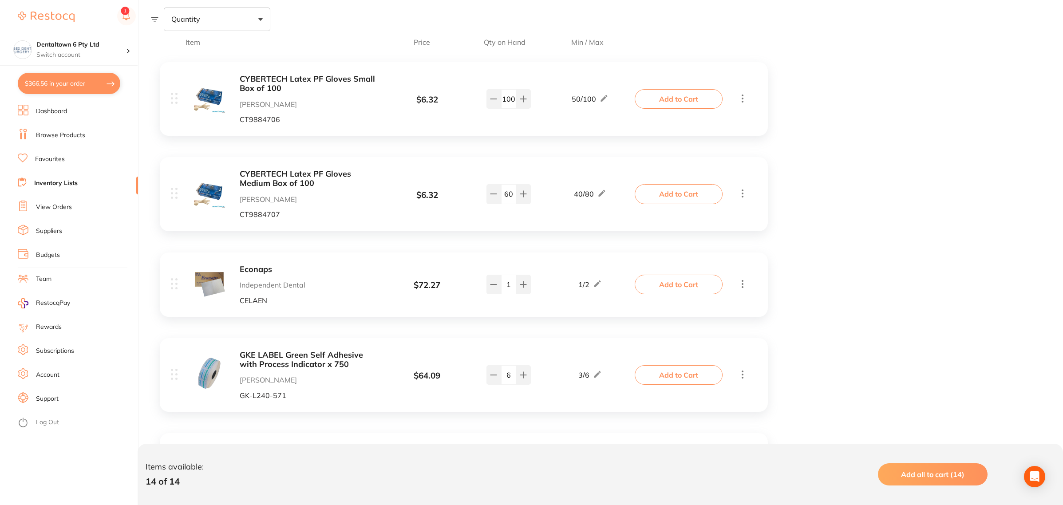
click at [649, 282] on button "Add to Cart" at bounding box center [678, 285] width 88 height 20
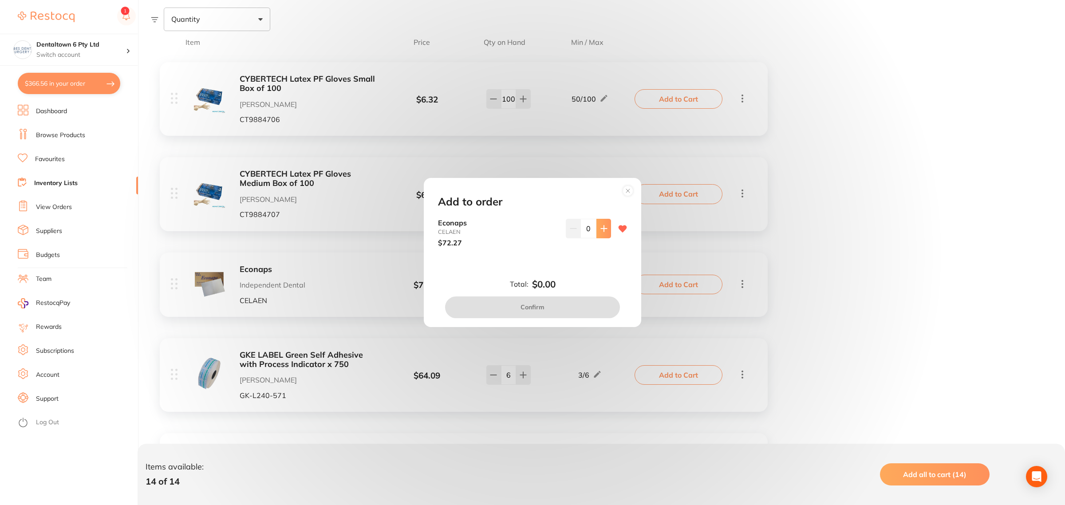
click at [602, 233] on button at bounding box center [603, 229] width 15 height 20
type input "1"
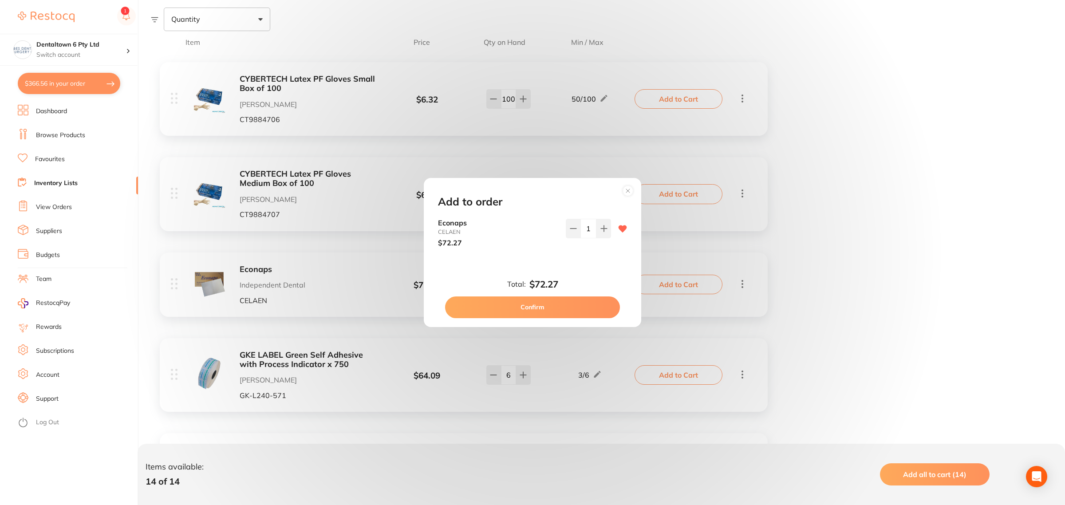
click at [568, 309] on button "Confirm" at bounding box center [532, 306] width 175 height 21
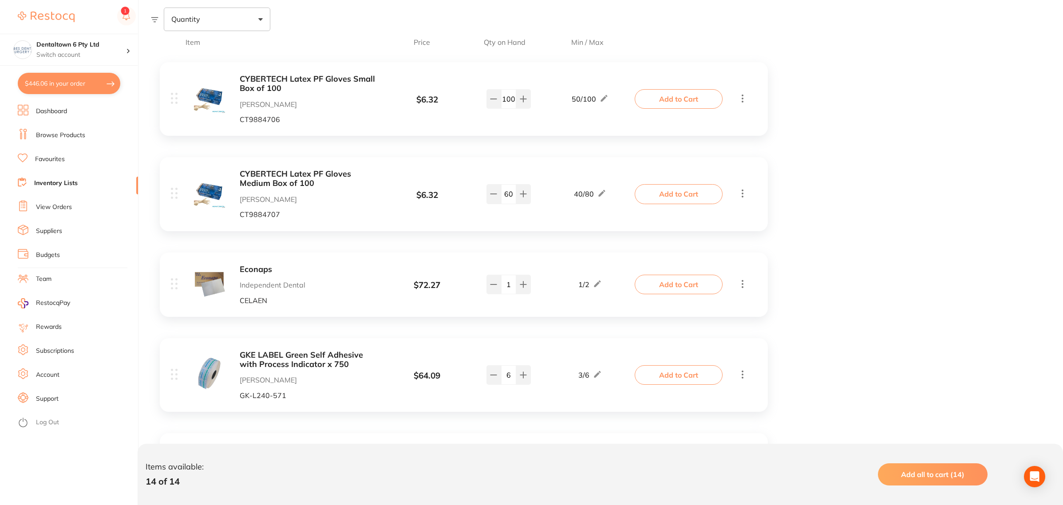
type textarea "Hi [PERSON_NAME], can you please price match the large dry tips? [PERSON_NAME] …"
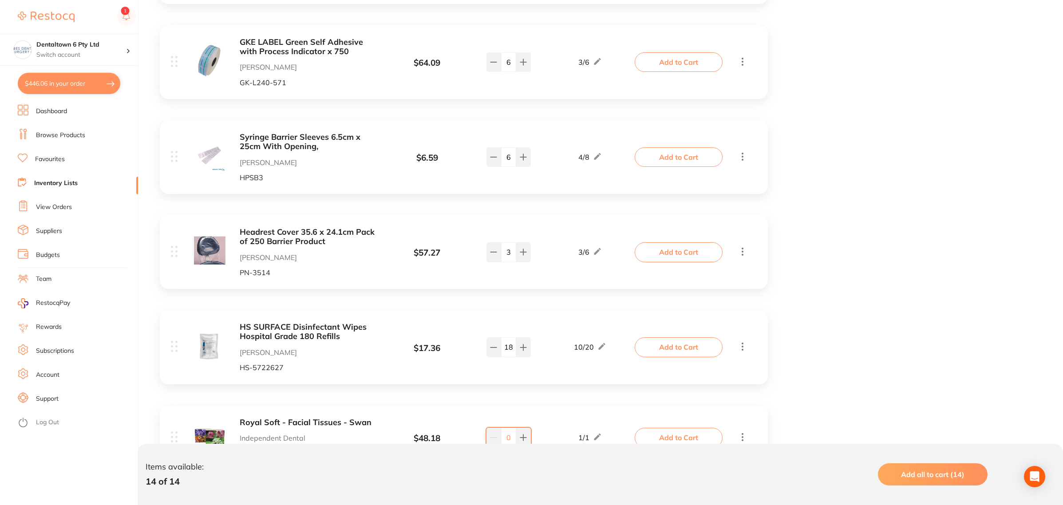
scroll to position [499, 0]
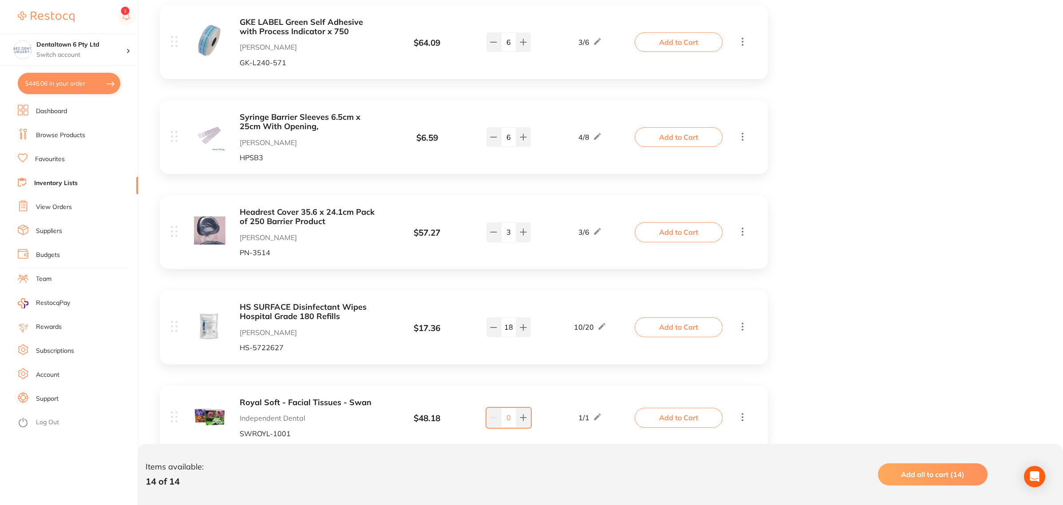
click at [660, 236] on button "Add to Cart" at bounding box center [678, 232] width 88 height 20
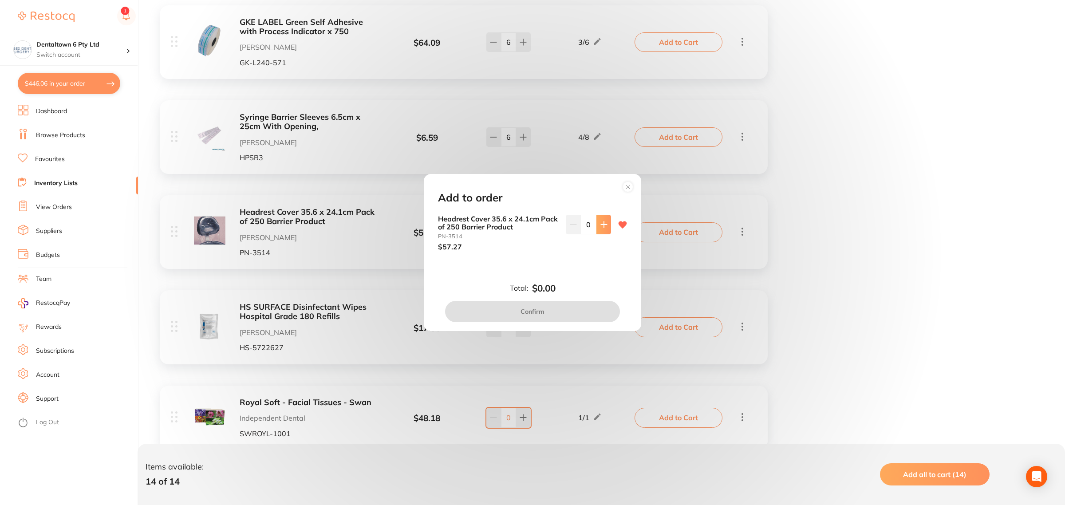
click at [604, 228] on icon at bounding box center [603, 224] width 7 height 7
type input "3"
click at [551, 312] on button "Confirm" at bounding box center [532, 311] width 175 height 21
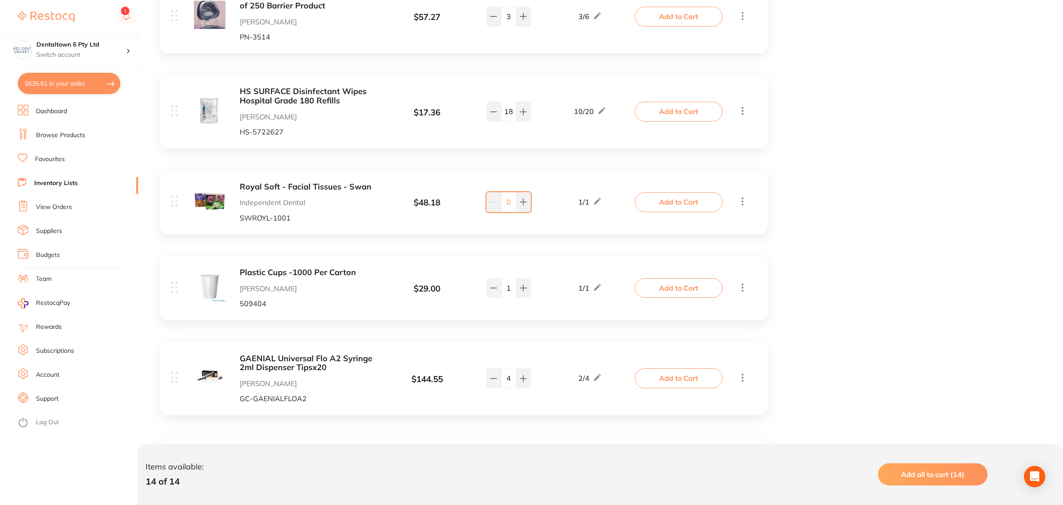
scroll to position [721, 0]
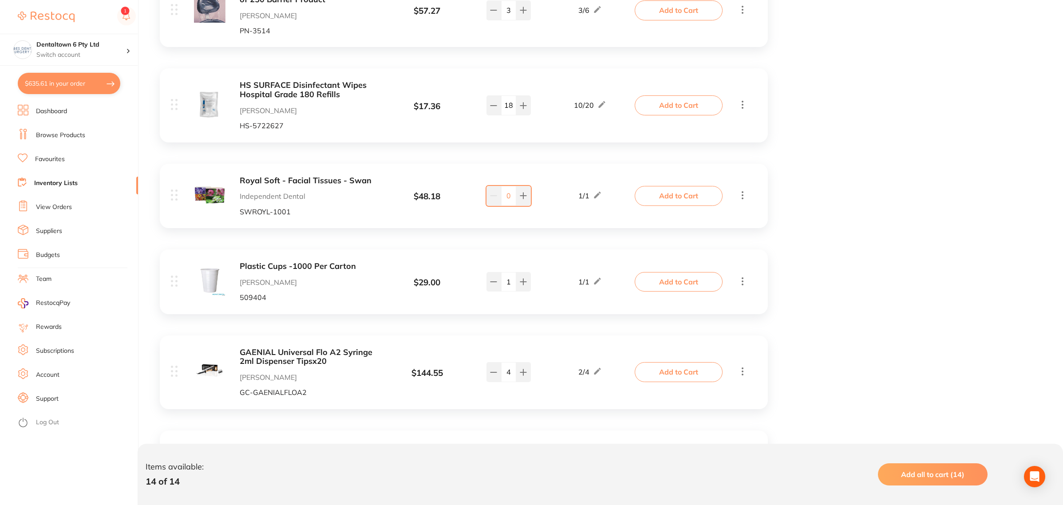
click at [739, 198] on icon at bounding box center [742, 194] width 11 height 11
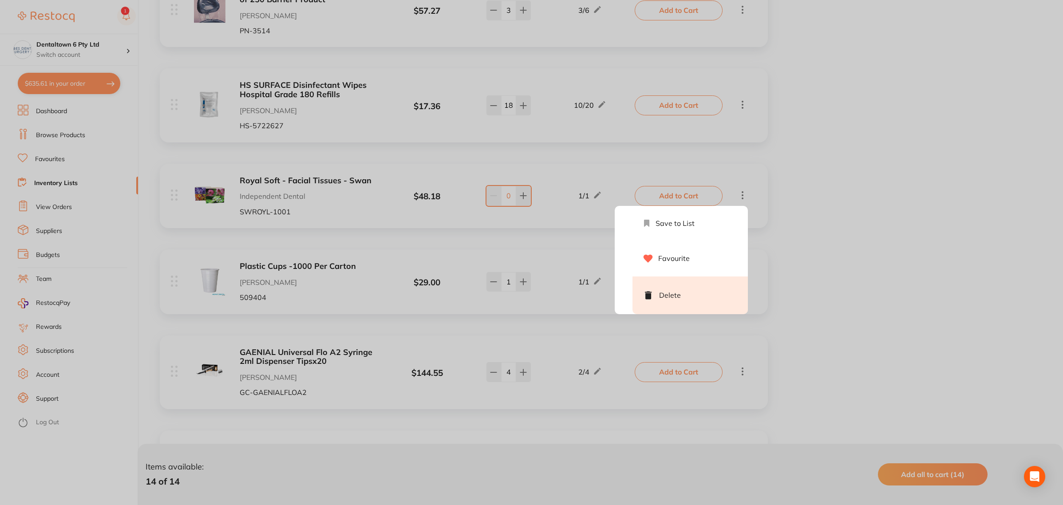
click at [656, 296] on li "Delete" at bounding box center [689, 295] width 115 height 38
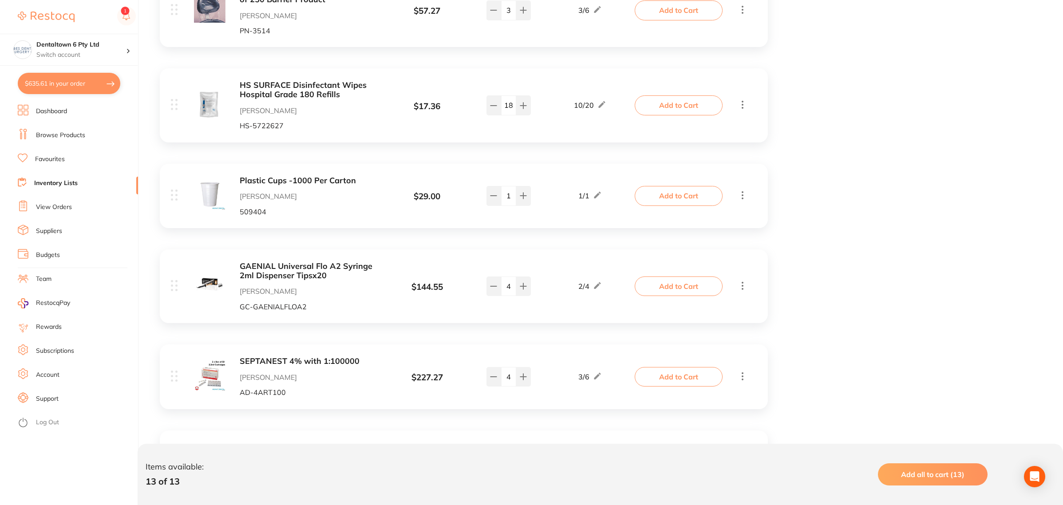
click at [878, 293] on div "Item Price Qty on Hand Min / Max CYBERTECH Latex PF Gloves Small Box of 100 [PE…" at bounding box center [607, 119] width 912 height 1287
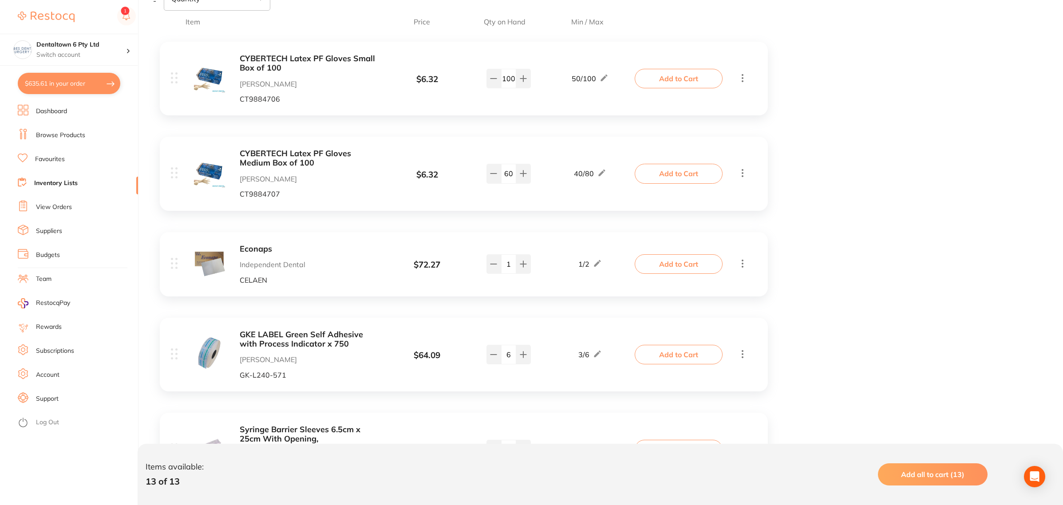
scroll to position [55, 0]
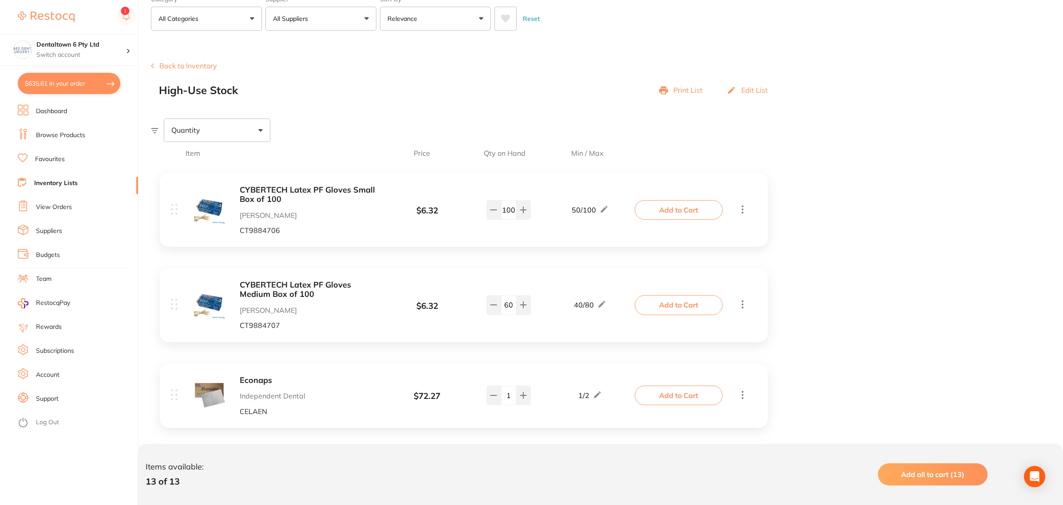
click at [55, 78] on button "$635.61 in your order" at bounding box center [69, 83] width 102 height 21
checkbox input "true"
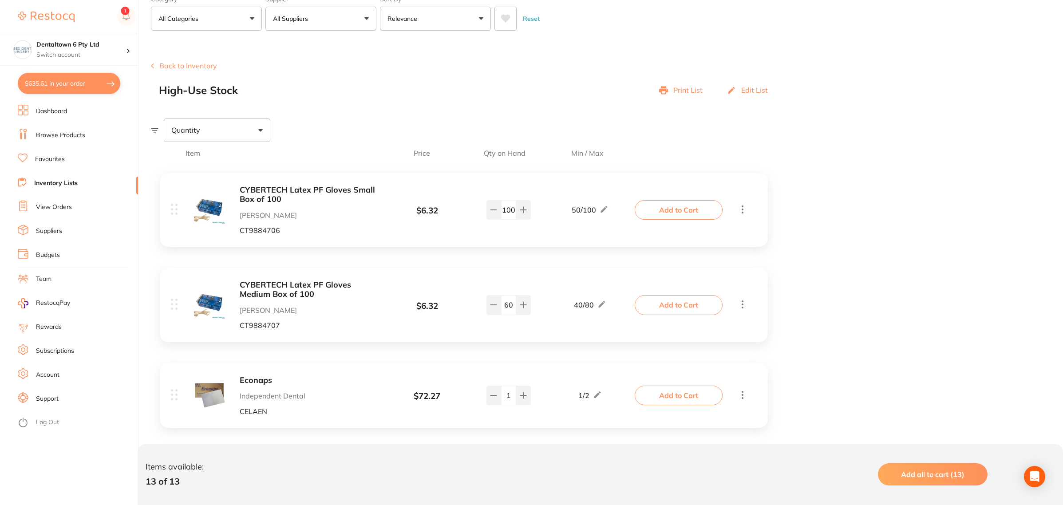
checkbox input "true"
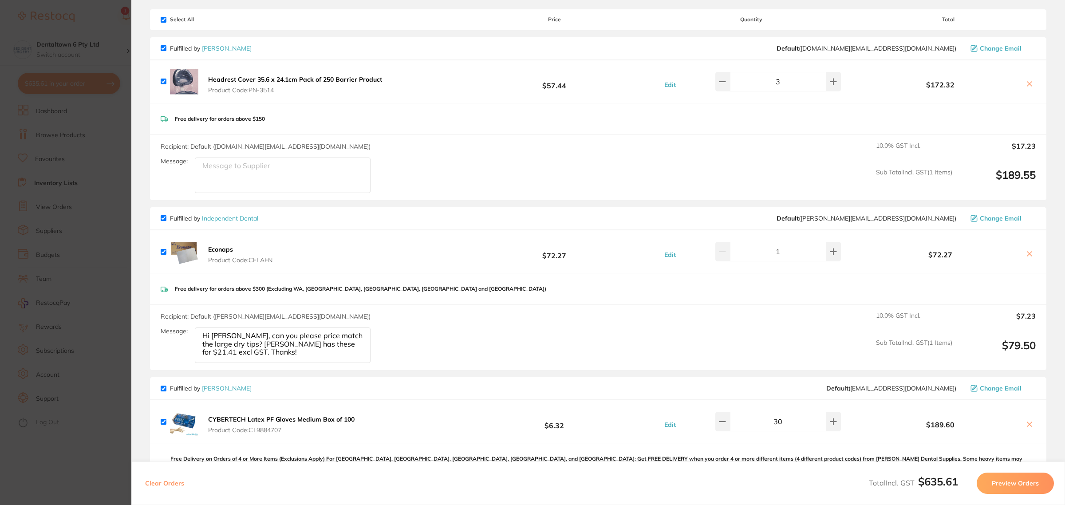
scroll to position [0, 0]
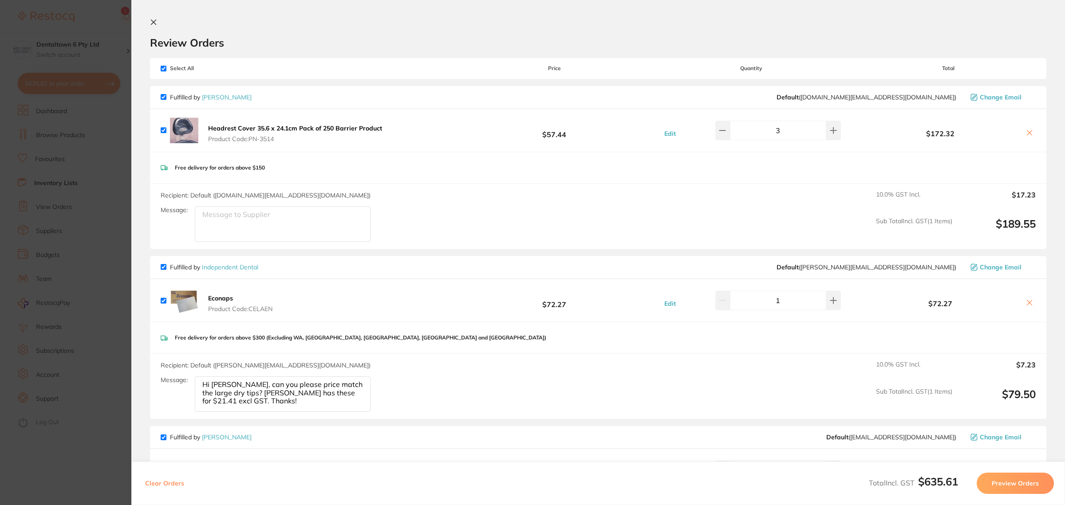
click at [118, 118] on section "Update RRP Set your pre negotiated price for this item. Item Agreed RRP (excl. …" at bounding box center [532, 252] width 1065 height 505
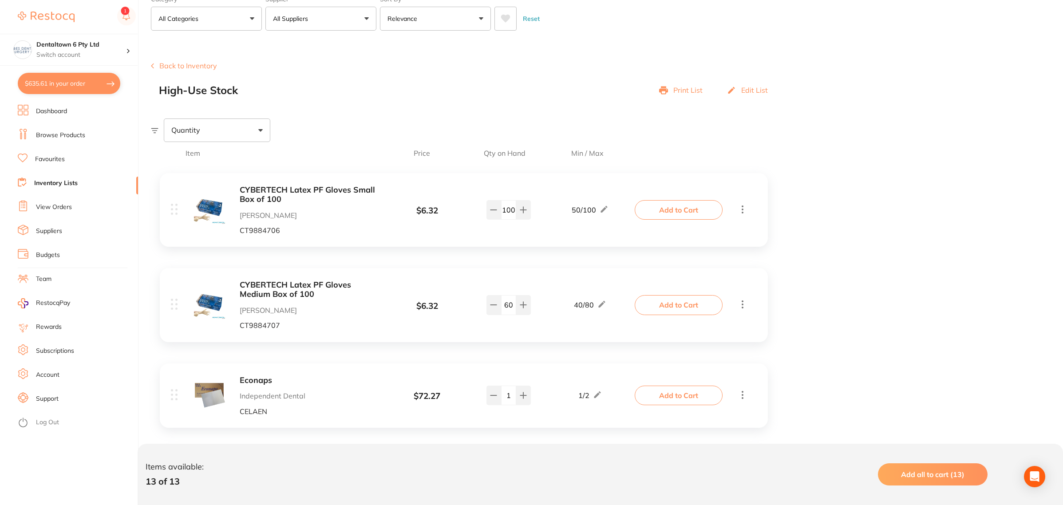
click at [76, 110] on li "Dashboard" at bounding box center [78, 111] width 120 height 13
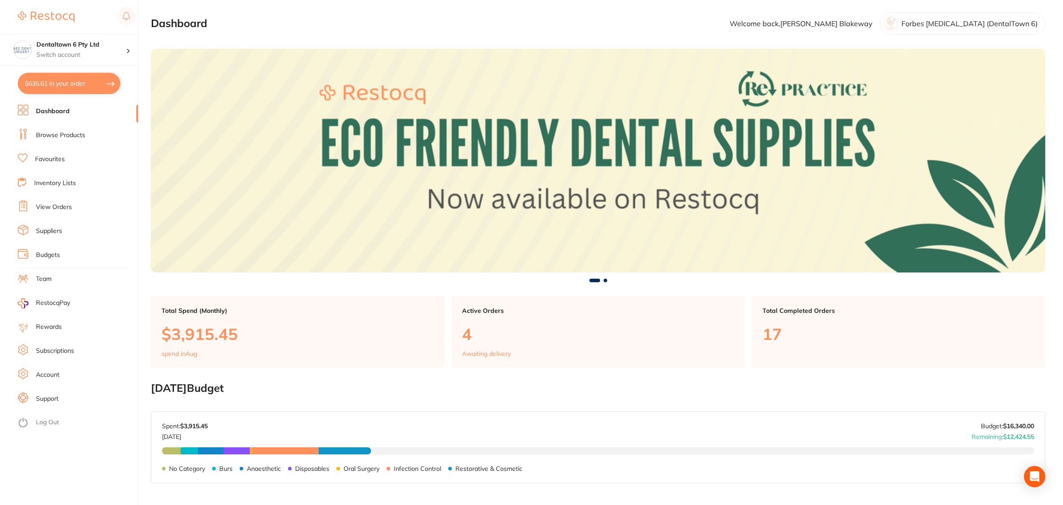
click at [63, 134] on link "Browse Products" at bounding box center [60, 135] width 49 height 9
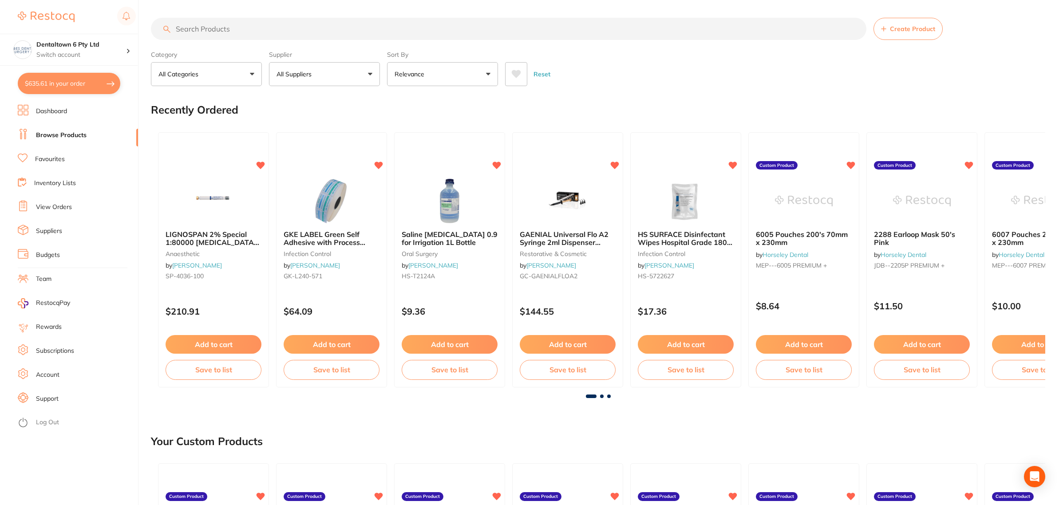
click at [56, 154] on li "Favourites" at bounding box center [78, 159] width 120 height 13
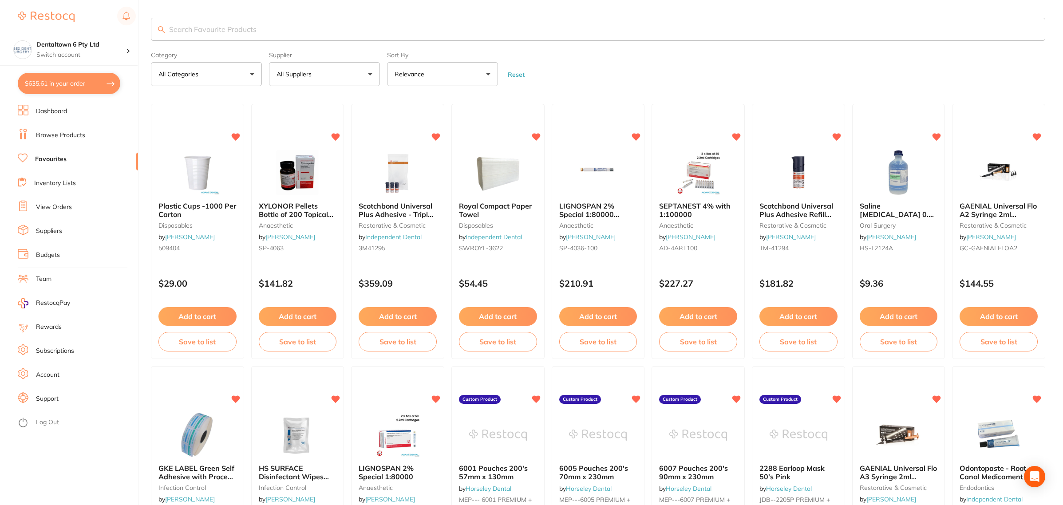
click at [229, 30] on input "search" at bounding box center [598, 29] width 894 height 23
type input "wingless"
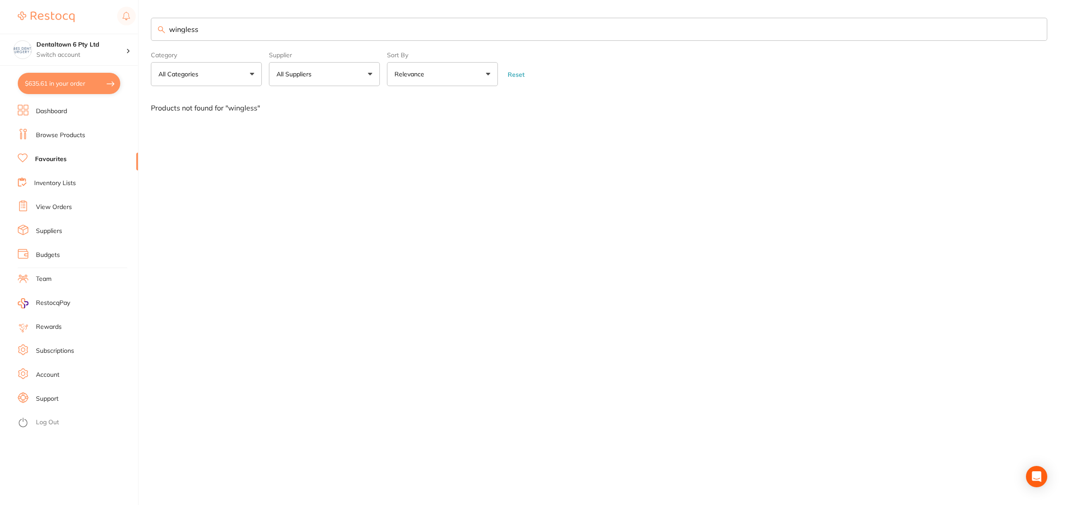
click at [51, 134] on link "Browse Products" at bounding box center [60, 135] width 49 height 9
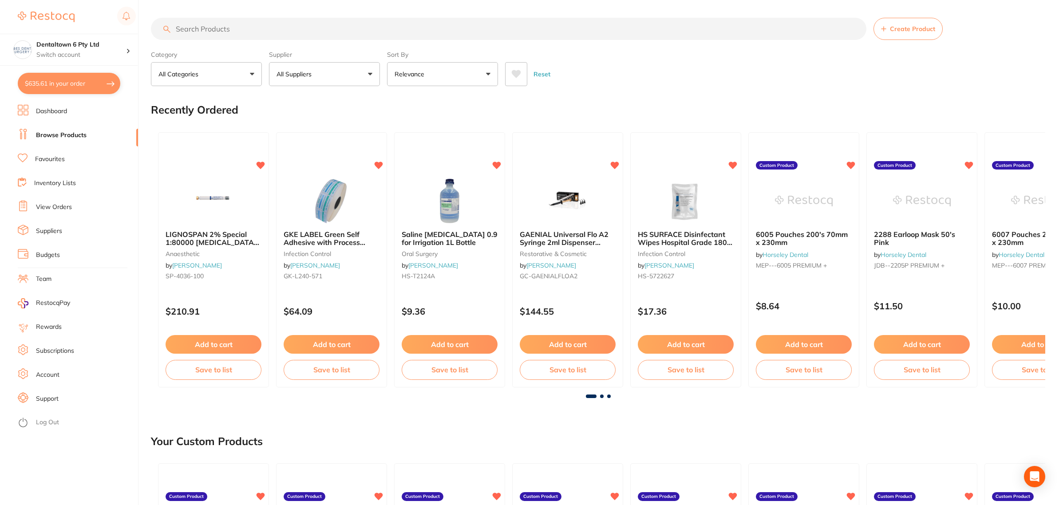
click at [227, 29] on input "search" at bounding box center [508, 29] width 715 height 22
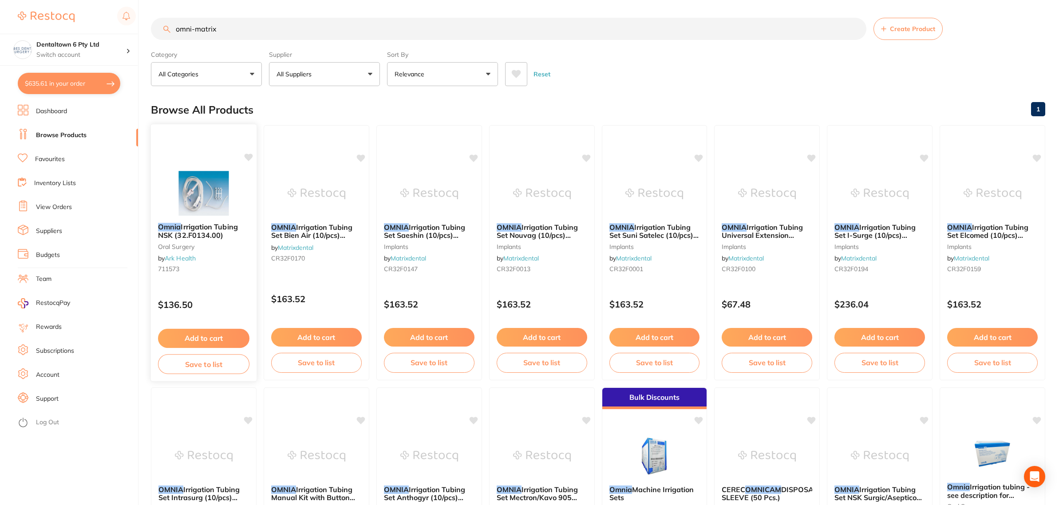
type input "omni-matrix"
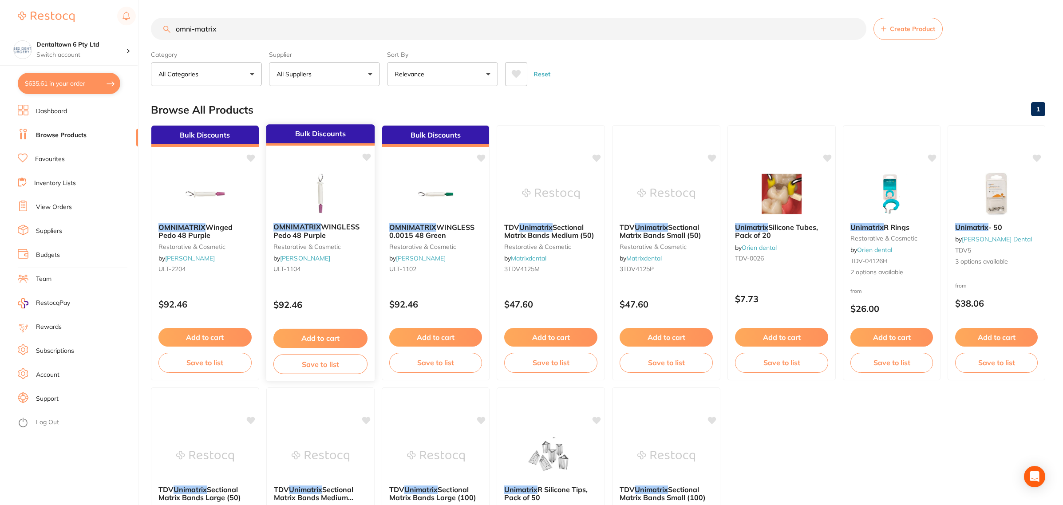
click at [325, 188] on img at bounding box center [320, 193] width 58 height 45
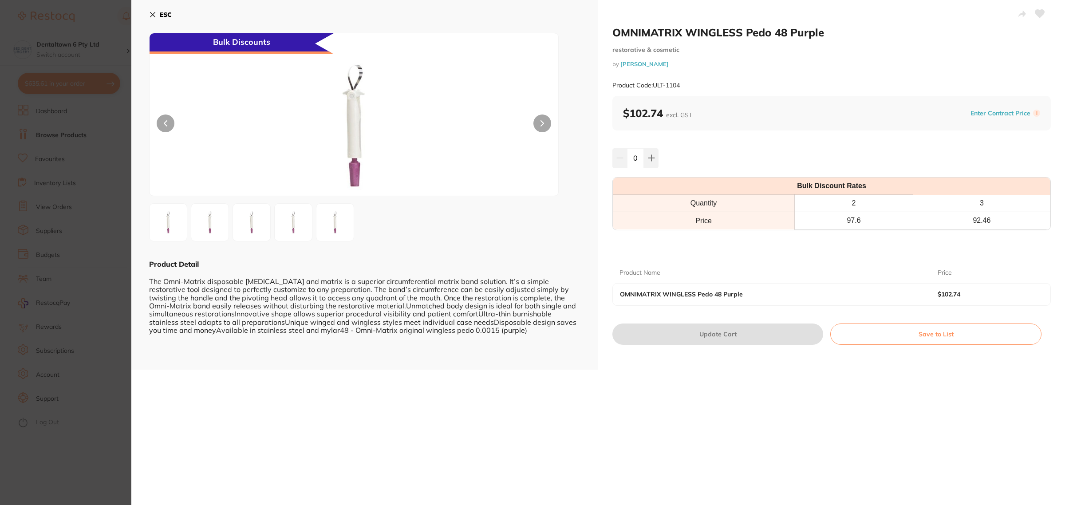
click at [136, 174] on div "ESC Bulk Discounts Product Detail The Omni-Matrix disposable [MEDICAL_DATA] and…" at bounding box center [364, 185] width 467 height 370
click at [120, 181] on section "OMNIMATRIX WINGLESS Pedo 48 Purple restorative & cosmetic by [PERSON_NAME] Prod…" at bounding box center [532, 252] width 1065 height 505
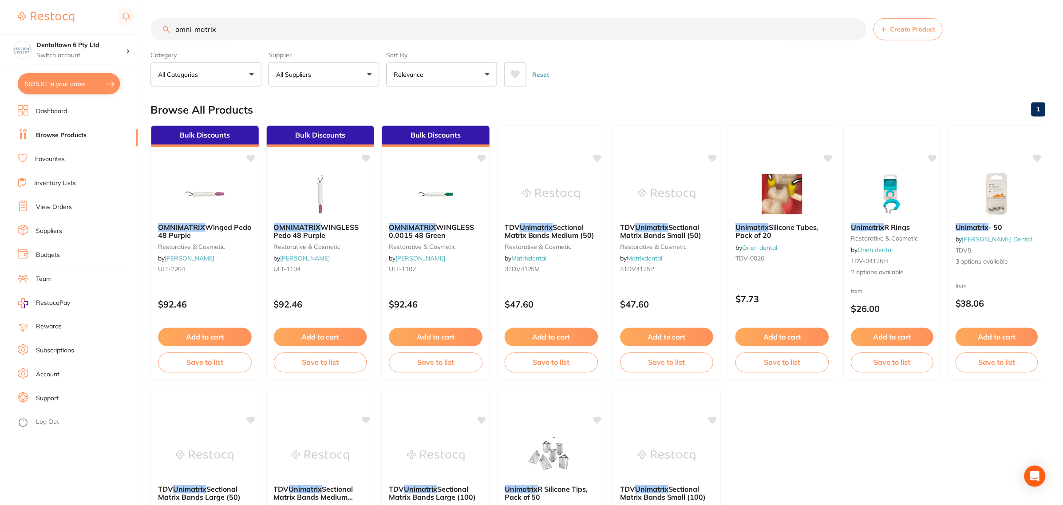
scroll to position [4, 0]
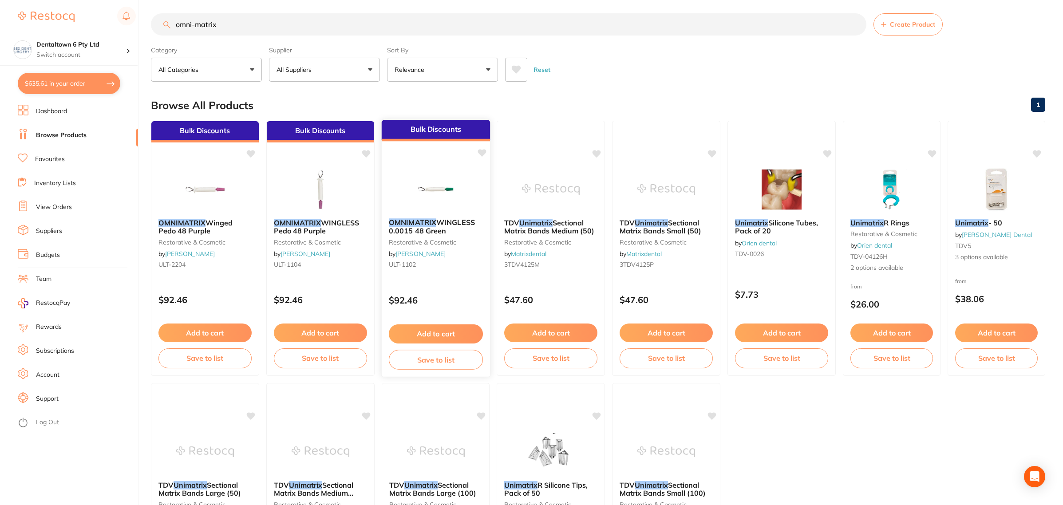
click at [408, 182] on img at bounding box center [435, 188] width 58 height 45
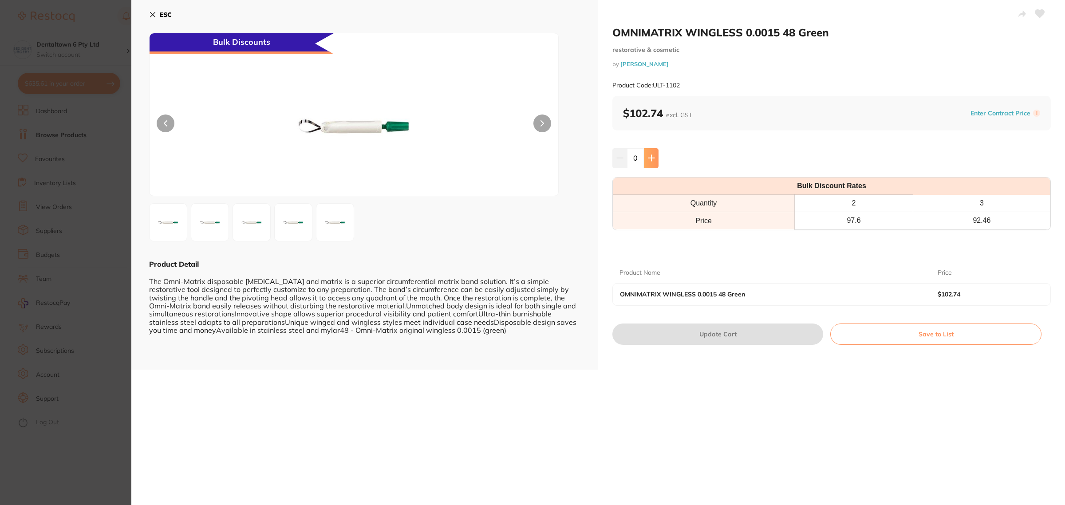
click at [650, 155] on icon at bounding box center [651, 157] width 7 height 7
type input "2"
click at [720, 333] on button "Update Cart" at bounding box center [717, 333] width 211 height 21
checkbox input "false"
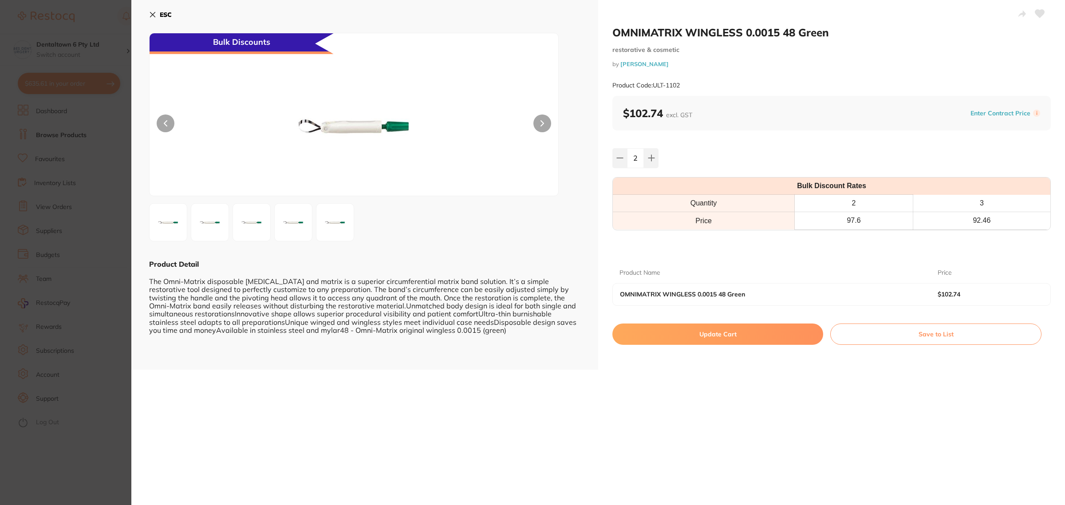
checkbox input "false"
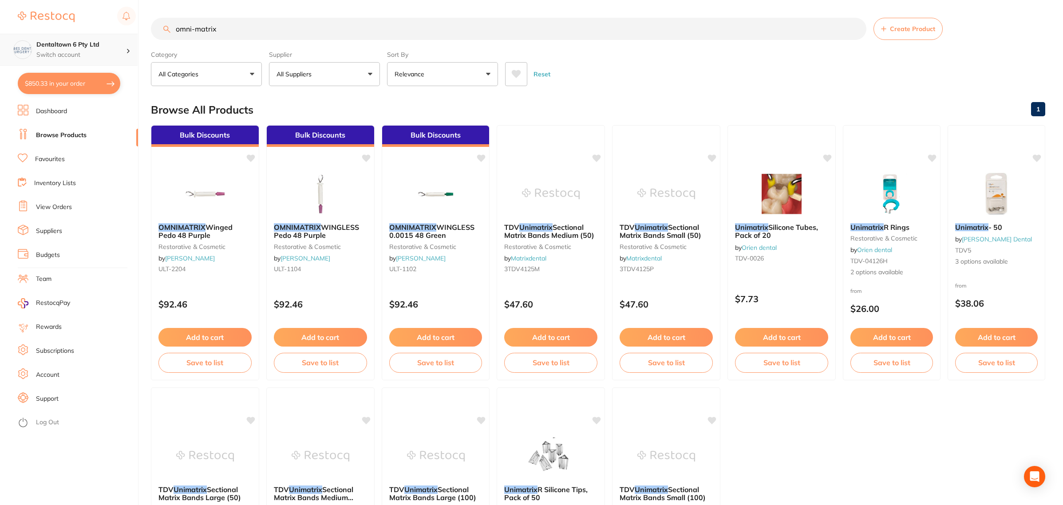
drag, startPoint x: 235, startPoint y: 34, endPoint x: 80, endPoint y: 34, distance: 154.8
click at [80, 34] on div "$850.33 Dentaltown 6 Pty Ltd Switch account Forbes Dental Surgery (DentalTown 6…" at bounding box center [531, 252] width 1063 height 505
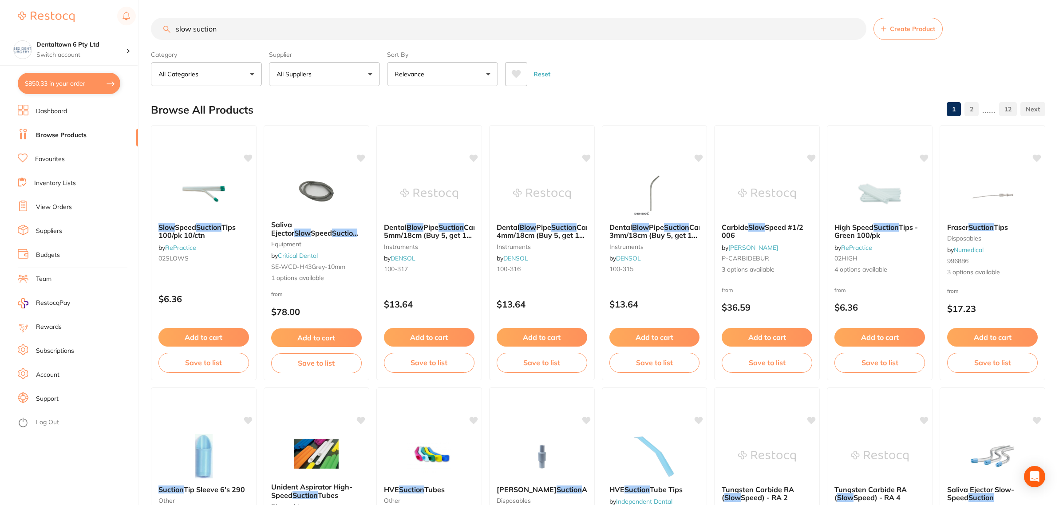
drag, startPoint x: 189, startPoint y: 29, endPoint x: 129, endPoint y: 33, distance: 60.9
click at [131, 31] on div "$850.33 Dentaltown 6 Pty Ltd Switch account Forbes Dental Surgery (DentalTown 6…" at bounding box center [531, 252] width 1063 height 505
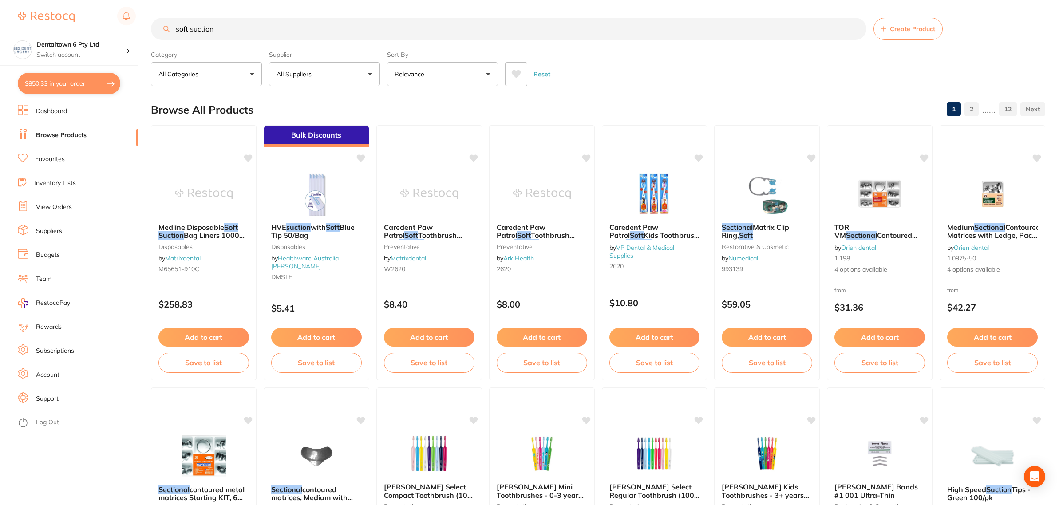
drag, startPoint x: 251, startPoint y: 31, endPoint x: 113, endPoint y: 31, distance: 138.0
click at [119, 29] on div "$850.33 Dentaltown 6 Pty Ltd Switch account Forbes Dental Surgery (DentalTown 6…" at bounding box center [531, 252] width 1063 height 505
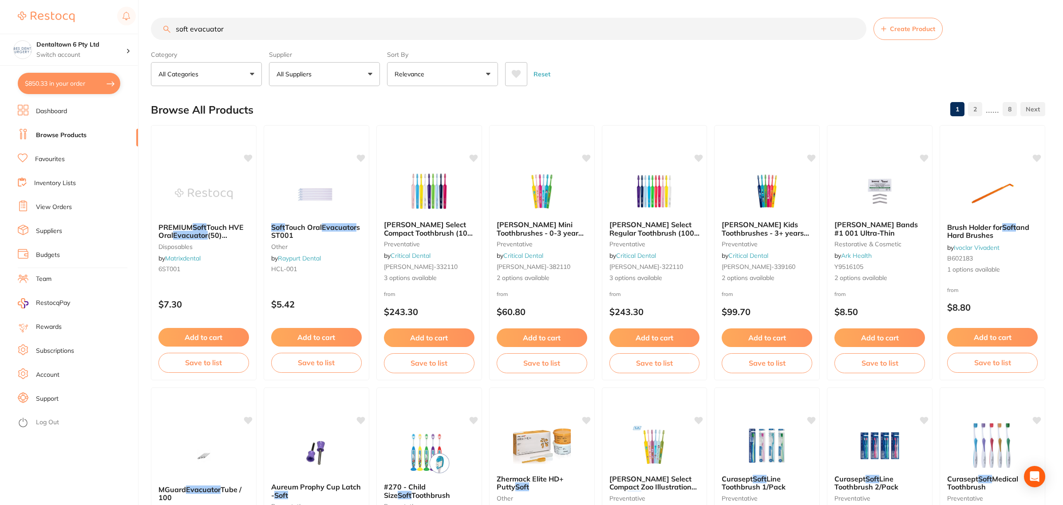
drag, startPoint x: 239, startPoint y: 28, endPoint x: 152, endPoint y: 28, distance: 87.0
click at [154, 28] on input "soft evacuator" at bounding box center [508, 29] width 715 height 22
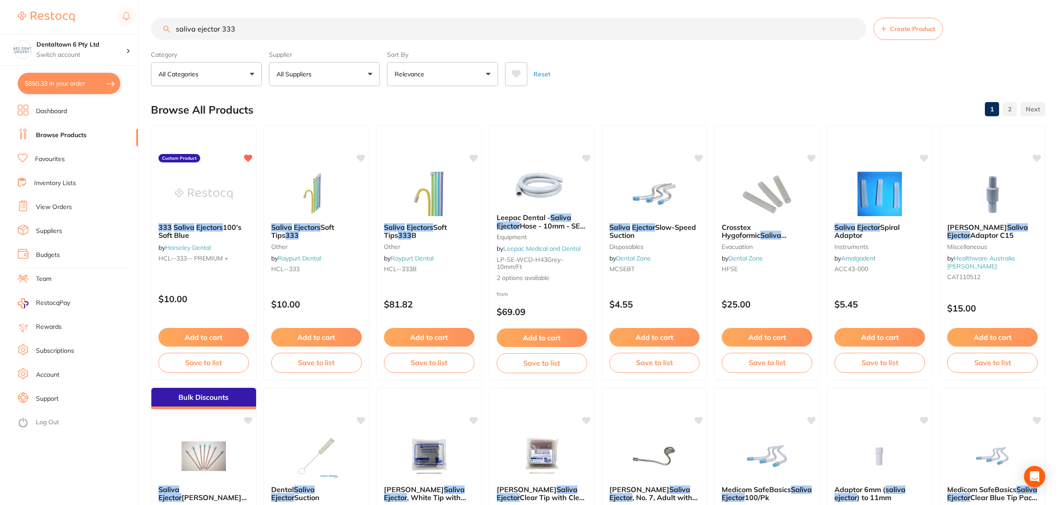
type input "saliva ejector 333"
click at [209, 199] on img at bounding box center [204, 194] width 58 height 44
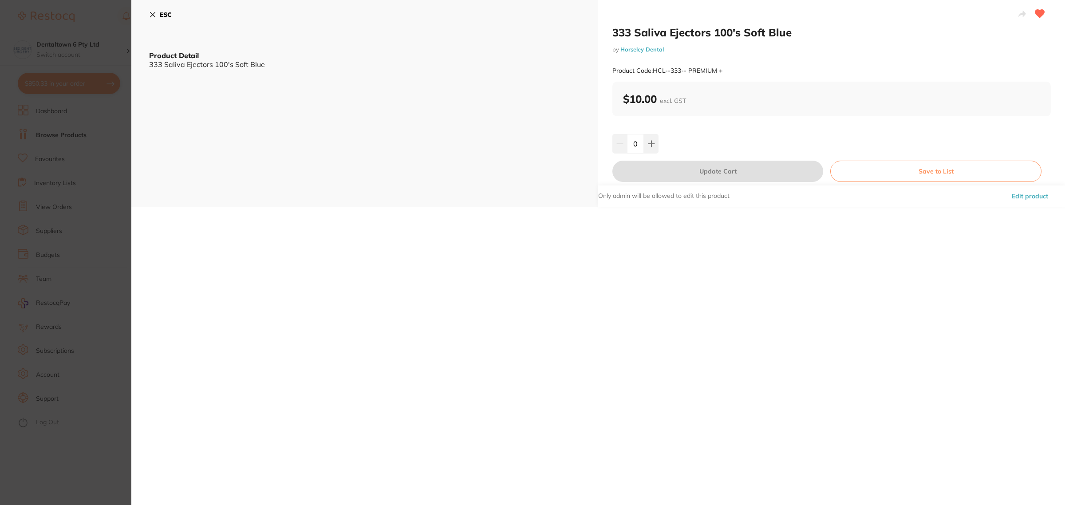
drag, startPoint x: 635, startPoint y: 142, endPoint x: 630, endPoint y: 146, distance: 6.9
click at [632, 142] on input "0" at bounding box center [635, 144] width 17 height 20
type input "10"
click at [697, 150] on div "10" at bounding box center [831, 144] width 438 height 20
click at [695, 166] on button "Update Cart" at bounding box center [717, 171] width 211 height 21
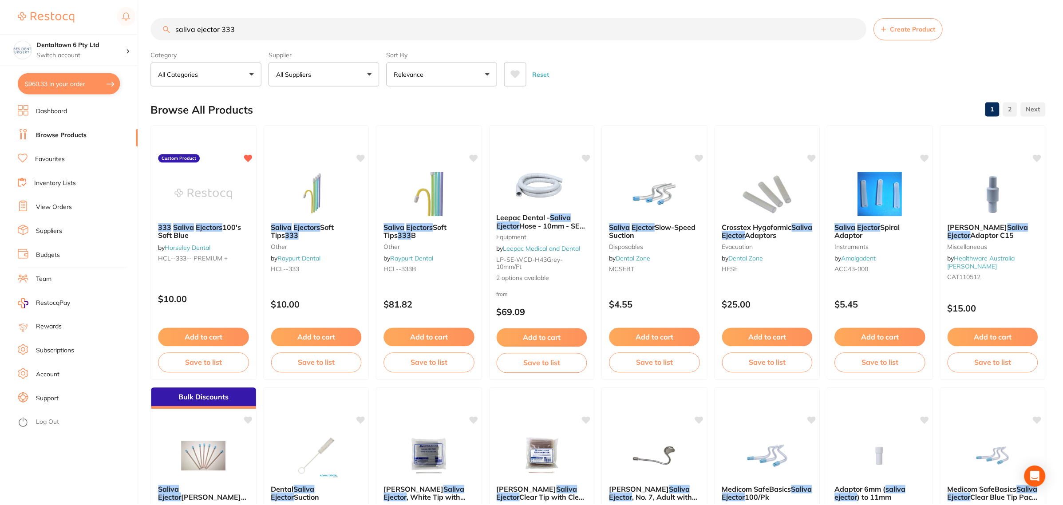
scroll to position [0, 0]
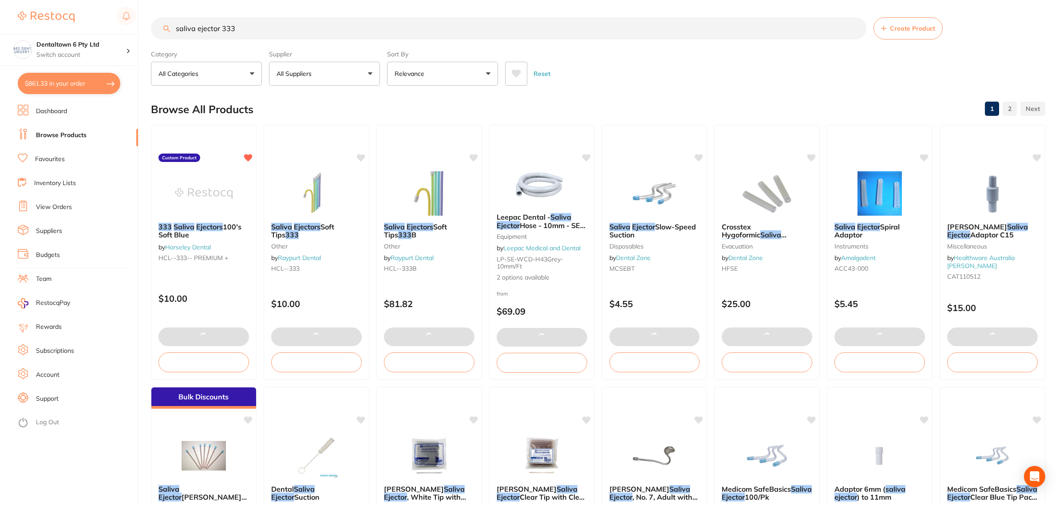
type input "10"
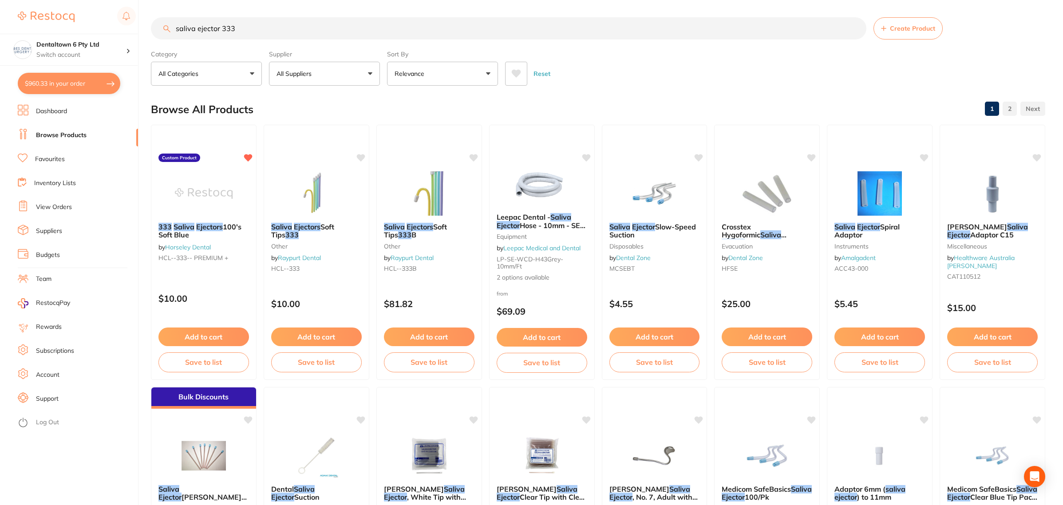
click at [60, 158] on link "Favourites" at bounding box center [50, 159] width 30 height 9
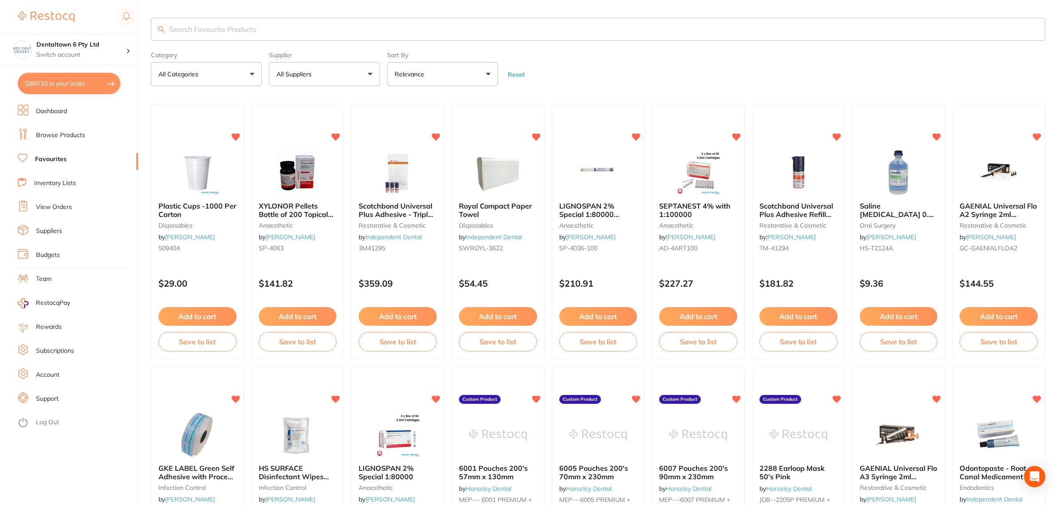
click at [218, 28] on input "search" at bounding box center [598, 29] width 894 height 23
type input "alprojet"
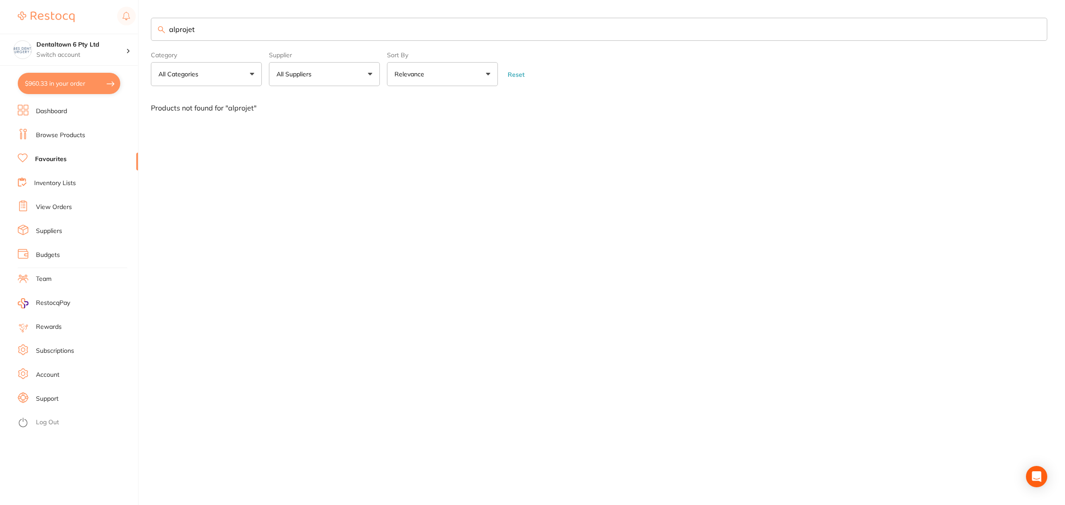
click at [51, 138] on link "Browse Products" at bounding box center [60, 135] width 49 height 9
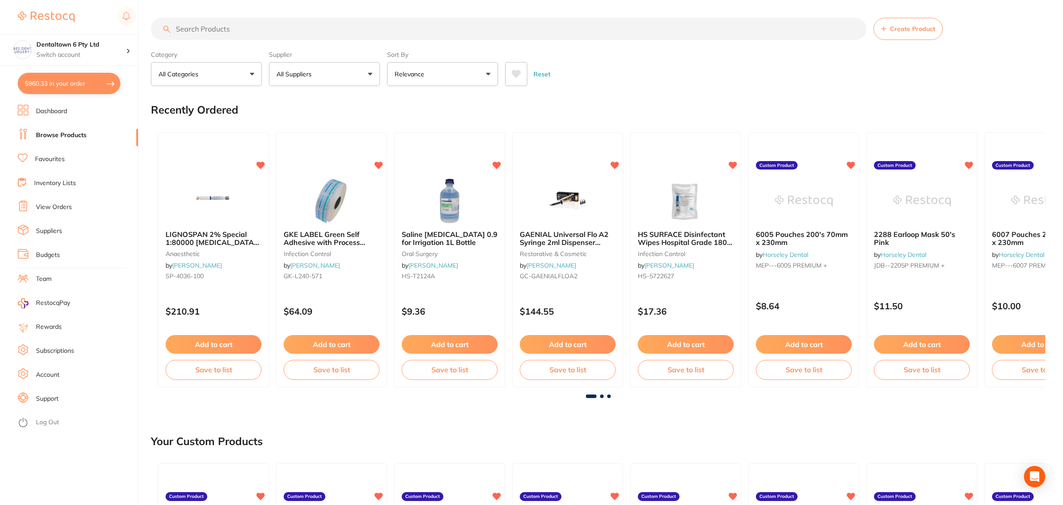
click at [280, 34] on input "search" at bounding box center [508, 29] width 715 height 22
type input "alprojet"
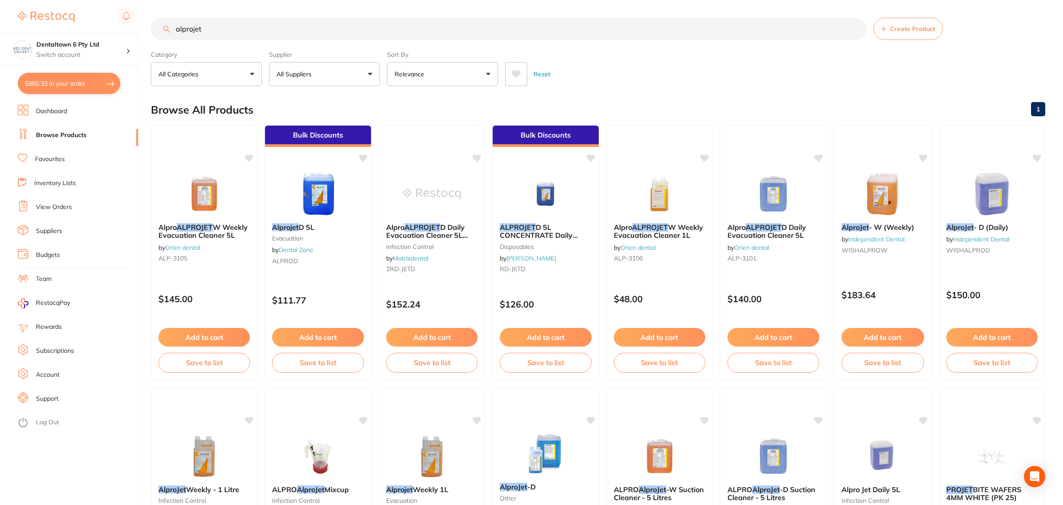
click at [460, 67] on button "Relevance" at bounding box center [442, 74] width 111 height 24
click at [449, 73] on button "Relevance" at bounding box center [442, 74] width 111 height 24
click at [433, 125] on p "Lowest Price" at bounding box center [419, 125] width 43 height 8
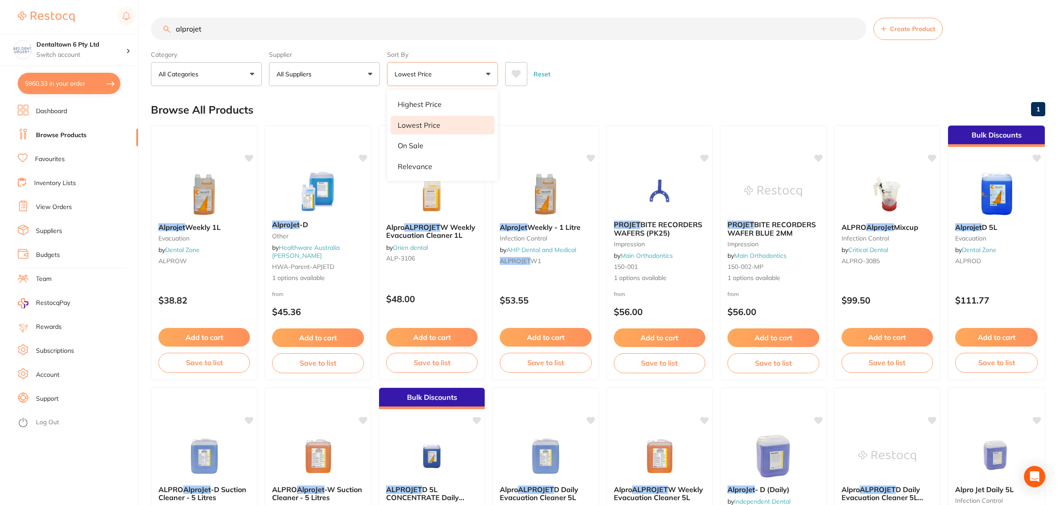
click at [705, 51] on div "Category All Categories All Categories disposables Evacuation impression infect…" at bounding box center [598, 66] width 894 height 39
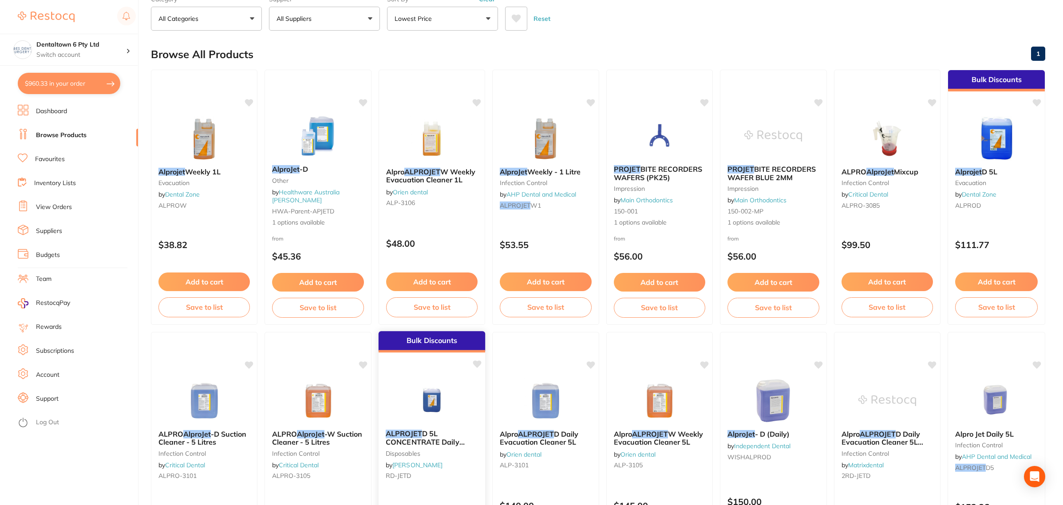
scroll to position [111, 0]
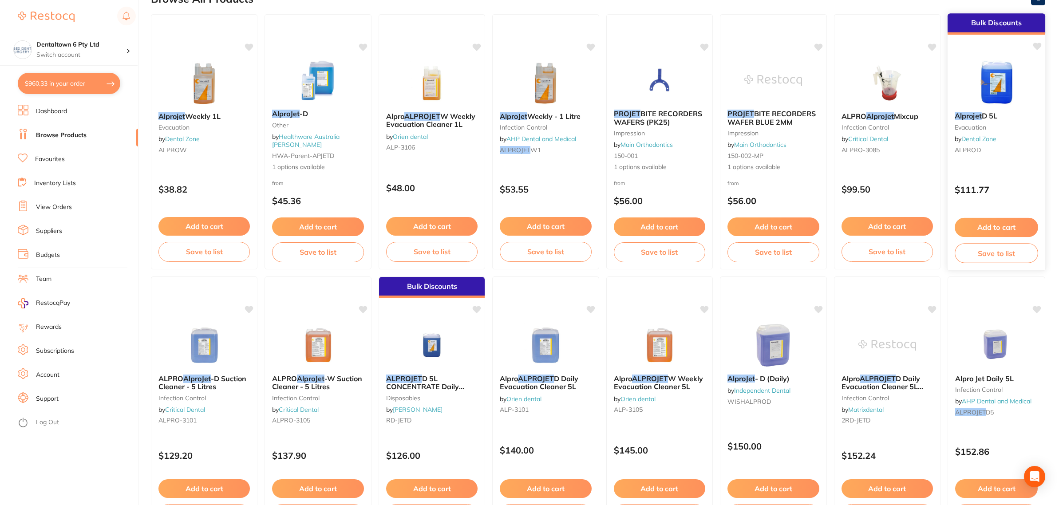
click at [997, 87] on img at bounding box center [996, 82] width 58 height 45
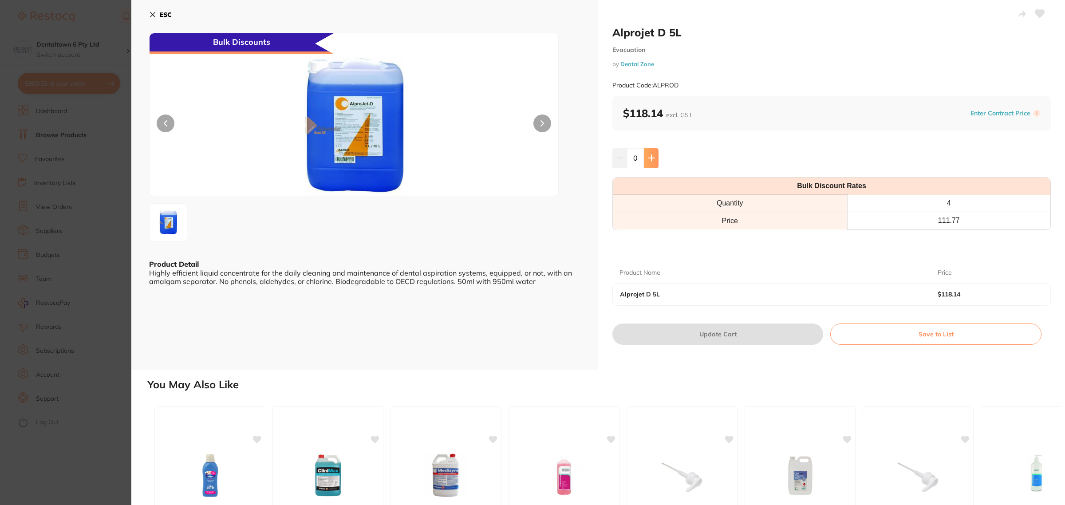
click at [650, 158] on icon at bounding box center [651, 158] width 6 height 6
click at [649, 159] on icon at bounding box center [651, 157] width 7 height 7
type input "2"
click at [700, 337] on button "Update Cart" at bounding box center [717, 333] width 211 height 21
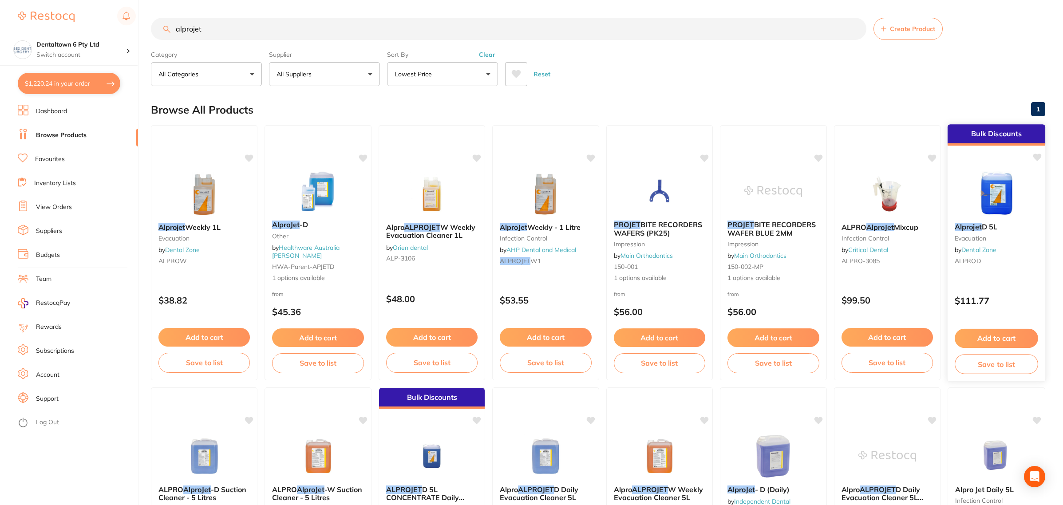
click at [986, 247] on link "Dental Zone" at bounding box center [978, 250] width 35 height 8
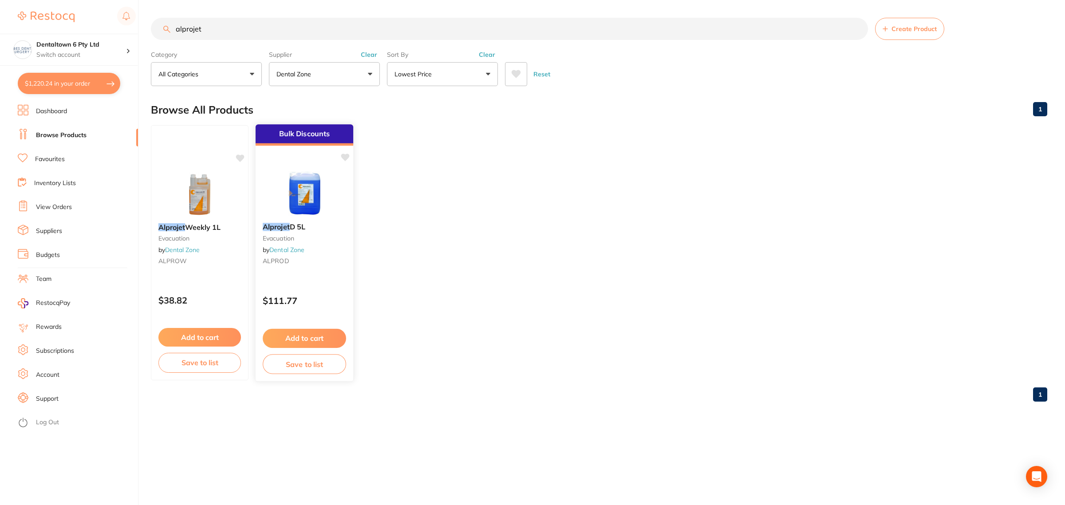
drag, startPoint x: 284, startPoint y: 248, endPoint x: 285, endPoint y: 254, distance: 6.7
click at [285, 248] on link "Dental Zone" at bounding box center [286, 250] width 35 height 8
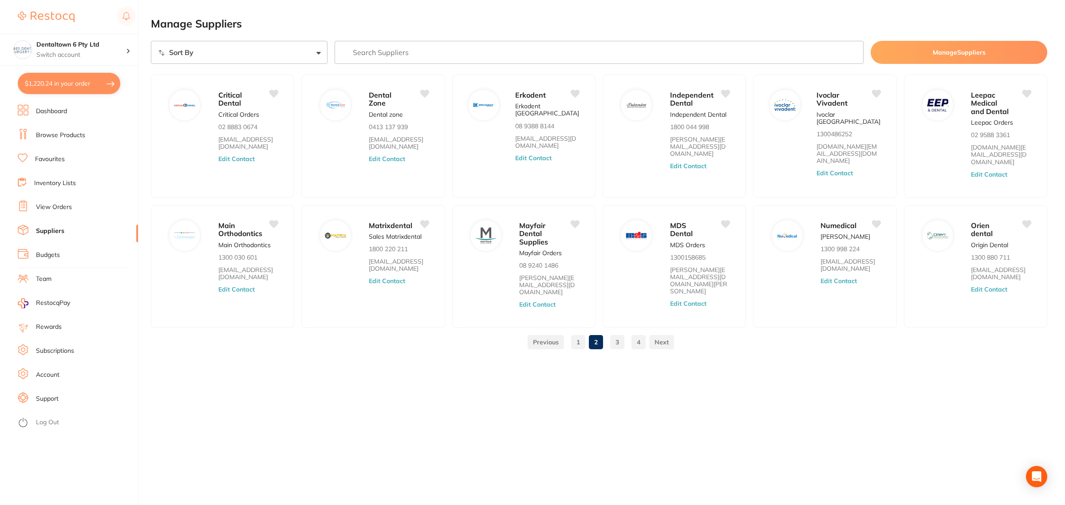
scroll to position [721, 0]
click at [385, 93] on span "Dental Zone" at bounding box center [380, 98] width 23 height 17
click at [393, 160] on button "Edit Contact" at bounding box center [387, 159] width 37 height 7
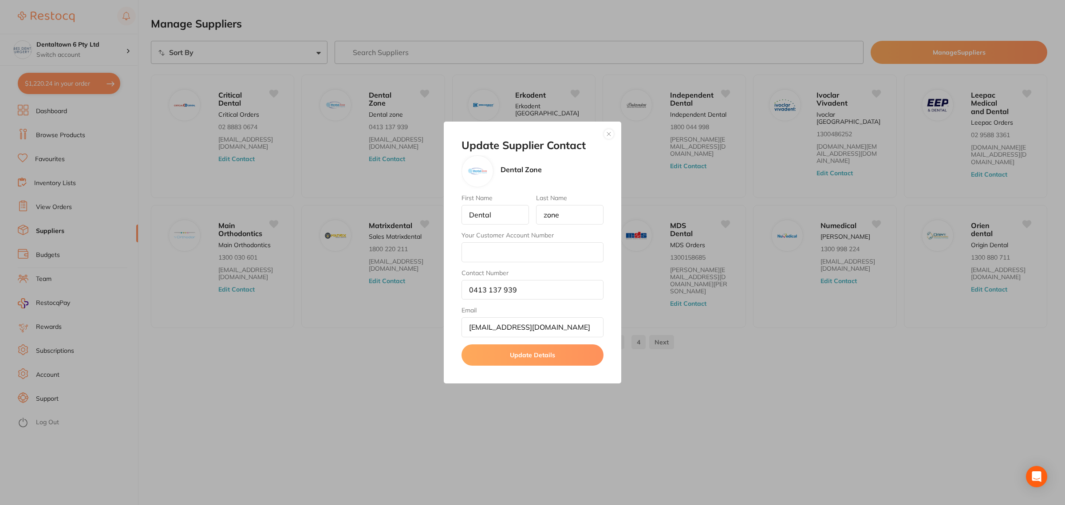
click at [609, 133] on button "button" at bounding box center [608, 134] width 11 height 11
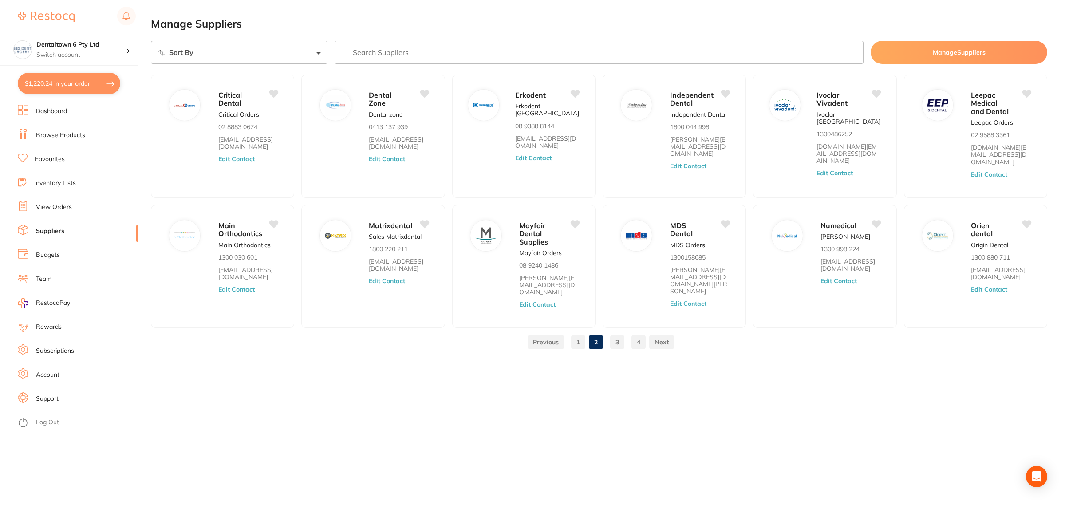
click at [54, 87] on button "$1,220.24 in your order" at bounding box center [69, 83] width 102 height 21
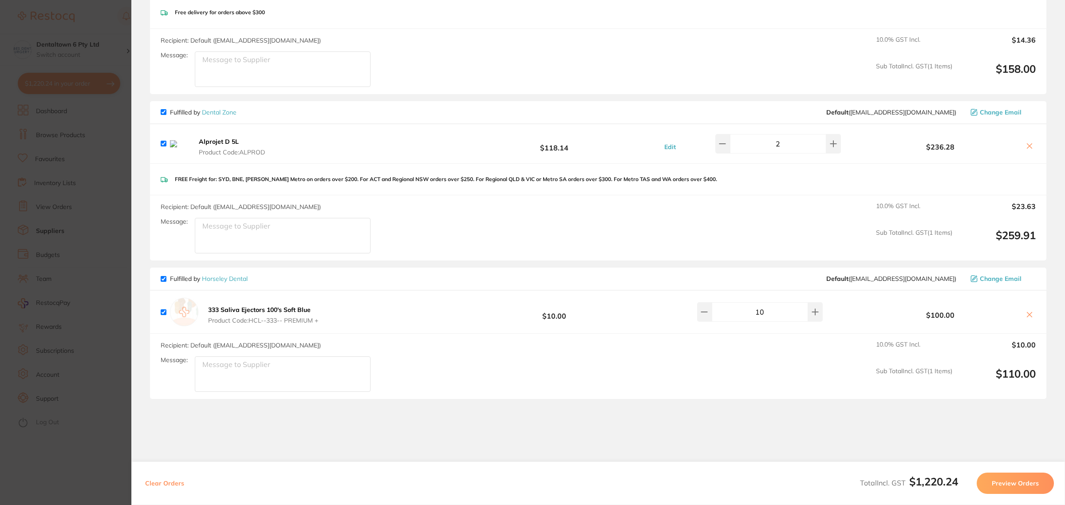
click at [1026, 146] on icon at bounding box center [1029, 145] width 7 height 7
checkbox input "false"
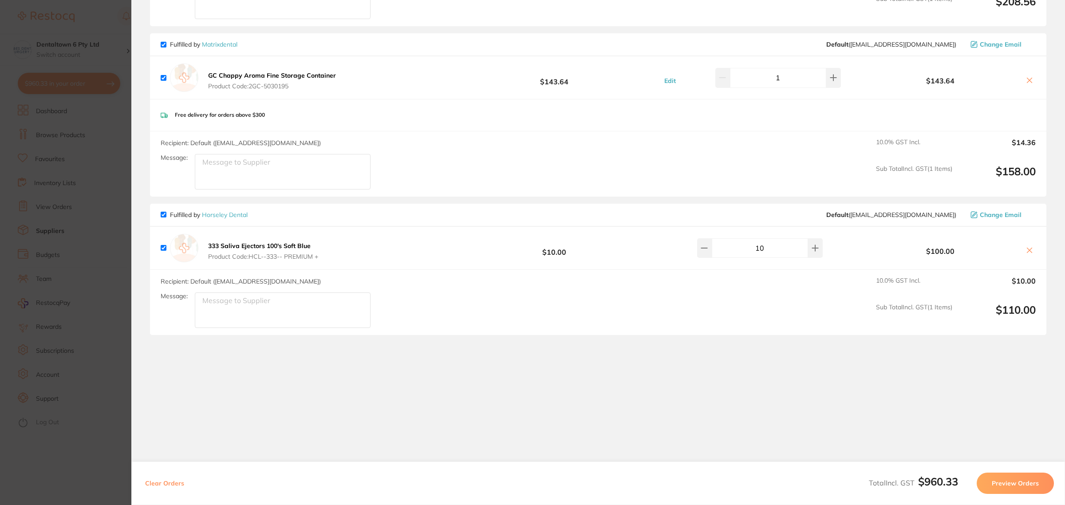
scroll to position [618, 0]
click at [60, 216] on section "Update RRP Set your pre negotiated price for this item. Item Agreed RRP (excl. …" at bounding box center [532, 252] width 1065 height 505
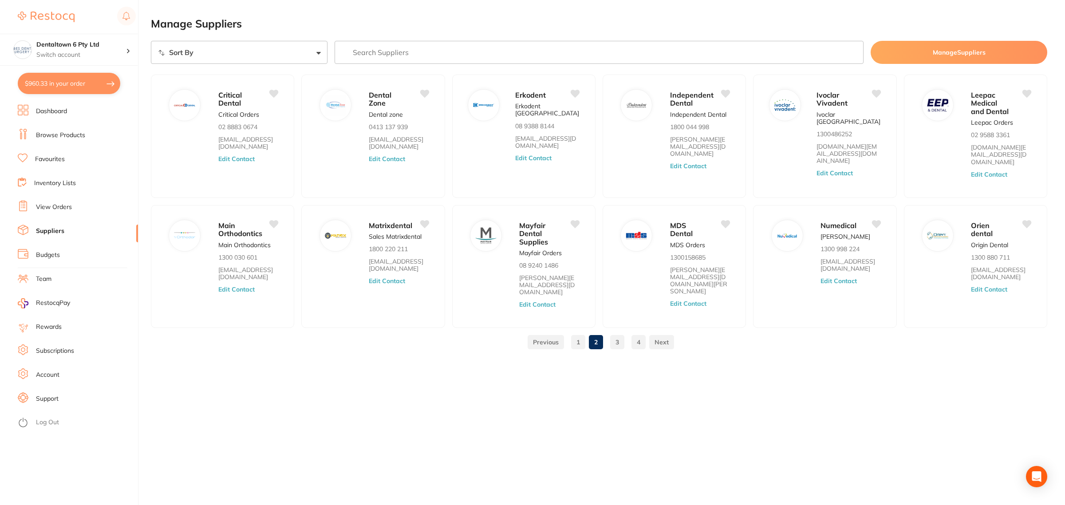
click at [50, 135] on link "Browse Products" at bounding box center [60, 135] width 49 height 9
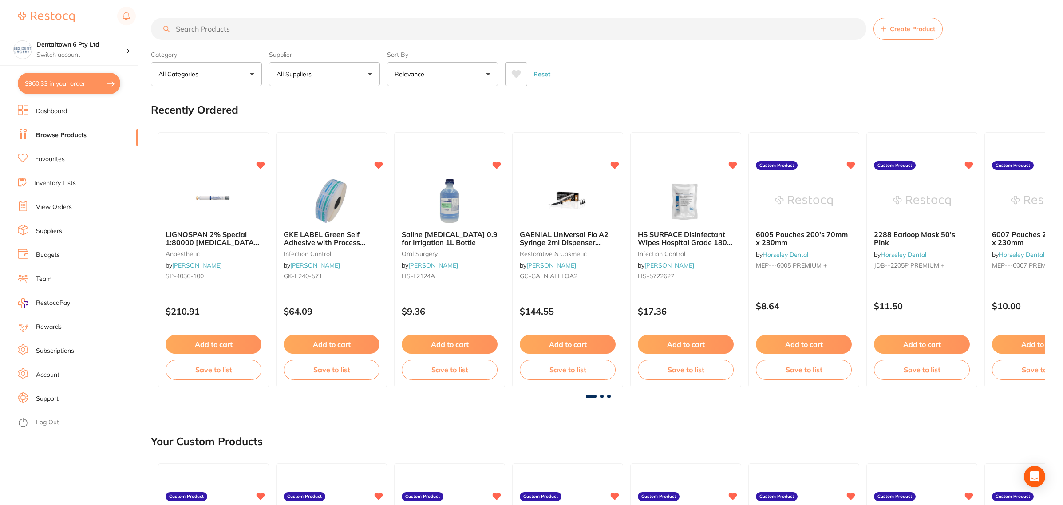
click at [204, 26] on input "search" at bounding box center [508, 29] width 715 height 22
type input "alprojet"
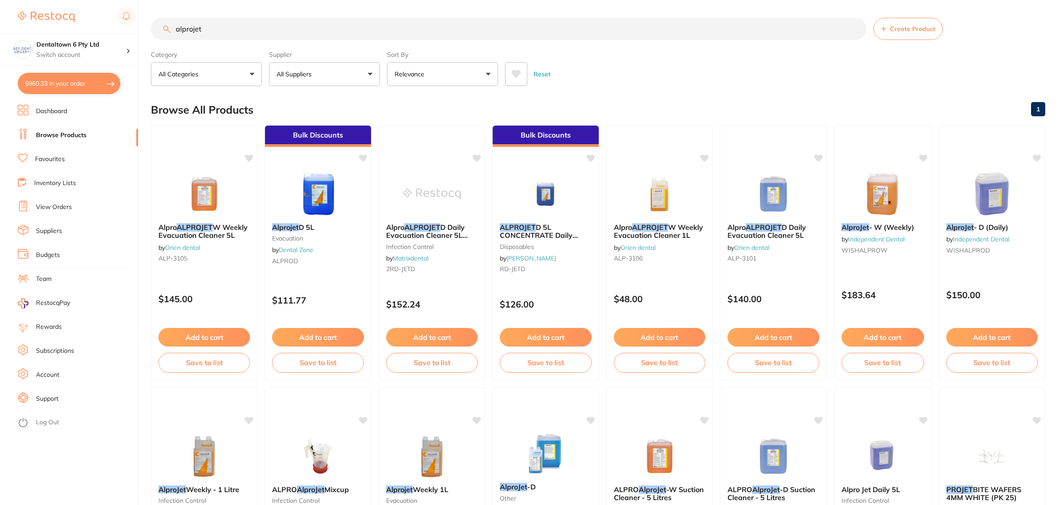
click at [317, 69] on button "All Suppliers" at bounding box center [324, 74] width 111 height 24
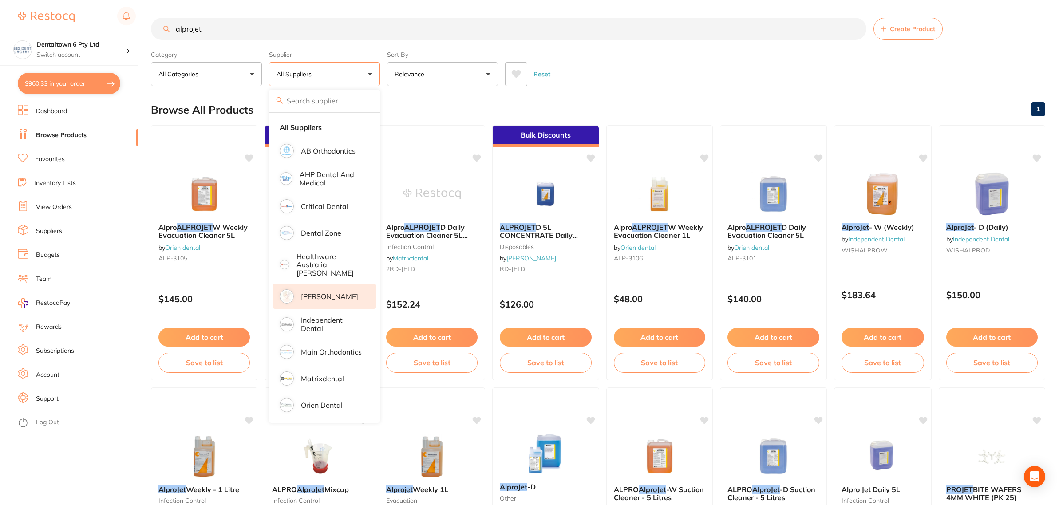
drag, startPoint x: 315, startPoint y: 294, endPoint x: 315, endPoint y: 286, distance: 8.0
click at [315, 294] on p "[PERSON_NAME]" at bounding box center [329, 296] width 57 height 8
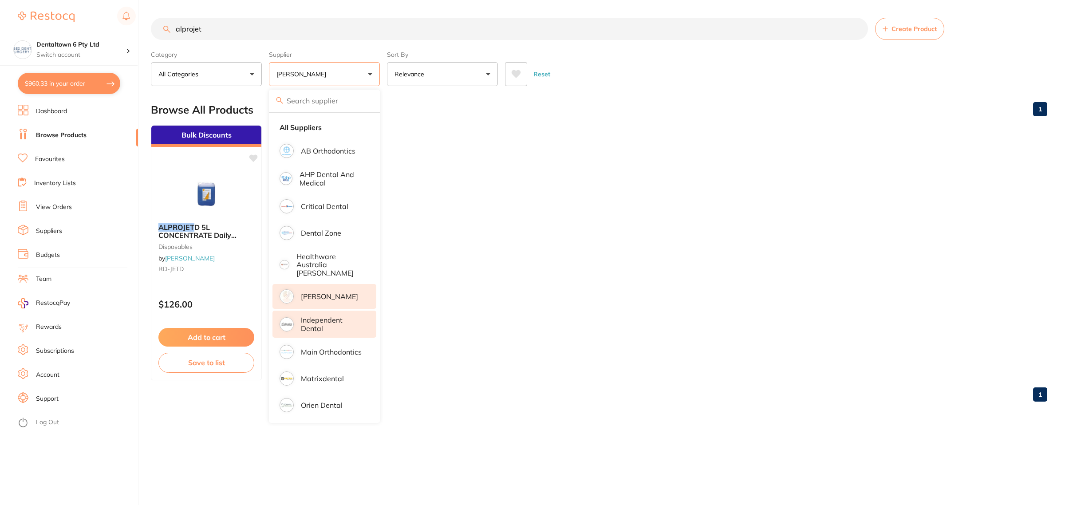
click at [308, 318] on p "Independent Dental" at bounding box center [332, 324] width 63 height 16
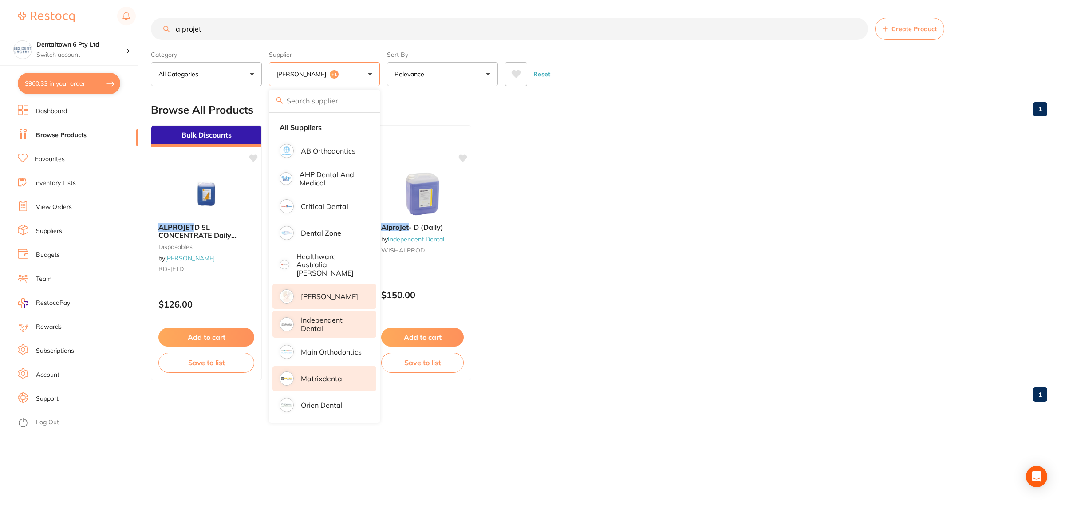
click at [323, 378] on li "Matrixdental" at bounding box center [324, 378] width 104 height 25
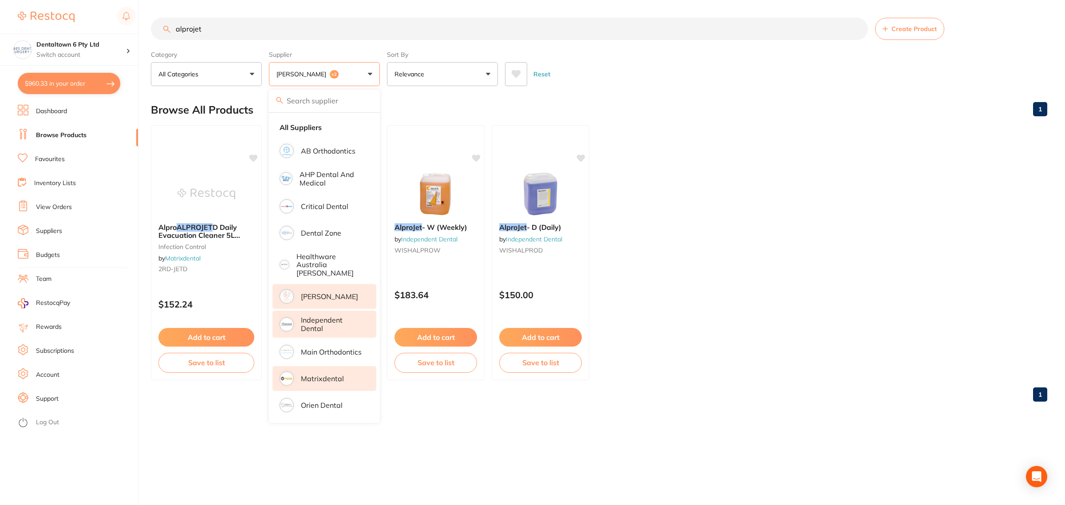
click at [475, 470] on div "alprojet Create Product Category All Categories All Categories disposables infe…" at bounding box center [608, 252] width 914 height 505
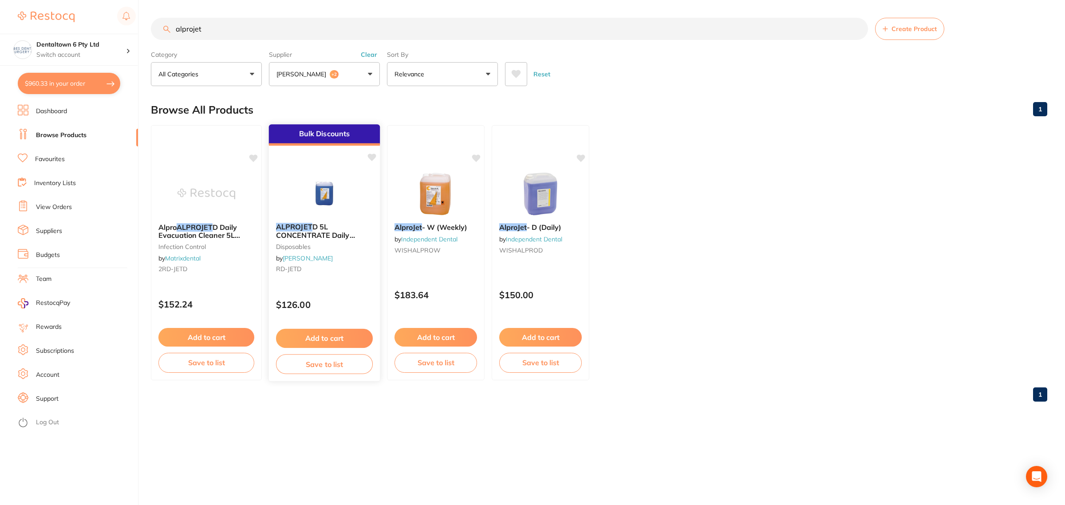
click at [331, 186] on img at bounding box center [324, 193] width 58 height 45
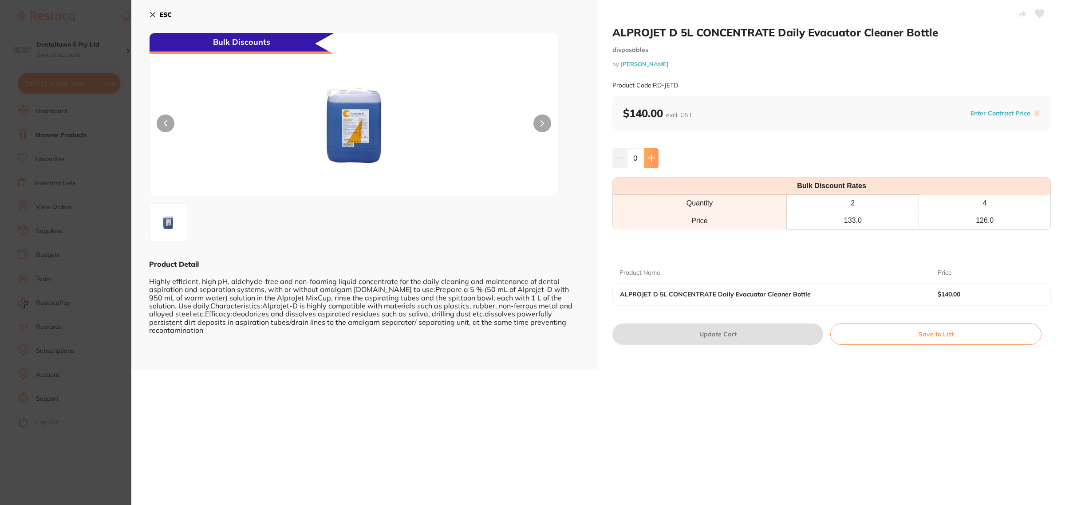
click at [648, 155] on icon at bounding box center [651, 157] width 7 height 7
type input "2"
click at [707, 336] on button "Update Cart" at bounding box center [717, 333] width 211 height 21
checkbox input "false"
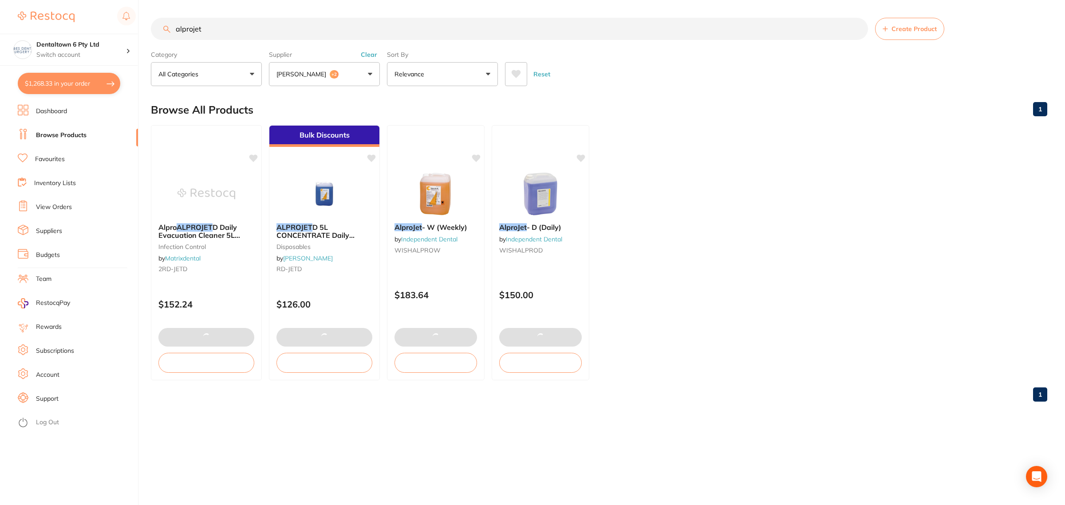
scroll to position [661, 0]
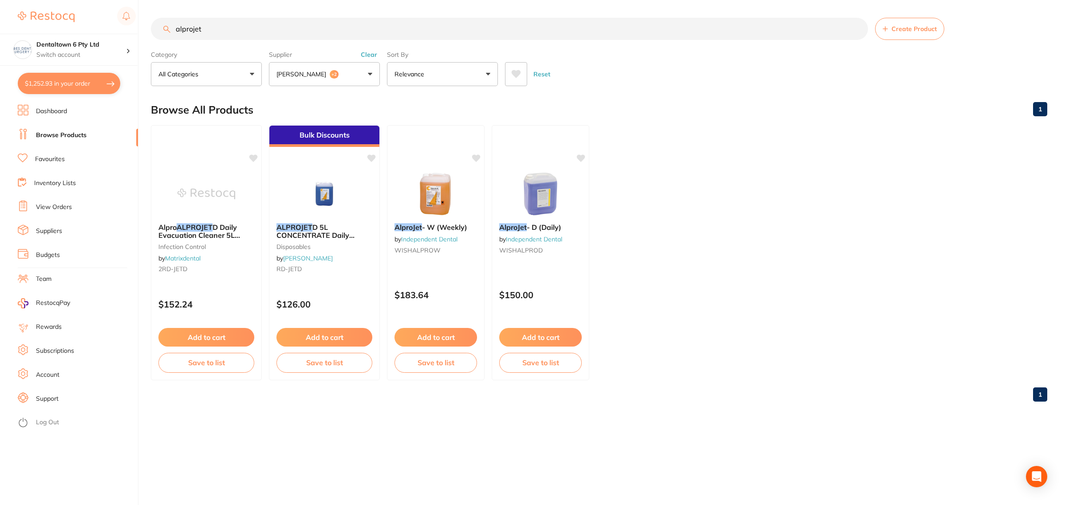
click at [41, 86] on button "$1,252.93 in your order" at bounding box center [69, 83] width 102 height 21
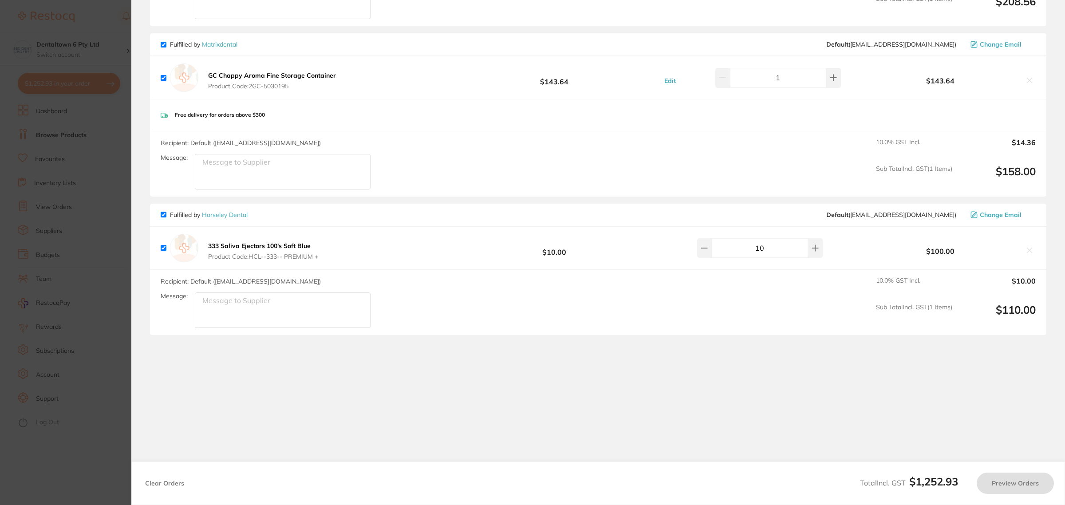
checkbox input "true"
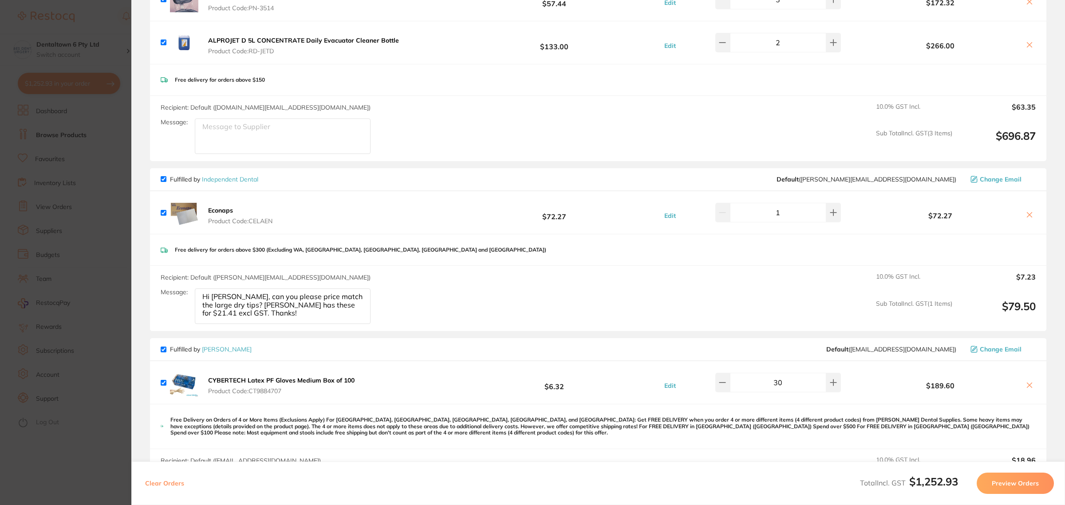
scroll to position [162, 0]
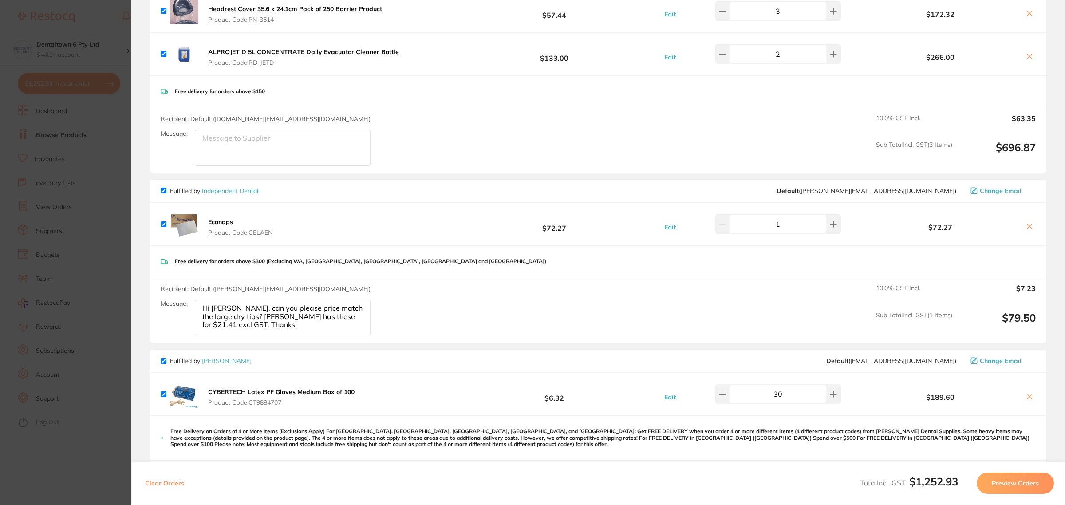
click at [513, 215] on div "Econaps Product Code: CELAEN $72.27 Edit 1 $72.27" at bounding box center [598, 224] width 896 height 43
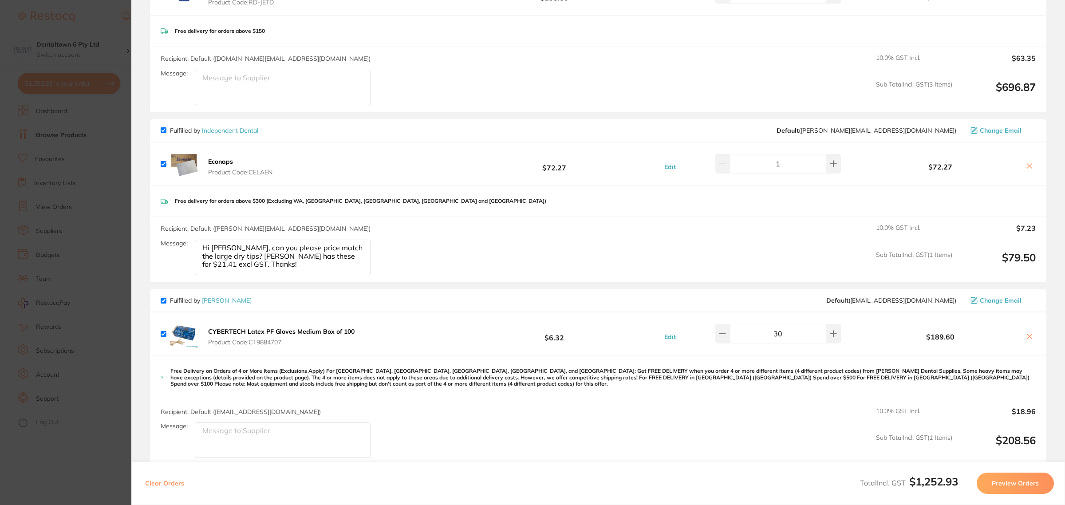
scroll to position [222, 0]
click at [276, 106] on textarea "Hi [PERSON_NAME], can you please price match the large dry tips? [PERSON_NAME] …" at bounding box center [283, 88] width 176 height 35
drag, startPoint x: 306, startPoint y: 262, endPoint x: 331, endPoint y: 247, distance: 29.1
click at [331, 106] on textarea "Hi [PERSON_NAME], can you please price match the large dry tips? [PERSON_NAME] …" at bounding box center [283, 88] width 176 height 35
type textarea "Hi [PERSON_NAME], can you please price match the Econaps? [PERSON_NAME] has the…"
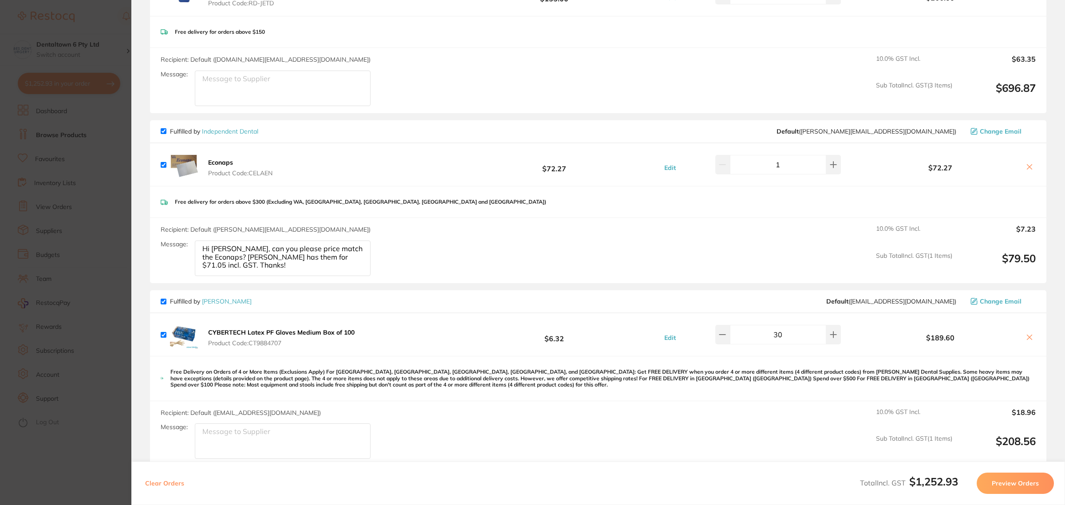
click at [415, 252] on div "Recipient: Default ( [PERSON_NAME][EMAIL_ADDRESS][DOMAIN_NAME] ) Message: Hi [P…" at bounding box center [598, 250] width 896 height 65
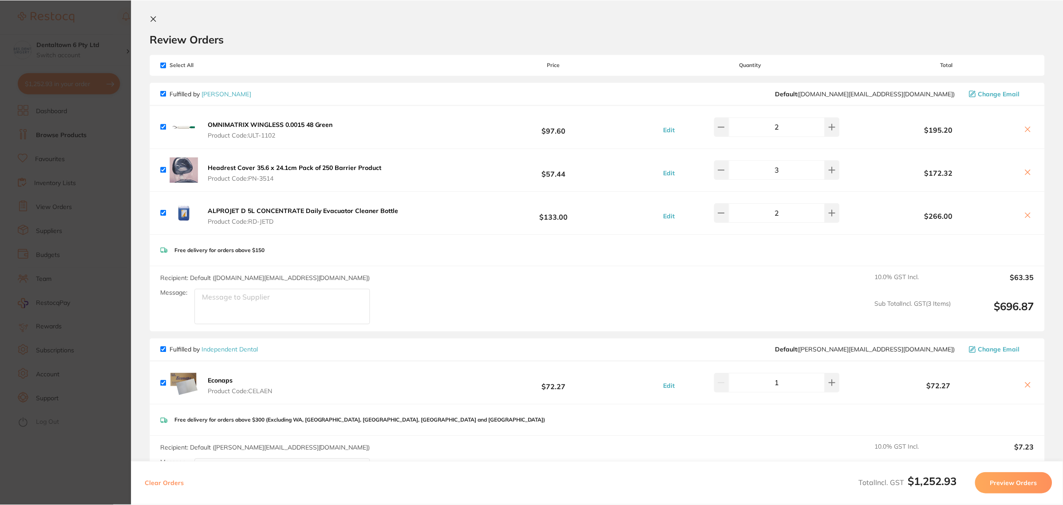
scroll to position [0, 0]
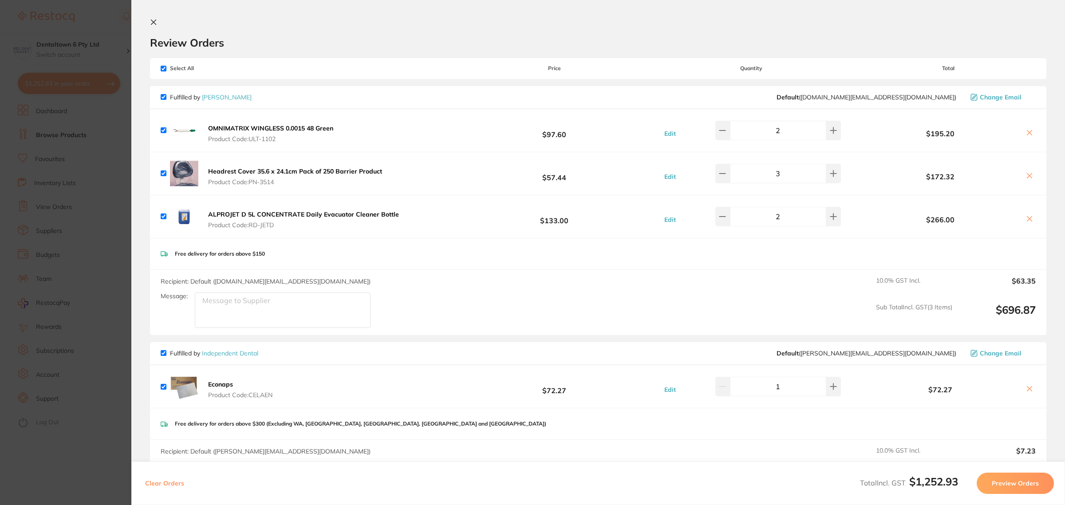
click at [142, 165] on section "Review Orders Your orders are being processed and we will notify you once we ha…" at bounding box center [597, 252] width 933 height 505
click at [123, 169] on section "Update RRP Set your pre negotiated price for this item. Item Agreed RRP (excl. …" at bounding box center [532, 252] width 1065 height 505
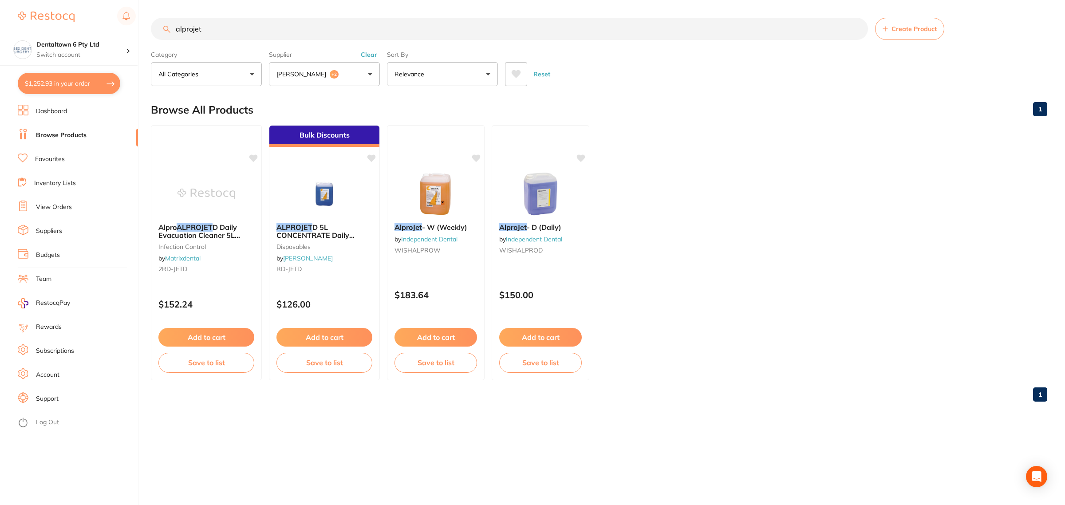
click at [600, 205] on ul "Alpro ALPROJET D Daily Evacuation Cleaner 5L Concentrate 3101 infection control…" at bounding box center [599, 252] width 896 height 255
click at [66, 256] on li "Budgets" at bounding box center [78, 254] width 120 height 13
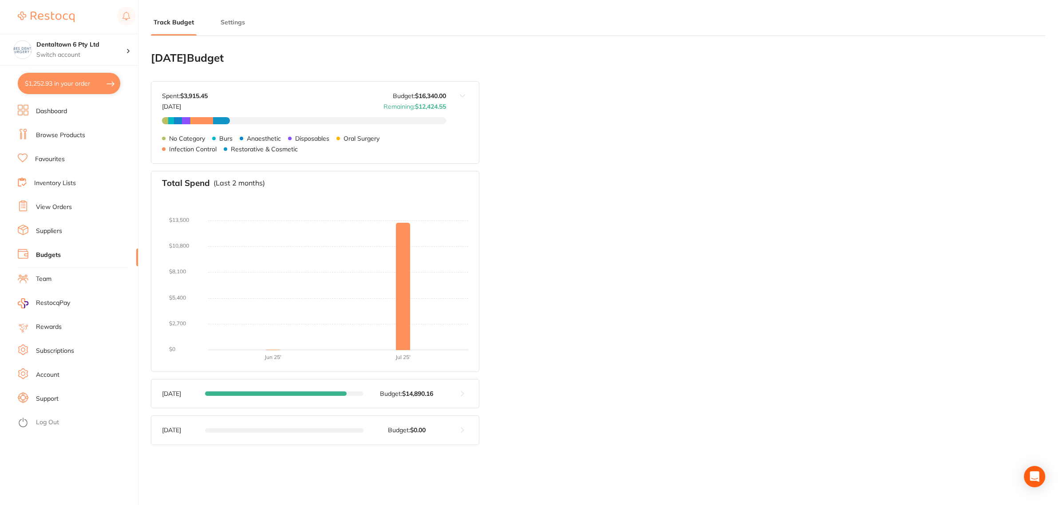
click at [45, 105] on li "Dashboard" at bounding box center [78, 111] width 120 height 13
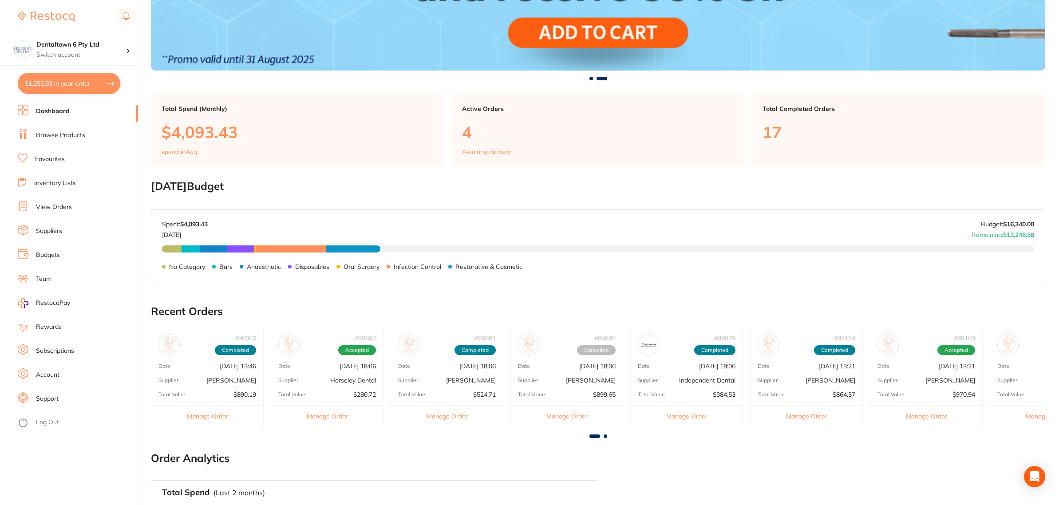
scroll to position [222, 0]
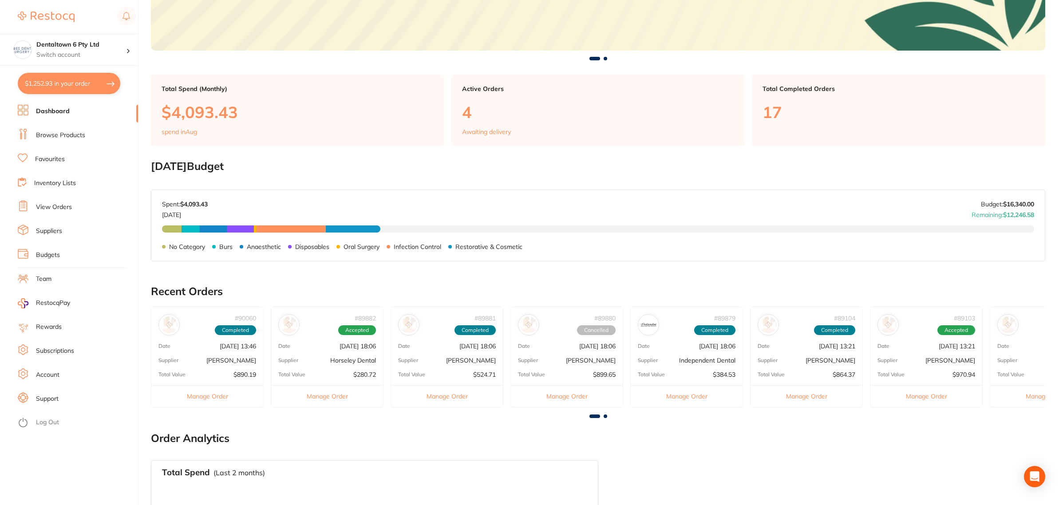
click at [62, 131] on link "Browse Products" at bounding box center [60, 135] width 49 height 9
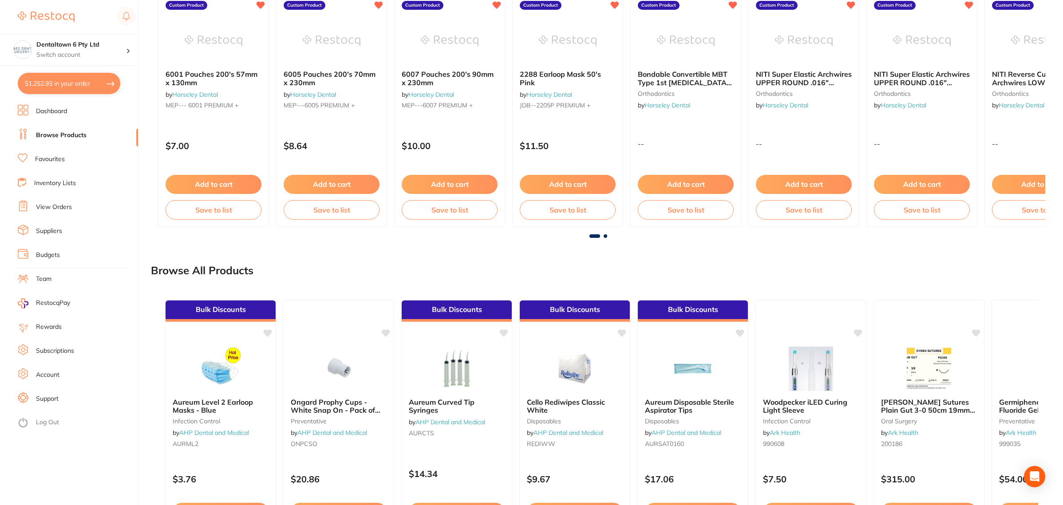
scroll to position [444, 0]
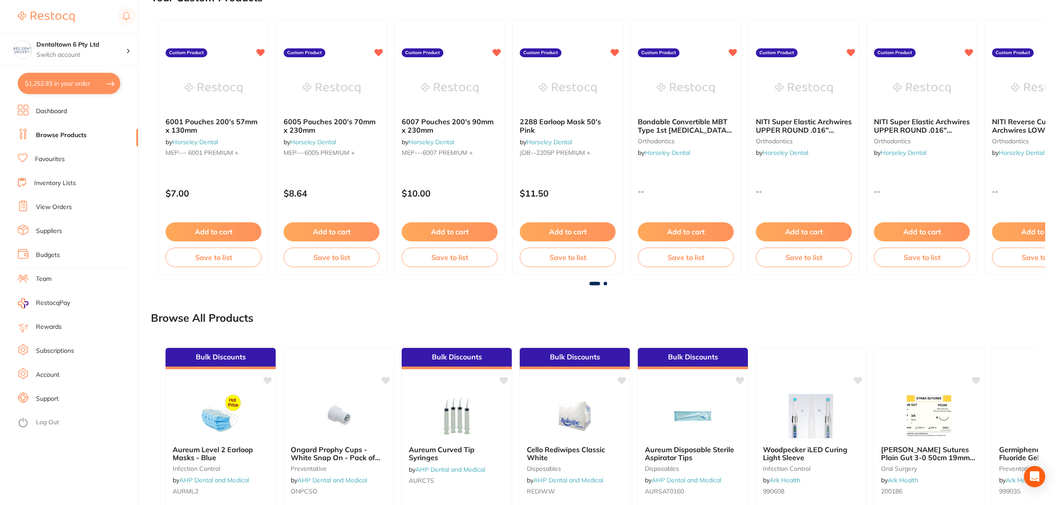
click at [63, 159] on link "Favourites" at bounding box center [50, 159] width 30 height 9
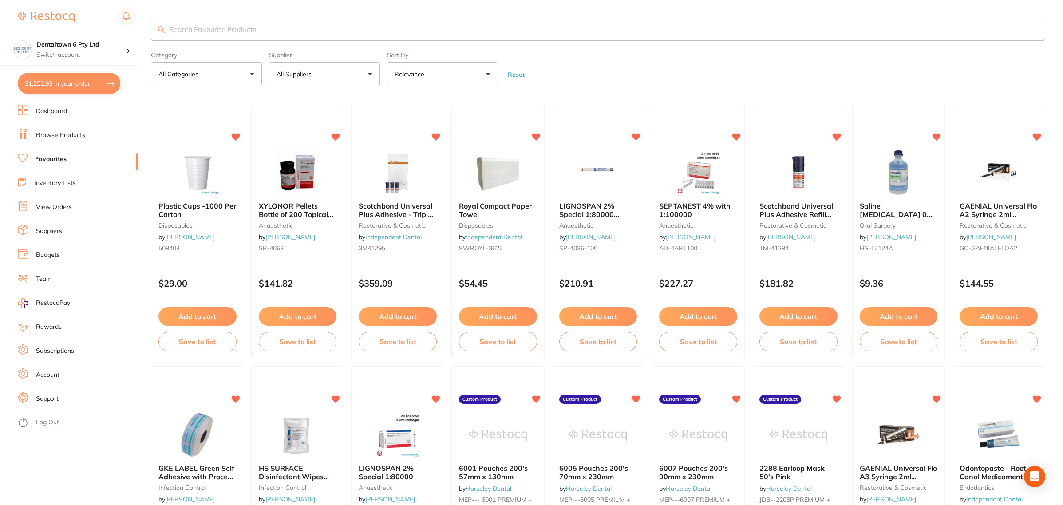
click at [424, 84] on button "Relevance" at bounding box center [442, 74] width 111 height 24
click at [624, 61] on form "Category All Categories All Categories anaesthetic burs crown & bridge disposab…" at bounding box center [598, 67] width 894 height 38
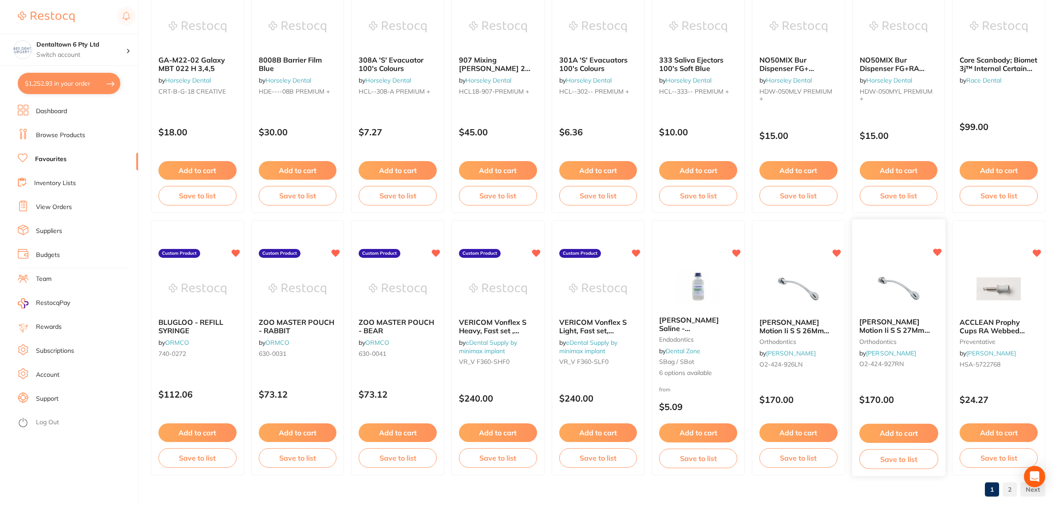
scroll to position [1212, 0]
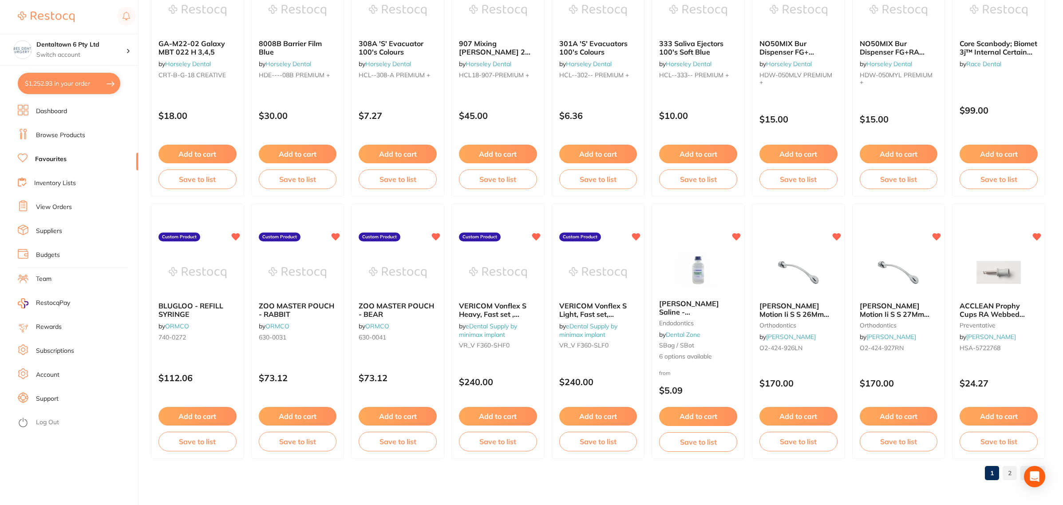
click at [1006, 476] on link "2" at bounding box center [1009, 473] width 14 height 18
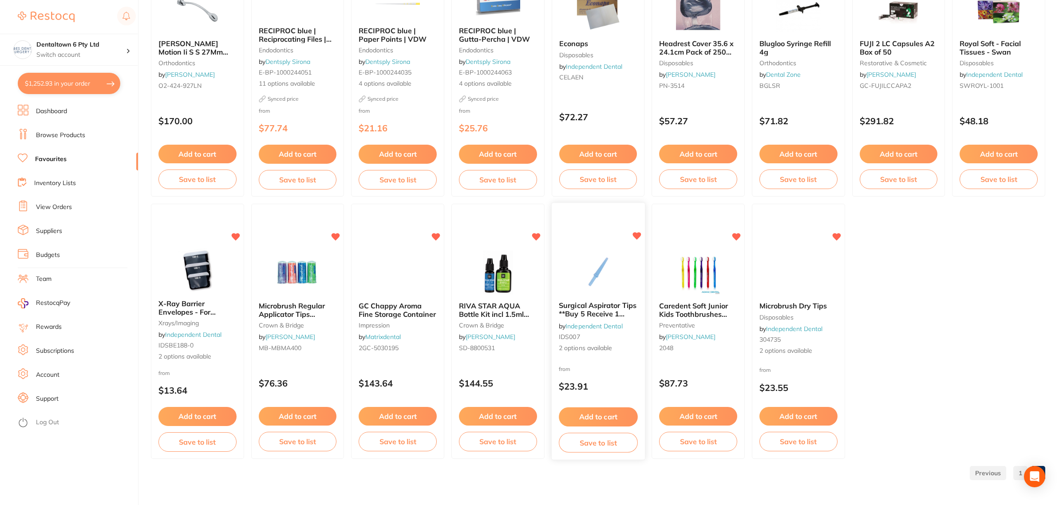
scroll to position [162, 0]
click at [196, 416] on button "Add to cart" at bounding box center [197, 417] width 79 height 19
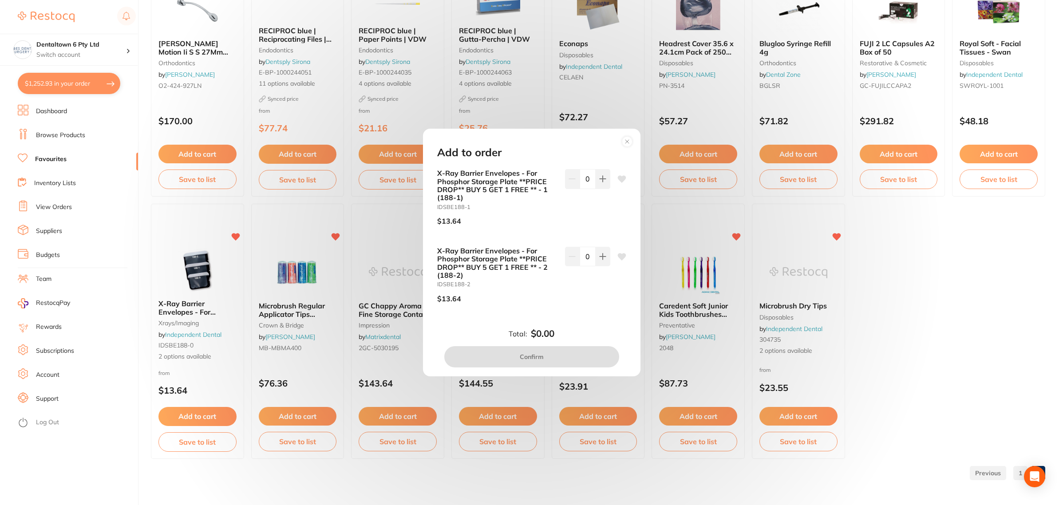
click at [617, 259] on icon at bounding box center [621, 256] width 9 height 9
drag, startPoint x: 585, startPoint y: 258, endPoint x: 576, endPoint y: 263, distance: 9.9
click at [584, 258] on input "0" at bounding box center [587, 257] width 16 height 20
type input "5"
click at [571, 290] on div "5" at bounding box center [587, 278] width 45 height 63
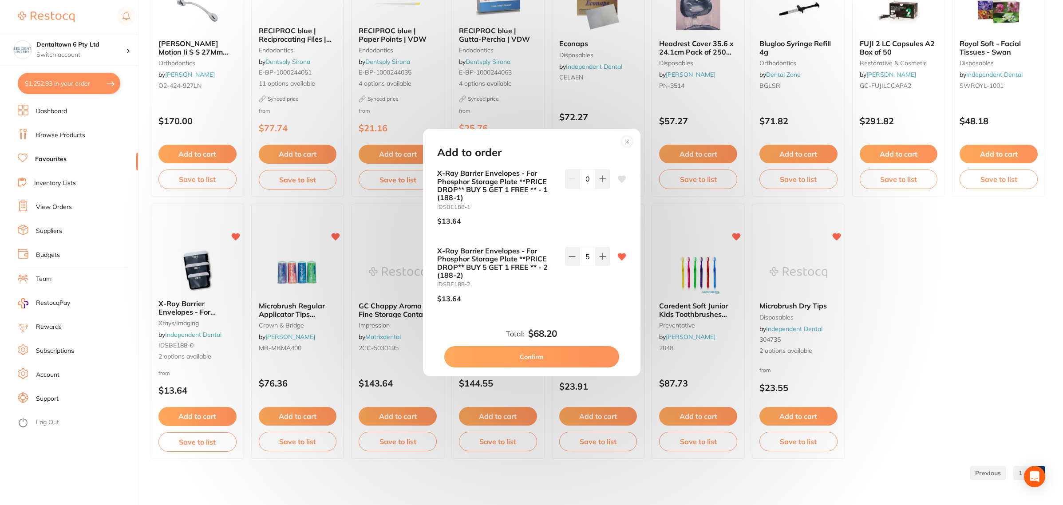
click at [568, 353] on button "Confirm" at bounding box center [531, 356] width 175 height 21
checkbox input "false"
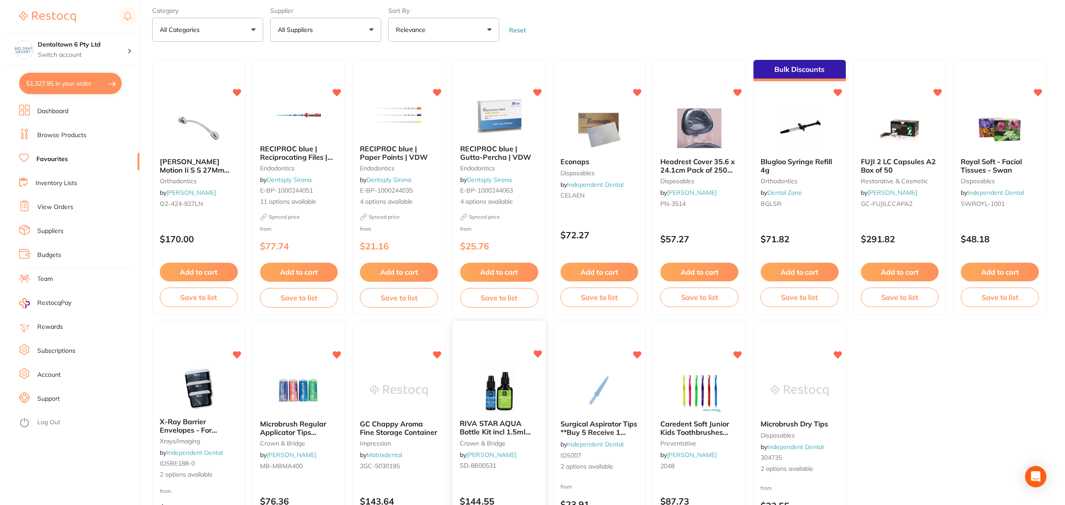
scroll to position [0, 0]
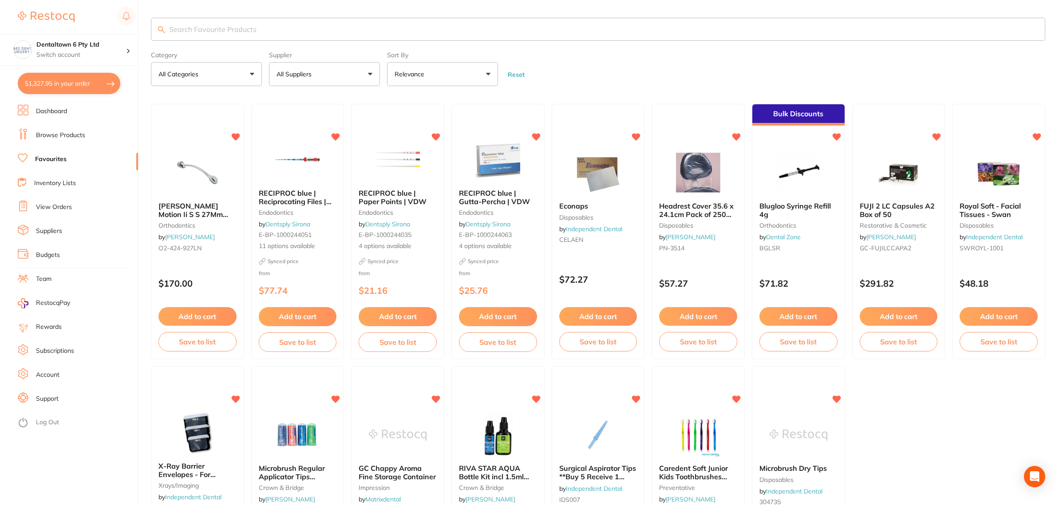
click at [54, 83] on button "$1,327.95 in your order" at bounding box center [69, 83] width 102 height 21
checkbox input "true"
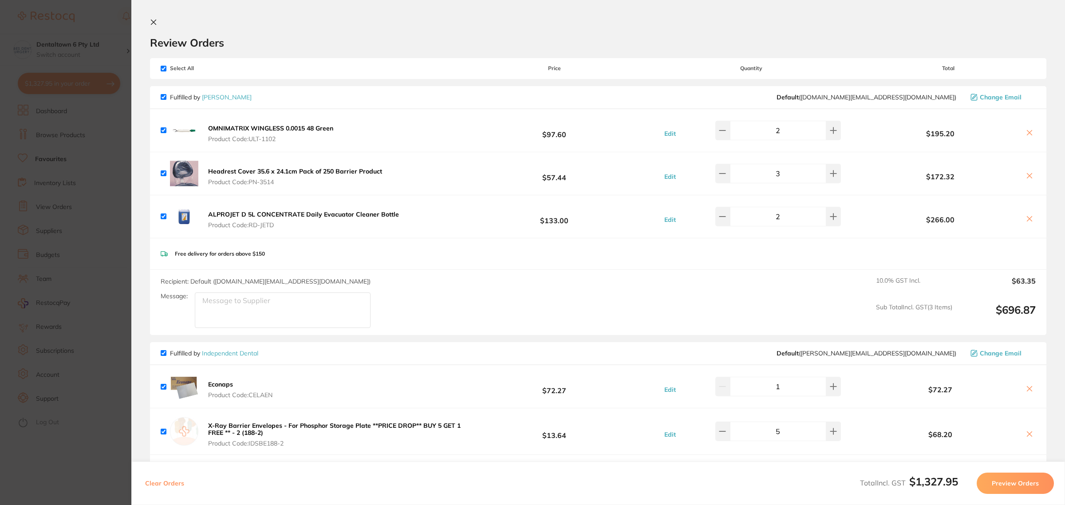
click at [118, 202] on section "Update RRP Set your pre negotiated price for this item. Item Agreed RRP (excl. …" at bounding box center [532, 252] width 1065 height 505
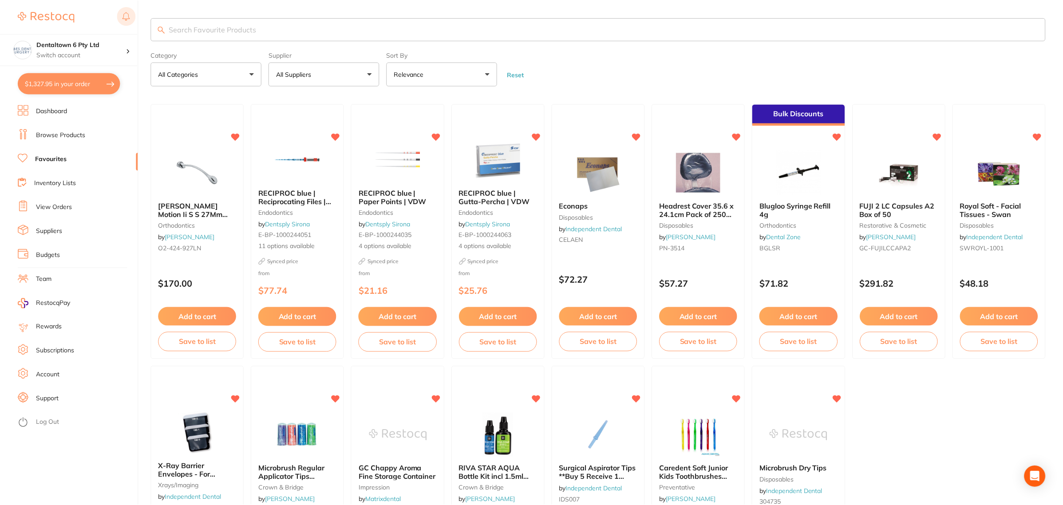
scroll to position [0, 0]
click at [220, 33] on input "search" at bounding box center [598, 28] width 894 height 23
click at [83, 116] on li "Dashboard" at bounding box center [78, 111] width 120 height 13
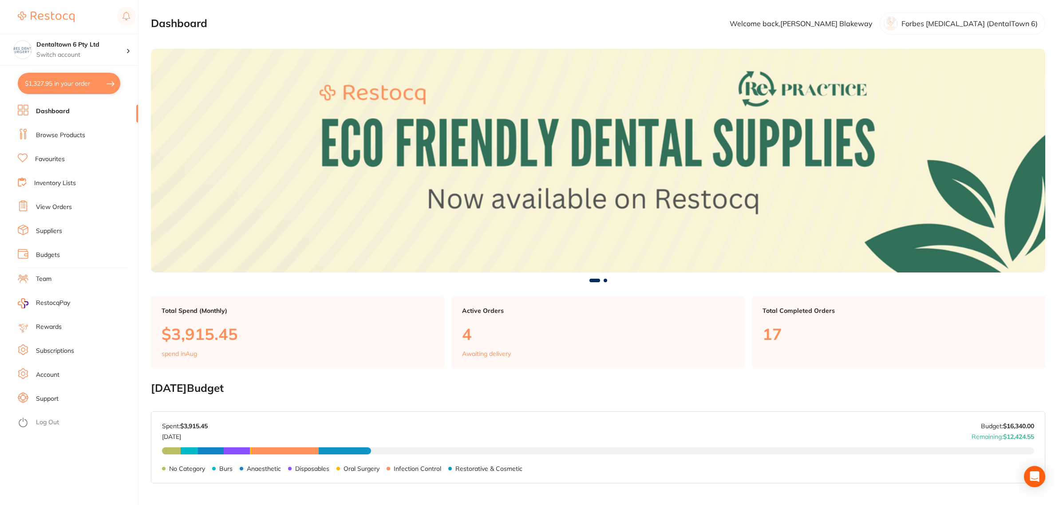
click at [47, 134] on link "Browse Products" at bounding box center [60, 135] width 49 height 9
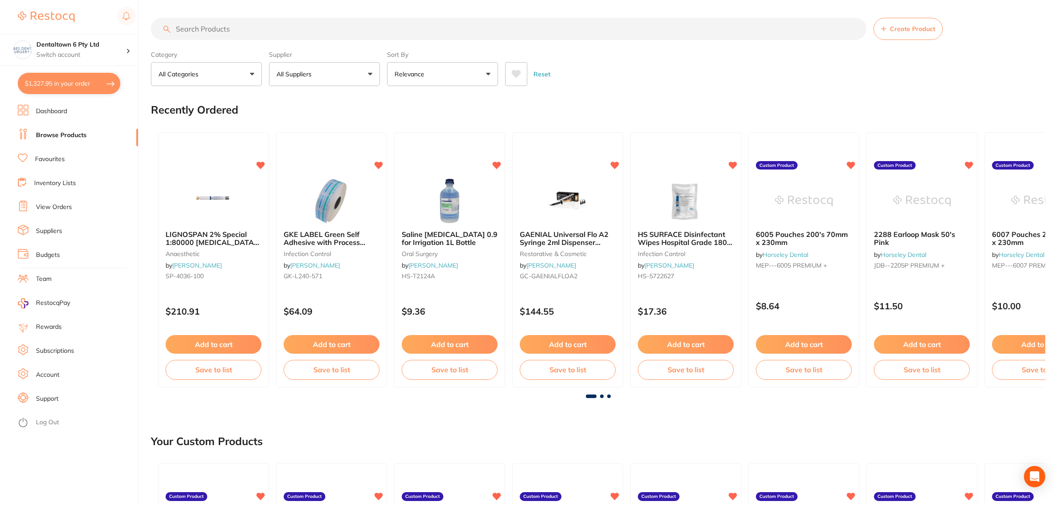
click at [223, 27] on input "search" at bounding box center [508, 29] width 715 height 22
type input "phosphor plate"
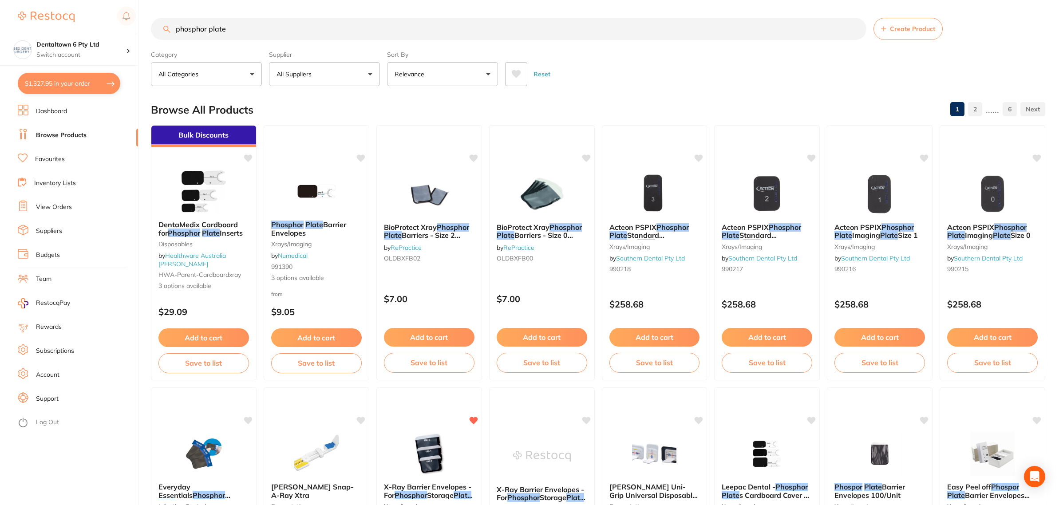
click at [383, 63] on div "Category All Categories All Categories burs disposables Disposables endodontics…" at bounding box center [598, 66] width 894 height 39
click at [357, 71] on button "All Suppliers" at bounding box center [324, 74] width 111 height 24
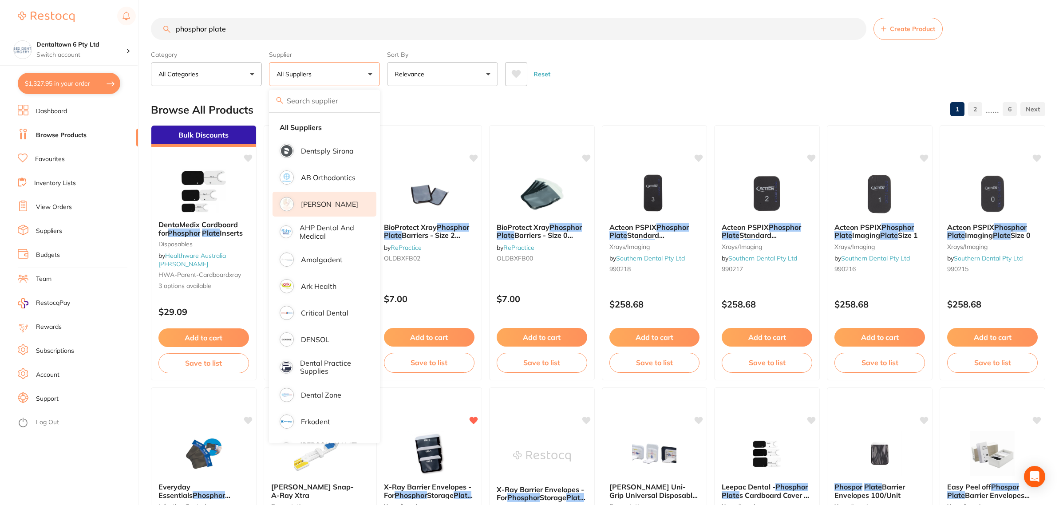
click at [321, 196] on li "[PERSON_NAME]" at bounding box center [324, 204] width 104 height 25
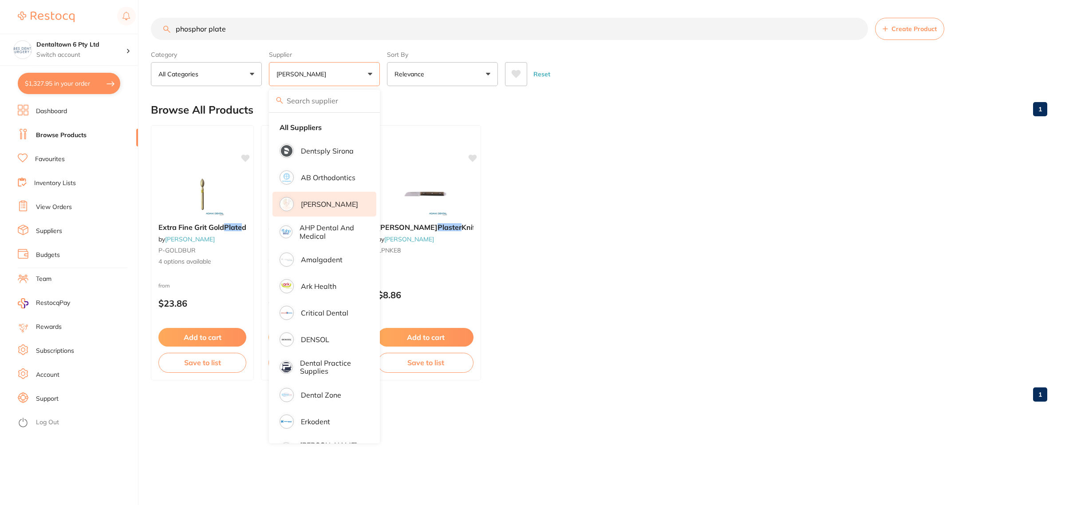
click at [602, 203] on ul "Extra Fine Grit Gold Plate d by [PERSON_NAME] P-GOLDBUR 4 options available fro…" at bounding box center [599, 252] width 896 height 255
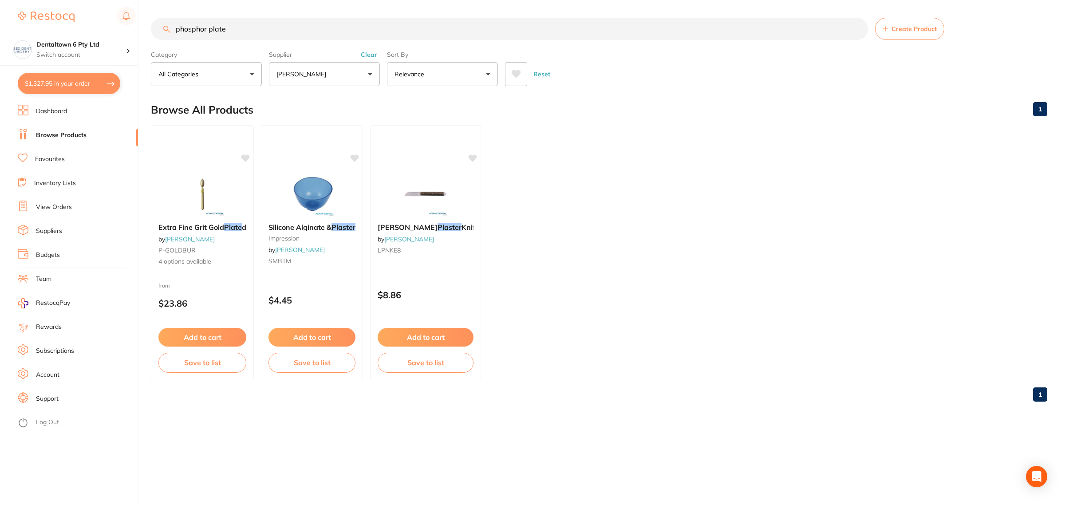
click at [907, 19] on button "Create Product" at bounding box center [909, 29] width 69 height 22
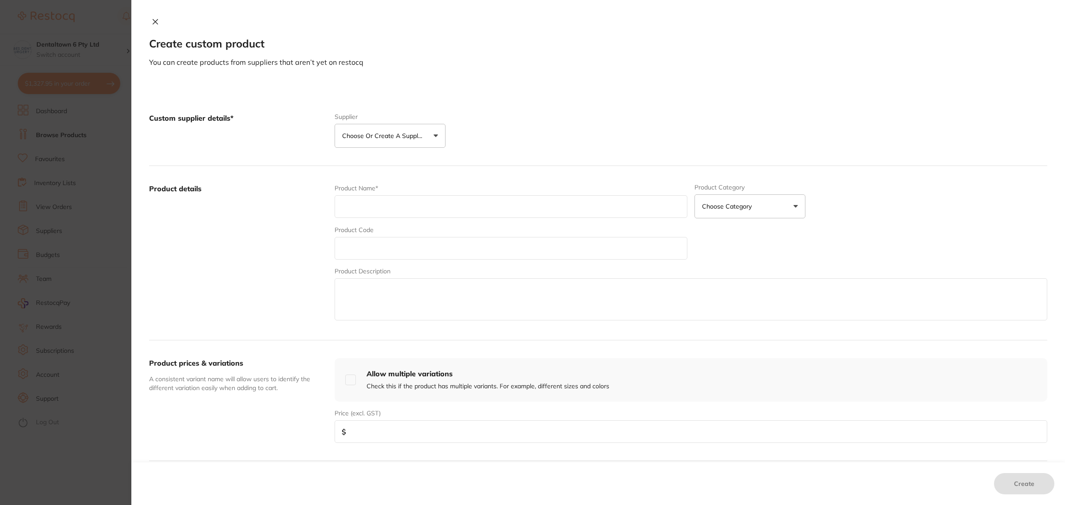
drag, startPoint x: 368, startPoint y: 138, endPoint x: 371, endPoint y: 188, distance: 49.3
click at [369, 138] on p "Choose or create a supplier" at bounding box center [384, 135] width 84 height 9
click at [382, 165] on button "Create custom supplier" at bounding box center [383, 162] width 83 height 8
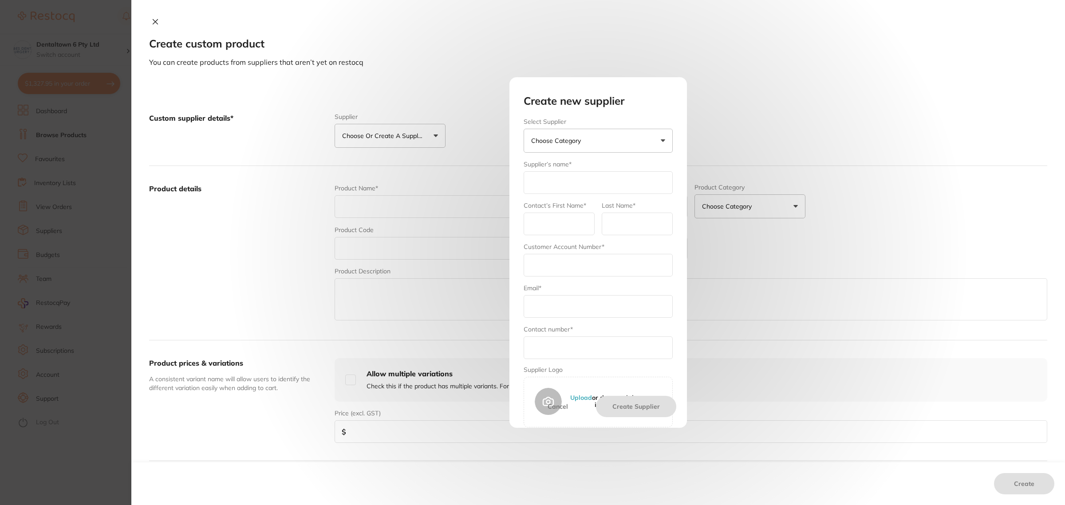
click at [561, 176] on input "text" at bounding box center [598, 182] width 149 height 23
type input "[PERSON_NAME]"
click at [573, 227] on input "text" at bounding box center [559, 224] width 71 height 23
click at [522, 253] on div "Select Supplier [PERSON_NAME] [PERSON_NAME] [PERSON_NAME] Dental Others Supplie…" at bounding box center [598, 277] width 170 height 318
click at [551, 264] on input "text" at bounding box center [598, 265] width 149 height 23
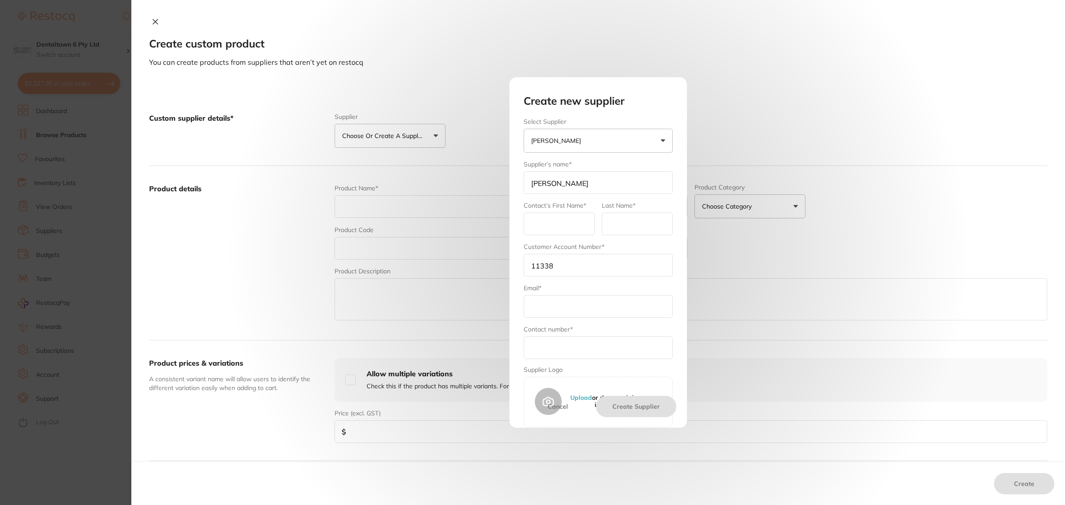
type input "11338"
click at [558, 304] on input "text" at bounding box center [598, 306] width 149 height 23
click at [158, 228] on div "Create new supplier Select Supplier [PERSON_NAME] [PERSON_NAME] [PERSON_NAME] O…" at bounding box center [597, 252] width 933 height 505
click at [102, 197] on section "Create custom product You can create products from suppliers that aren’t yet on…" at bounding box center [532, 252] width 1065 height 505
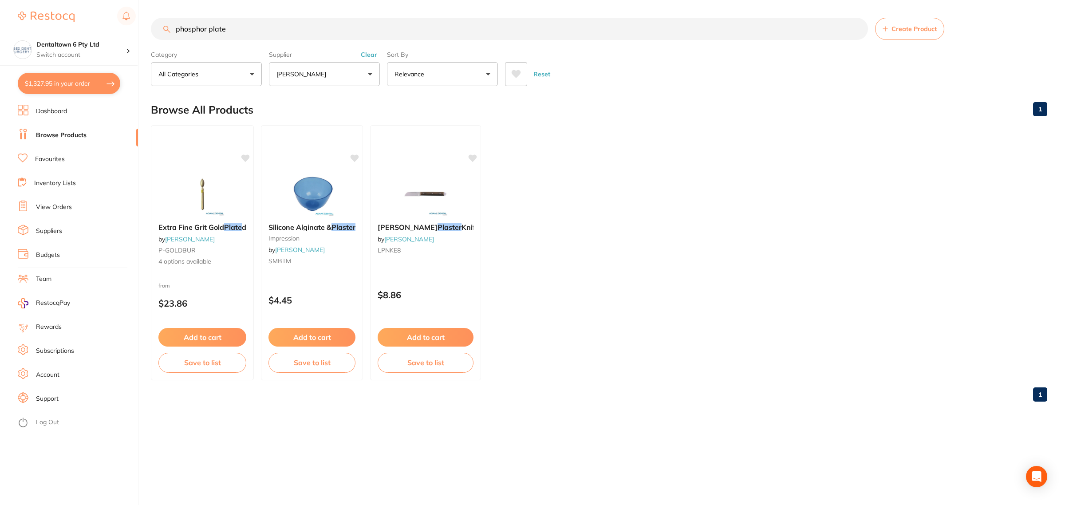
click at [566, 245] on ul "Extra Fine Grit Gold Plate d by [PERSON_NAME] P-GOLDBUR 4 options available fro…" at bounding box center [599, 252] width 896 height 255
click at [300, 72] on p "[PERSON_NAME]" at bounding box center [302, 74] width 53 height 9
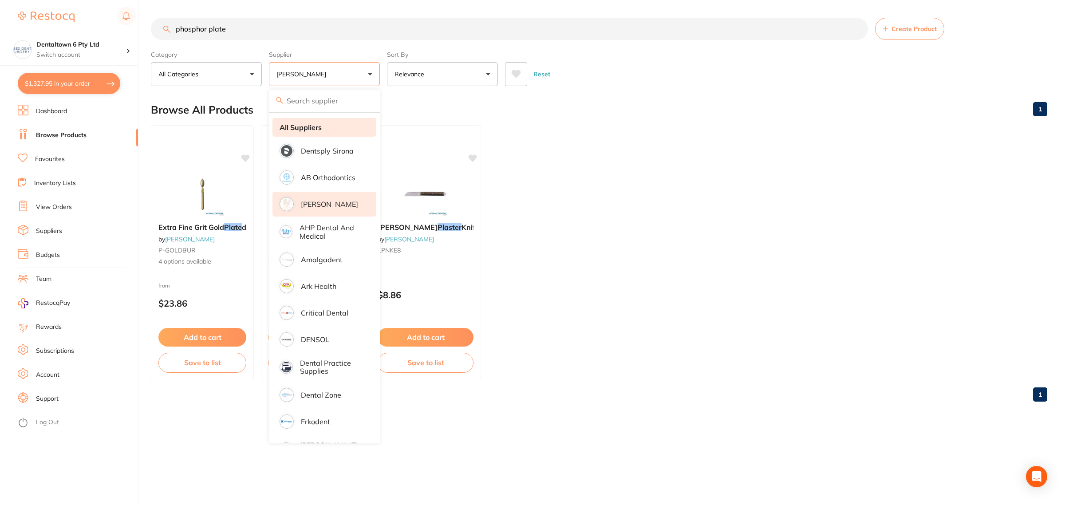
click at [316, 132] on li "All Suppliers" at bounding box center [324, 127] width 104 height 19
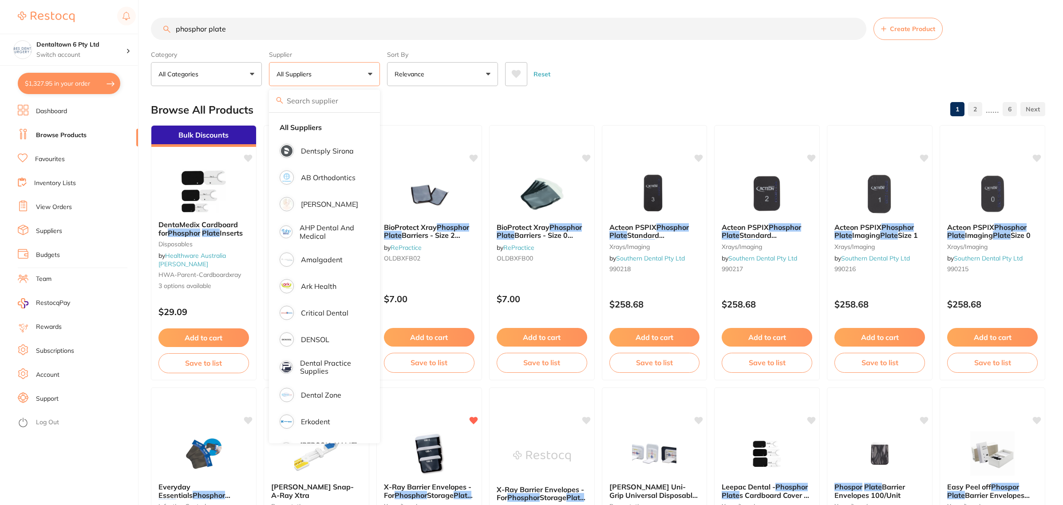
click at [623, 60] on div "Reset" at bounding box center [771, 70] width 533 height 31
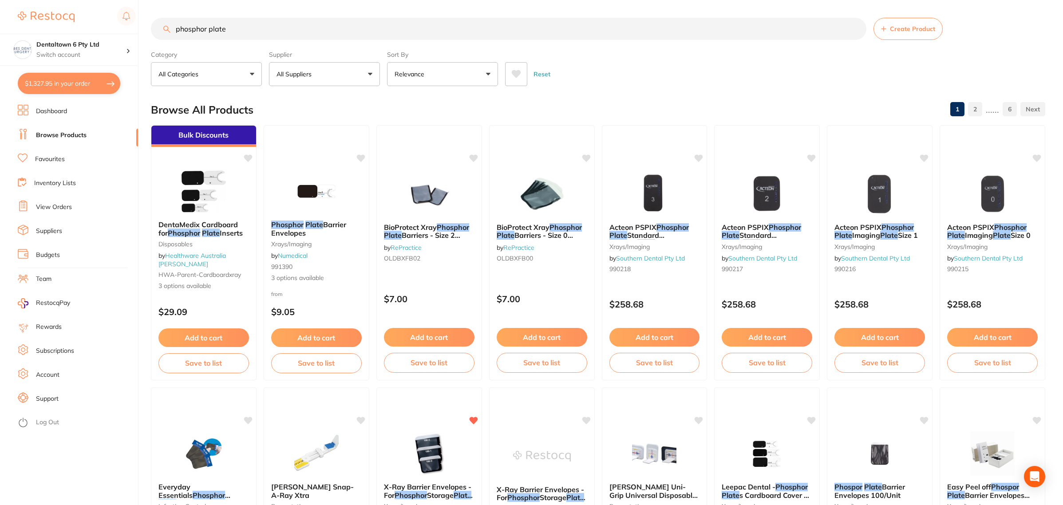
click at [780, 191] on img at bounding box center [767, 194] width 58 height 44
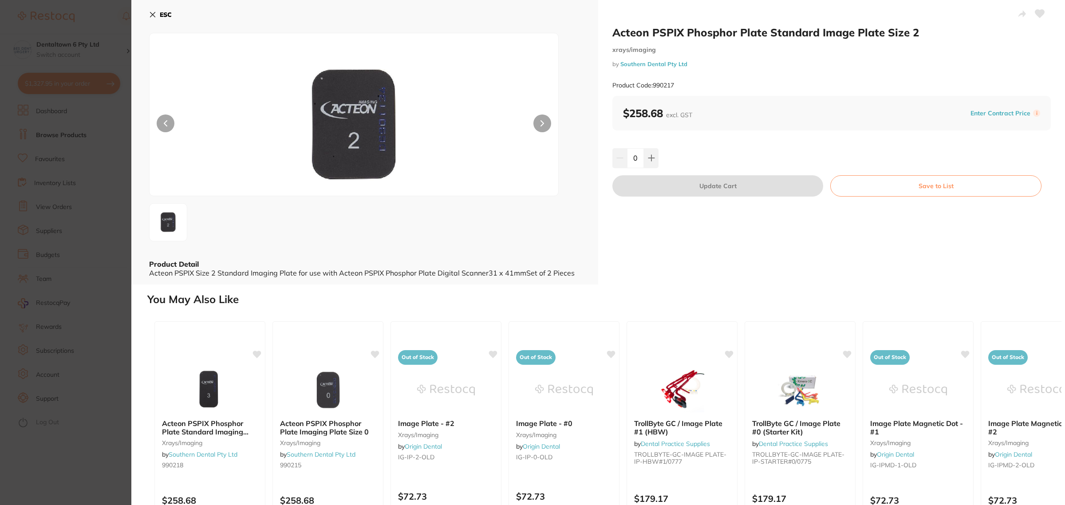
click at [546, 127] on button at bounding box center [542, 123] width 18 height 18
click at [148, 10] on div "ESC Product Detail Acteon PSPIX Size 2 Standard Imaging Plate for use with Acte…" at bounding box center [364, 142] width 467 height 284
click at [152, 13] on icon at bounding box center [152, 14] width 7 height 7
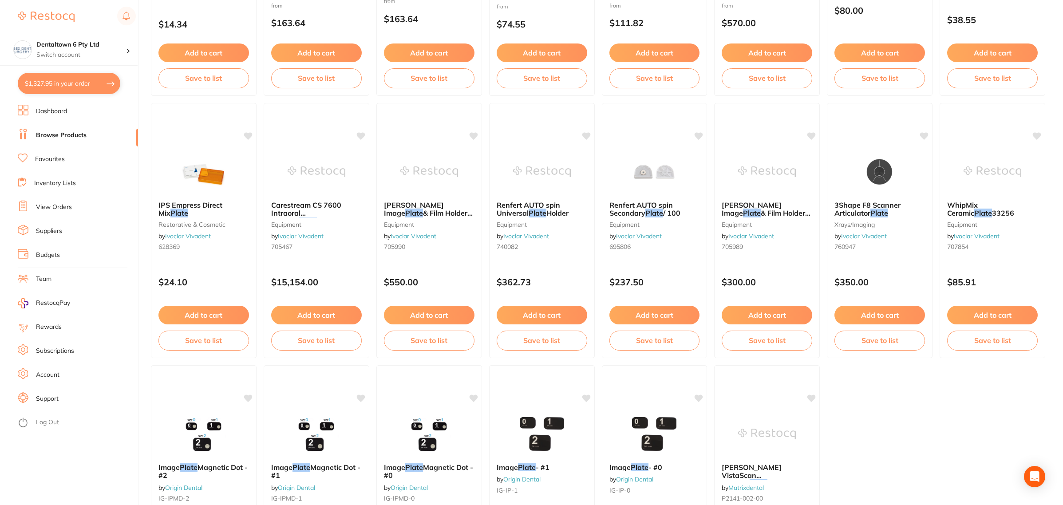
scroll to position [1494, 0]
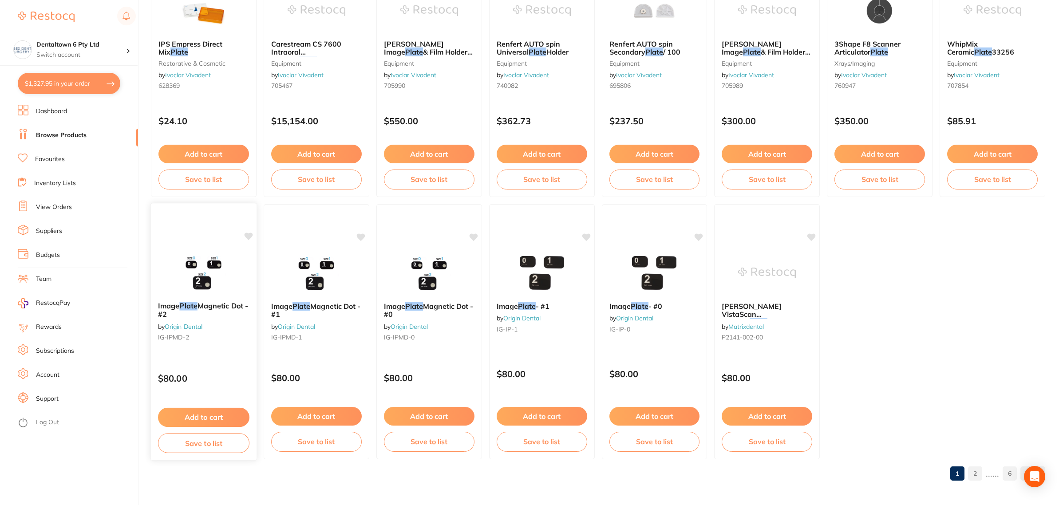
click at [218, 309] on span "Magnetic Dot - #2" at bounding box center [203, 309] width 90 height 17
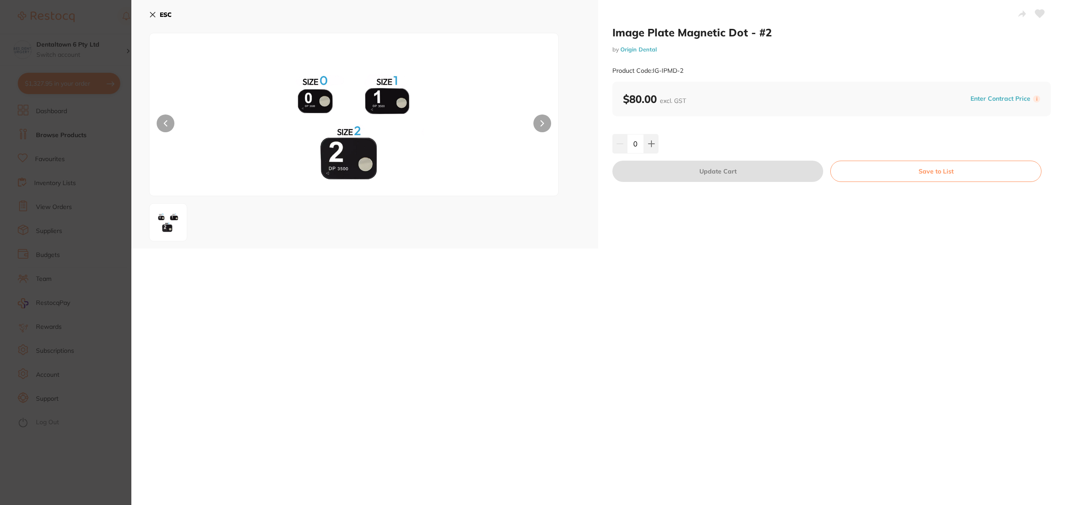
click at [363, 164] on img at bounding box center [353, 125] width 245 height 140
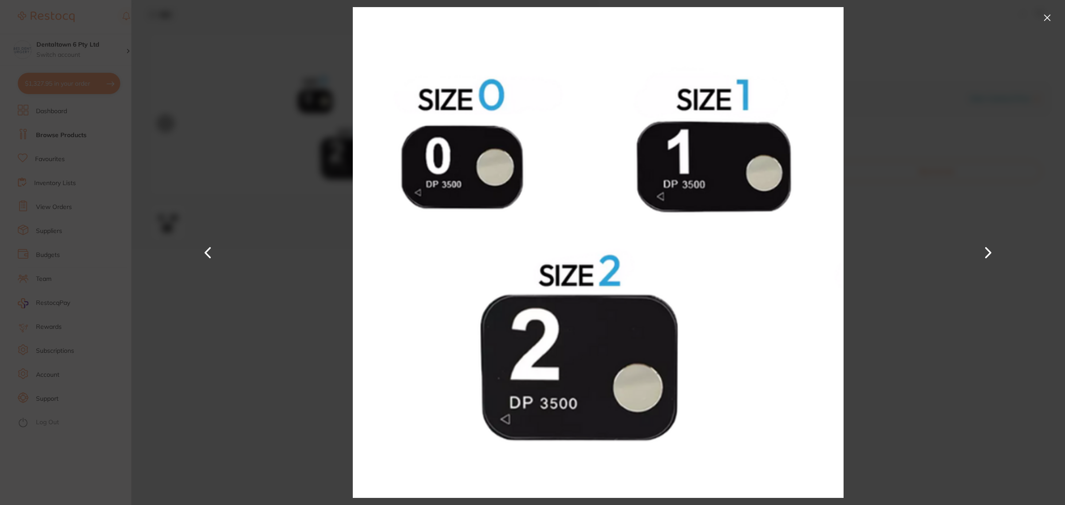
click at [40, 209] on section "Image Plate Magnetic Dot - #2 by Origin Dental Product Code: IG-IPMD-2 ESC Imag…" at bounding box center [532, 252] width 1065 height 505
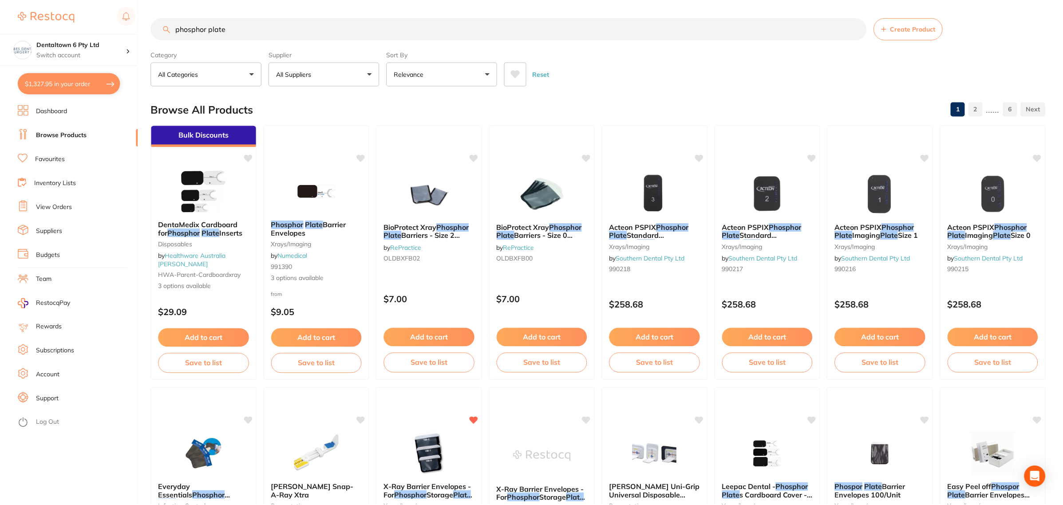
scroll to position [1494, 0]
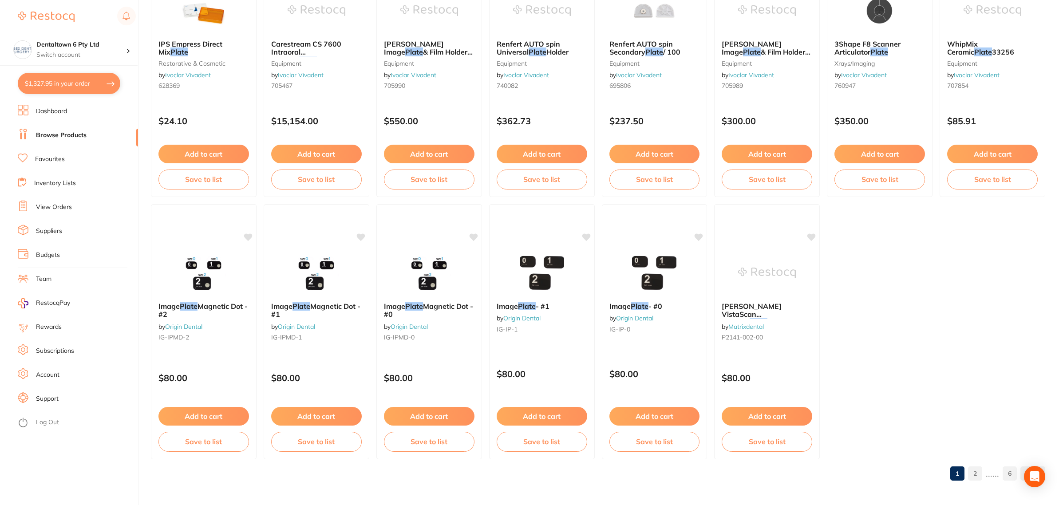
click at [78, 86] on button "$1,327.95 in your order" at bounding box center [69, 83] width 102 height 21
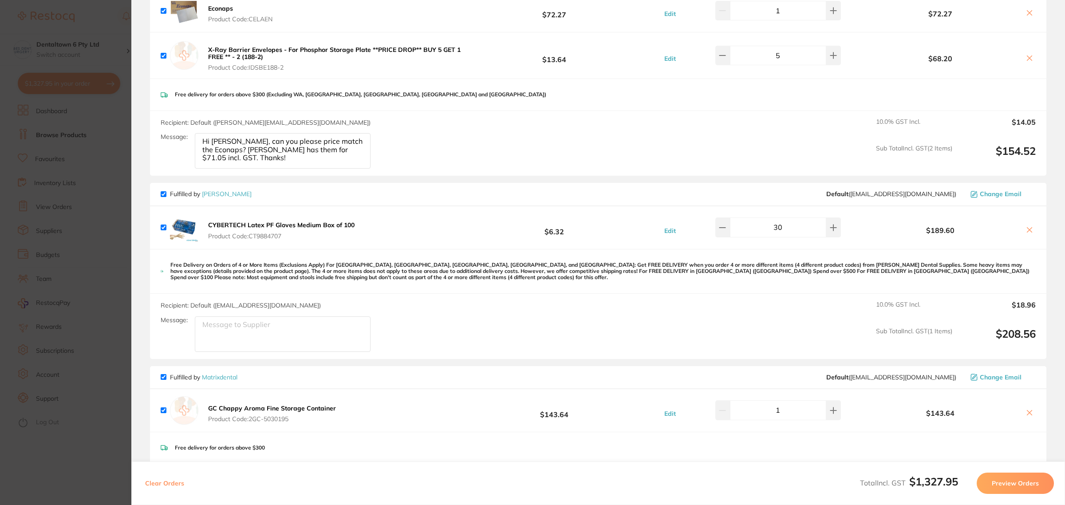
scroll to position [0, 0]
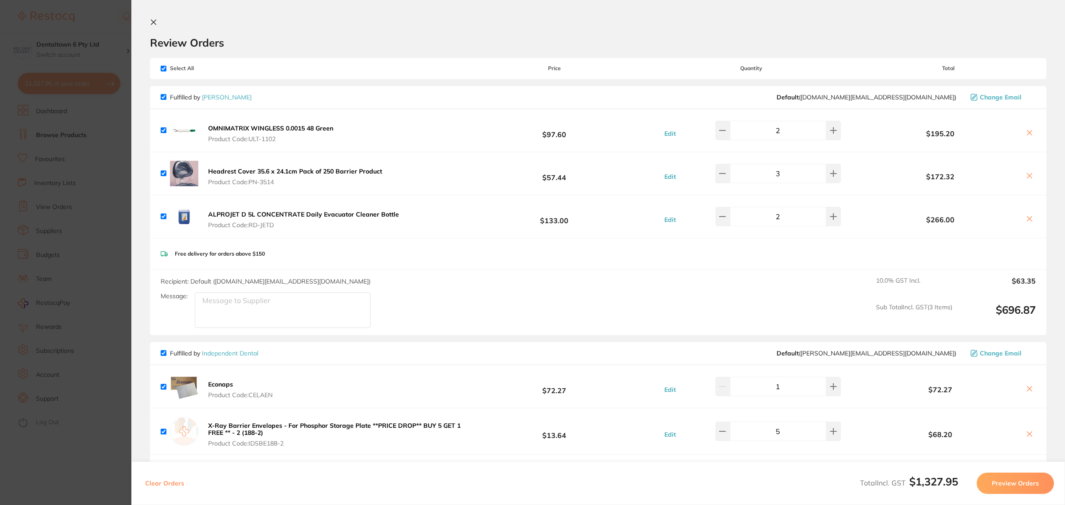
click at [0, 181] on section "Update RRP Set your pre negotiated price for this item. Item Agreed RRP (excl. …" at bounding box center [532, 252] width 1065 height 505
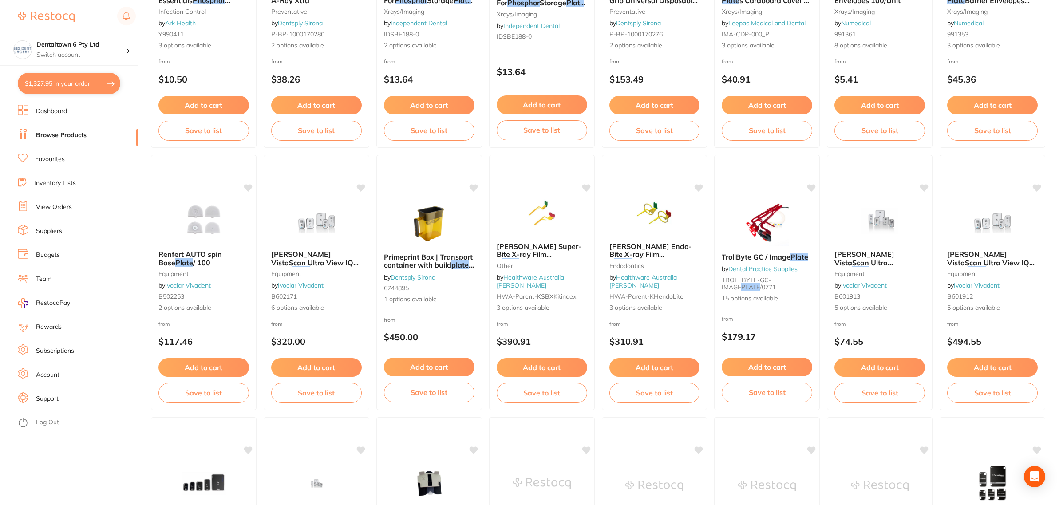
scroll to position [499, 0]
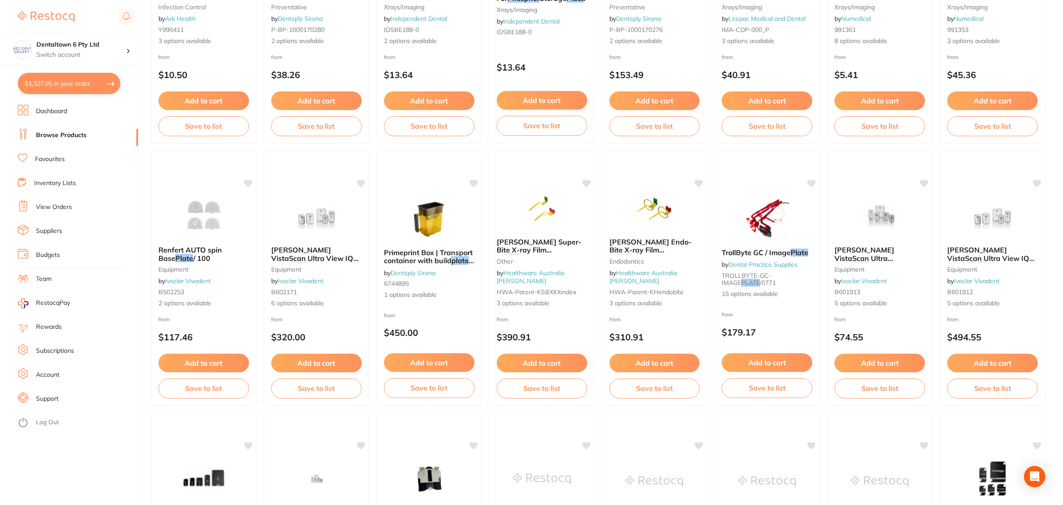
click at [427, 259] on span "Primeprint Box | Transport container with build" at bounding box center [428, 256] width 89 height 17
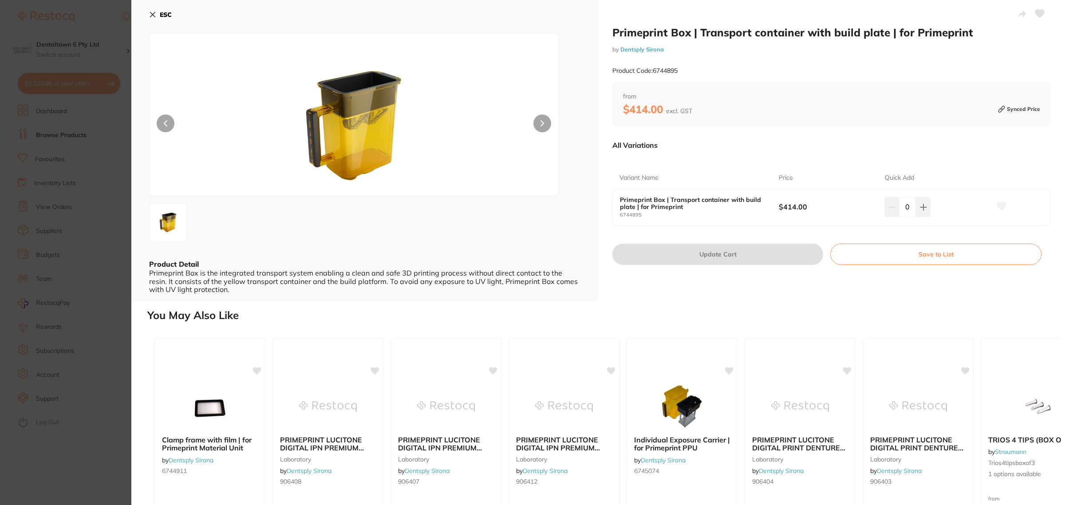
click at [94, 131] on section "Primeprint Box | Transport container with build plate | for Primeprint by Dents…" at bounding box center [532, 252] width 1065 height 505
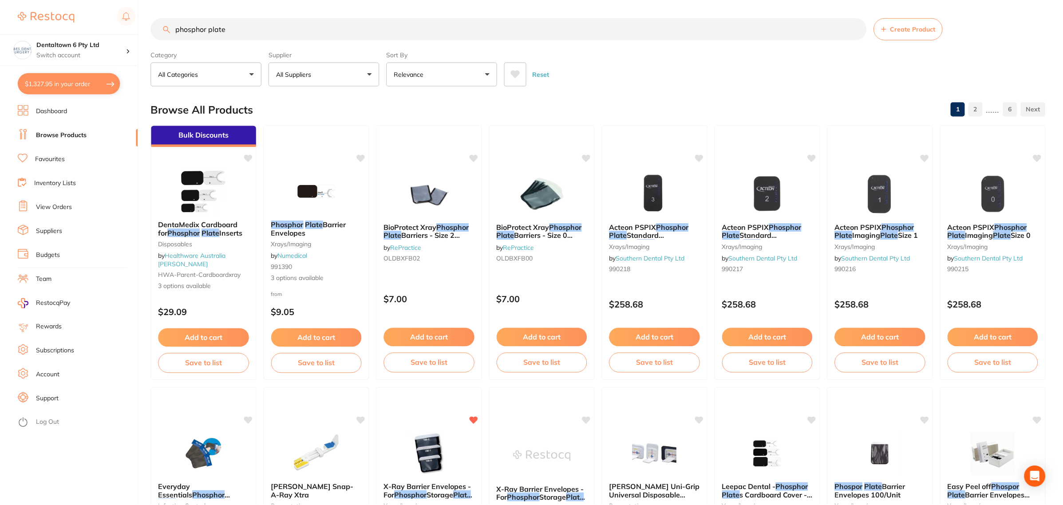
scroll to position [499, 0]
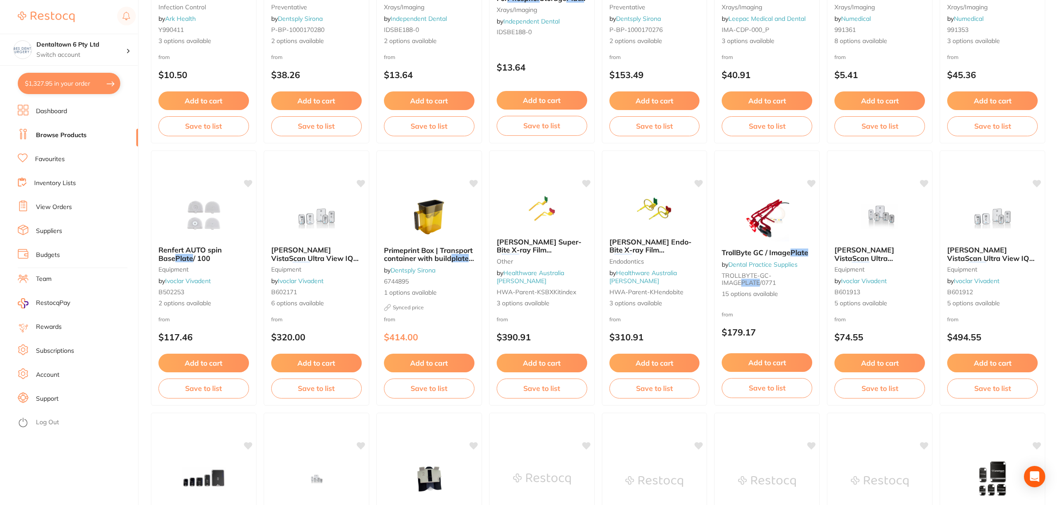
click at [62, 87] on button "$1,327.95 in your order" at bounding box center [69, 83] width 102 height 21
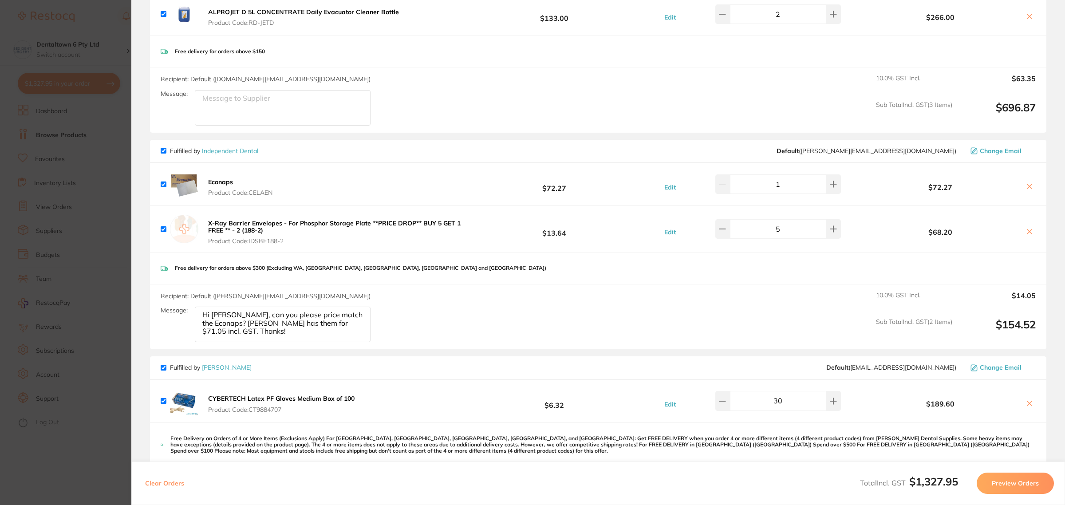
scroll to position [222, 0]
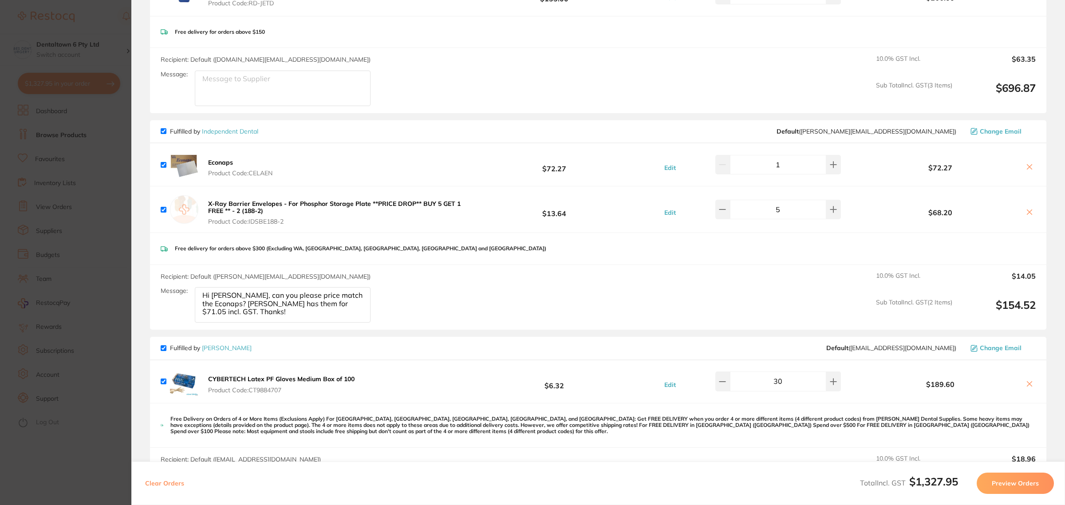
click at [1028, 168] on icon at bounding box center [1029, 166] width 7 height 7
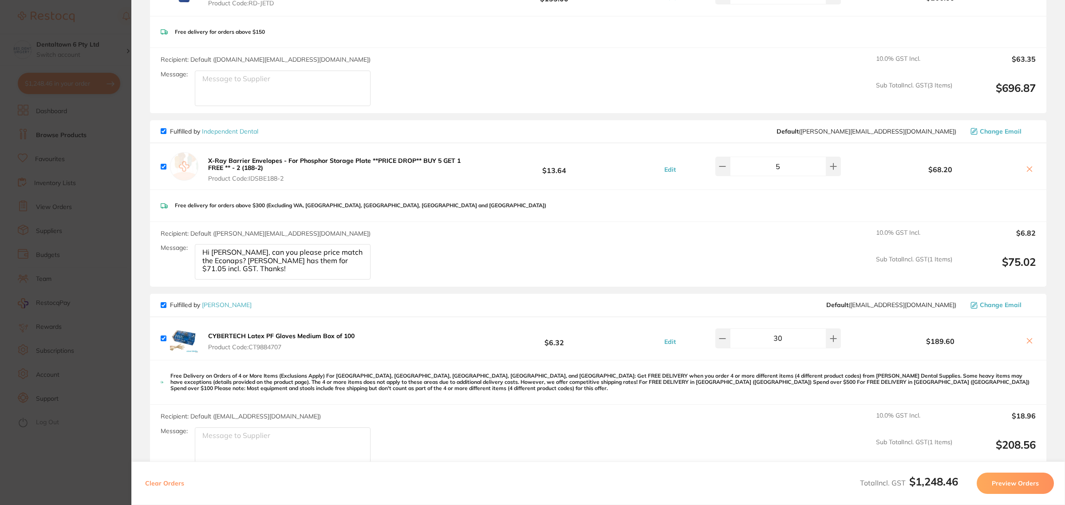
click at [1027, 171] on icon at bounding box center [1029, 168] width 7 height 7
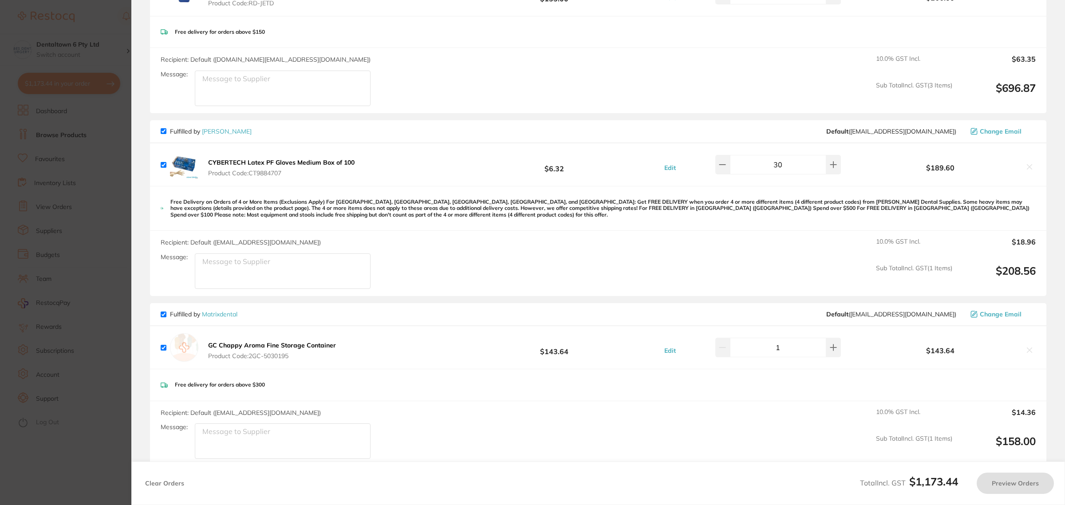
checkbox input "true"
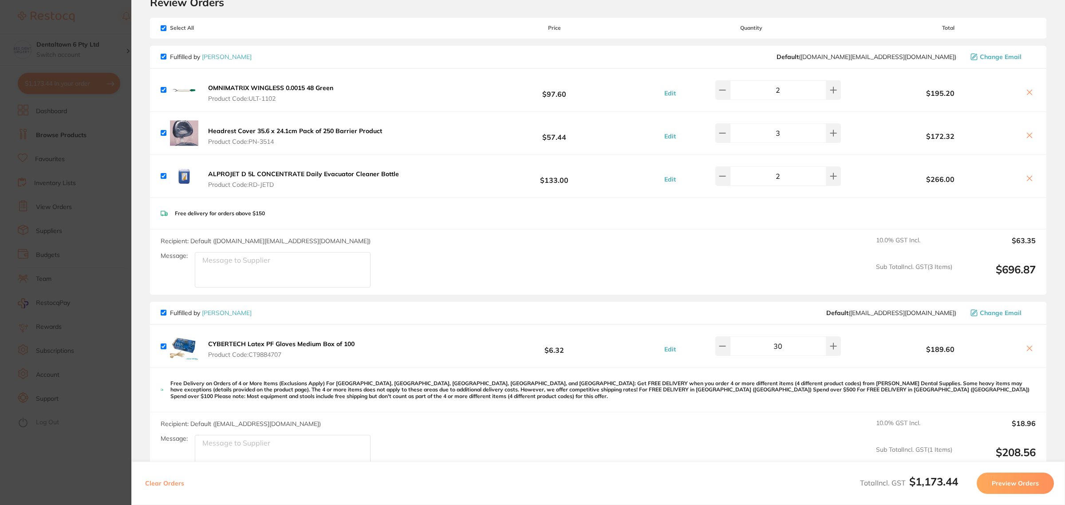
scroll to position [0, 0]
